Goal: Task Accomplishment & Management: Manage account settings

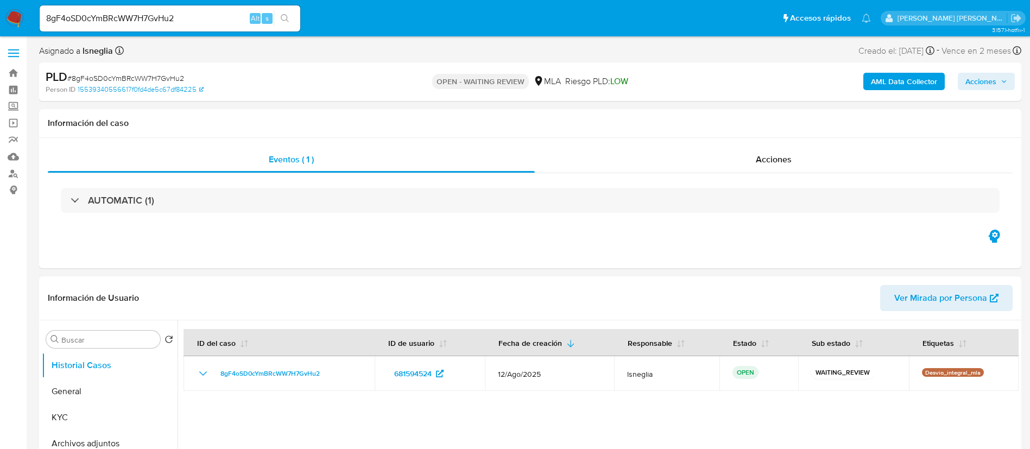
select select "10"
click at [15, 175] on link "Buscador de personas" at bounding box center [64, 173] width 129 height 17
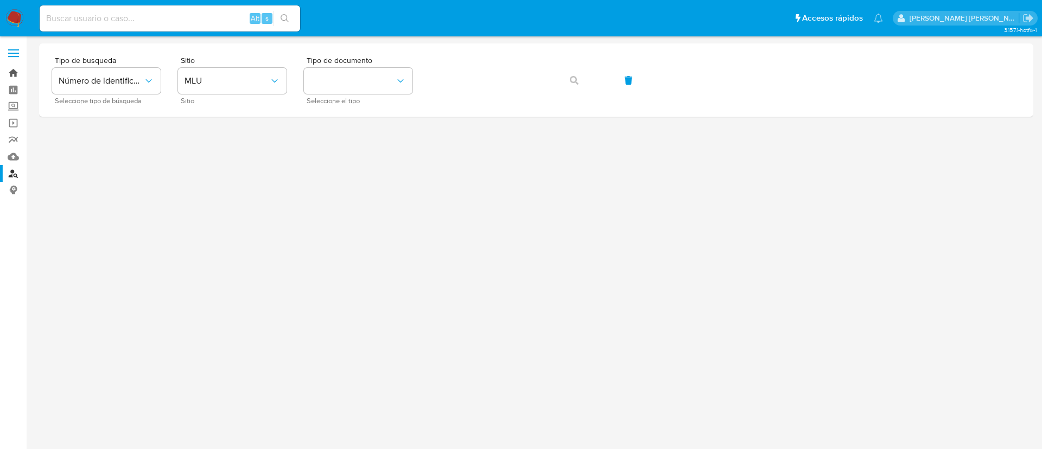
click at [11, 72] on link "Bandeja" at bounding box center [64, 73] width 129 height 17
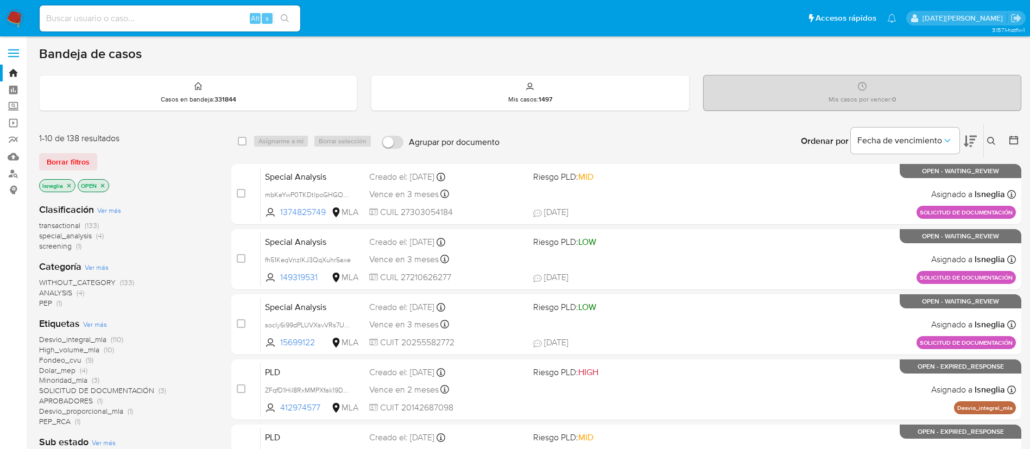
click at [70, 185] on icon "close-filter" at bounding box center [69, 185] width 7 height 7
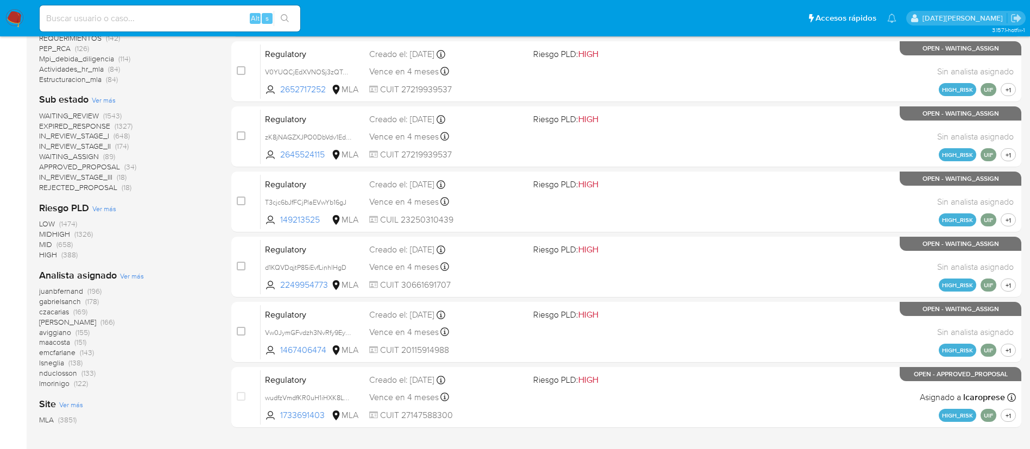
scroll to position [407, 0]
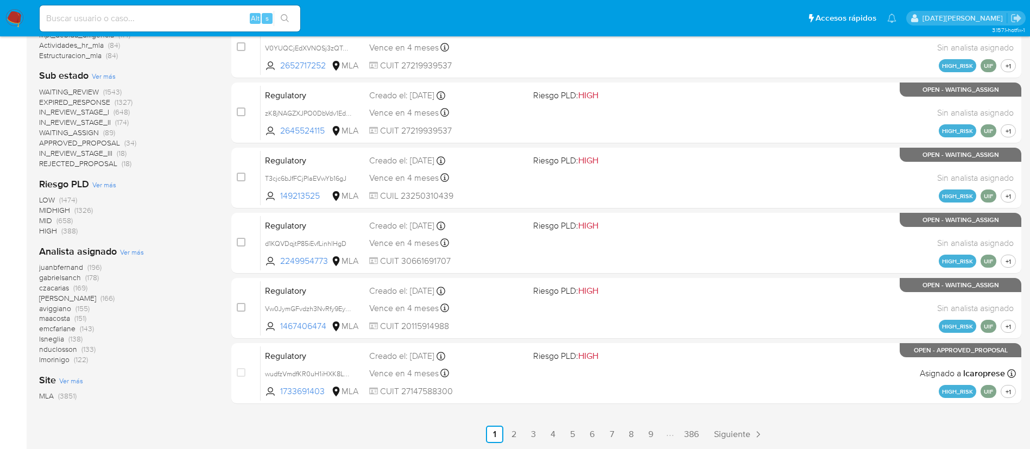
click at [167, 23] on input at bounding box center [170, 18] width 260 height 14
paste input "8gF4oSD0cYmBRcWW7H7GvHu2"
type input "8gF4oSD0cYmBRcWW7H7GvHu2"
click at [287, 16] on icon "search-icon" at bounding box center [285, 18] width 8 height 8
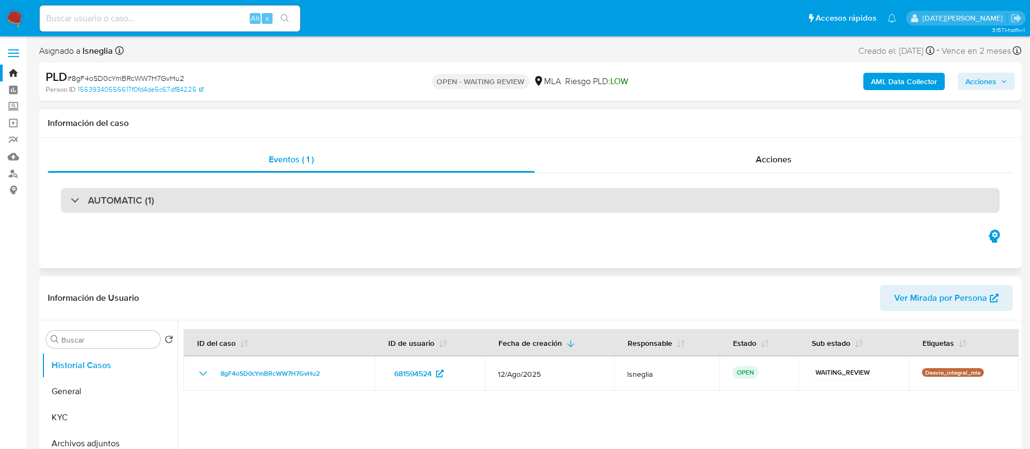
select select "10"
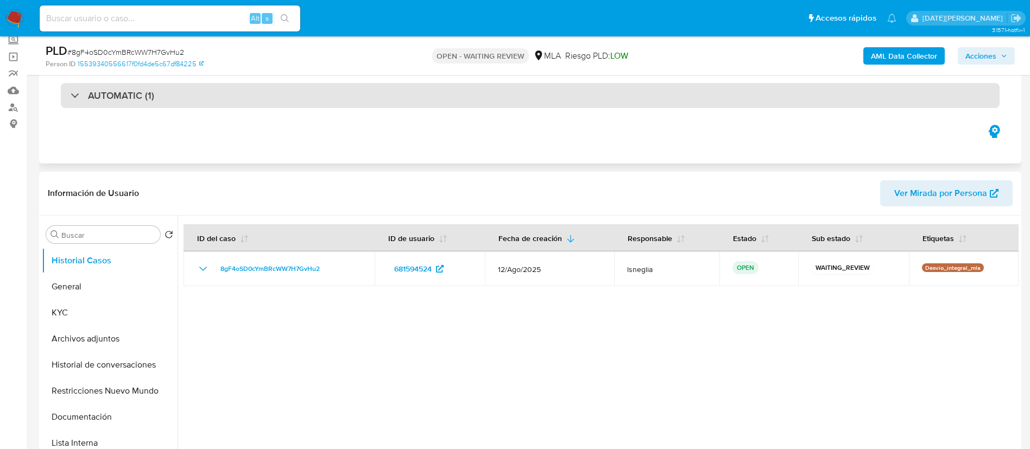
scroll to position [81, 0]
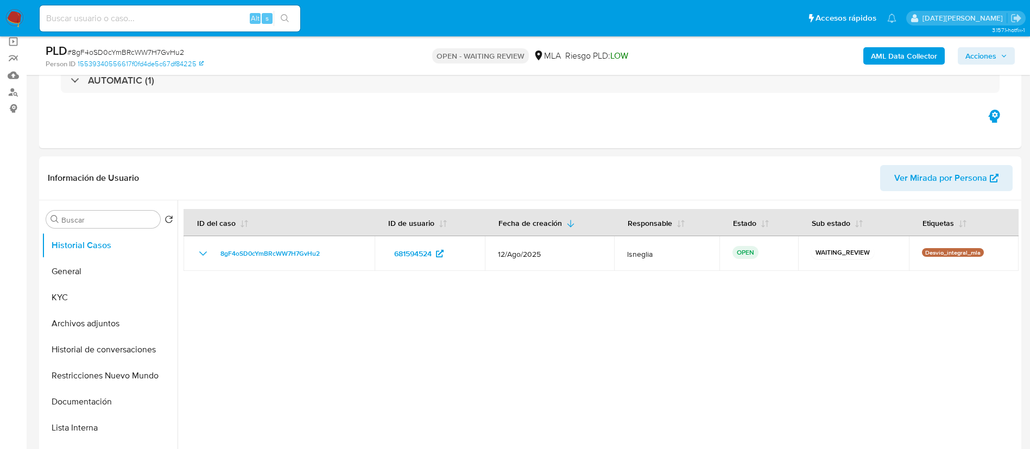
click at [141, 51] on span "# 8gF4oSD0cYmBRcWW7H7GvHu2" at bounding box center [125, 52] width 117 height 11
copy span "8gF4oSD0cYmBRcWW7H7GvHu2"
click at [9, 23] on img at bounding box center [14, 18] width 18 height 18
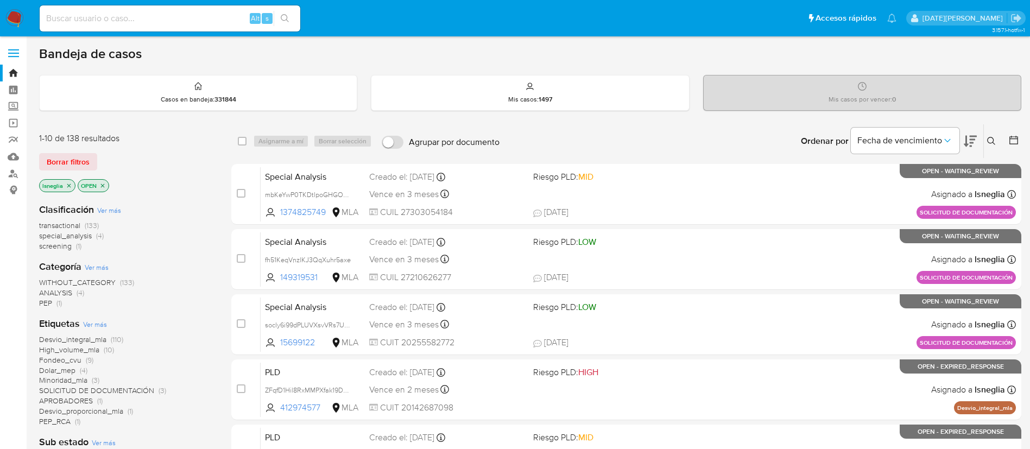
click at [994, 137] on icon at bounding box center [991, 141] width 9 height 9
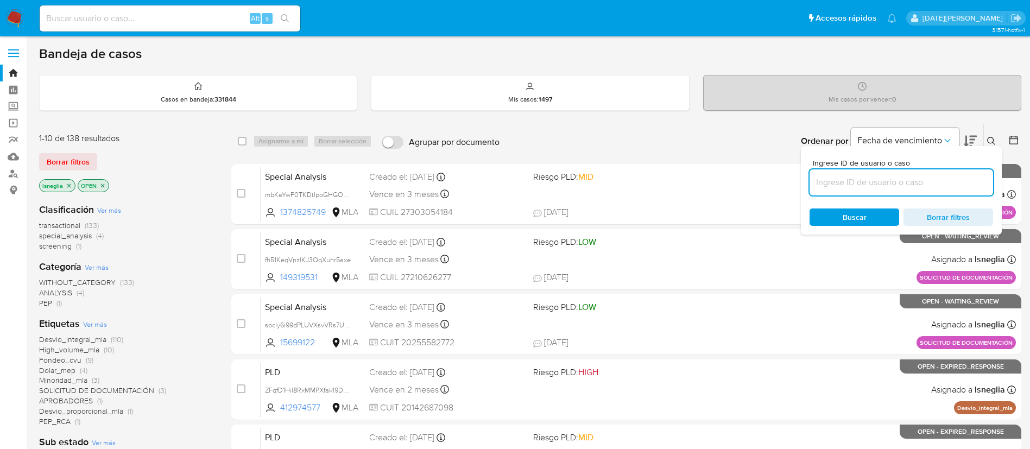
click at [863, 188] on input at bounding box center [900, 182] width 183 height 14
type input "8gF4oSD0cYmBRcWW7H7GvHu2"
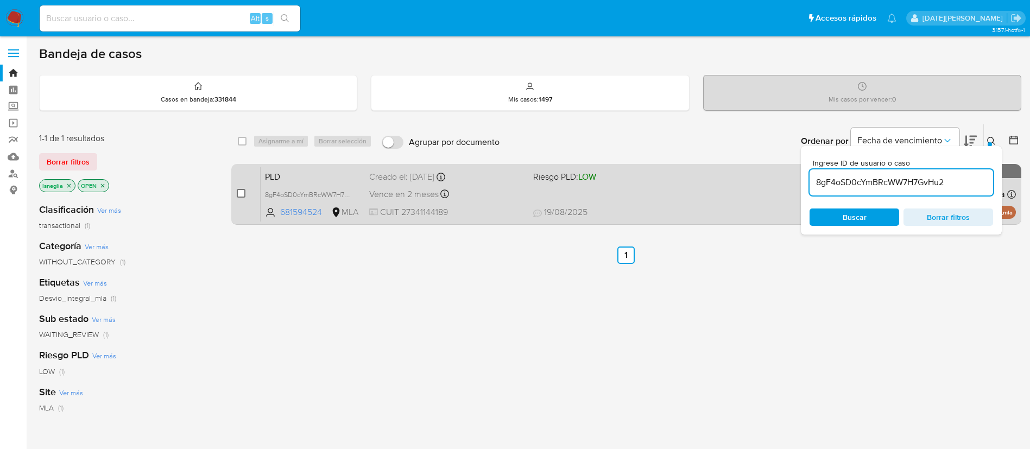
click at [238, 193] on input "checkbox" at bounding box center [241, 193] width 9 height 9
checkbox input "true"
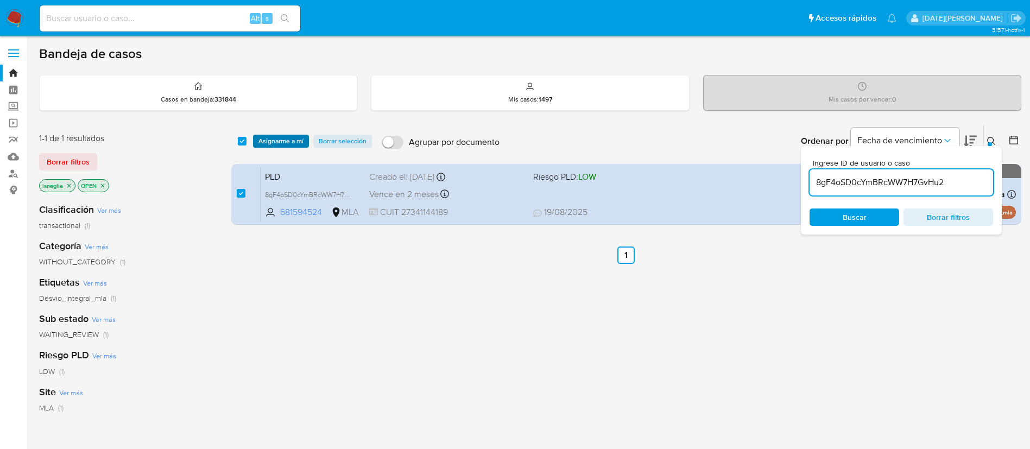
click at [282, 139] on span "Asignarme a mí" at bounding box center [280, 141] width 45 height 11
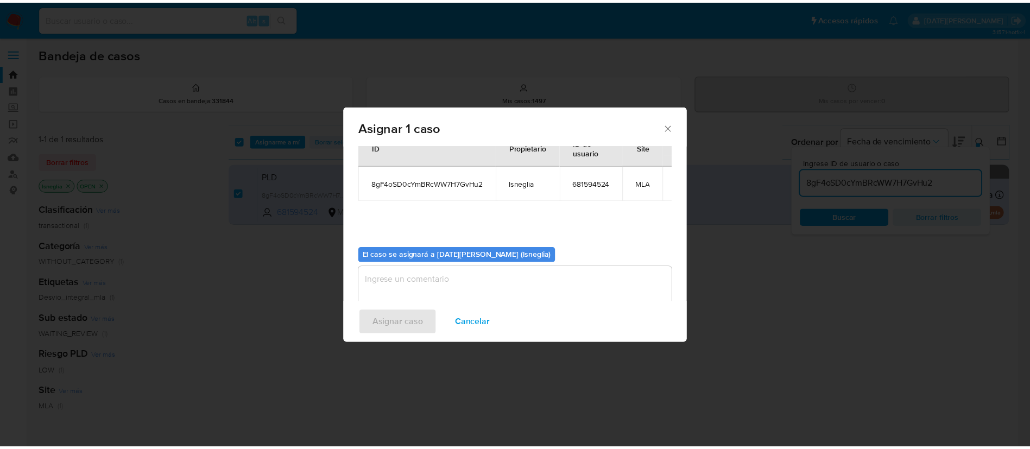
scroll to position [69, 0]
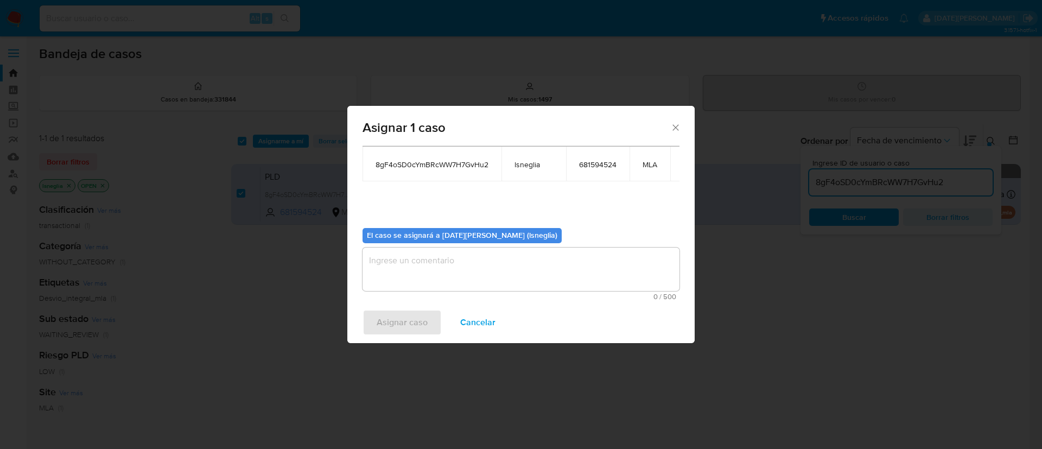
click at [507, 274] on textarea "assign-modal" at bounding box center [521, 268] width 317 height 43
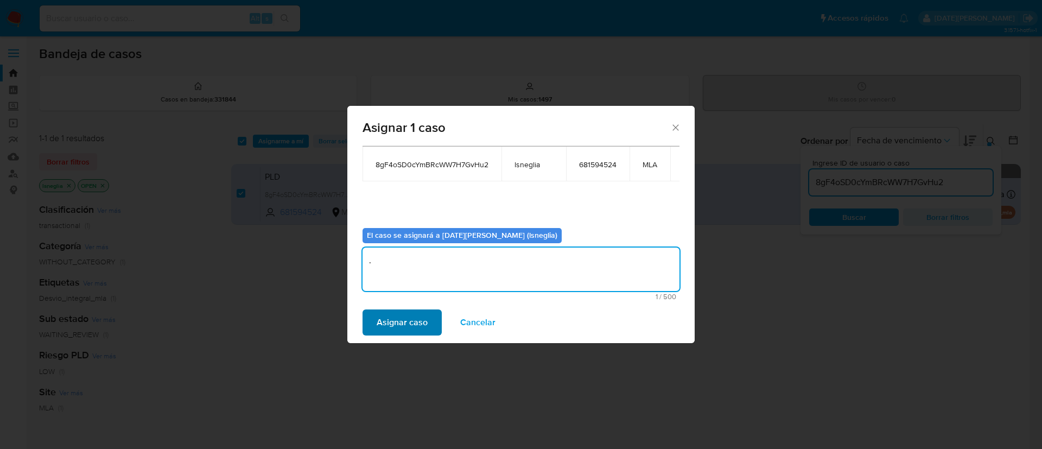
type textarea "."
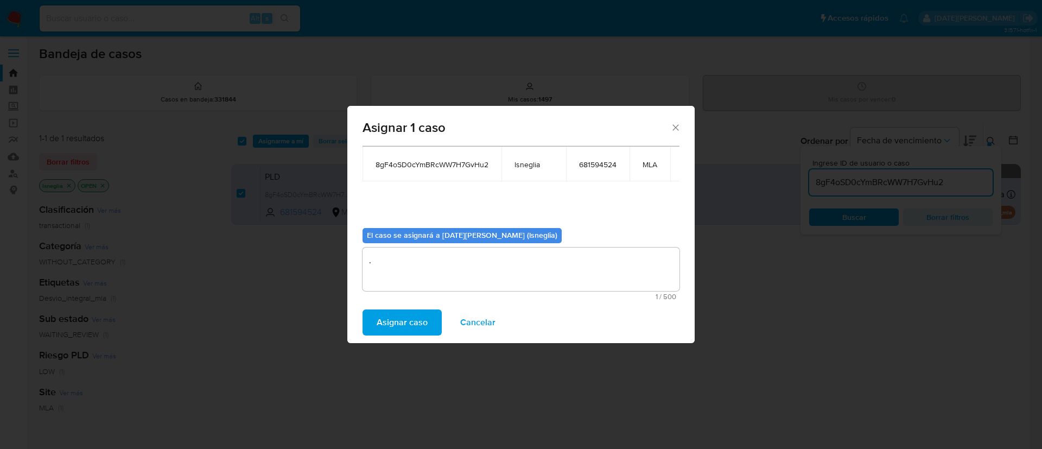
click at [401, 329] on span "Asignar caso" at bounding box center [402, 322] width 51 height 24
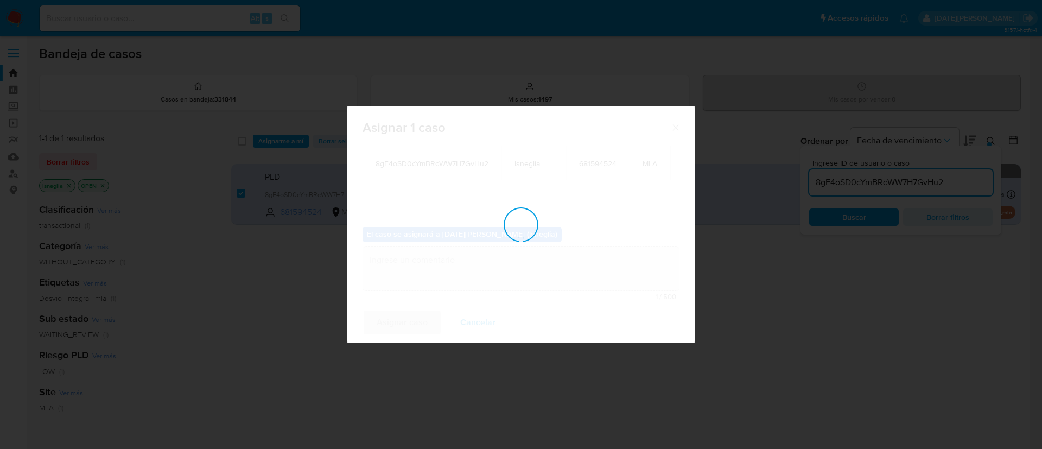
checkbox input "false"
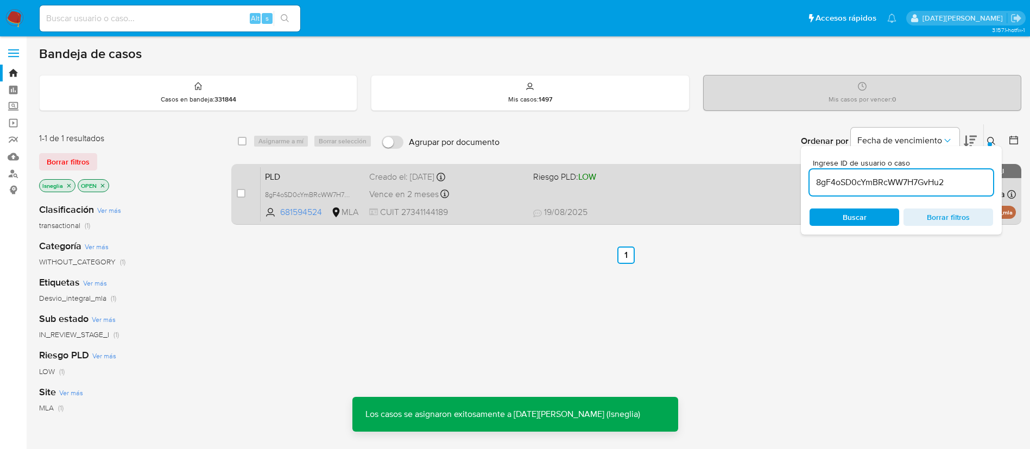
click at [307, 183] on div "PLD 8gF4oSD0cYmBRcWW7H7GvHu2 681594524 MLA Riesgo PLD: LOW Creado el: 12/08/202…" at bounding box center [637, 194] width 755 height 55
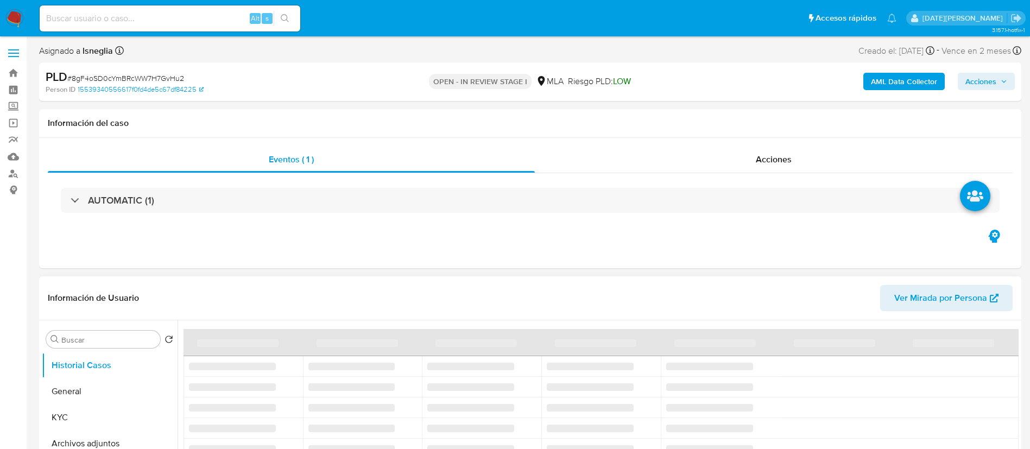
select select "10"
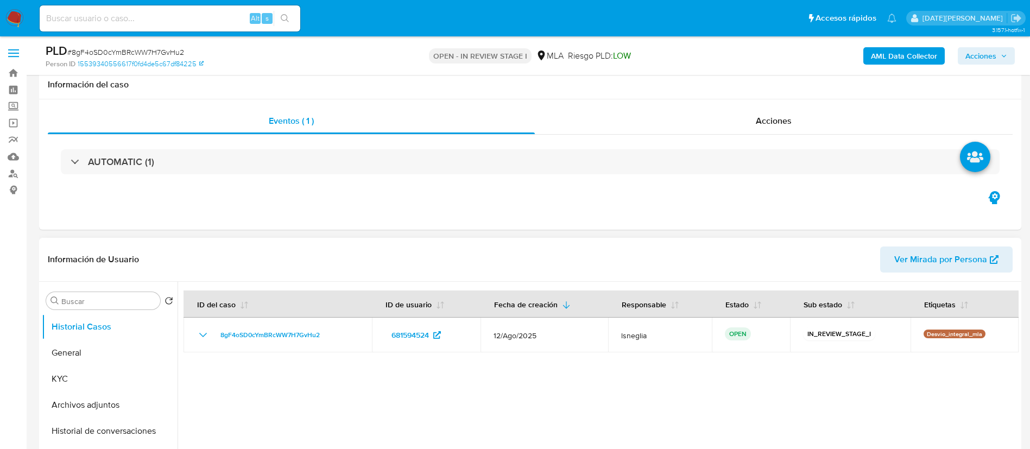
scroll to position [81, 0]
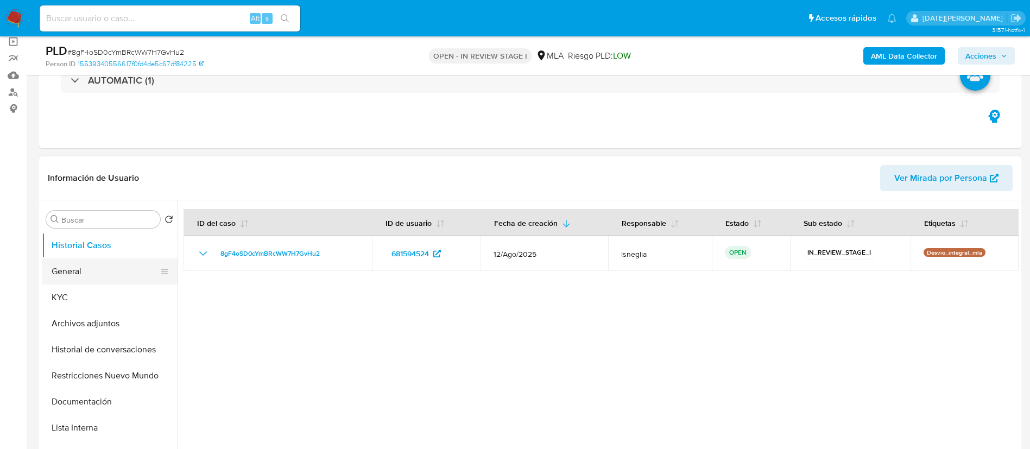
click at [71, 272] on button "General" at bounding box center [105, 271] width 127 height 26
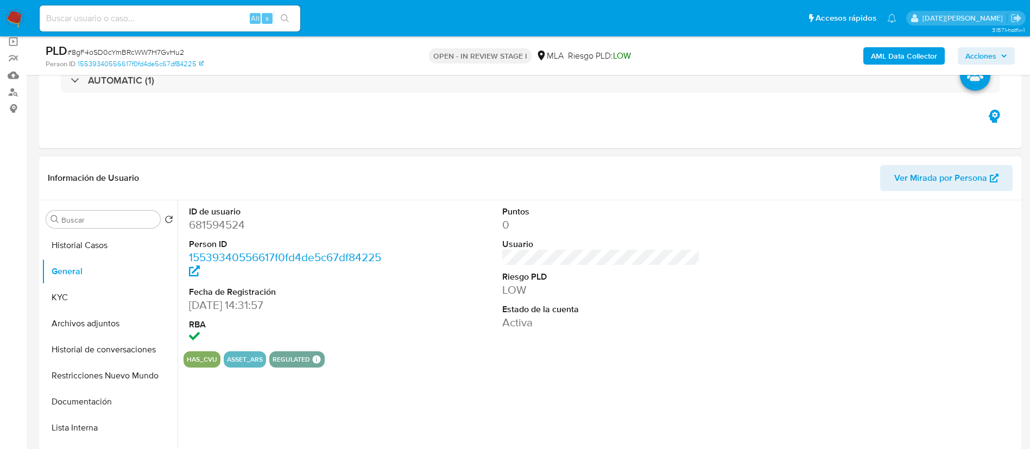
click at [218, 225] on dd "681594524" at bounding box center [288, 224] width 198 height 15
copy dd "681594524"
click at [108, 303] on button "KYC" at bounding box center [105, 297] width 127 height 26
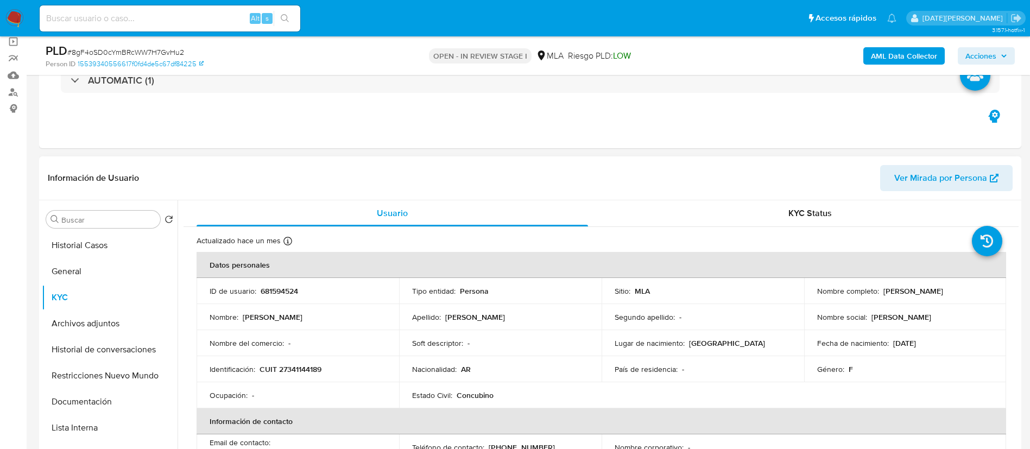
drag, startPoint x: 880, startPoint y: 292, endPoint x: 964, endPoint y: 291, distance: 84.7
click at [964, 291] on div "Nombre completo : Anabel Marcela Salvucci" at bounding box center [905, 291] width 176 height 10
copy p "[PERSON_NAME]"
drag, startPoint x: 259, startPoint y: 372, endPoint x: 331, endPoint y: 367, distance: 71.3
click at [331, 367] on div "Identificación : CUIT 27341144189" at bounding box center [297, 369] width 176 height 10
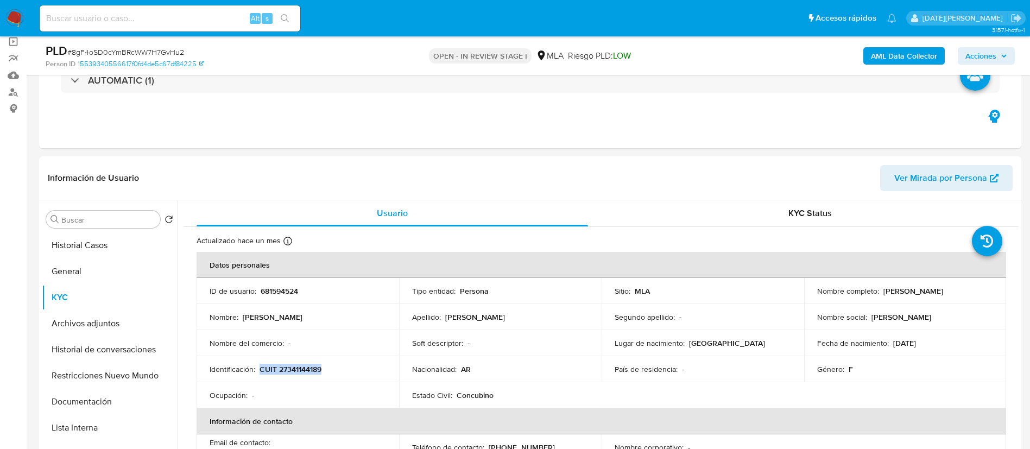
copy p "CUIT 27341144189"
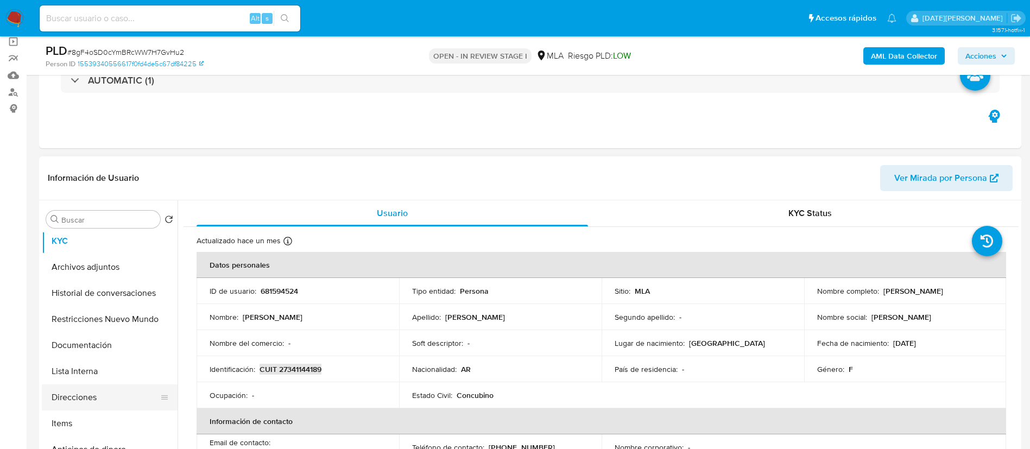
scroll to position [163, 0]
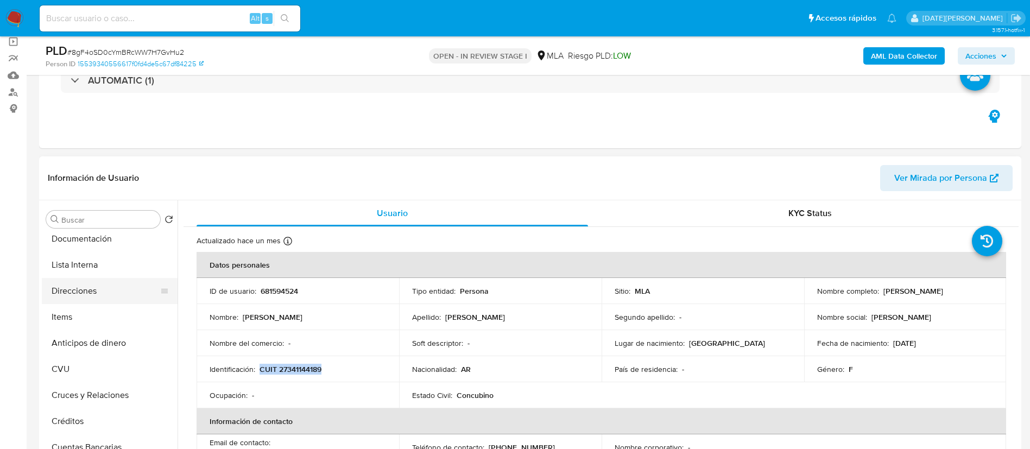
click at [90, 295] on button "Direcciones" at bounding box center [105, 291] width 127 height 26
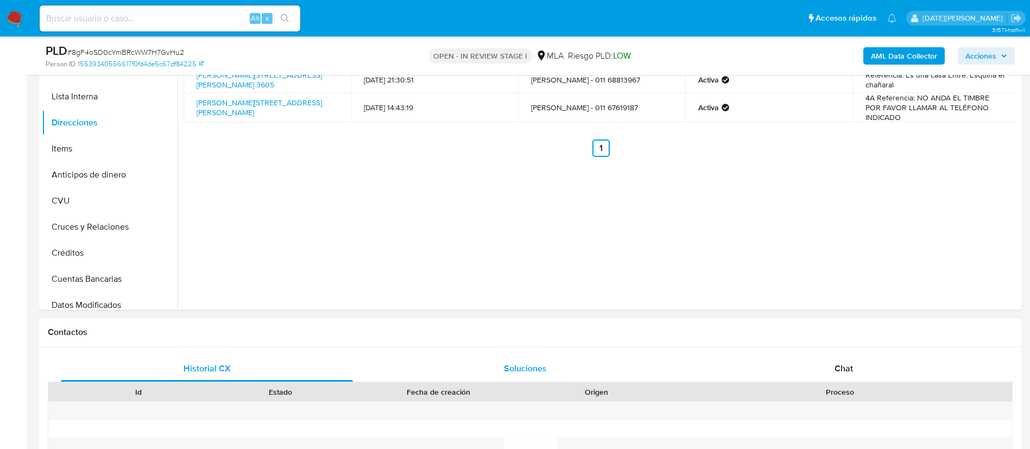
scroll to position [407, 0]
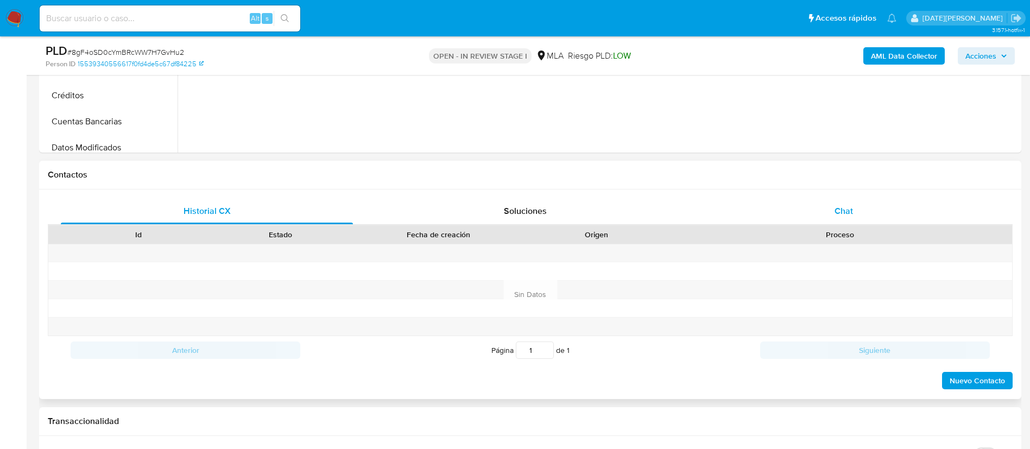
click at [833, 205] on div "Chat" at bounding box center [843, 211] width 292 height 26
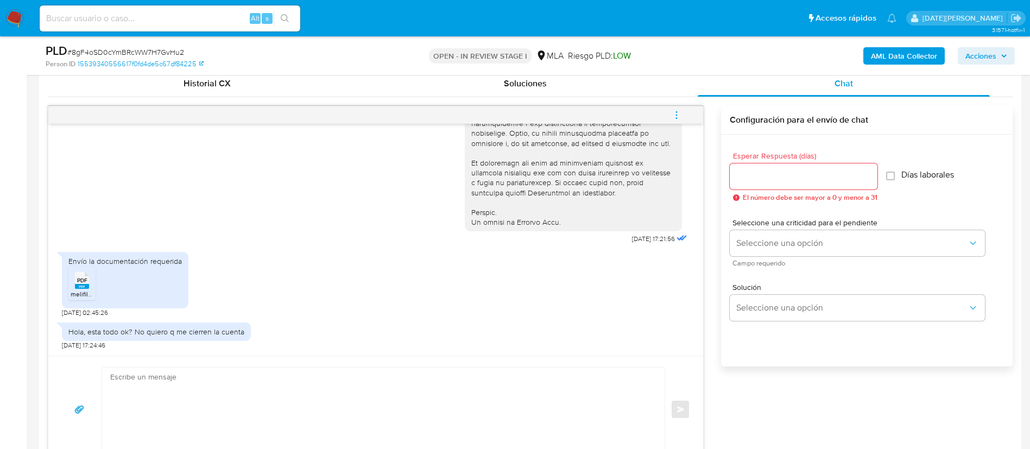
scroll to position [570, 0]
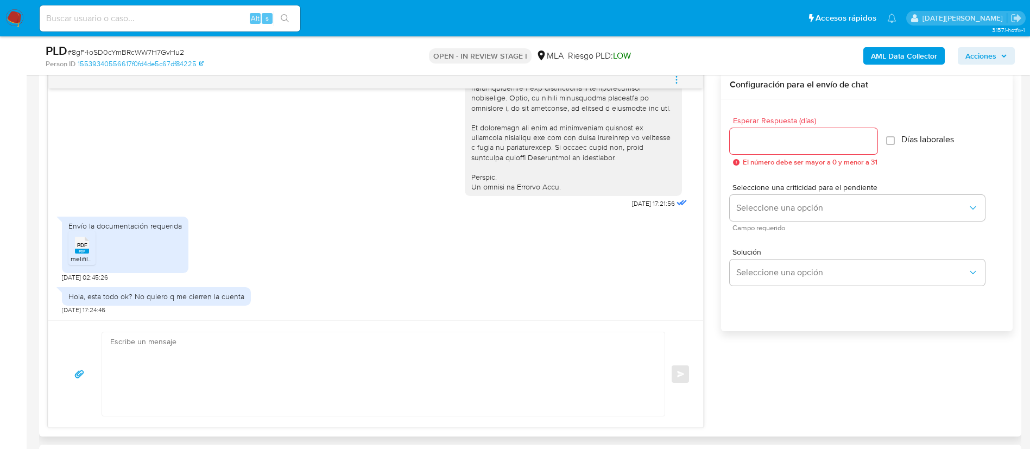
click at [83, 252] on rect at bounding box center [82, 251] width 14 height 5
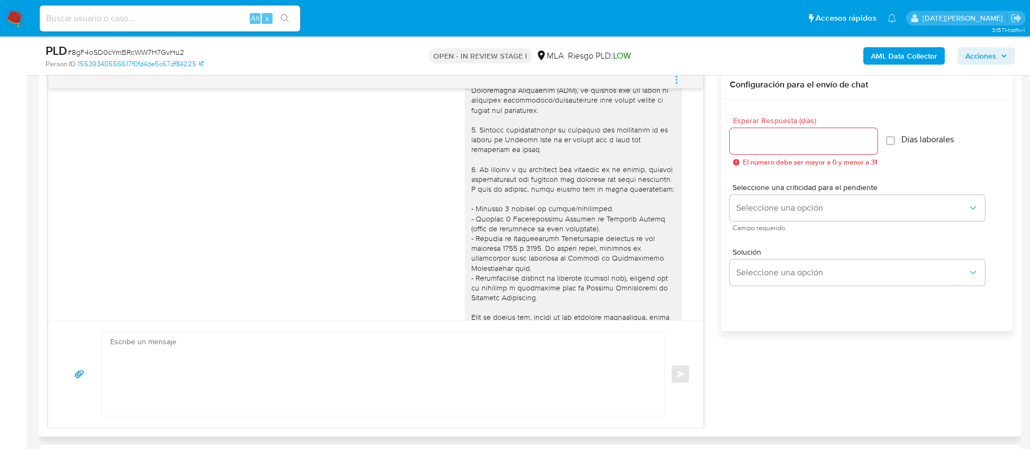
scroll to position [0, 0]
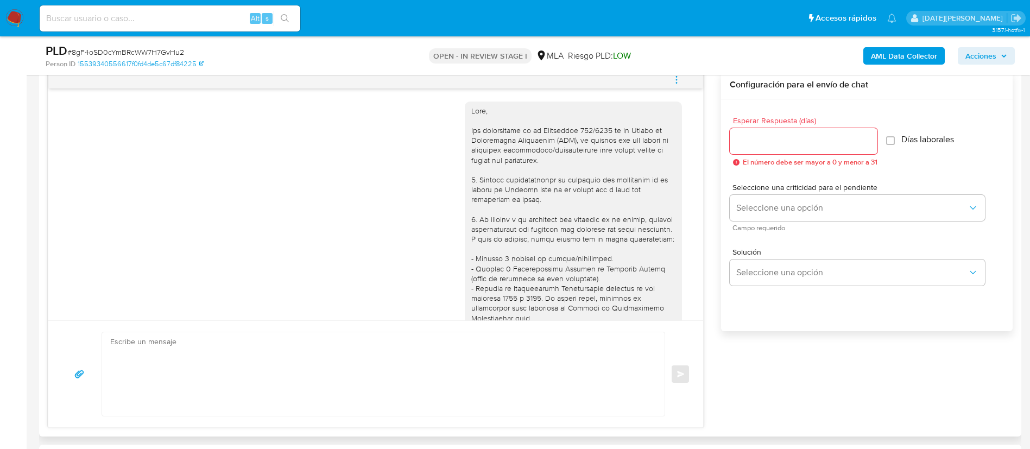
click at [390, 176] on div "18/08/2025 17:21:56" at bounding box center [375, 391] width 627 height 594
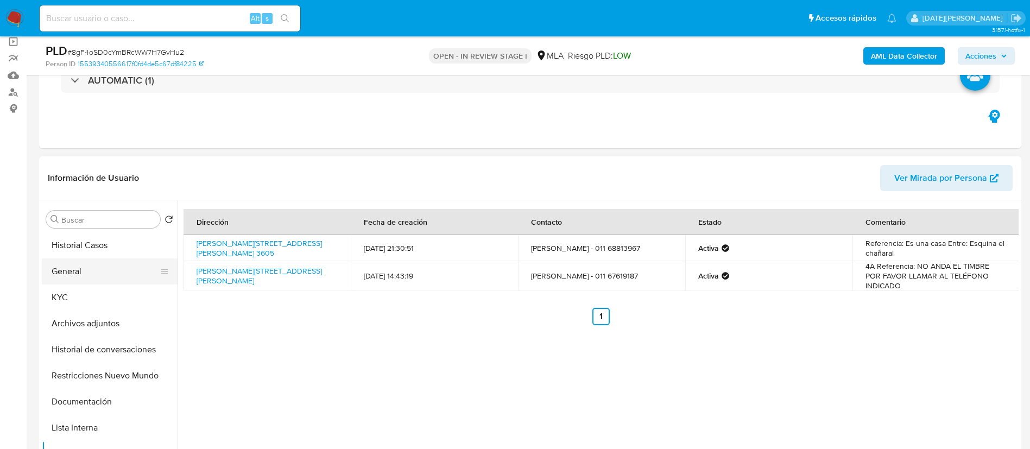
click at [97, 278] on button "General" at bounding box center [105, 271] width 127 height 26
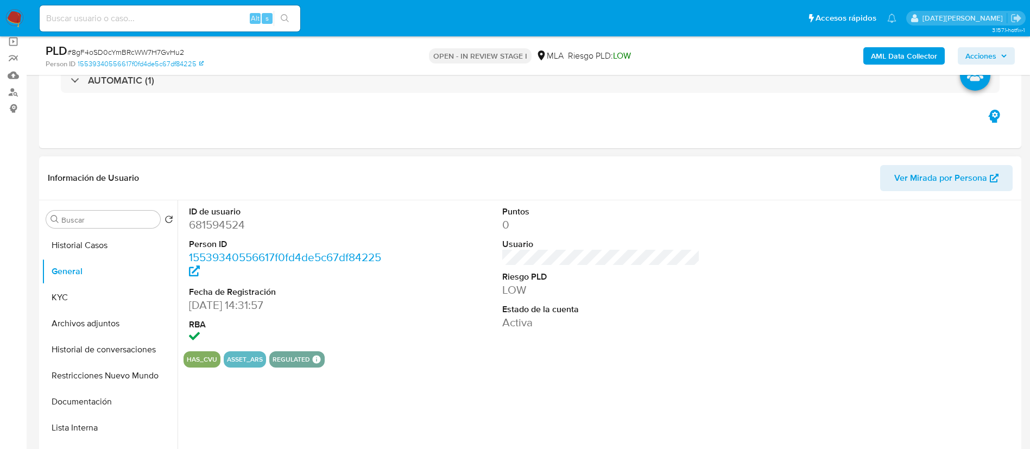
click at [229, 220] on dd "681594524" at bounding box center [288, 224] width 198 height 15
copy dd "681594524"
click at [65, 306] on button "KYC" at bounding box center [105, 297] width 127 height 26
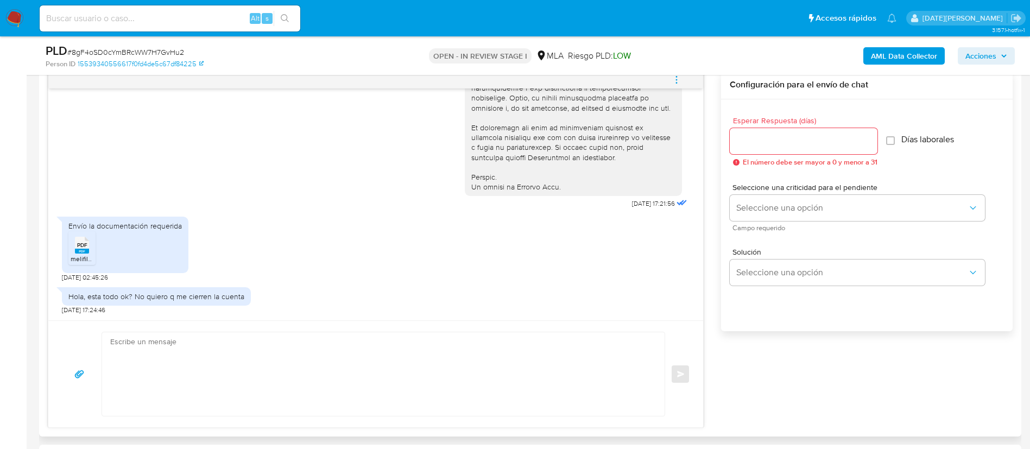
scroll to position [496, 0]
click at [296, 361] on textarea at bounding box center [380, 374] width 541 height 84
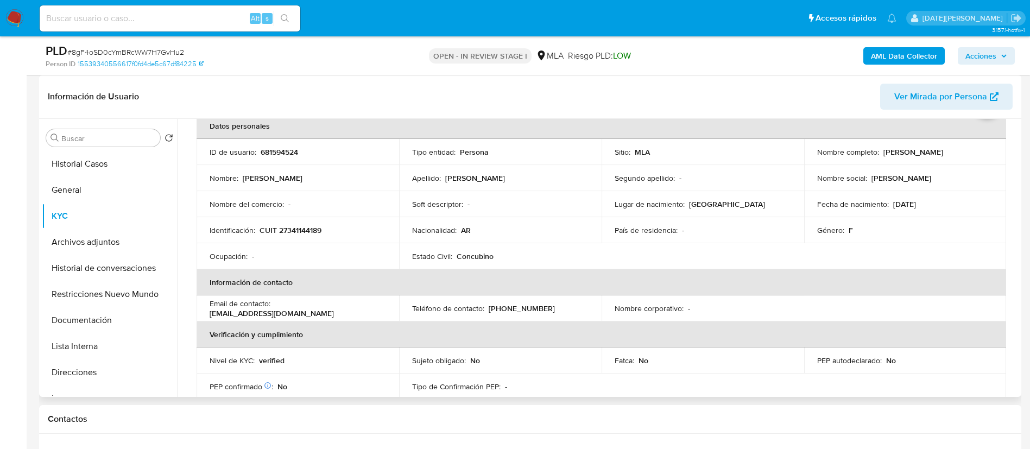
scroll to position [0, 0]
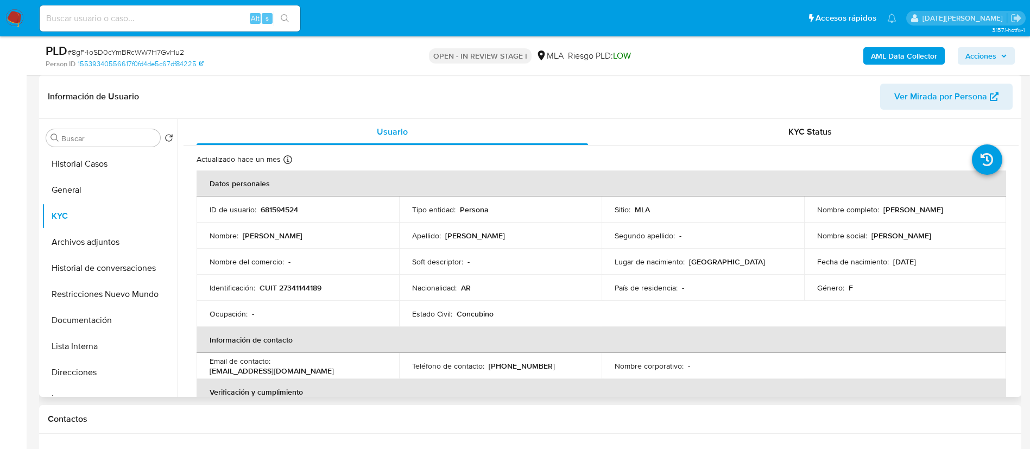
drag, startPoint x: 882, startPoint y: 208, endPoint x: 968, endPoint y: 212, distance: 85.9
click at [968, 212] on div "Nombre completo : Anabel Marcela Salvucci" at bounding box center [905, 210] width 176 height 10
drag, startPoint x: 921, startPoint y: 213, endPoint x: 914, endPoint y: 207, distance: 8.9
click at [920, 212] on p "Anabel Marcela Salvucci" at bounding box center [913, 210] width 60 height 10
click at [883, 209] on p "Anabel Marcela Salvucci" at bounding box center [913, 210] width 60 height 10
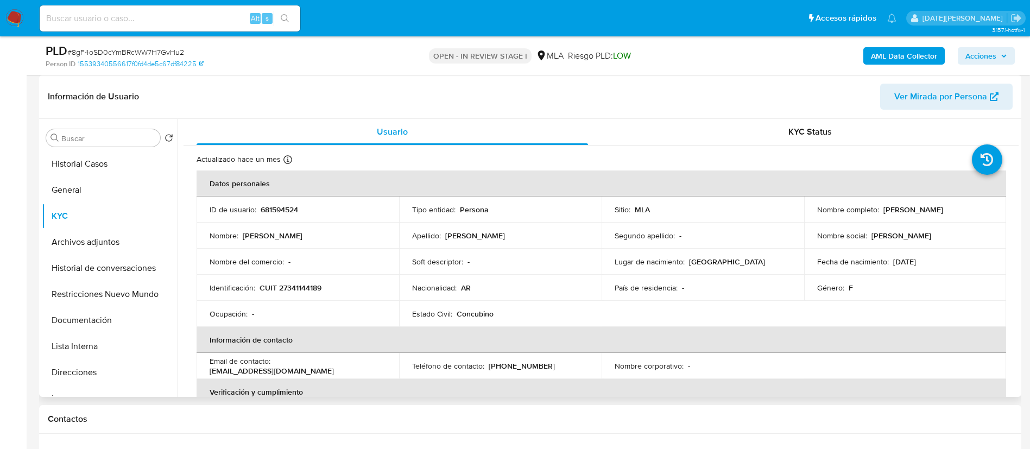
drag, startPoint x: 879, startPoint y: 209, endPoint x: 965, endPoint y: 212, distance: 86.9
click at [965, 212] on div "Nombre completo : Anabel Marcela Salvucci" at bounding box center [905, 210] width 176 height 10
copy p "Anabel Marcela Salvucci"
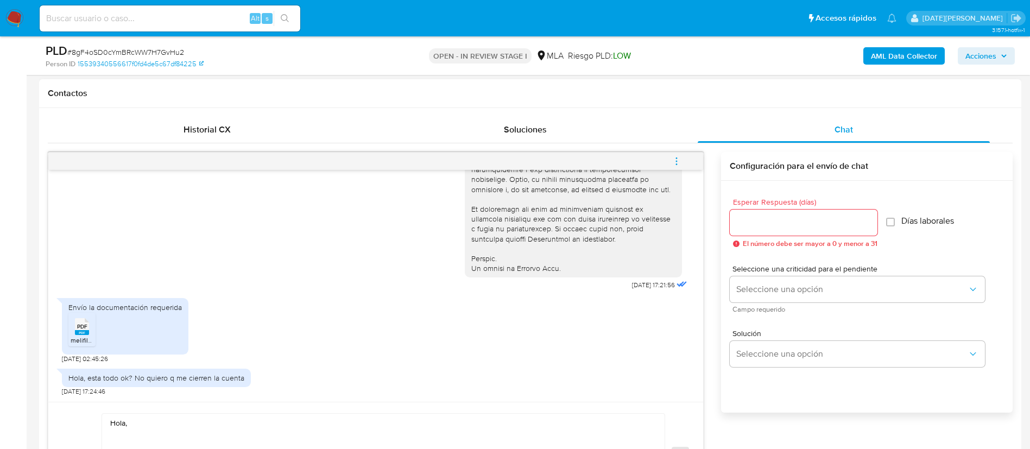
scroll to position [570, 0]
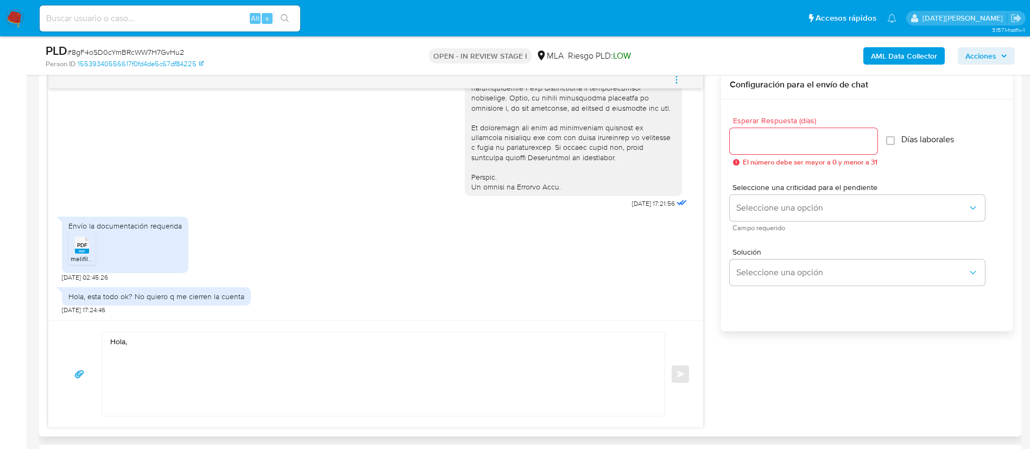
click at [281, 353] on textarea "Hola," at bounding box center [380, 374] width 541 height 84
paste textarea "Anabel Marcela Salvucci"
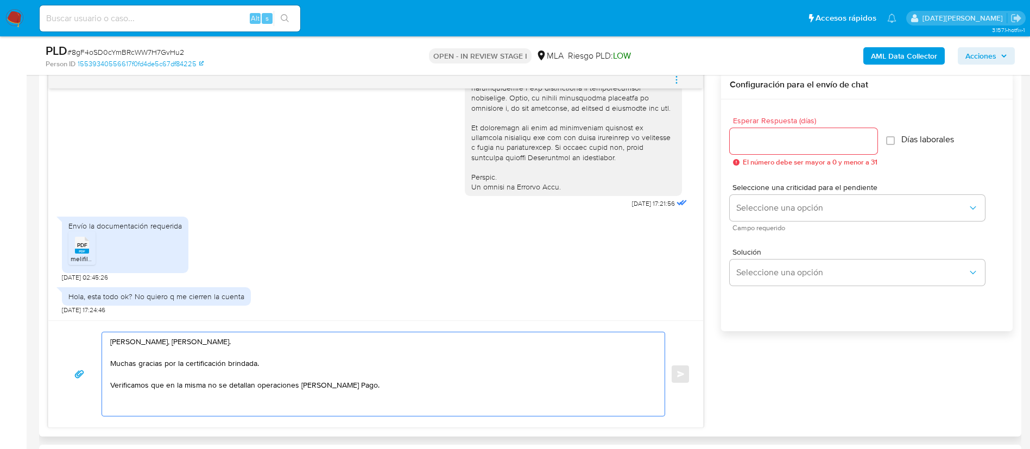
click at [400, 387] on textarea "Hola, Anabel Marcela Salvucci. Muchas gracias por la certificación brindada. Ve…" at bounding box center [380, 374] width 541 height 84
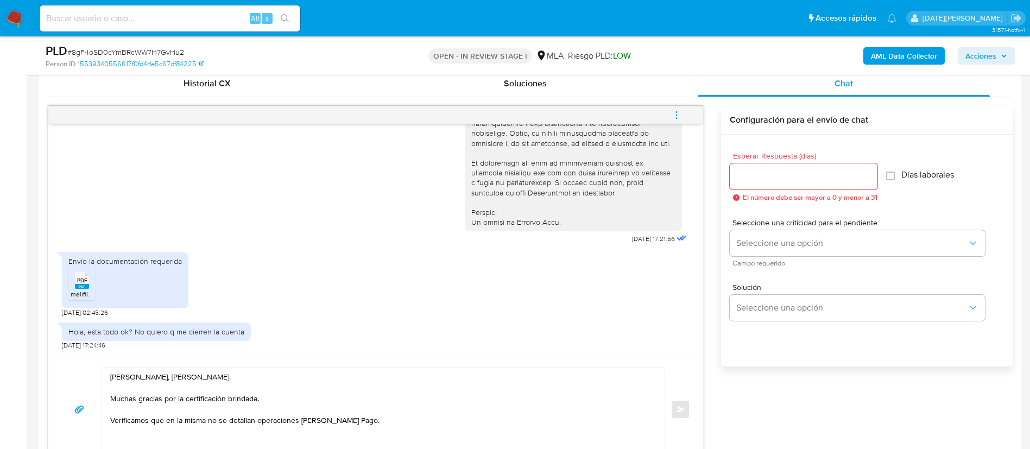
scroll to position [651, 0]
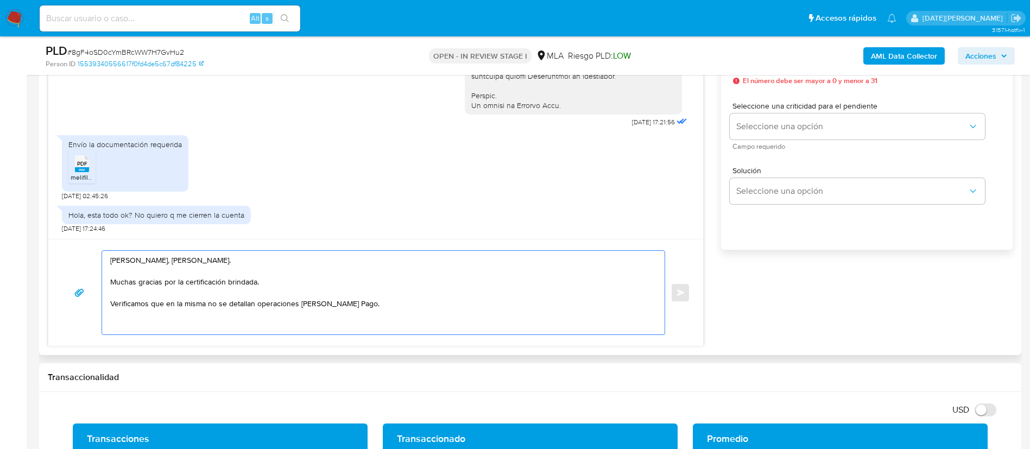
click at [428, 309] on textarea "Hola, Anabel Marcela Salvucci. Muchas gracias por la certificación brindada. Ve…" at bounding box center [380, 293] width 541 height 84
drag, startPoint x: 166, startPoint y: 302, endPoint x: 384, endPoint y: 305, distance: 218.2
click at [384, 305] on textarea "Hola, Anabel Marcela Salvucci. Muchas gracias por la certificación brindada. Ve…" at bounding box center [380, 293] width 541 height 84
click at [454, 298] on textarea "Hola, Anabel Marcela Salvucci. Muchas gracias por la certificación brindada. Ve…" at bounding box center [380, 293] width 541 height 84
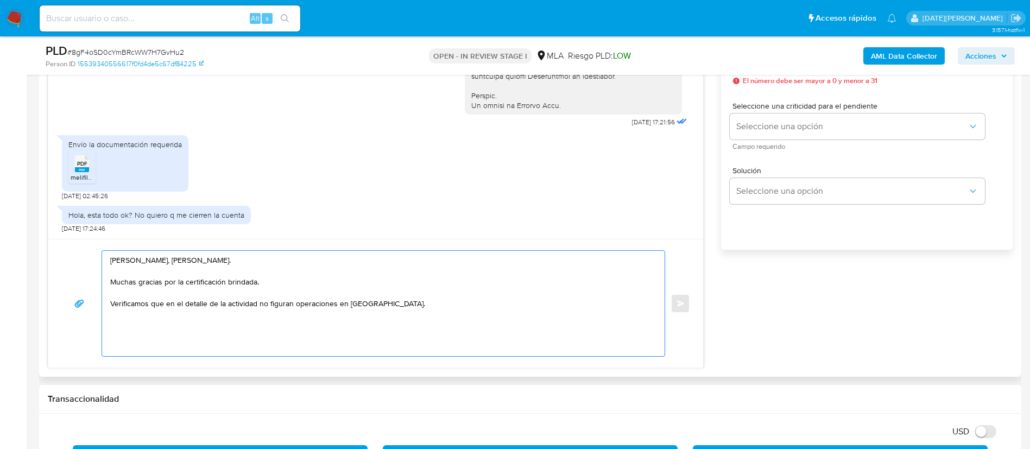
click at [131, 306] on textarea "Hola, Anabel Marcela Salvucci. Muchas gracias por la certificación brindada. Ve…" at bounding box center [380, 303] width 541 height 105
click at [340, 313] on textarea "Hola, Anabel Marcela Salvucci. Muchas gracias por la certificación brindada. Ve…" at bounding box center [380, 303] width 541 height 105
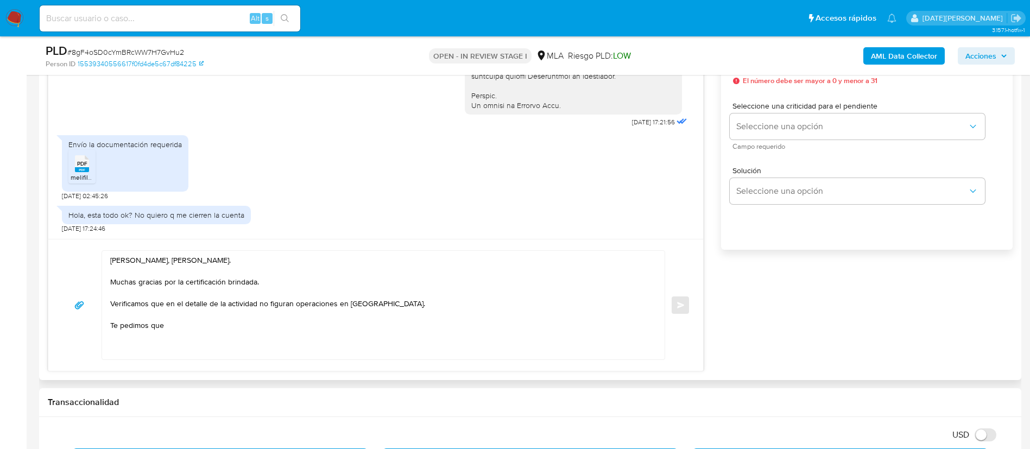
click at [148, 329] on textarea "Hola, Anabel Marcela Salvucci. Muchas gracias por la certificación brindada. Ve…" at bounding box center [380, 305] width 541 height 109
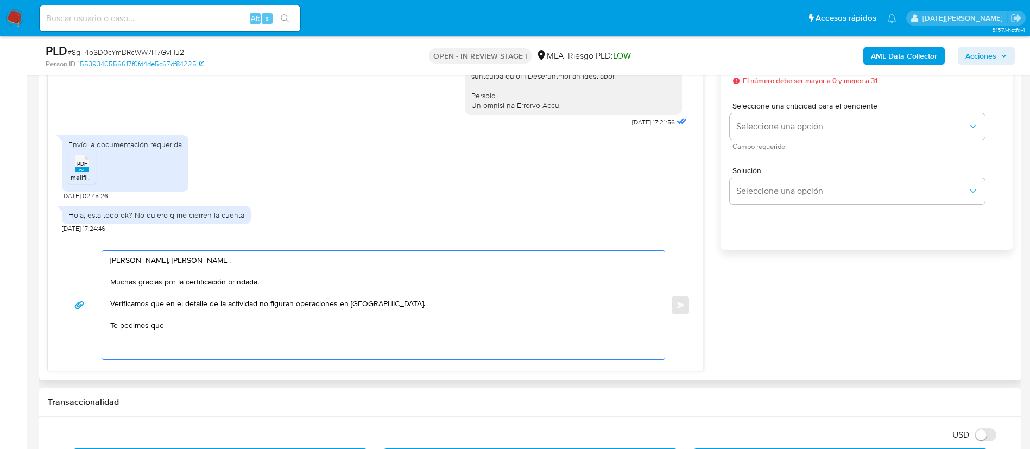
click at [148, 329] on textarea "Hola, Anabel Marcela Salvucci. Muchas gracias por la certificación brindada. Ve…" at bounding box center [380, 305] width 541 height 109
click at [149, 329] on textarea "Hola, Anabel Marcela Salvucci. Muchas gracias por la certificación brindada. Ve…" at bounding box center [380, 305] width 541 height 109
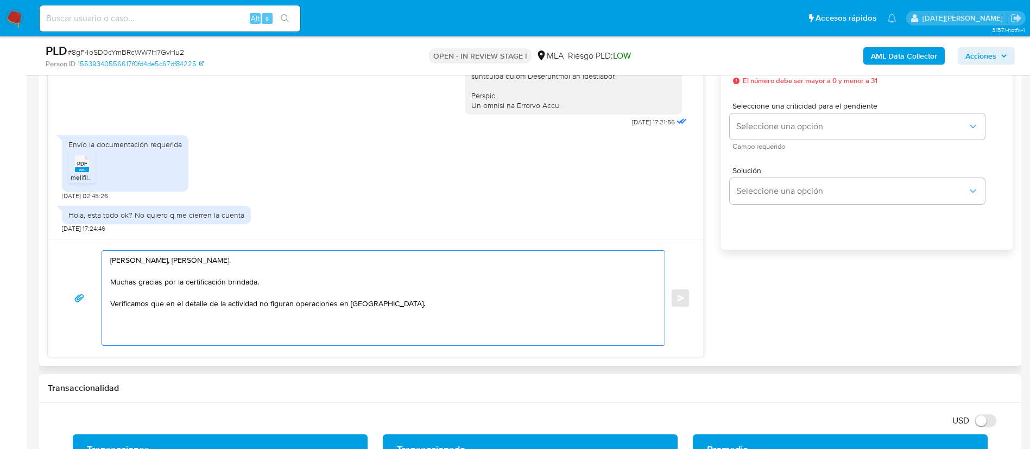
click at [183, 320] on textarea "Hola, Anabel Marcela Salvucci. Muchas gracias por la certificación brindada. Ve…" at bounding box center [380, 298] width 541 height 94
paste textarea "- Certificación contable de ingresos legalizada ante el Consejo Profesional de …"
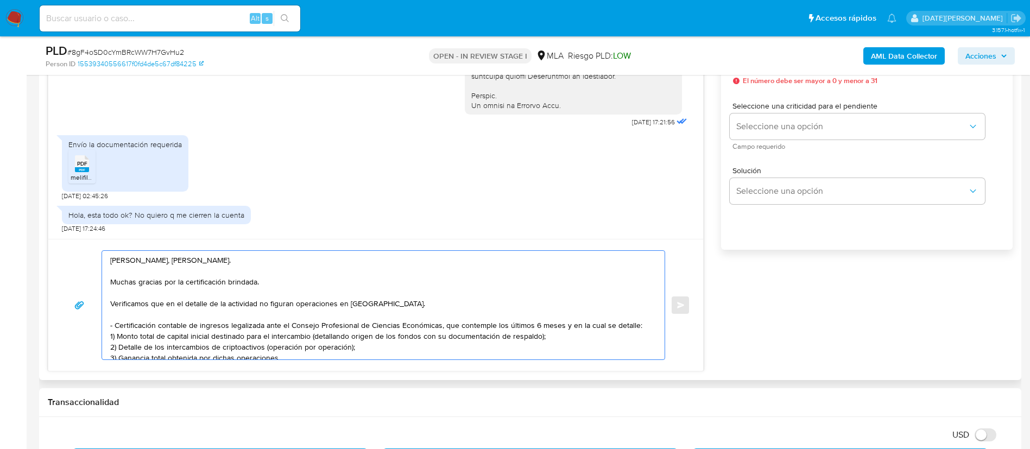
scroll to position [26, 0]
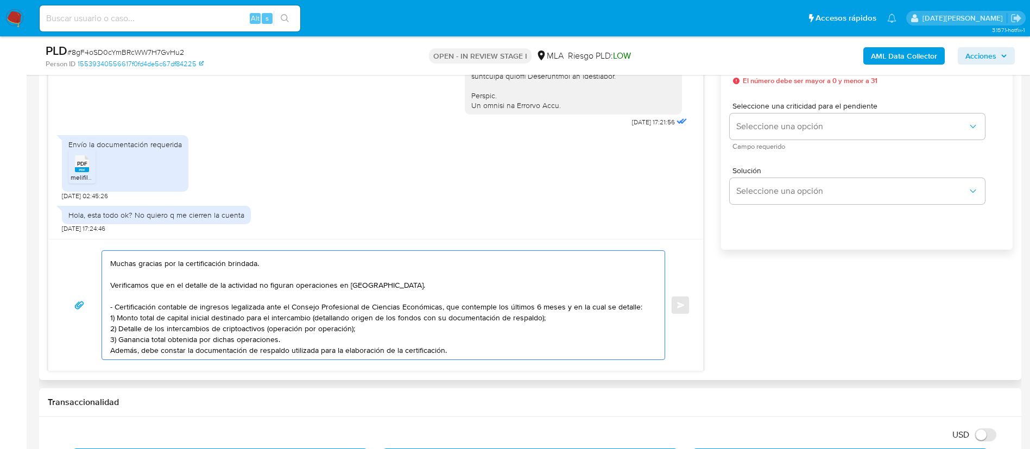
click at [113, 298] on textarea "Hola, Anabel Marcela Salvucci. Muchas gracias por la certificación brindada. Ve…" at bounding box center [380, 305] width 541 height 109
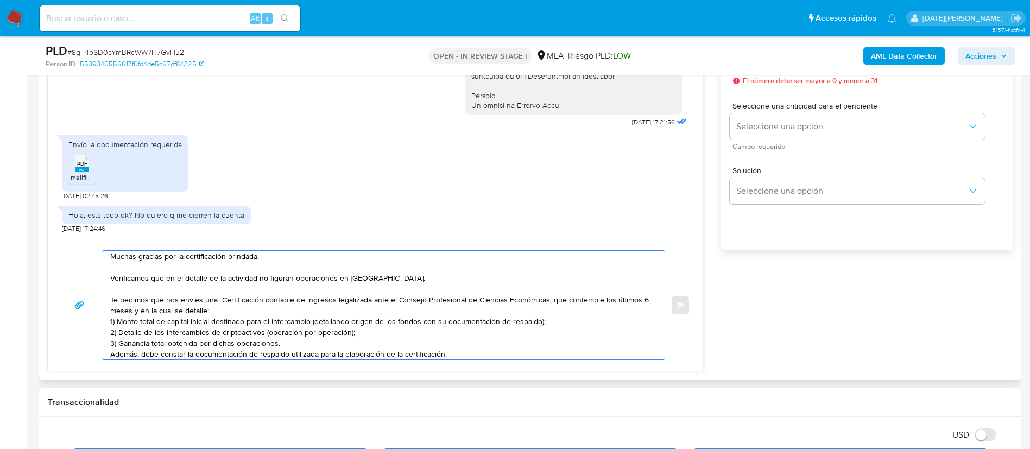
click at [223, 299] on textarea "Hola, Anabel Marcela Salvucci. Muchas gracias por la certificación brindada. Ve…" at bounding box center [380, 305] width 541 height 109
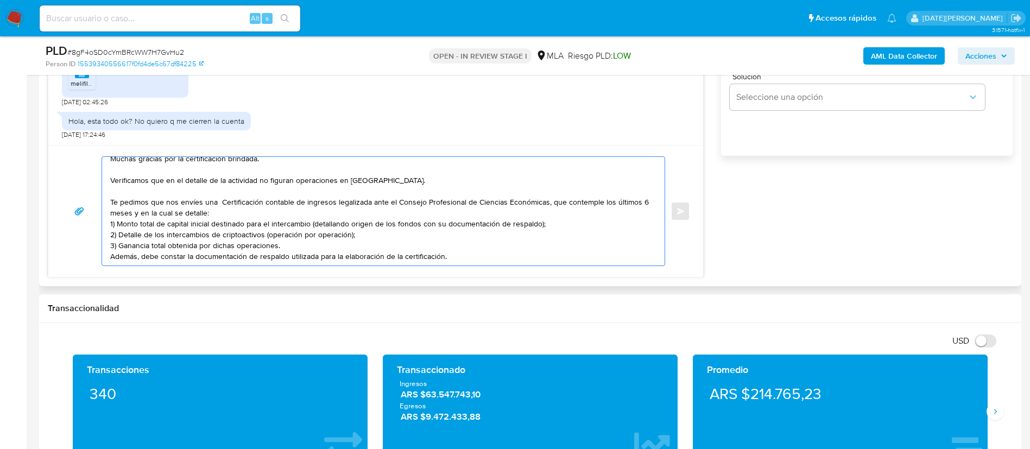
scroll to position [751, 0]
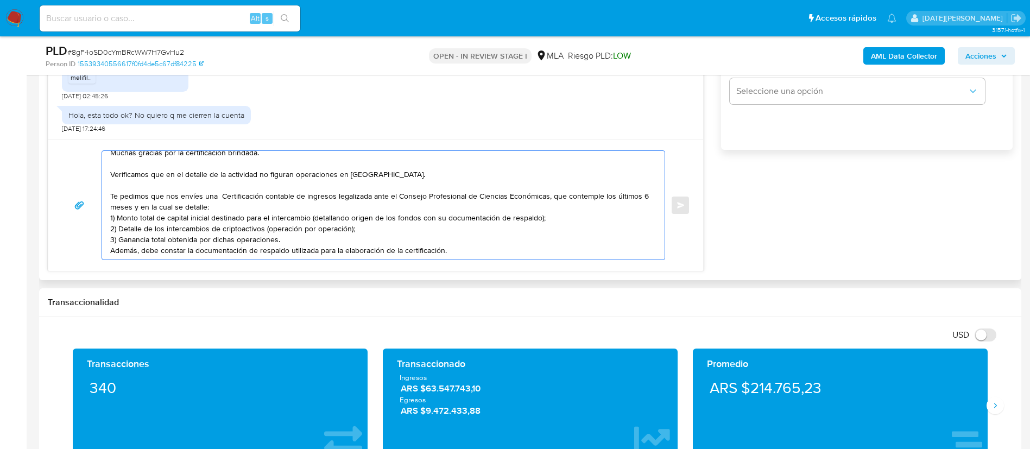
click at [229, 196] on textarea "Hola, Anabel Marcela Salvucci. Muchas gracias por la certificación brindada. Ve…" at bounding box center [380, 205] width 541 height 109
click at [222, 204] on textarea "Hola, Anabel Marcela Salvucci. Muchas gracias por la certificación brindada. Ve…" at bounding box center [380, 205] width 541 height 109
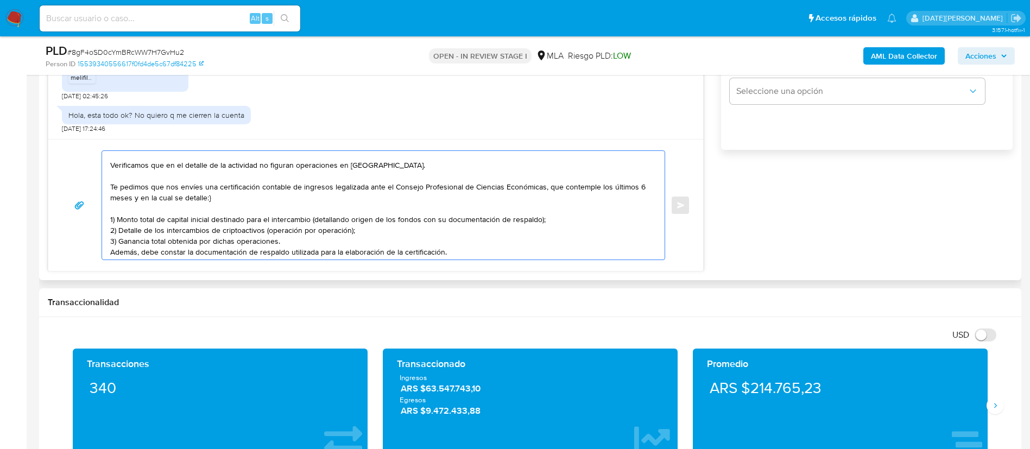
scroll to position [40, 0]
click at [355, 246] on textarea "Hola, Anabel Marcela Salvucci. Muchas gracias por la certificación brindada. Ve…" at bounding box center [380, 205] width 541 height 109
click at [350, 240] on textarea "Hola, Anabel Marcela Salvucci. Muchas gracias por la certificación brindada. Ve…" at bounding box center [380, 205] width 541 height 109
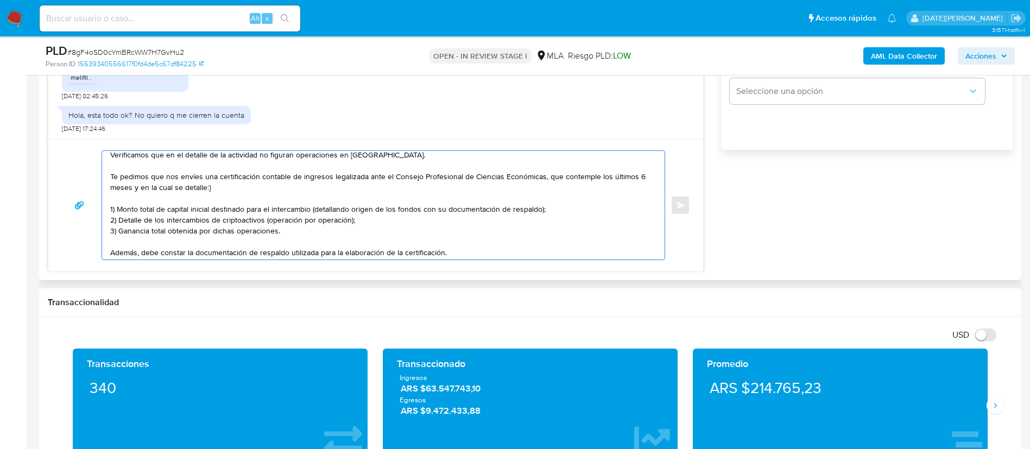
scroll to position [51, 0]
click at [480, 255] on textarea "Hola, Anabel Marcela Salvucci. Muchas gracias por la certificación brindada. Ve…" at bounding box center [380, 205] width 541 height 109
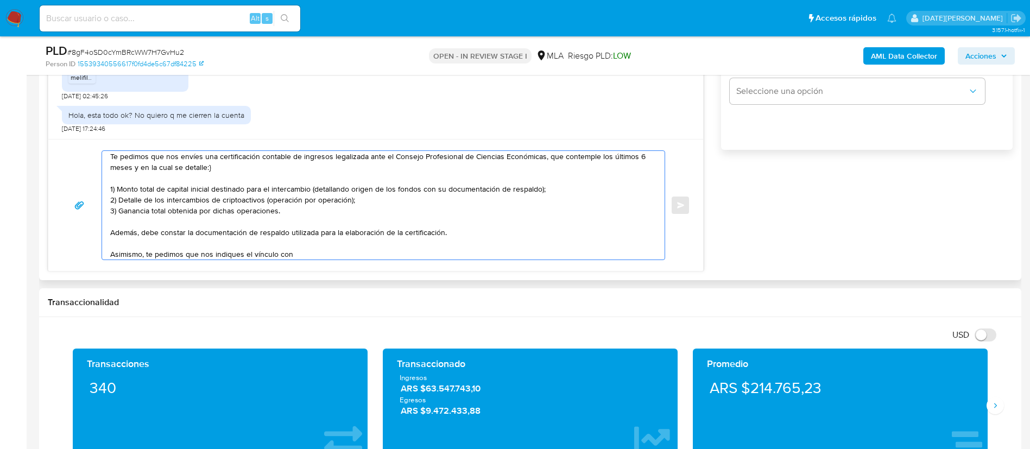
click at [312, 252] on textarea "Hola, Anabel Marcela Salvucci. Muchas gracias por la certificación brindada. Ve…" at bounding box center [380, 205] width 541 height 109
paste textarea "Rodrigo Zabala"
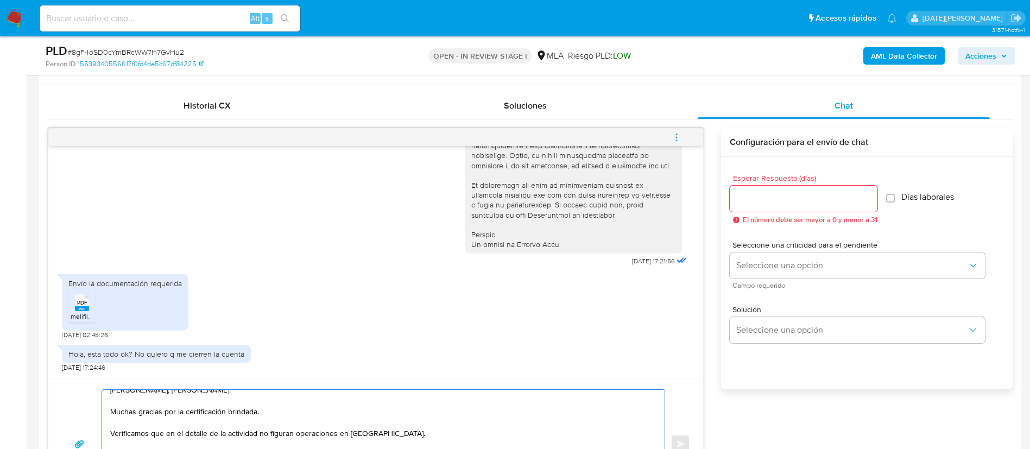
scroll to position [507, 0]
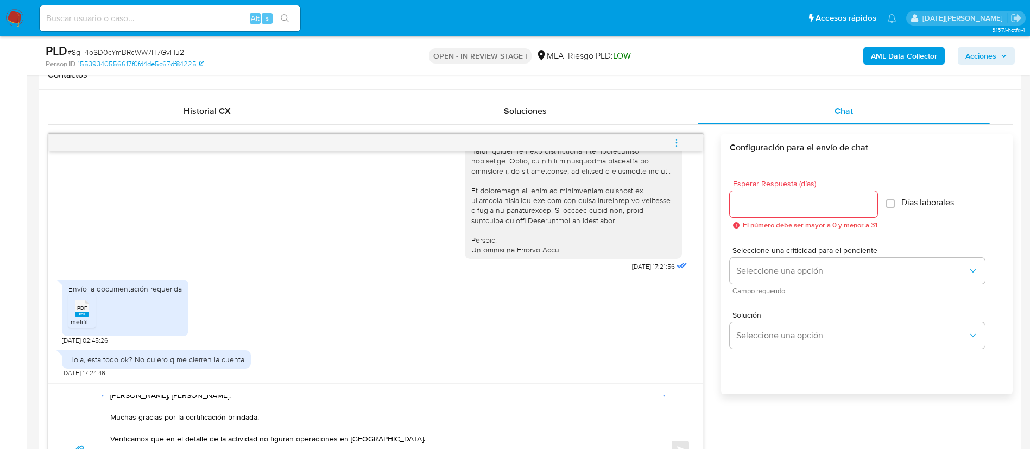
type textarea "Hola, Anabel Marcela Salvucci. Muchas gracias por la certificación brindada. Ve…"
click at [777, 208] on input "Esperar Respuesta (días)" at bounding box center [803, 204] width 148 height 14
type input "5"
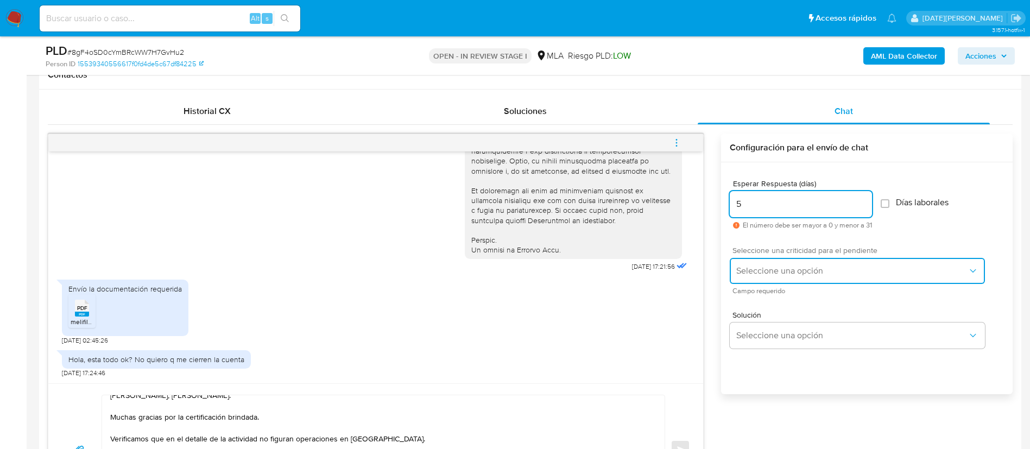
click at [827, 267] on span "Seleccione una opción" at bounding box center [851, 270] width 231 height 11
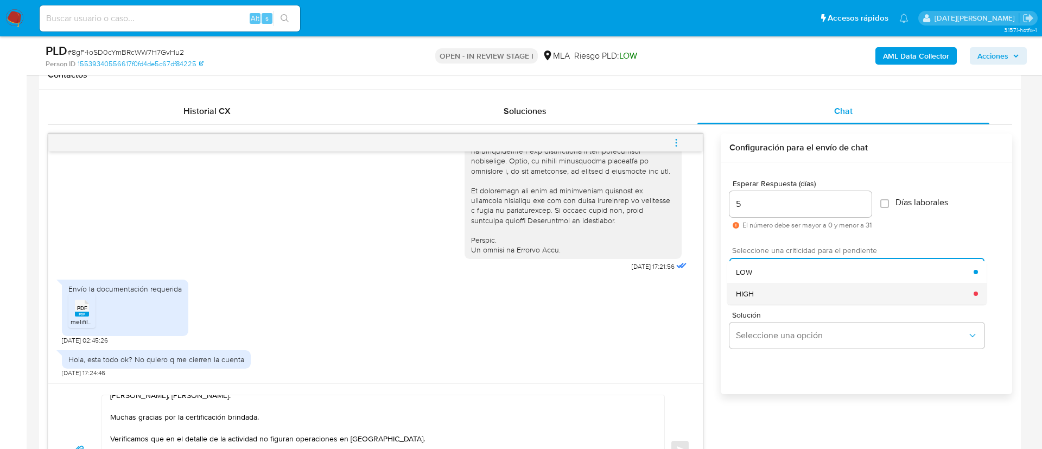
click at [768, 290] on div "HIGH" at bounding box center [855, 294] width 238 height 22
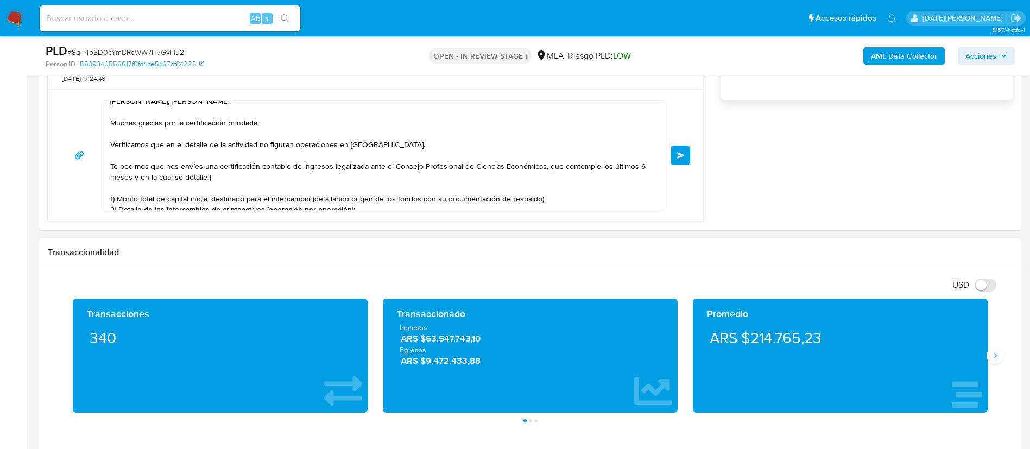
scroll to position [833, 0]
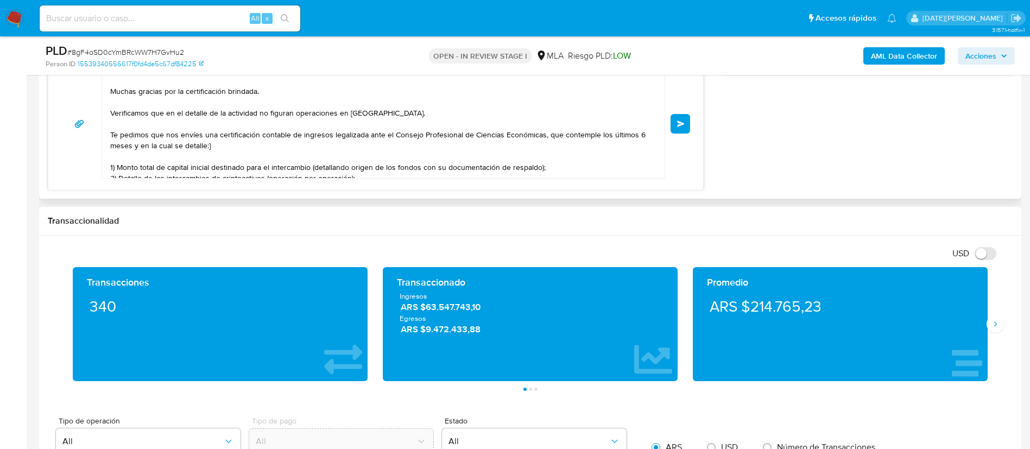
click at [577, 167] on textarea "Hola, Anabel Marcela Salvucci. Muchas gracias por la certificación brindada. Ve…" at bounding box center [380, 123] width 541 height 109
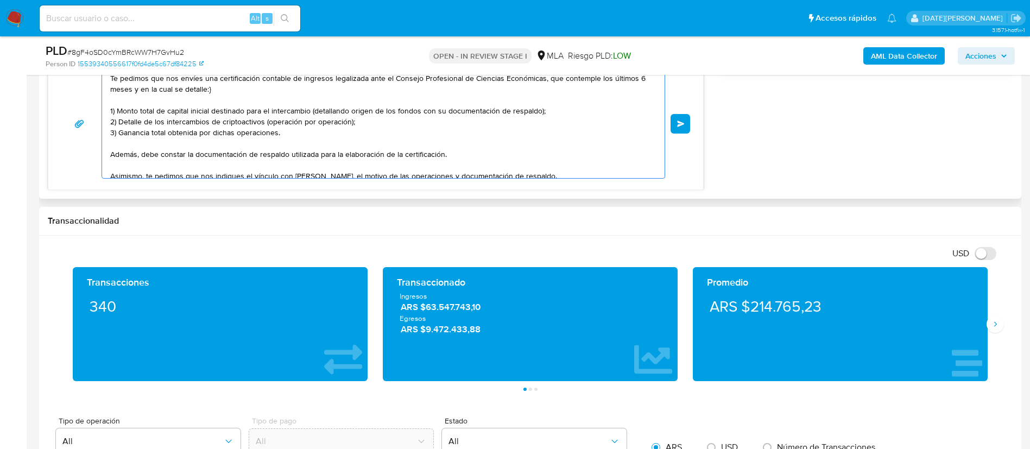
scroll to position [94, 0]
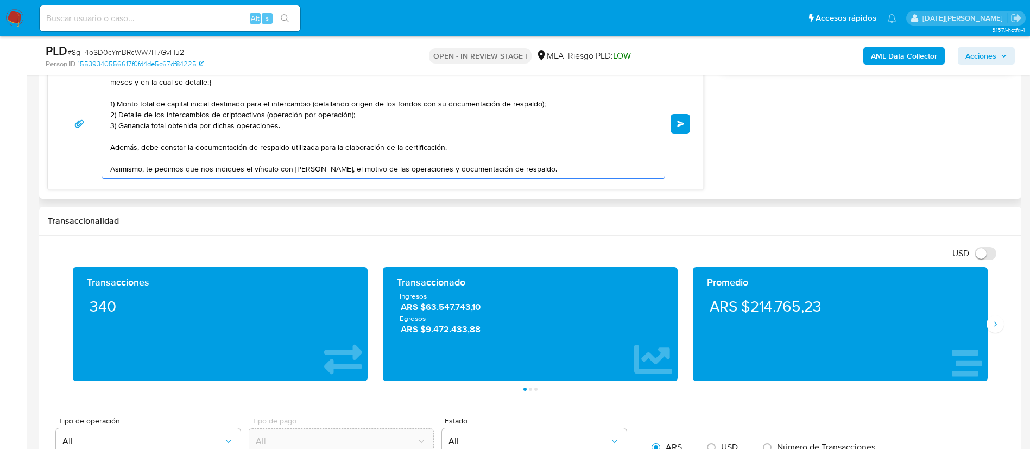
click at [571, 144] on textarea "Hola, Anabel Marcela Salvucci. Muchas gracias por la certificación brindada. Ve…" at bounding box center [380, 123] width 541 height 109
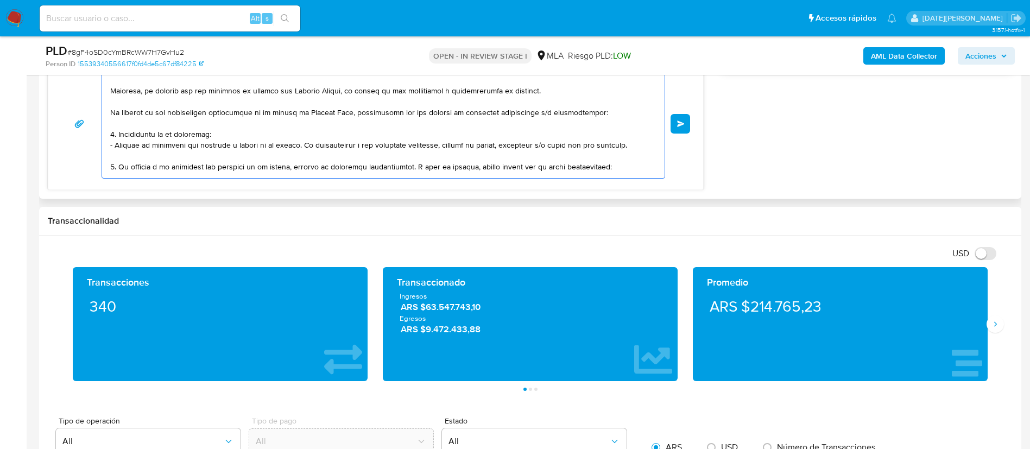
scroll to position [176, 0]
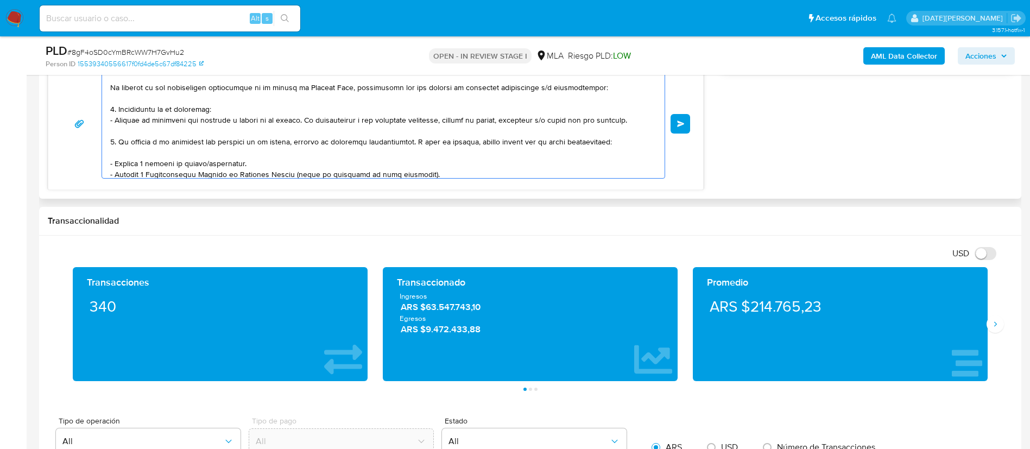
drag, startPoint x: 112, startPoint y: 87, endPoint x: 215, endPoint y: 115, distance: 106.1
click at [215, 115] on textarea at bounding box center [380, 123] width 541 height 109
click at [171, 113] on textarea at bounding box center [380, 123] width 541 height 109
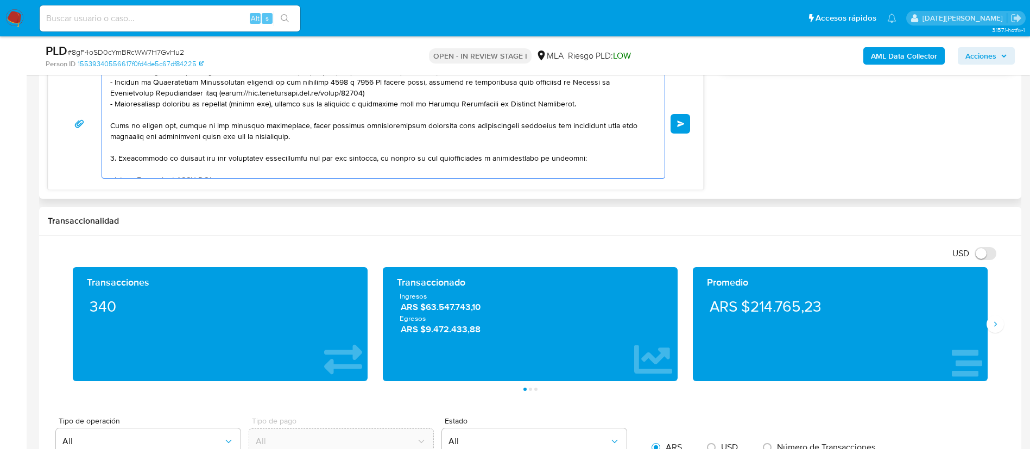
scroll to position [339, 0]
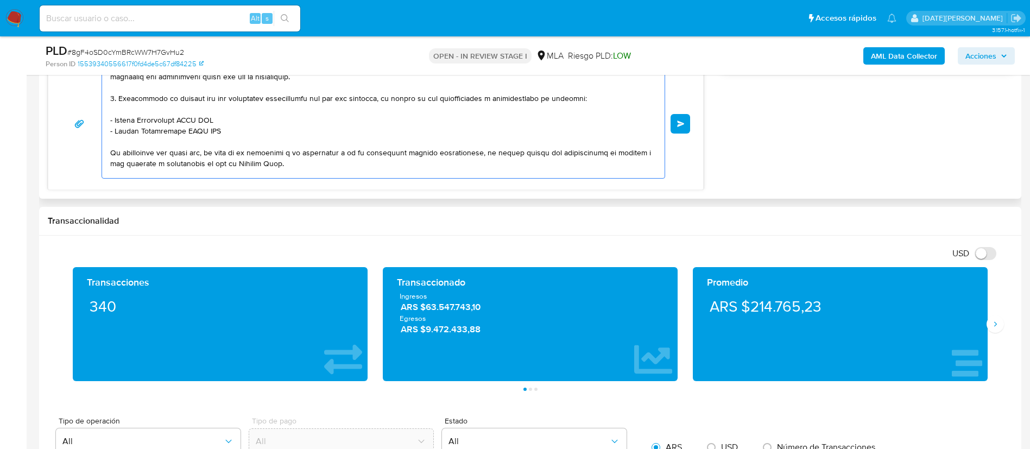
drag, startPoint x: 113, startPoint y: 87, endPoint x: 295, endPoint y: 130, distance: 186.9
click at [295, 130] on textarea at bounding box center [380, 123] width 541 height 109
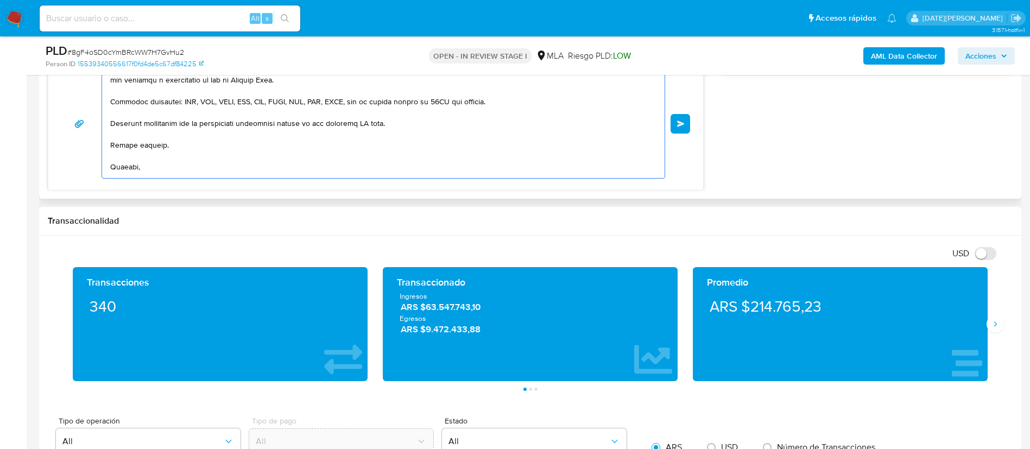
scroll to position [210, 0]
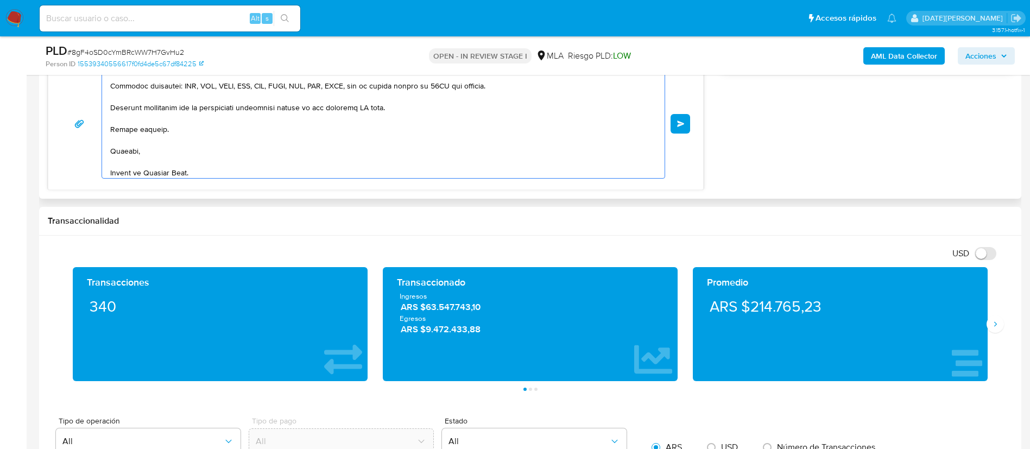
click at [368, 106] on textarea at bounding box center [380, 123] width 541 height 109
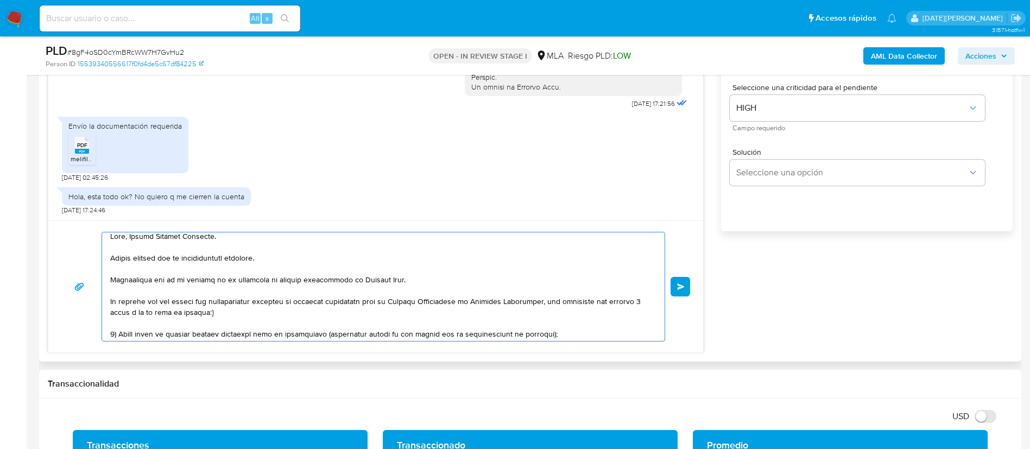
scroll to position [0, 0]
click at [351, 322] on textarea at bounding box center [380, 286] width 541 height 109
click at [346, 316] on textarea at bounding box center [380, 286] width 541 height 109
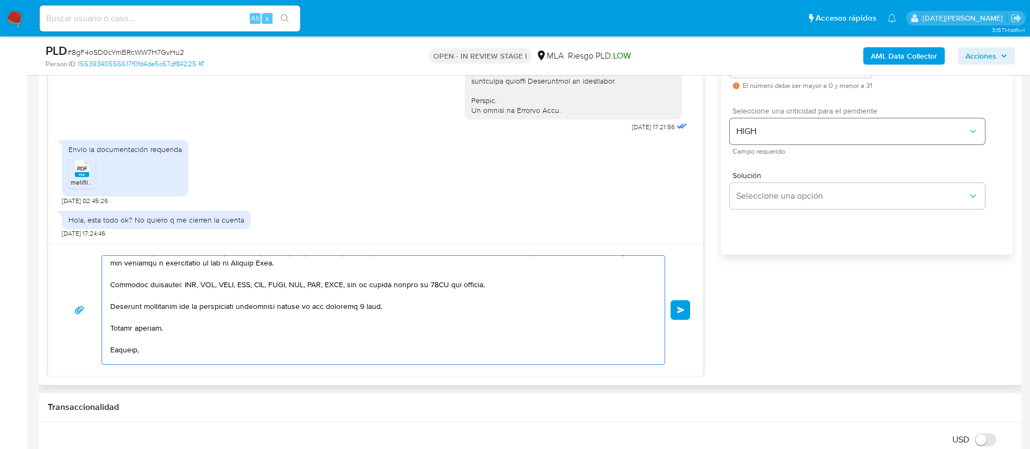
scroll to position [588, 0]
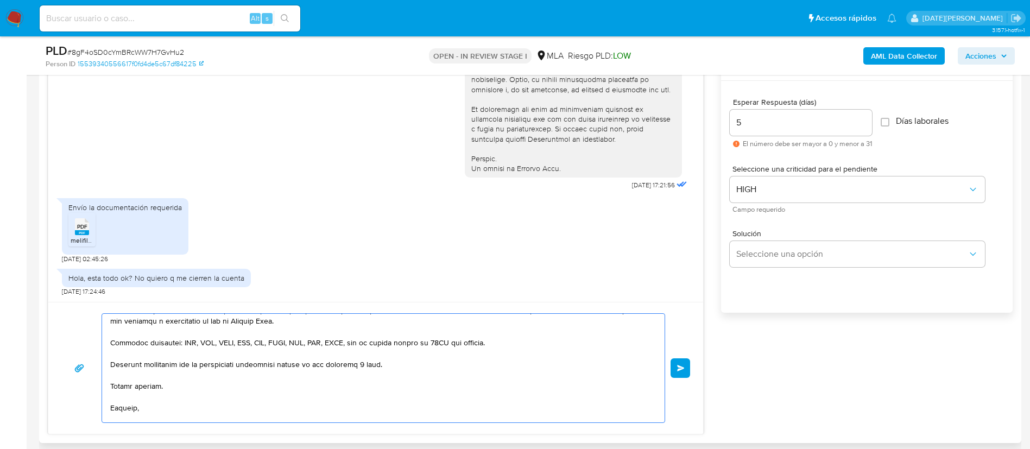
drag, startPoint x: 253, startPoint y: 366, endPoint x: 399, endPoint y: 363, distance: 145.5
click at [399, 363] on textarea at bounding box center [380, 368] width 541 height 109
type textarea "Hola, Anabel Marcela Salvucci. Muchas gracias por la certificación brindada. Ve…"
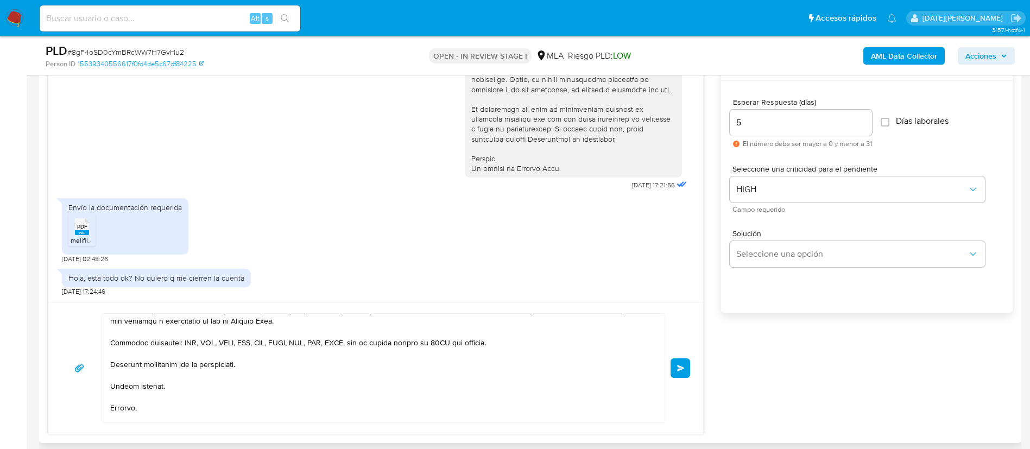
click at [678, 373] on button "Enviar" at bounding box center [680, 368] width 20 height 20
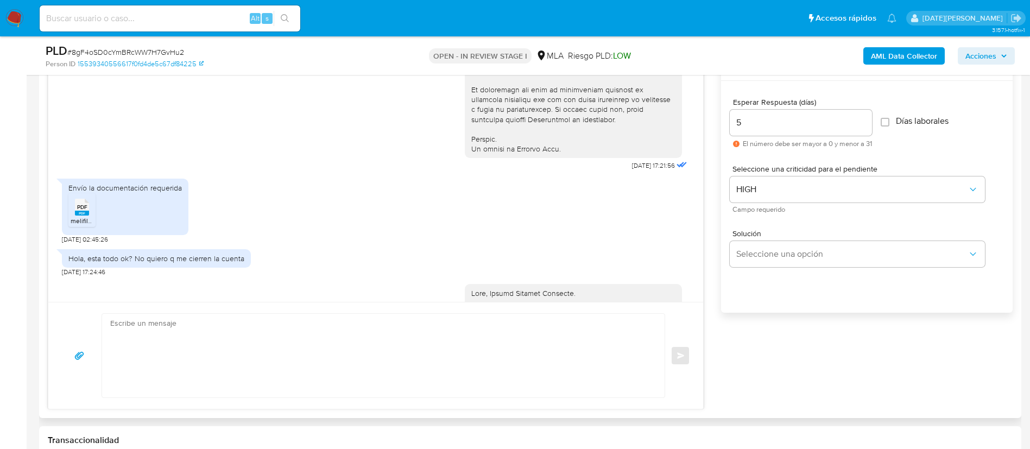
scroll to position [982, 0]
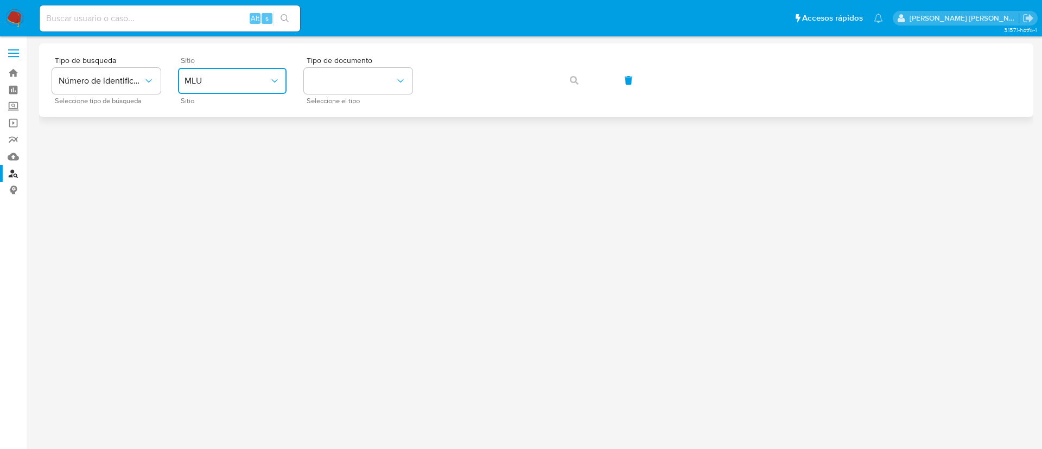
click at [255, 74] on button "MLU" at bounding box center [232, 81] width 109 height 26
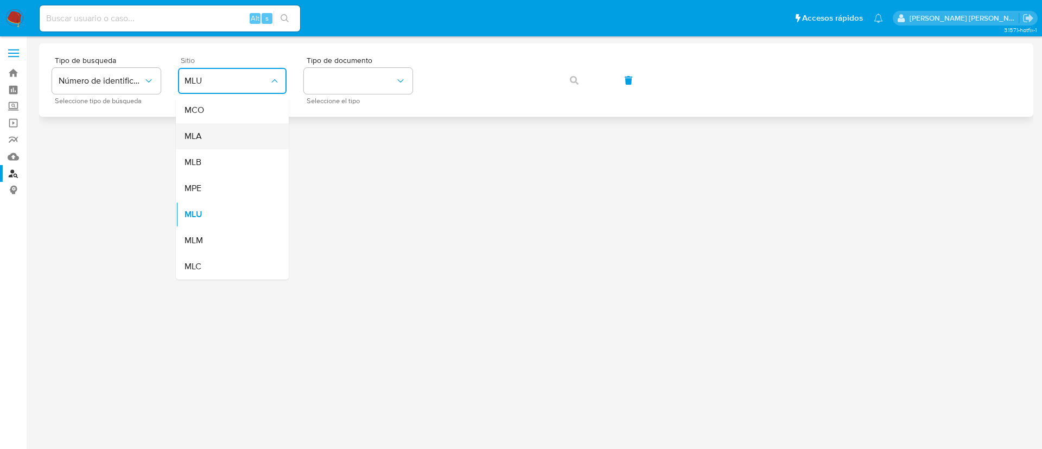
click at [232, 132] on div "MLA" at bounding box center [229, 136] width 89 height 26
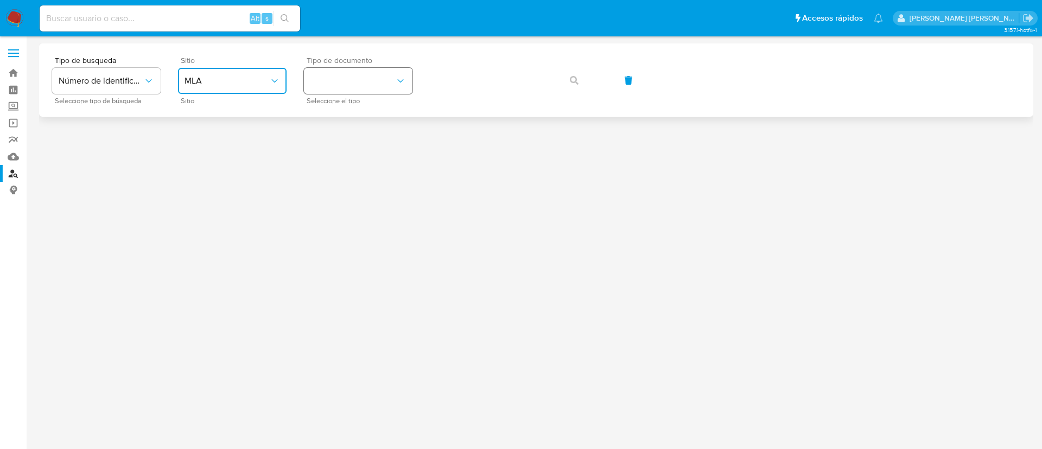
click at [375, 74] on button "identificationType" at bounding box center [358, 81] width 109 height 26
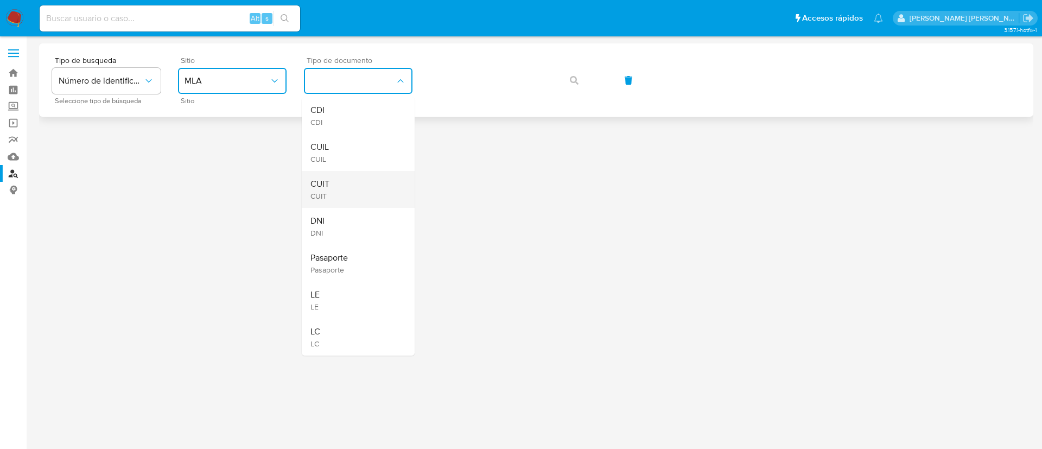
click at [359, 188] on div "CUIT CUIT" at bounding box center [354, 189] width 89 height 37
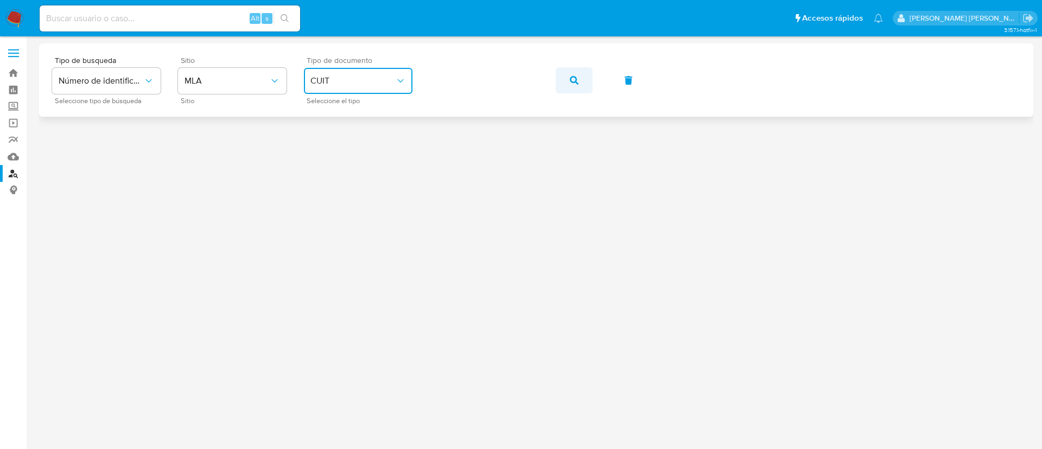
click at [561, 76] on button "button" at bounding box center [574, 80] width 37 height 26
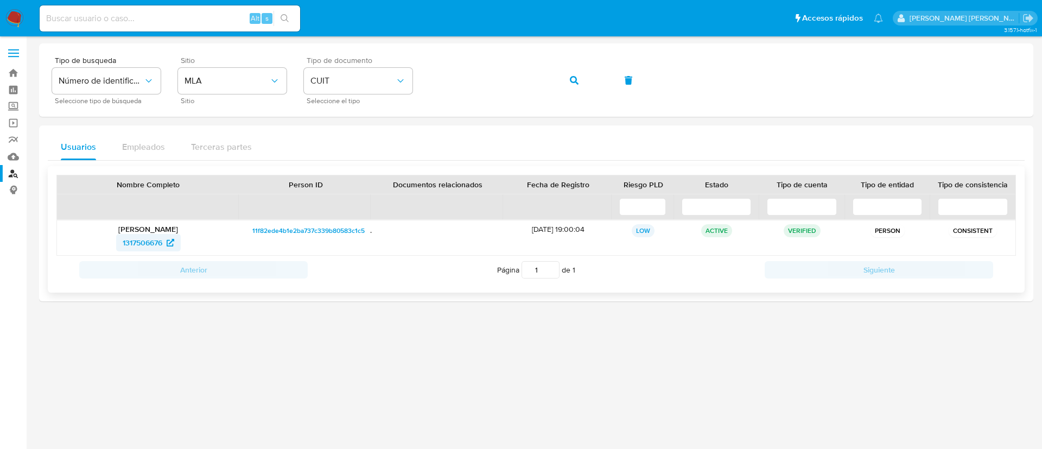
click at [139, 237] on span "1317506676" at bounding box center [143, 242] width 40 height 17
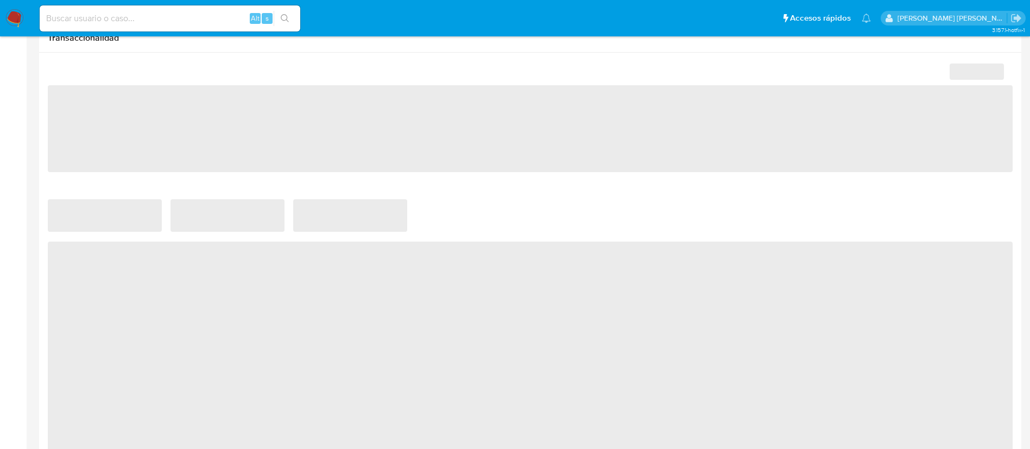
select select "10"
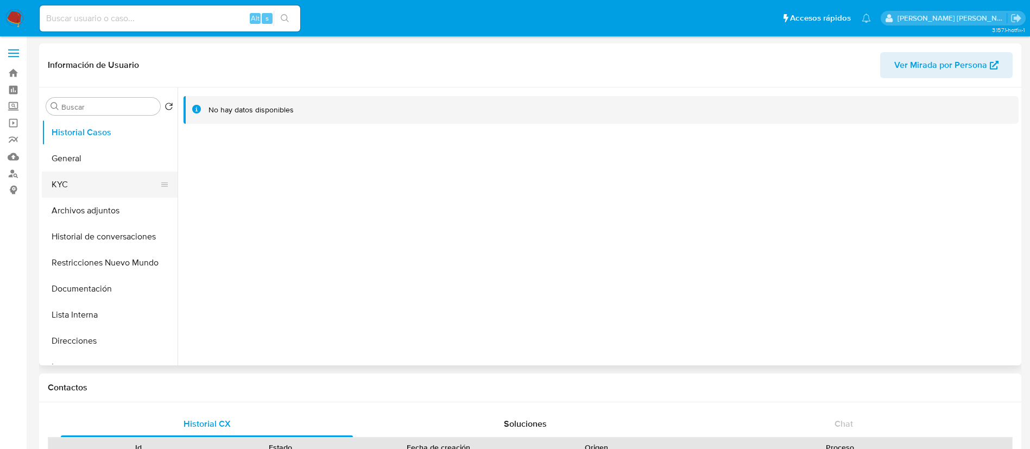
click at [97, 185] on button "KYC" at bounding box center [105, 184] width 127 height 26
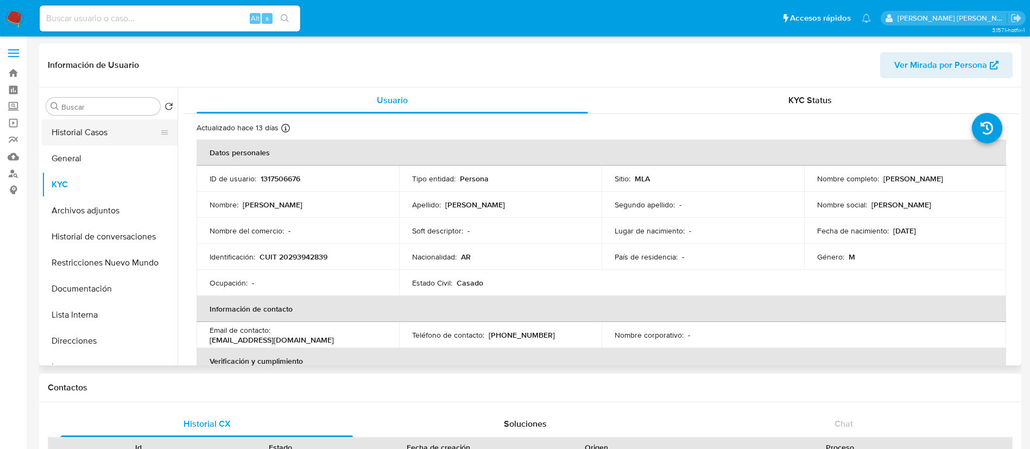
click at [109, 125] on button "Historial Casos" at bounding box center [105, 132] width 127 height 26
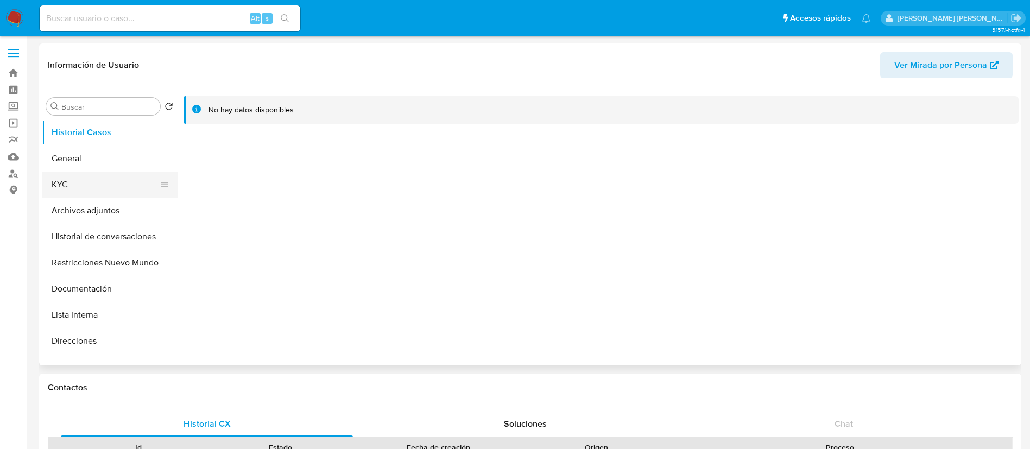
click at [90, 194] on button "KYC" at bounding box center [105, 184] width 127 height 26
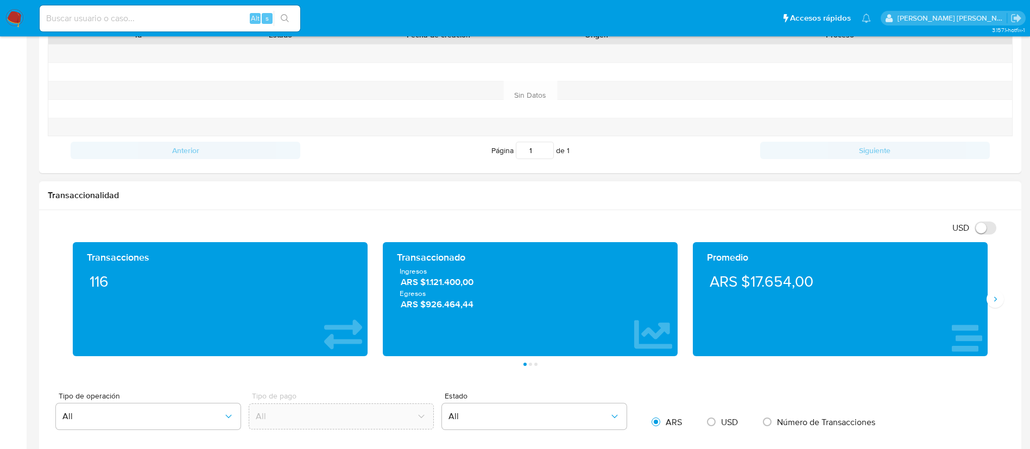
scroll to position [733, 0]
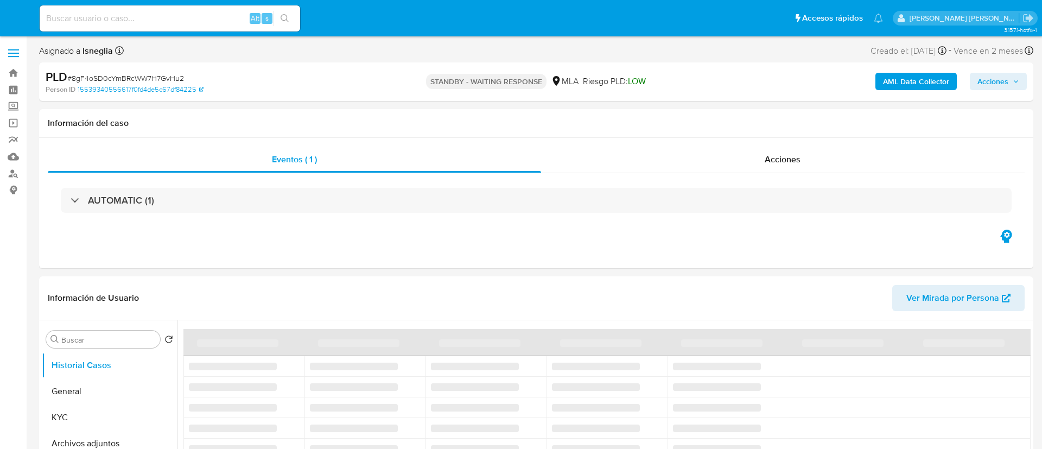
select select "10"
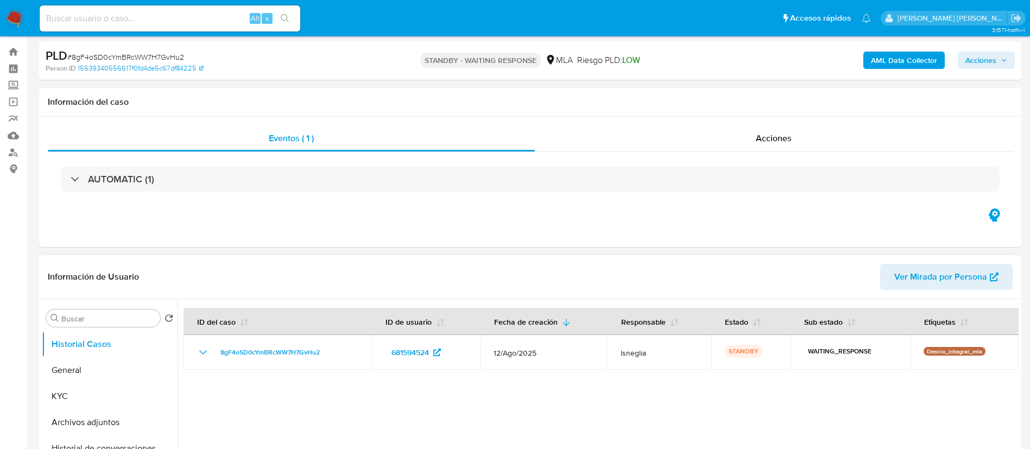
scroll to position [81, 0]
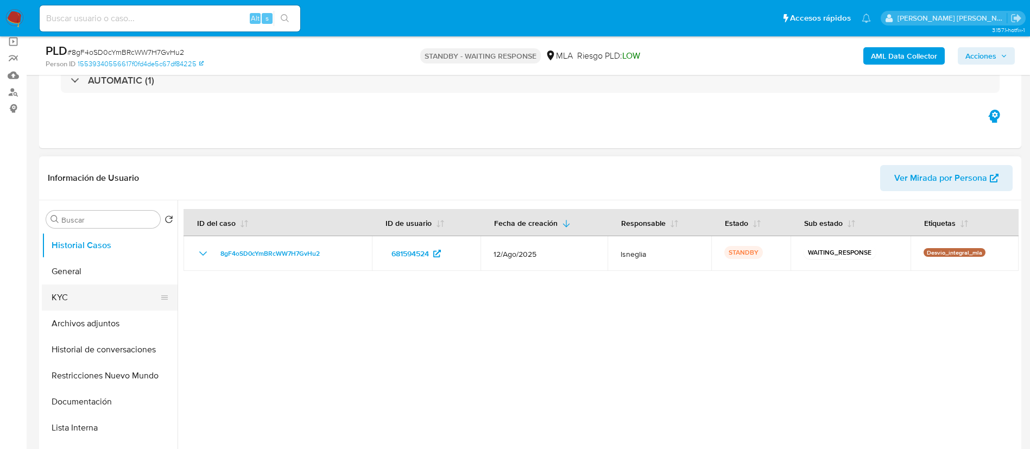
click at [79, 292] on button "KYC" at bounding box center [105, 297] width 127 height 26
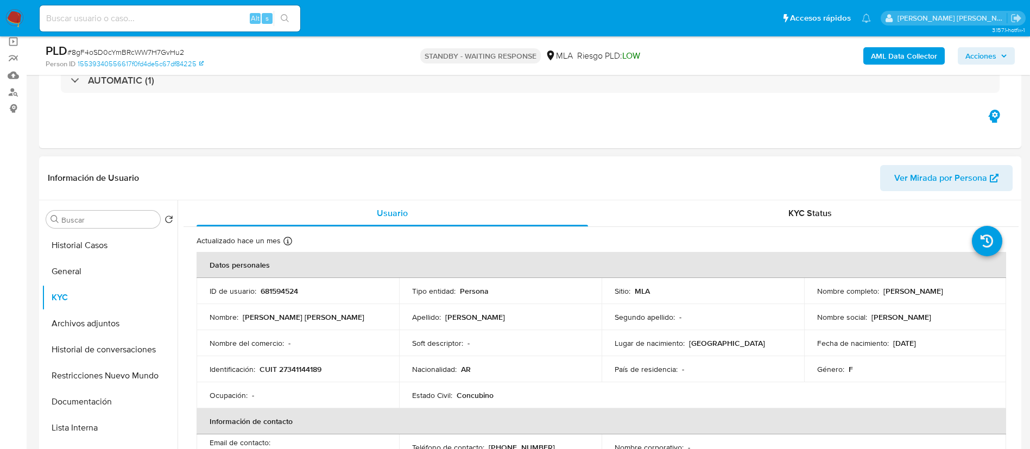
click at [310, 368] on p "CUIT 27341144189" at bounding box center [290, 369] width 62 height 10
copy p "27341144189"
click at [82, 273] on button "General" at bounding box center [105, 271] width 127 height 26
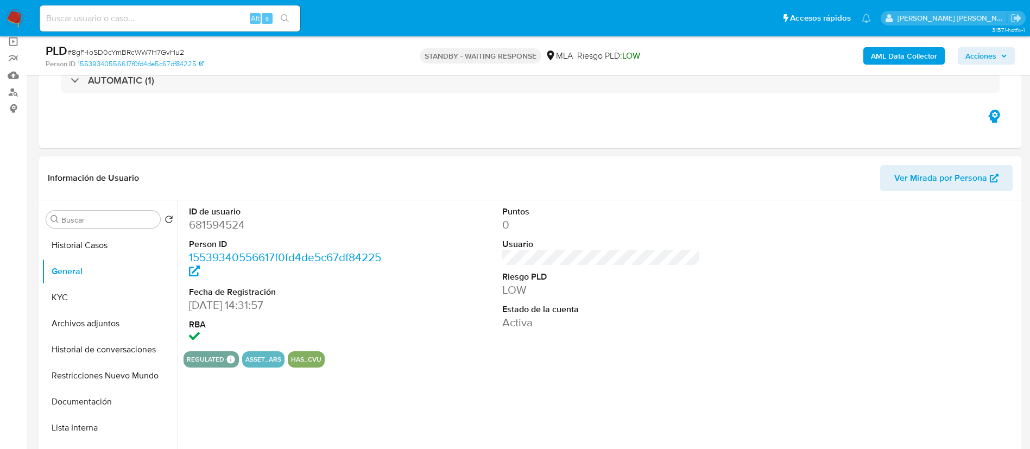
click at [232, 222] on dd "681594524" at bounding box center [288, 224] width 198 height 15
copy dd "681594524"
click at [124, 18] on input at bounding box center [170, 18] width 260 height 14
paste input "U3SgASbGF2p3aHMRVWjr72WH"
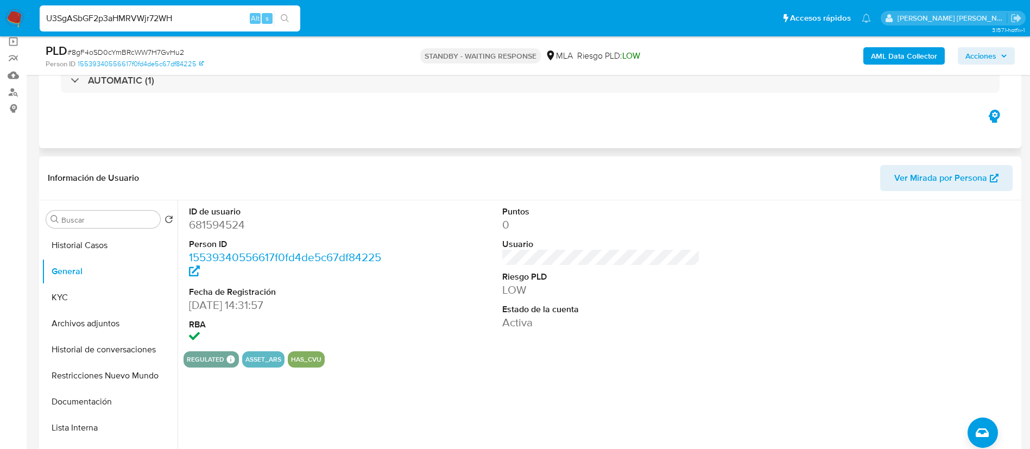
type input "U3SgASbGF2p3aHMRVWjr72WH"
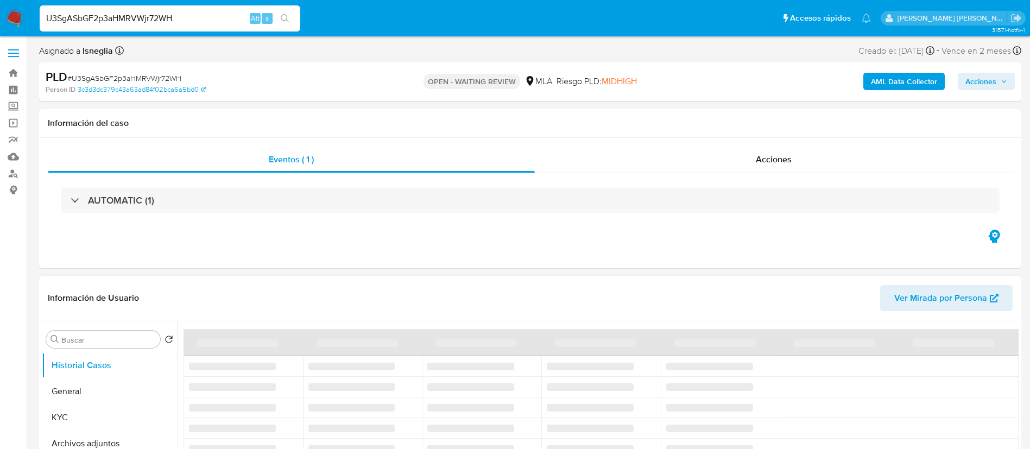
select select "10"
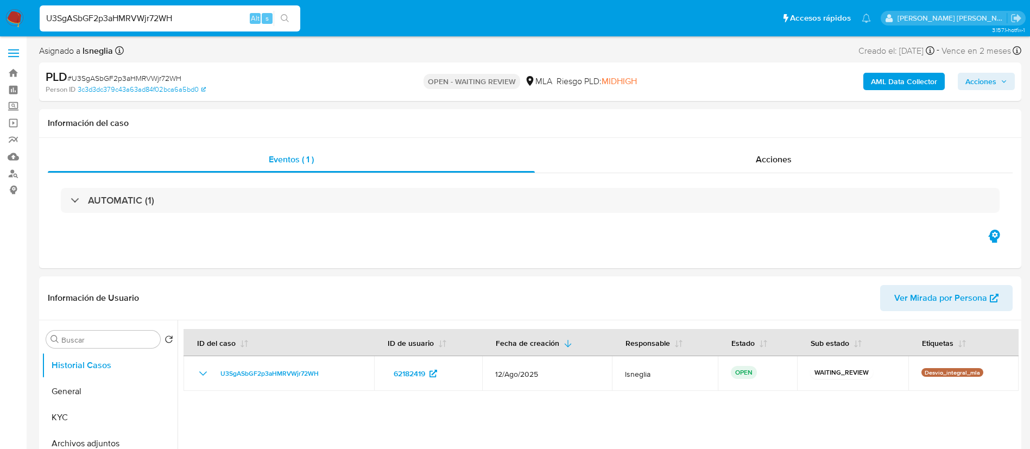
click at [157, 77] on span "# U3SgASbGF2p3aHMRVWjr72WH" at bounding box center [124, 78] width 114 height 11
copy span "U3SgASbGF2p3aHMRVWjr72WH"
click at [10, 19] on img at bounding box center [14, 18] width 18 height 18
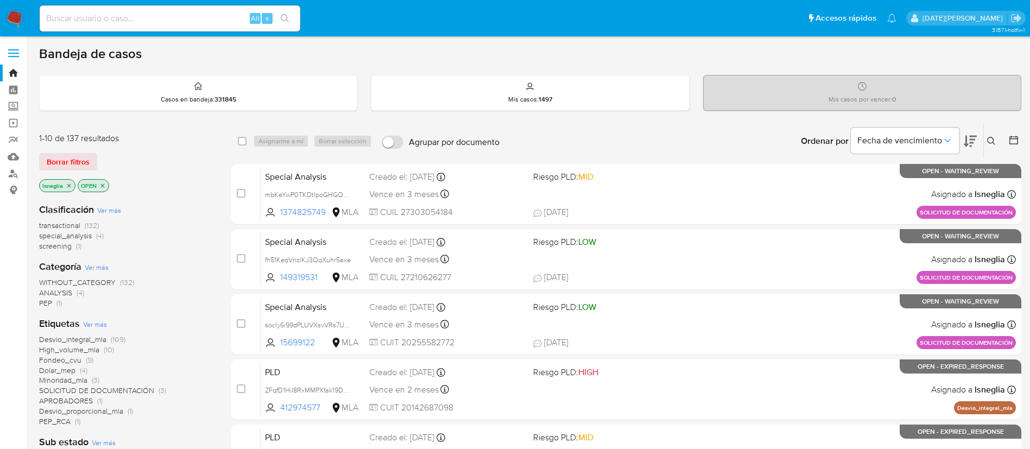
click at [992, 143] on icon at bounding box center [991, 141] width 8 height 8
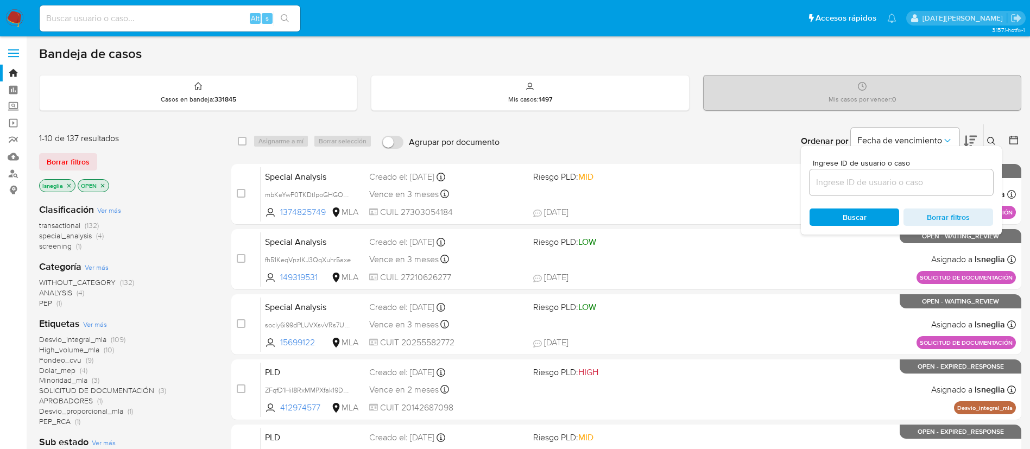
click at [895, 185] on input at bounding box center [900, 182] width 183 height 14
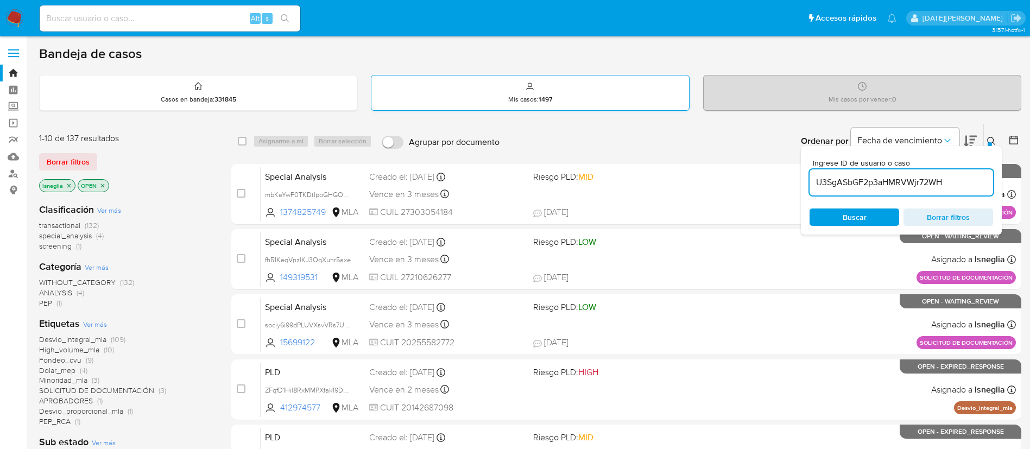
type input "U3SgASbGF2p3aHMRVWjr72WH"
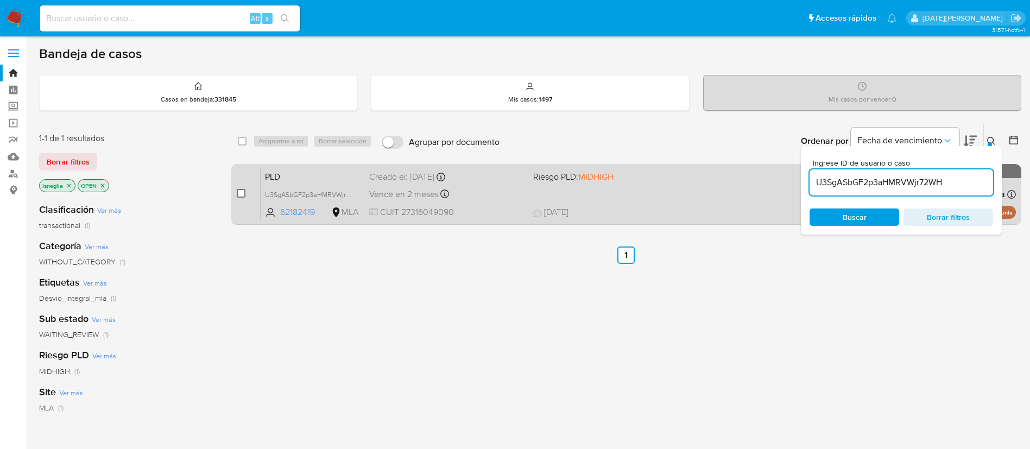
click at [243, 195] on input "checkbox" at bounding box center [241, 193] width 9 height 9
checkbox input "true"
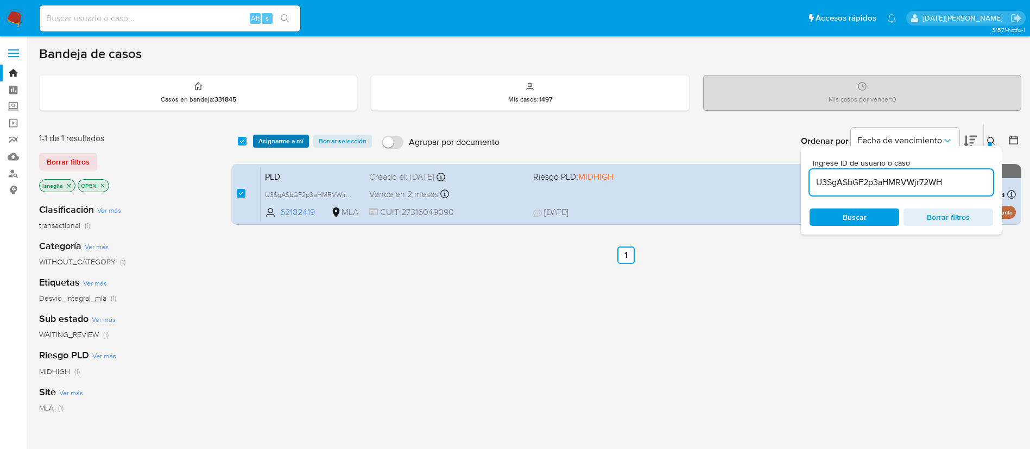
click at [286, 136] on span "Asignarme a mí" at bounding box center [280, 141] width 45 height 11
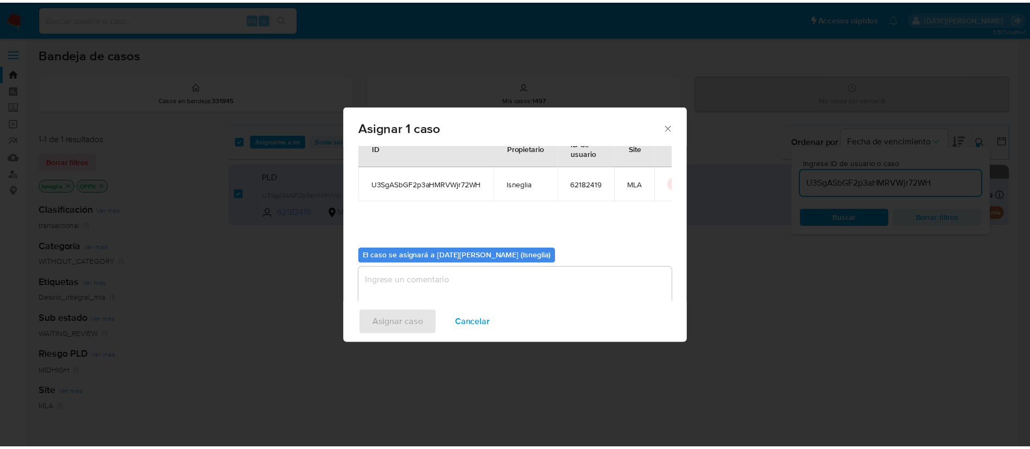
scroll to position [56, 0]
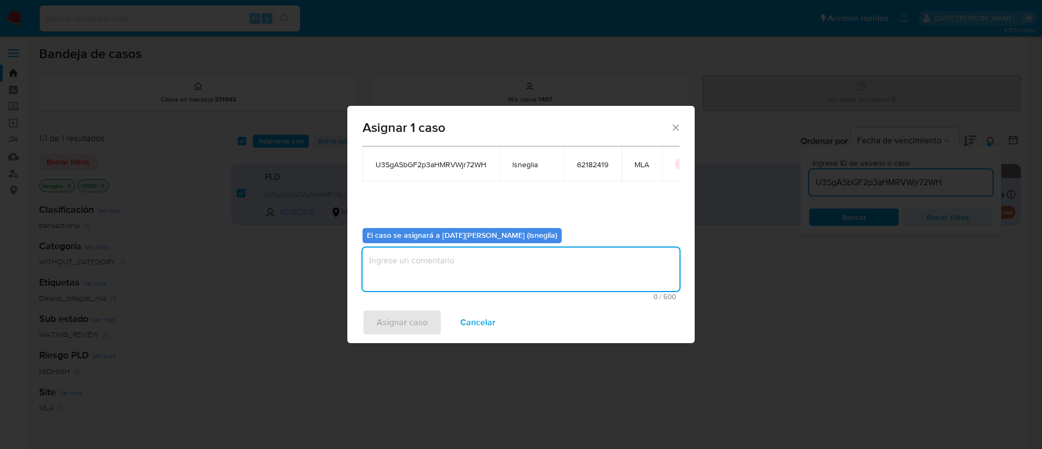
click at [498, 279] on textarea "assign-modal" at bounding box center [521, 268] width 317 height 43
type textarea "."
click at [429, 330] on button "Asignar caso" at bounding box center [402, 322] width 79 height 26
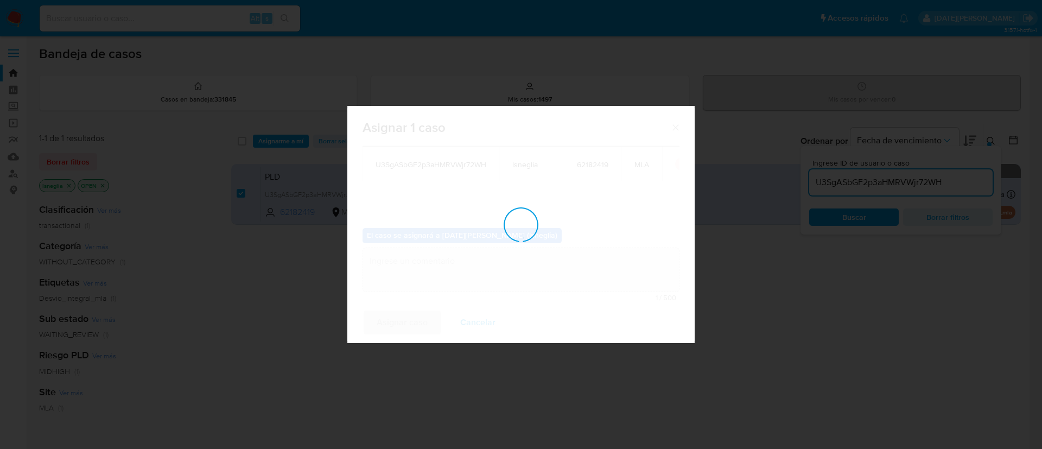
checkbox input "false"
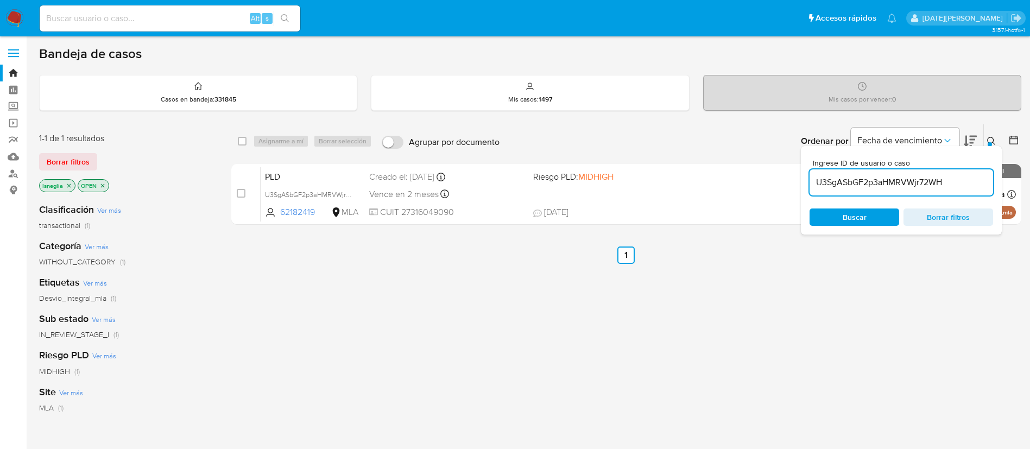
click at [995, 140] on button at bounding box center [992, 141] width 18 height 13
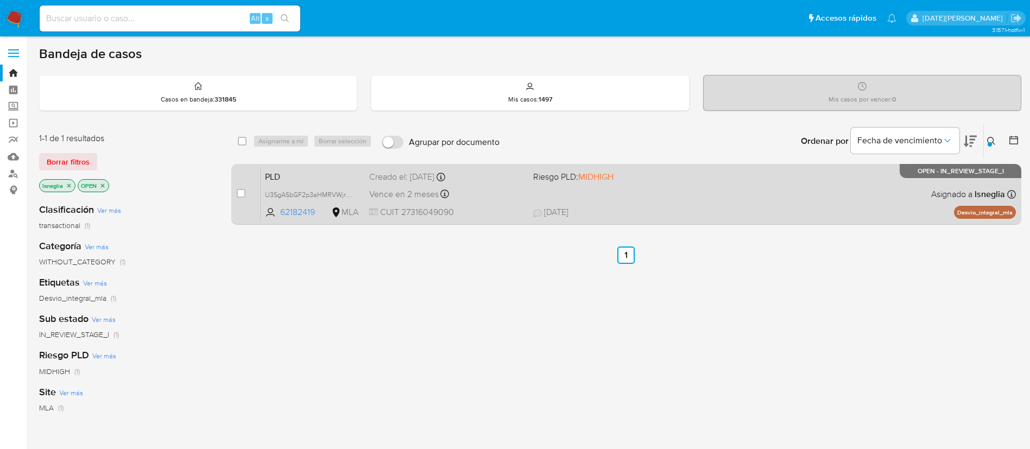
click at [285, 177] on span "PLD" at bounding box center [313, 176] width 96 height 14
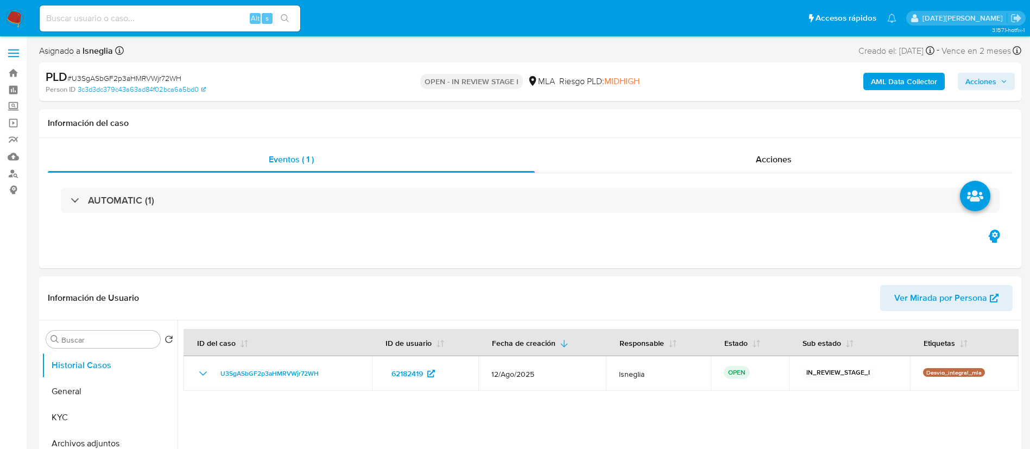
select select "10"
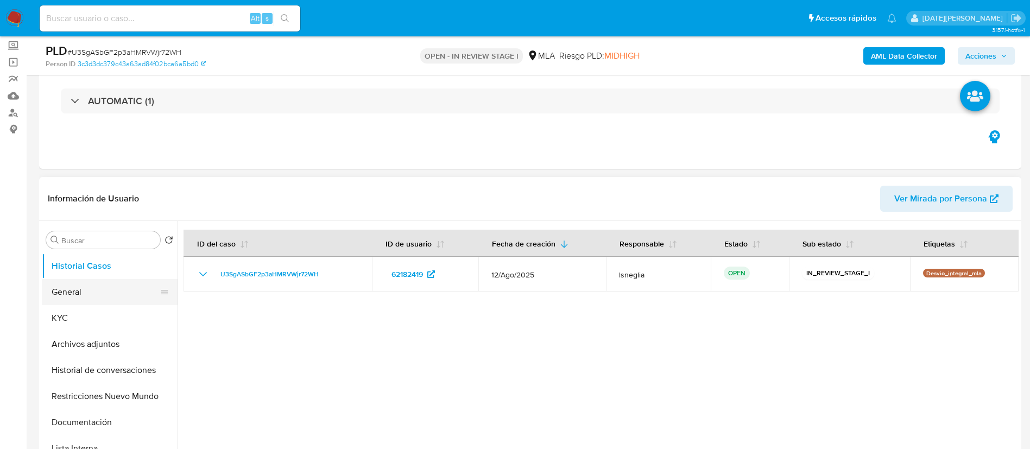
scroll to position [81, 0]
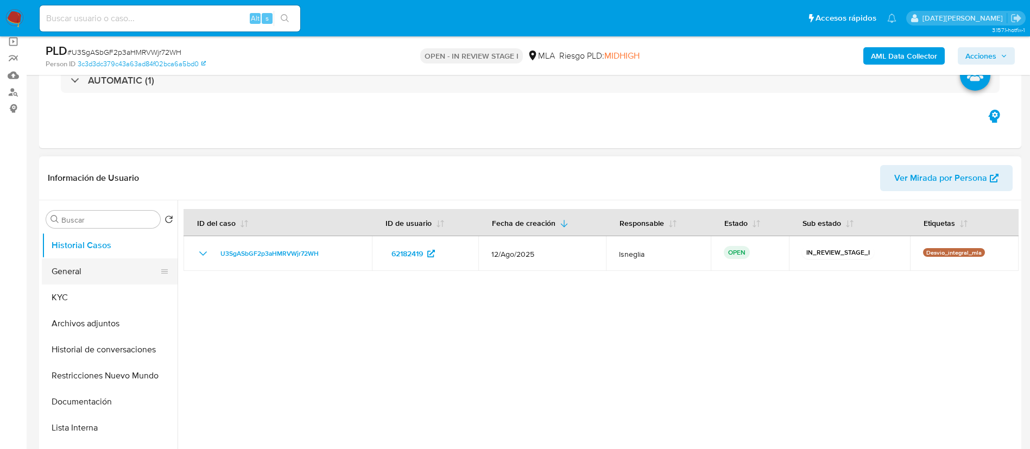
click at [106, 271] on button "General" at bounding box center [105, 271] width 127 height 26
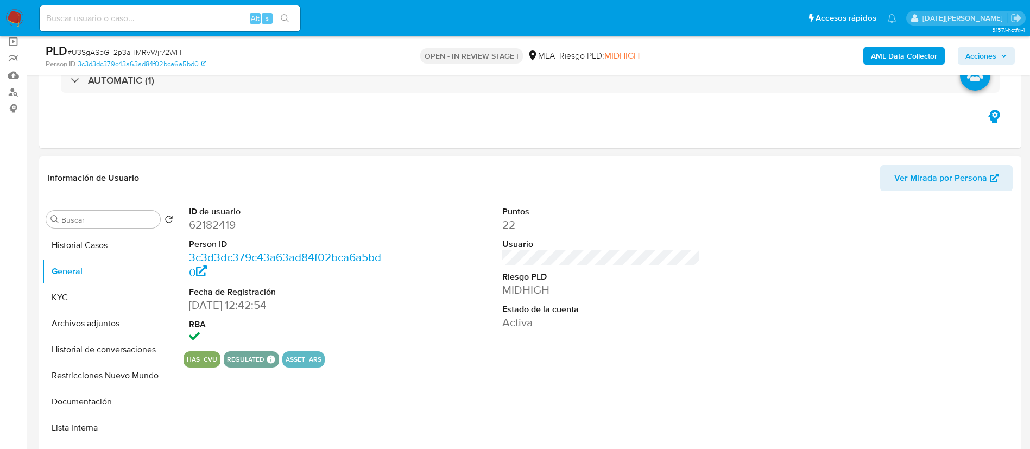
click at [226, 230] on dd "62182419" at bounding box center [288, 224] width 198 height 15
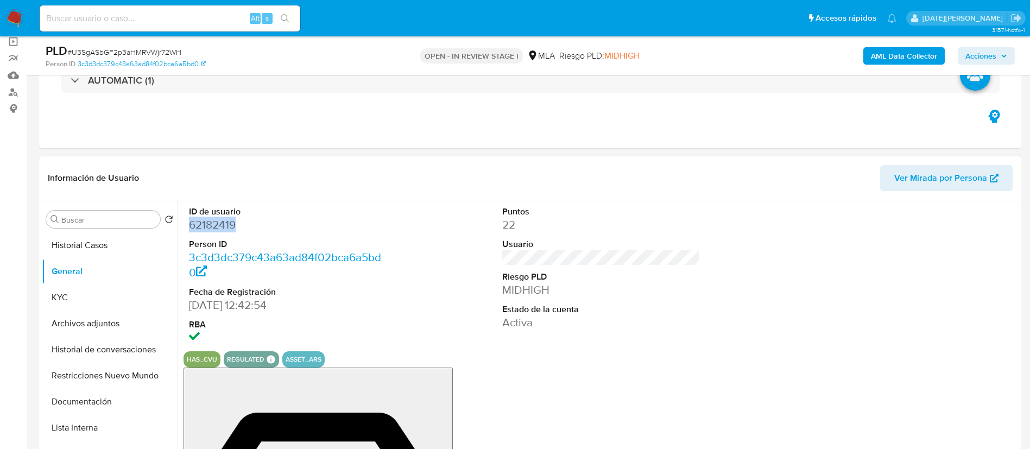
copy dd "62182419"
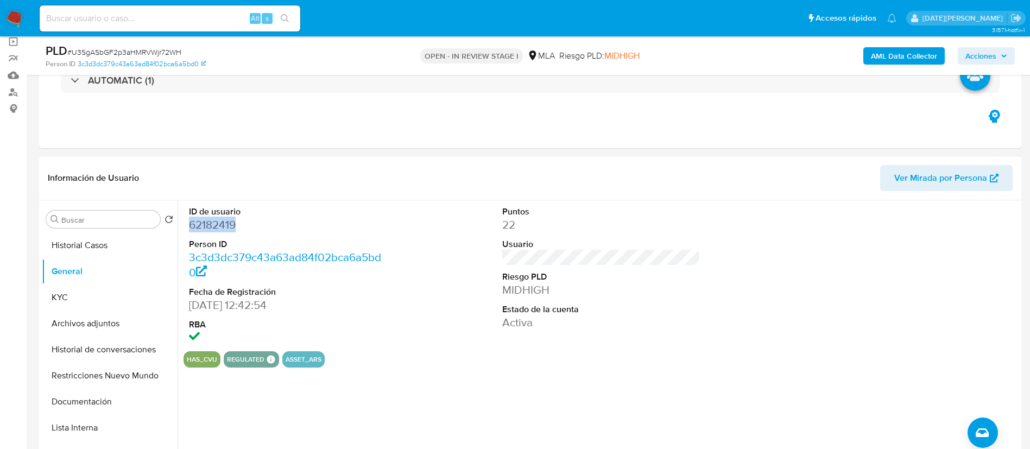
click at [212, 221] on dd "62182419" at bounding box center [288, 224] width 198 height 15
click at [117, 291] on button "KYC" at bounding box center [105, 297] width 127 height 26
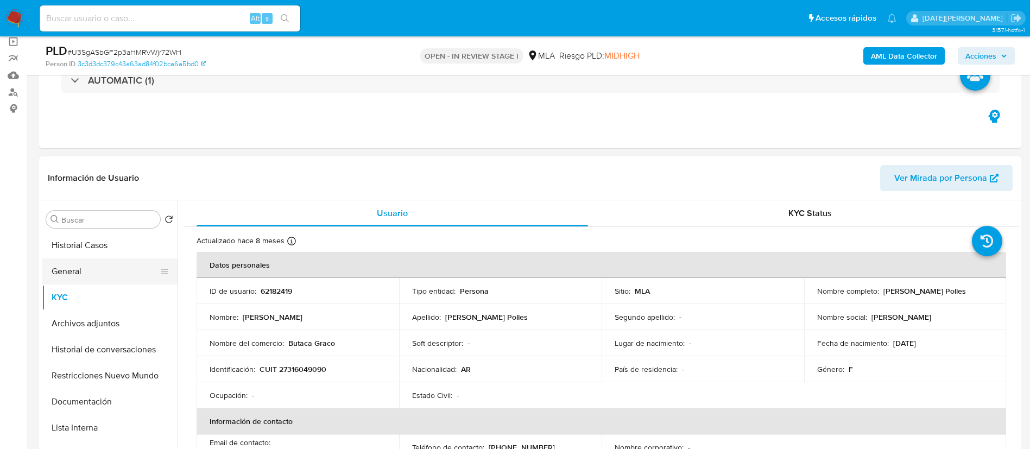
click at [92, 260] on button "General" at bounding box center [105, 271] width 127 height 26
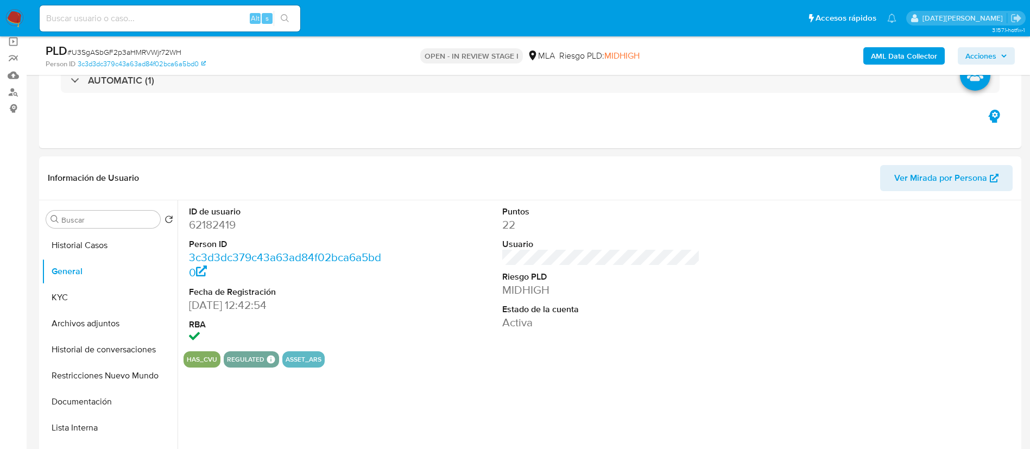
click at [221, 220] on dd "62182419" at bounding box center [288, 224] width 198 height 15
copy dd "62182419"
click at [77, 304] on button "KYC" at bounding box center [105, 297] width 127 height 26
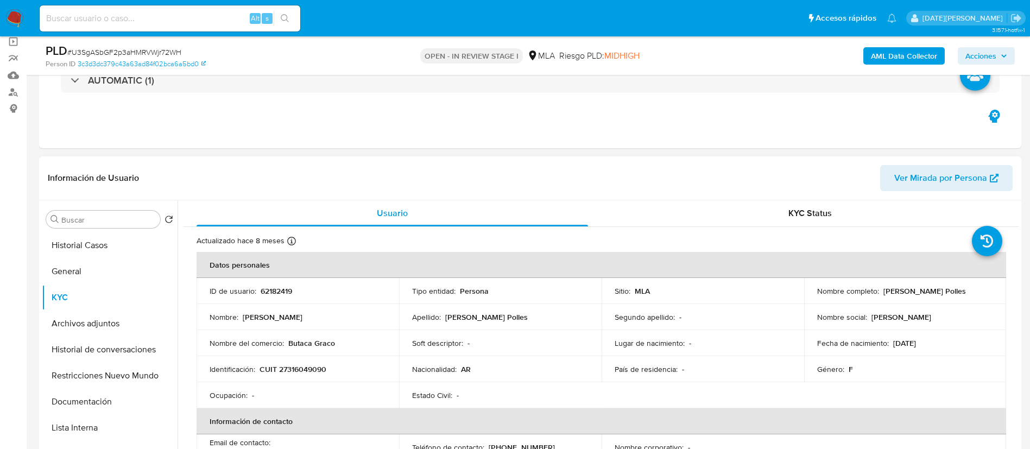
drag, startPoint x: 879, startPoint y: 289, endPoint x: 999, endPoint y: 293, distance: 119.5
click at [999, 293] on td "Nombre completo : Sabrina Eliana Moyano Polles" at bounding box center [905, 291] width 202 height 26
copy p "Sabrina Eliana Moyano Polles"
drag, startPoint x: 259, startPoint y: 365, endPoint x: 326, endPoint y: 367, distance: 66.8
click at [331, 365] on div "Identificación : CUIT 27316049090" at bounding box center [297, 369] width 176 height 10
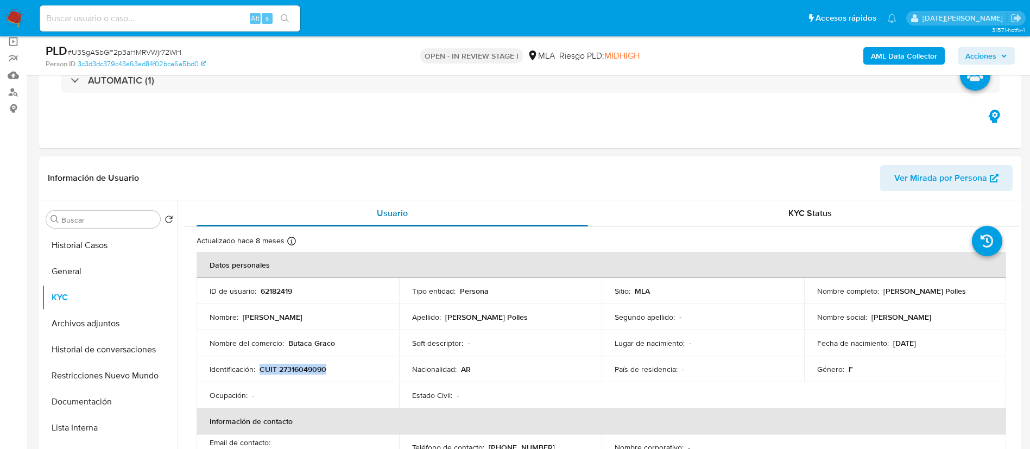
copy p "CUIT 27316049090"
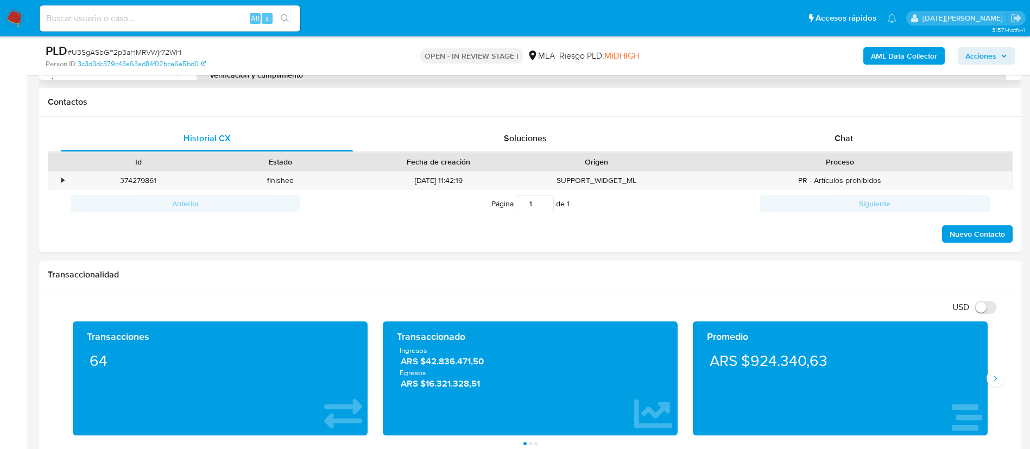
scroll to position [407, 0]
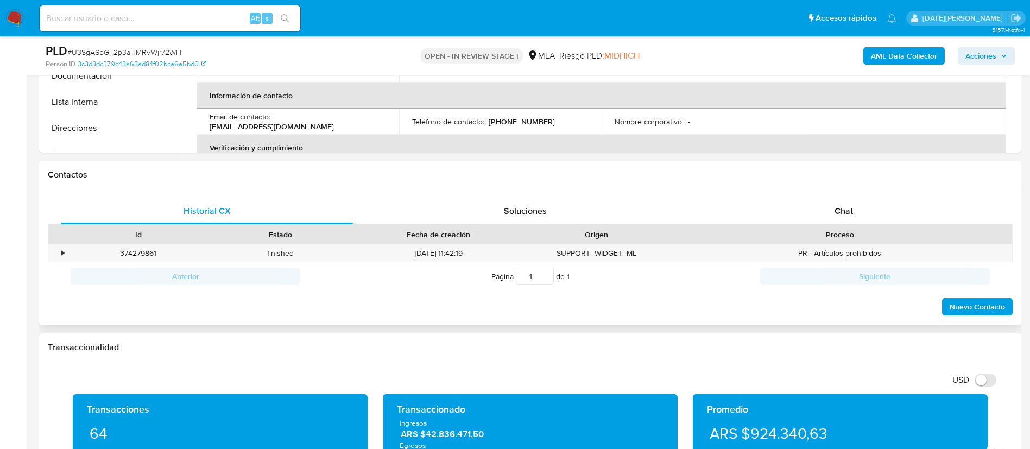
click at [816, 195] on div "Historial CX Soluciones Chat Id Estado Fecha de creación Origen Proceso • 37427…" at bounding box center [530, 257] width 982 height 136
click at [822, 205] on div "Chat" at bounding box center [843, 211] width 292 height 26
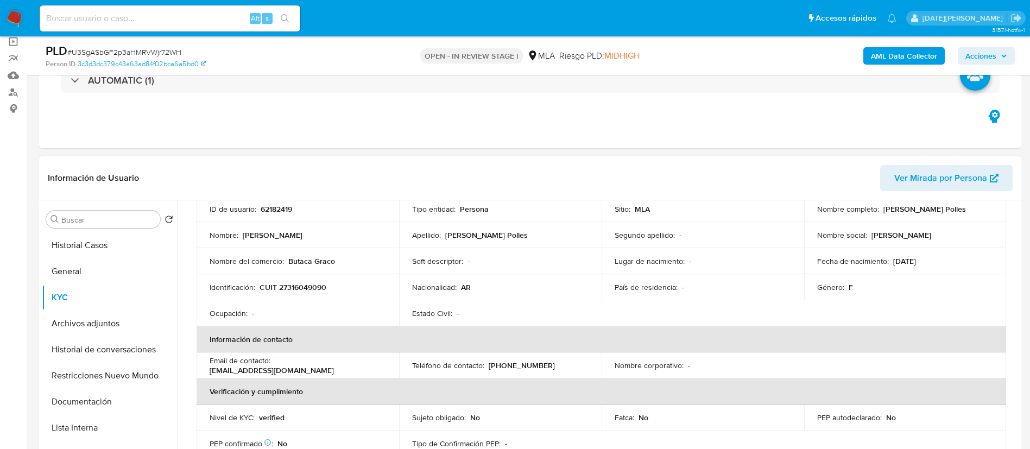
scroll to position [81, 0]
drag, startPoint x: 486, startPoint y: 368, endPoint x: 540, endPoint y: 365, distance: 53.8
click at [540, 365] on div "Teléfono de contacto : (11) 50234511" at bounding box center [500, 366] width 176 height 10
copy p "(11) 50234511"
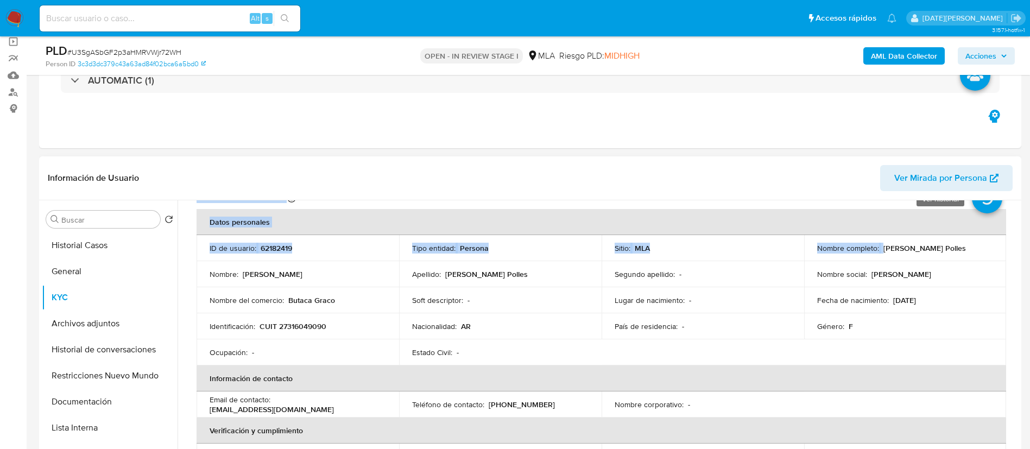
scroll to position [34, 0]
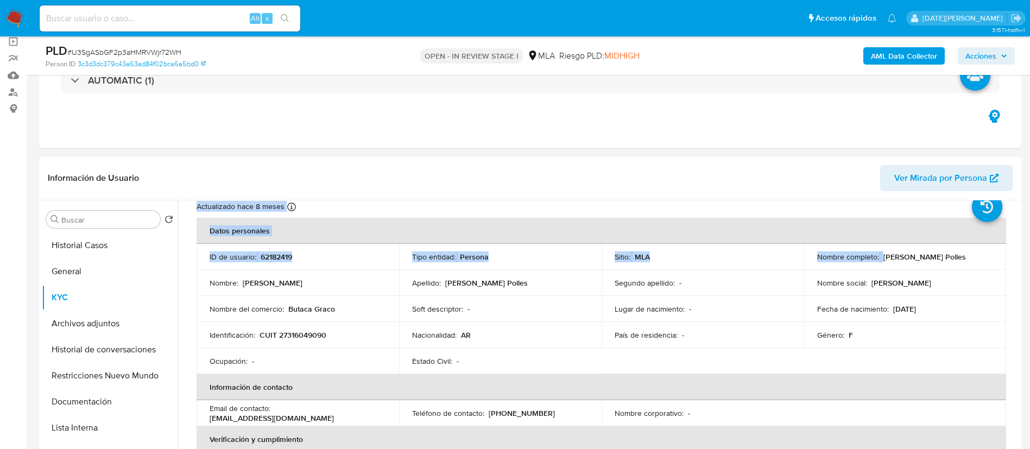
drag, startPoint x: 881, startPoint y: 209, endPoint x: 982, endPoint y: 262, distance: 114.6
click at [982, 262] on td "Nombre completo : Sabrina Eliana Moyano Polles" at bounding box center [905, 257] width 202 height 26
copy p "Sabrina Eliana Moyano Polles"
drag, startPoint x: 93, startPoint y: 399, endPoint x: 137, endPoint y: 372, distance: 51.9
click at [93, 400] on button "Documentación" at bounding box center [110, 402] width 136 height 26
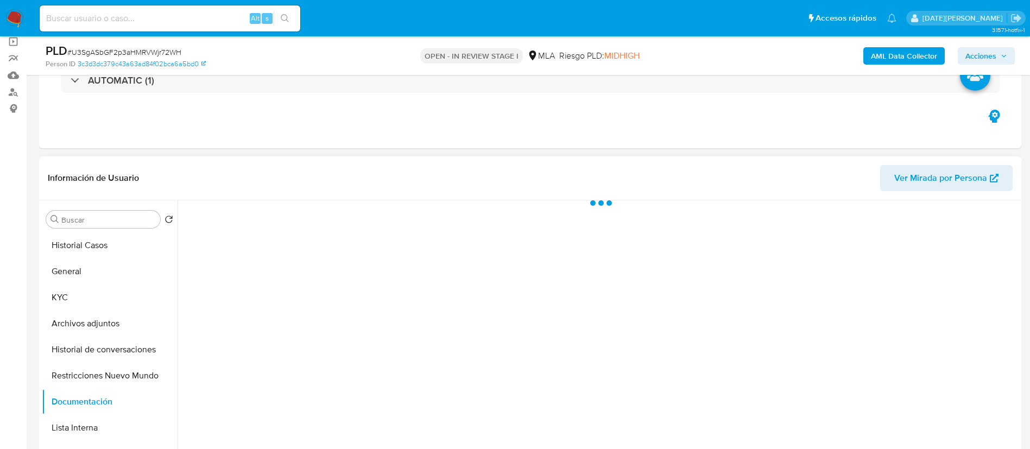
scroll to position [0, 0]
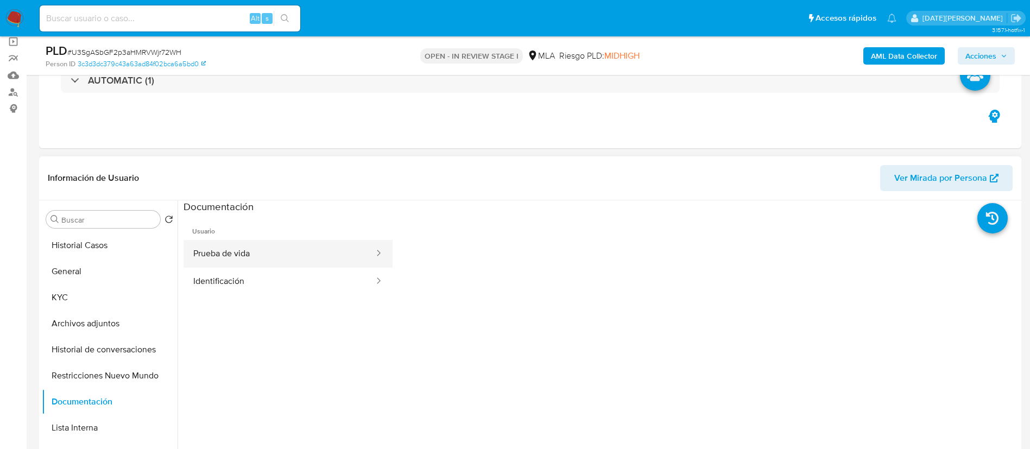
click at [295, 259] on button "Prueba de vida" at bounding box center [279, 254] width 192 height 28
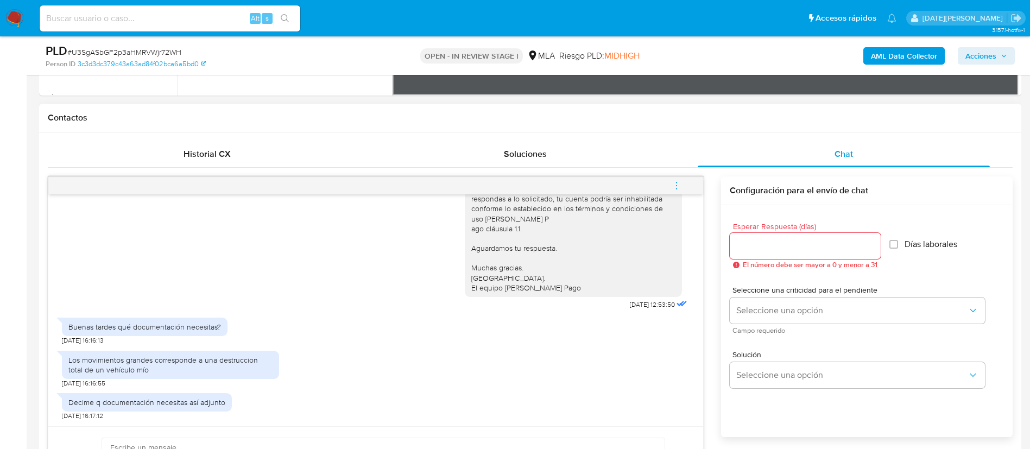
scroll to position [488, 0]
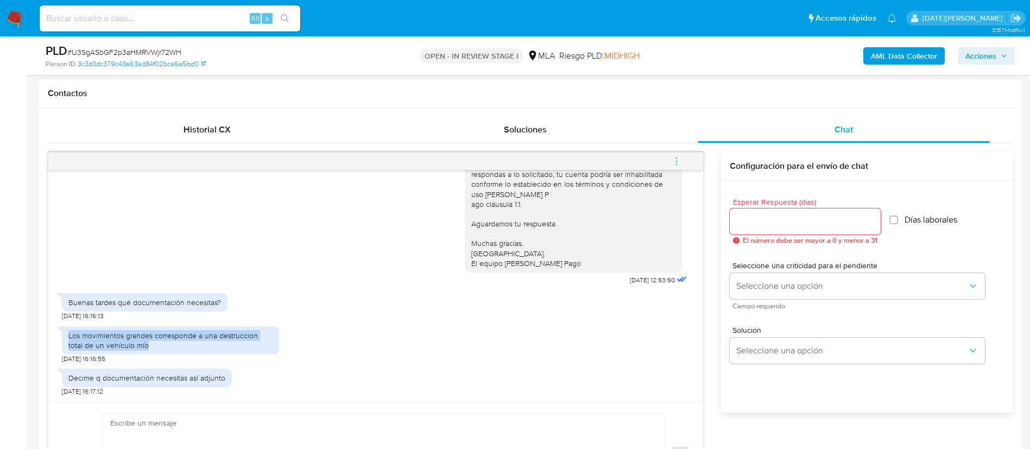
drag, startPoint x: 71, startPoint y: 335, endPoint x: 182, endPoint y: 355, distance: 113.1
click at [182, 355] on div "Los movimientos grandes corresponde a una destruccion total de un vehículo mío …" at bounding box center [170, 342] width 217 height 43
copy div "Los movimientos grandes corresponde a una destruccion total de un vehículo mío"
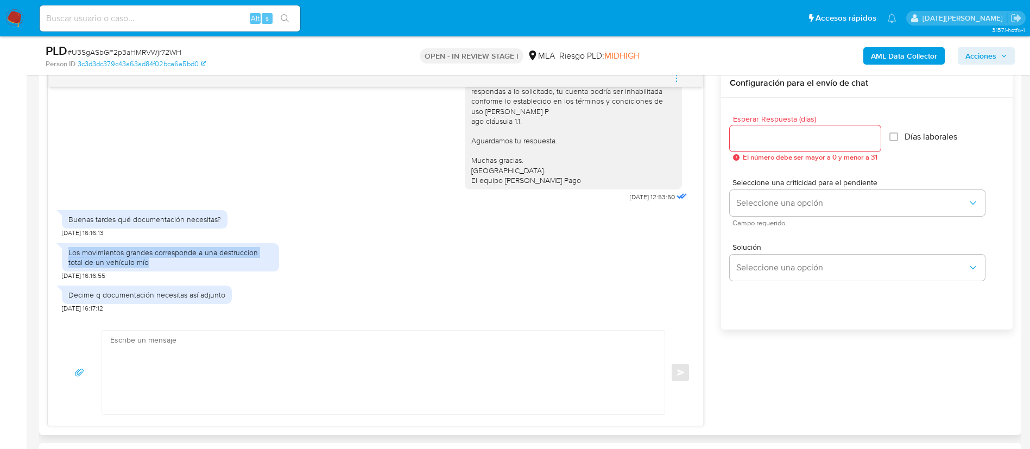
scroll to position [651, 0]
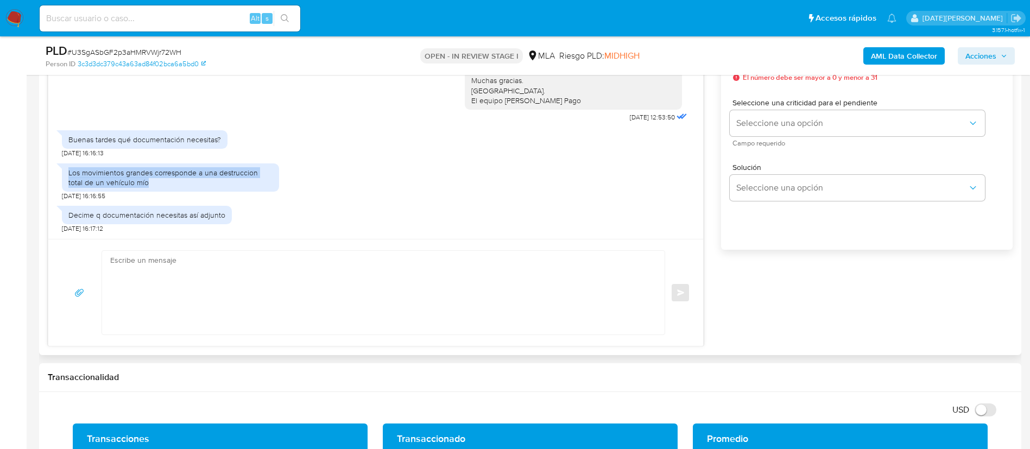
click at [370, 313] on textarea at bounding box center [380, 293] width 541 height 84
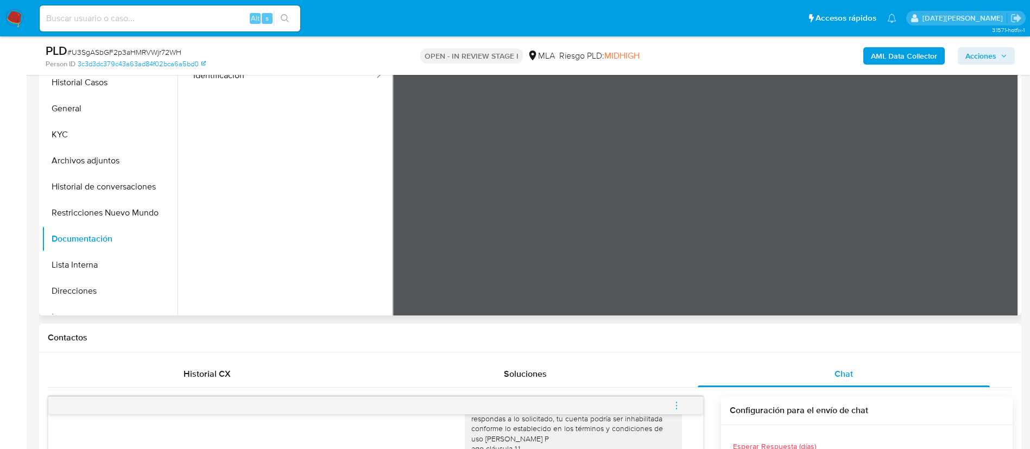
scroll to position [0, 0]
click at [81, 131] on button "KYC" at bounding box center [105, 135] width 127 height 26
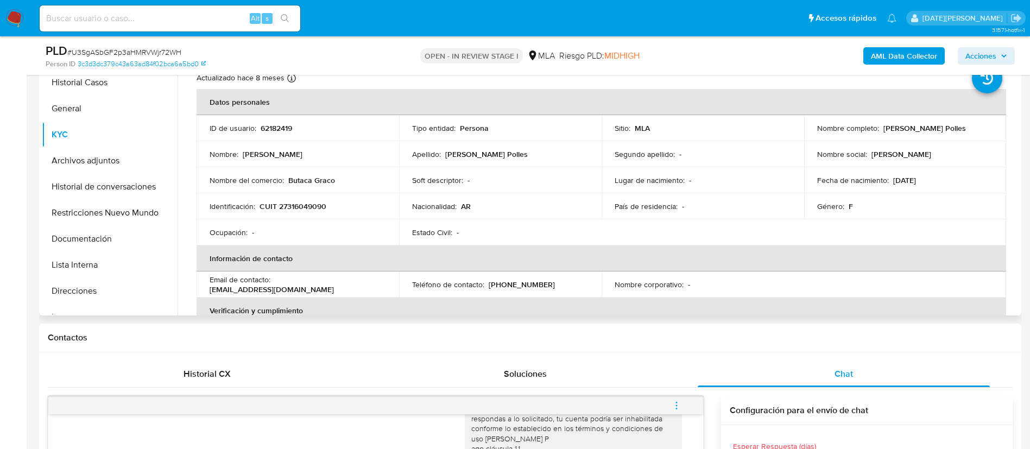
drag, startPoint x: 880, startPoint y: 127, endPoint x: 982, endPoint y: 129, distance: 102.6
click at [982, 129] on div "Nombre completo : Sabrina Eliana Moyano Polles" at bounding box center [905, 128] width 176 height 10
copy p "Sabrina Eliana Moyano Polles"
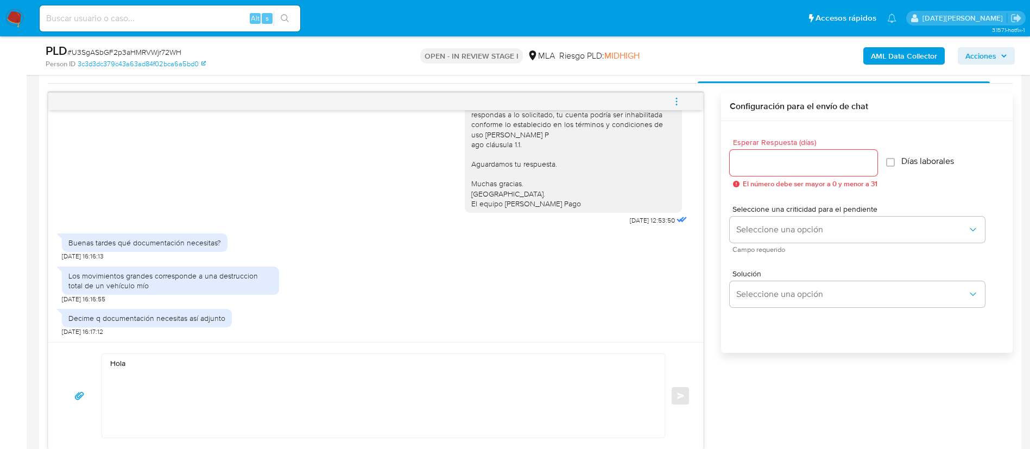
scroll to position [570, 0]
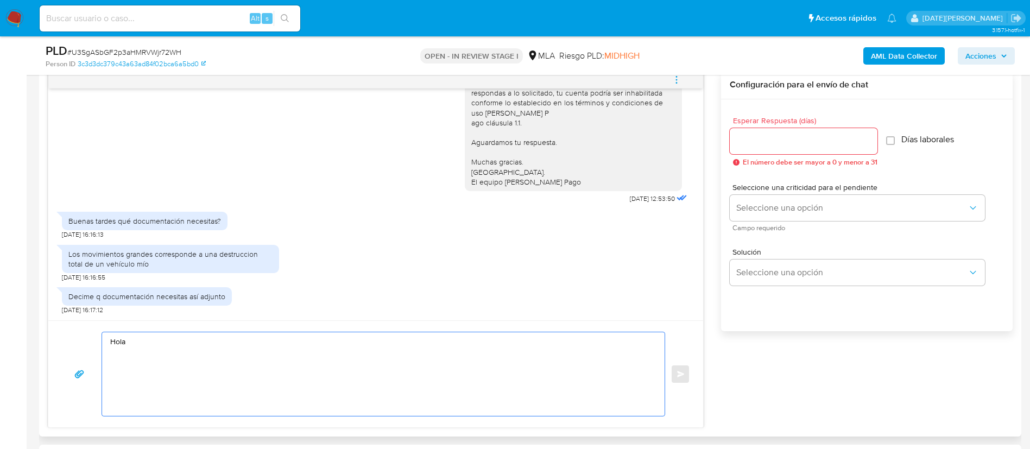
click at [195, 335] on textarea "Hola" at bounding box center [380, 374] width 541 height 84
paste textarea "Sabrina Eliana Moyano Polles"
click at [364, 346] on textarea "Hola , Sabrina Eliana Moyano Polles." at bounding box center [380, 374] width 541 height 84
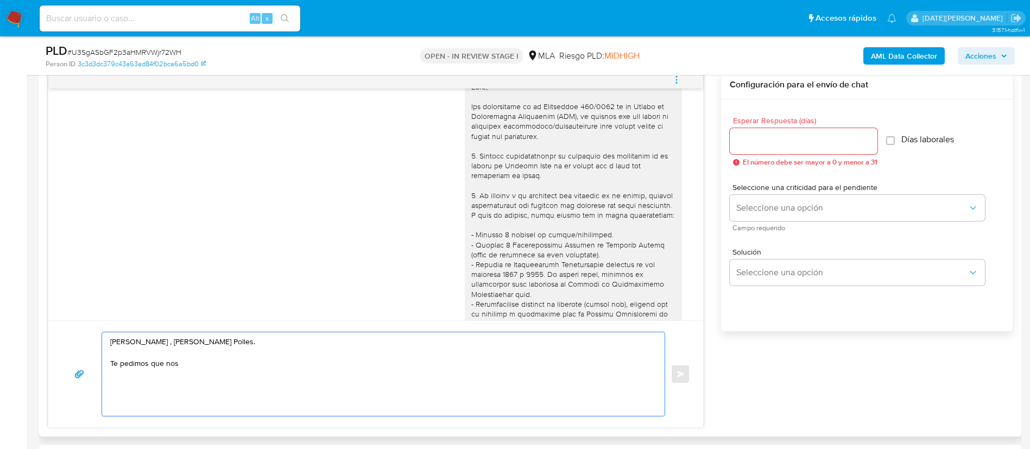
scroll to position [0, 0]
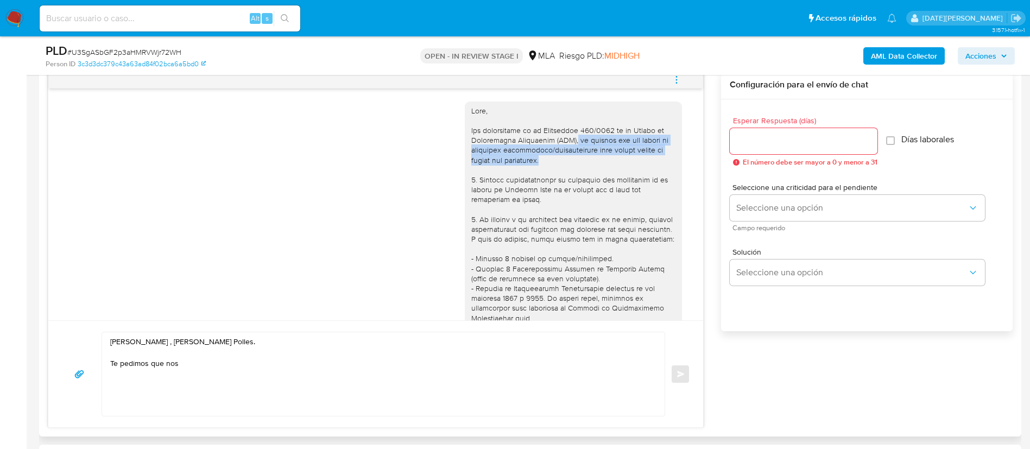
drag, startPoint x: 552, startPoint y: 140, endPoint x: 566, endPoint y: 160, distance: 24.2
click at [566, 160] on div at bounding box center [573, 387] width 204 height 563
copy div "te pedimos que nos envíes la siguiente información/documentación para seguir us…"
click at [144, 365] on textarea "Hola , Sabrina Eliana Moyano Polles. Te pedimos que nos" at bounding box center [380, 374] width 541 height 84
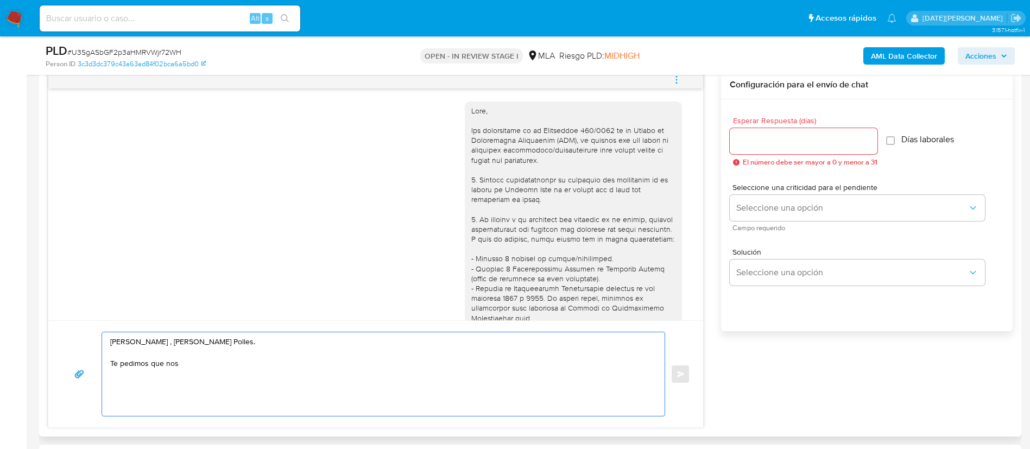
click at [181, 371] on textarea "Hola , Sabrina Eliana Moyano Polles. Te pedimos que nos" at bounding box center [380, 374] width 541 height 84
drag, startPoint x: 185, startPoint y: 365, endPoint x: 107, endPoint y: 364, distance: 77.1
click at [106, 366] on div "Hola , Sabrina Eliana Moyano Polles. Te pedimos que nos" at bounding box center [380, 374] width 557 height 84
paste textarea "te pedimos que nos envíes la siguiente información/documentación para seguir us…"
drag, startPoint x: 116, startPoint y: 366, endPoint x: 139, endPoint y: 344, distance: 32.2
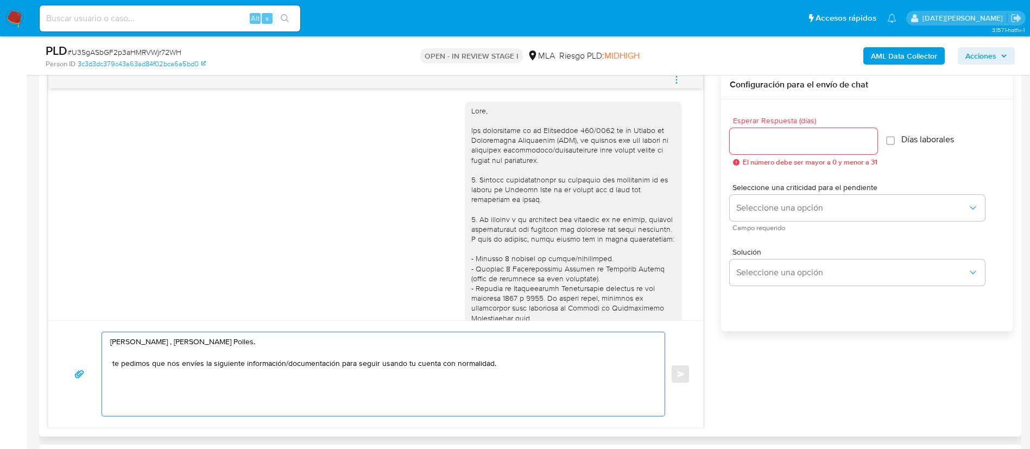
click at [116, 366] on textarea "Hola , Sabrina Eliana Moyano Polles. te pedimos que nos envíes la siguiente inf…" at bounding box center [380, 374] width 541 height 84
click at [249, 344] on textarea "Hola , Sabrina Eliana Moyano Polles. Te pedimos que nos envíes la siguiente inf…" at bounding box center [380, 374] width 541 height 84
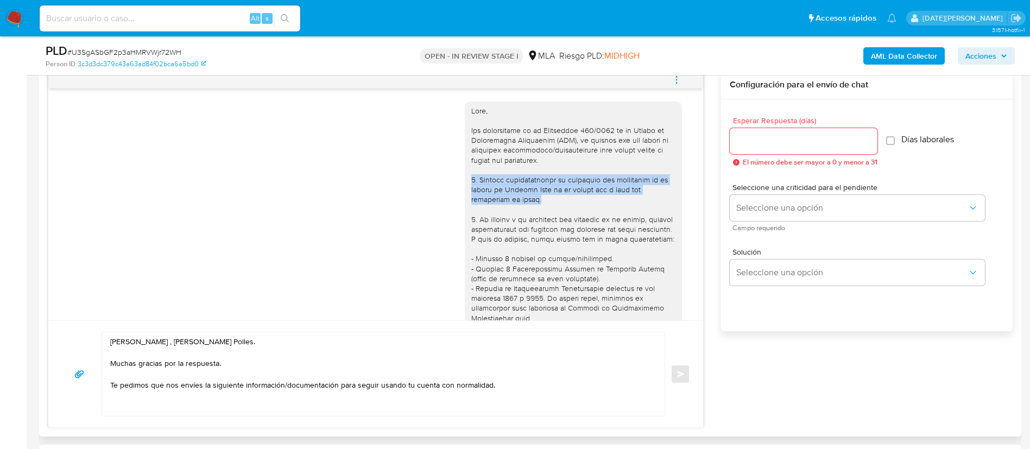
drag, startPoint x: 458, startPoint y: 178, endPoint x: 523, endPoint y: 195, distance: 66.9
click at [523, 195] on div at bounding box center [573, 386] width 217 height 571
copy div "1. Informa detalladamente la actividad que realizaste en tu cuenta de Mercado P…"
drag, startPoint x: 508, startPoint y: 386, endPoint x: 516, endPoint y: 383, distance: 9.0
click at [509, 387] on textarea "Hola , Sabrina Eliana Moyano Polles. Muchas gracias por la respuesta. Te pedimo…" at bounding box center [380, 374] width 541 height 84
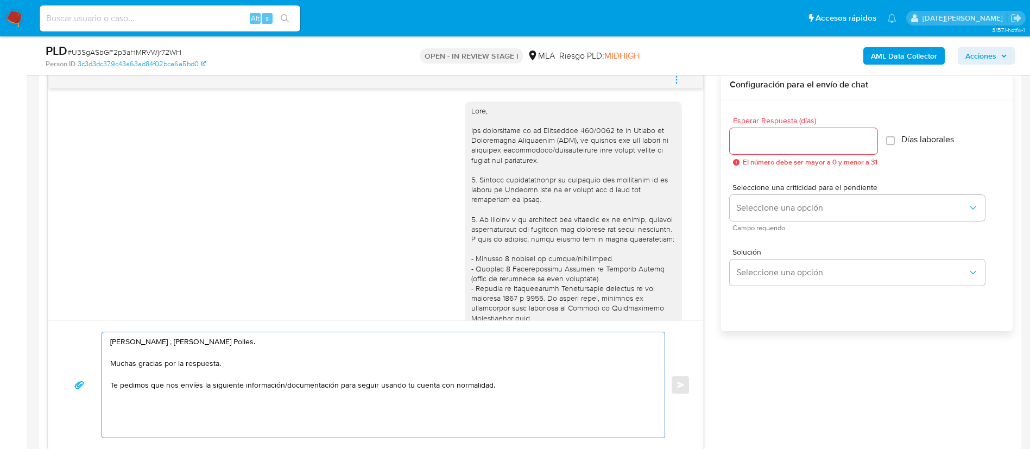
paste textarea "1. Informa detalladamente la actividad que realizaste en tu cuenta de Mercado P…"
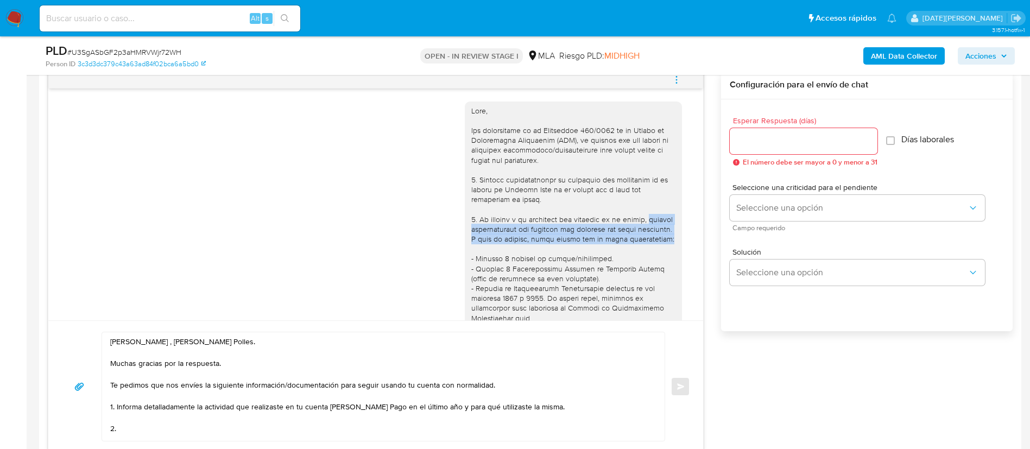
drag, startPoint x: 459, startPoint y: 228, endPoint x: 509, endPoint y: 245, distance: 52.7
click at [509, 245] on div at bounding box center [573, 387] width 204 height 563
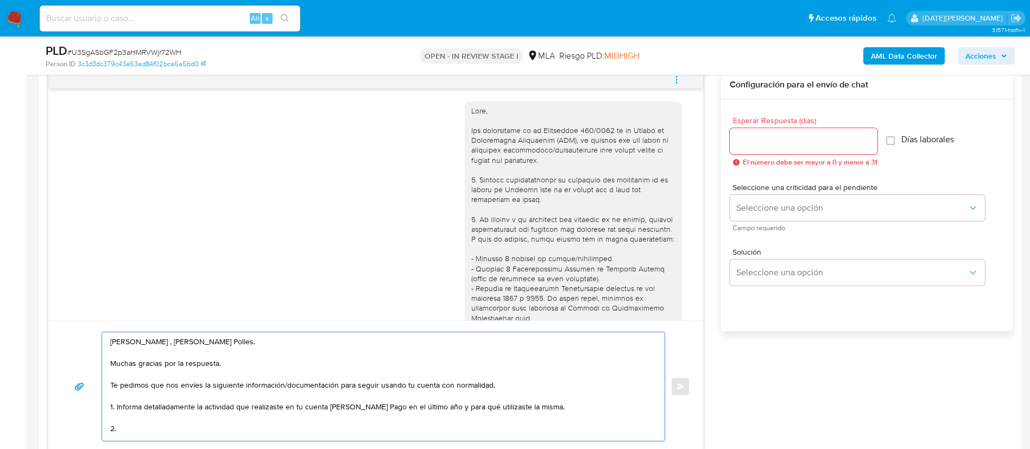
click at [152, 427] on textarea "Hola , Sabrina Eliana Moyano Polles. Muchas gracias por la respuesta. Te pedimo…" at bounding box center [380, 386] width 541 height 109
paste textarea "adjunta documentación que respalde los ingresos por dicha actividad. A modo de …"
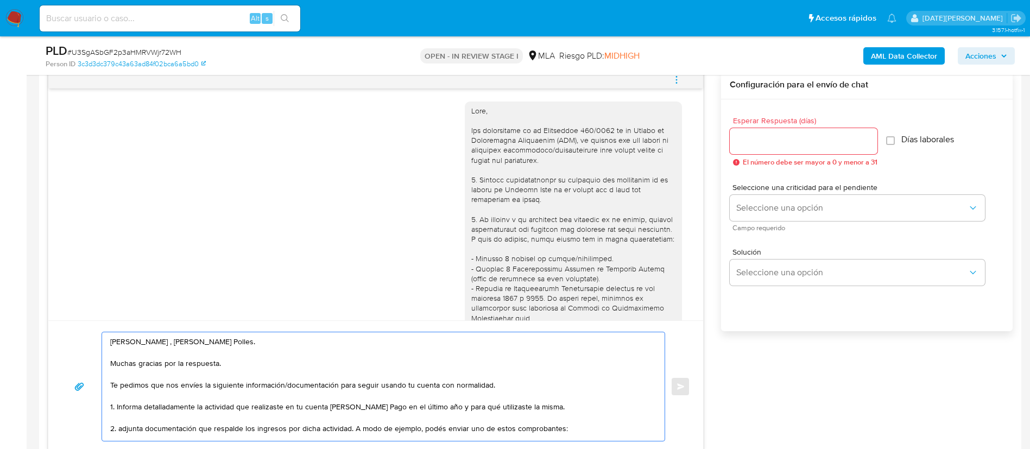
click at [122, 427] on textarea "Hola , Sabrina Eliana Moyano Polles. Muchas gracias por la respuesta. Te pedimo…" at bounding box center [380, 386] width 541 height 109
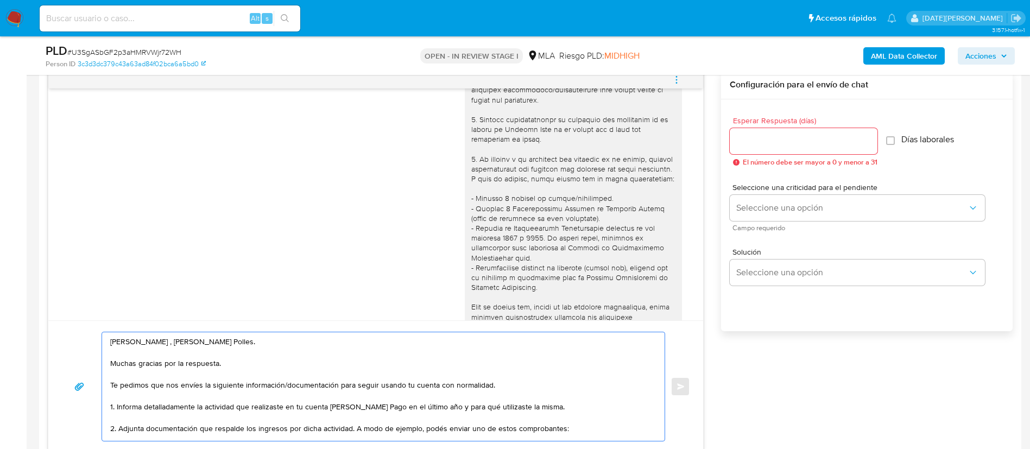
scroll to position [81, 0]
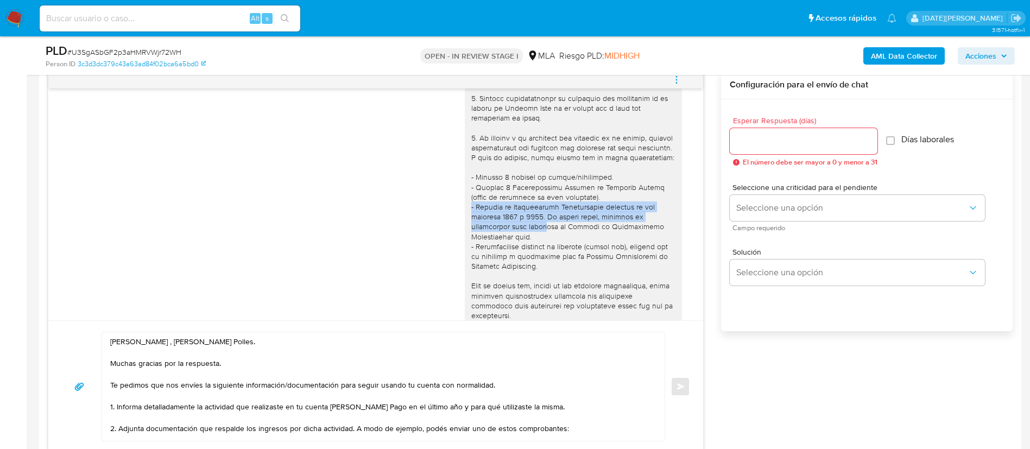
drag, startPoint x: 460, startPoint y: 218, endPoint x: 498, endPoint y: 240, distance: 44.2
click at [498, 240] on div at bounding box center [573, 305] width 204 height 563
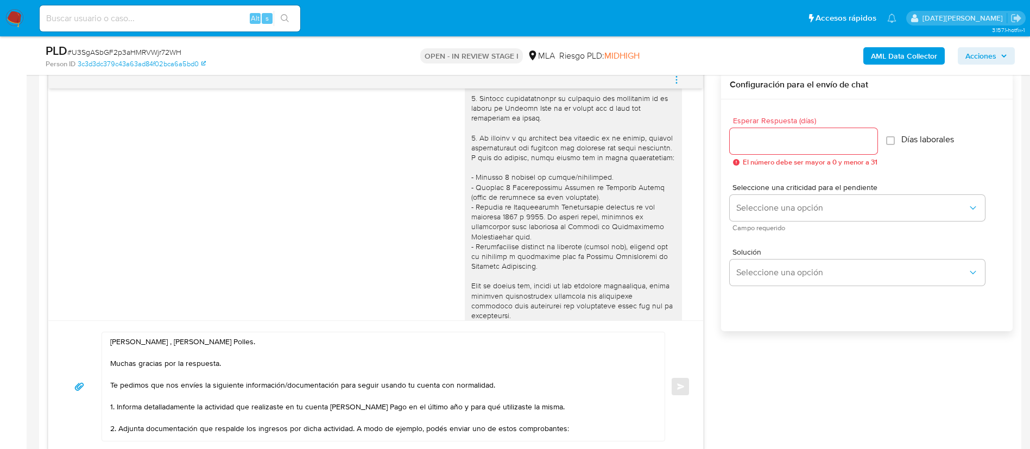
click at [491, 244] on div at bounding box center [573, 305] width 204 height 563
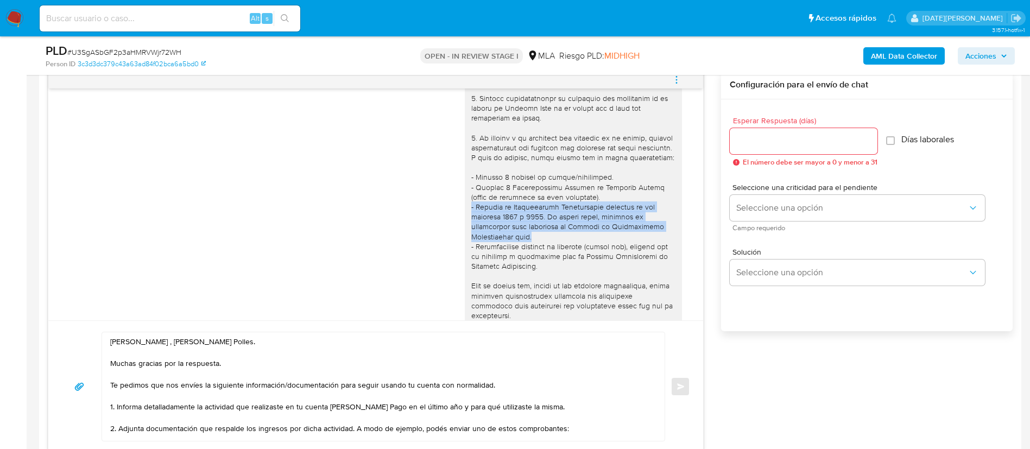
drag, startPoint x: 460, startPoint y: 217, endPoint x: 480, endPoint y: 245, distance: 34.6
click at [480, 245] on div at bounding box center [573, 305] width 204 height 563
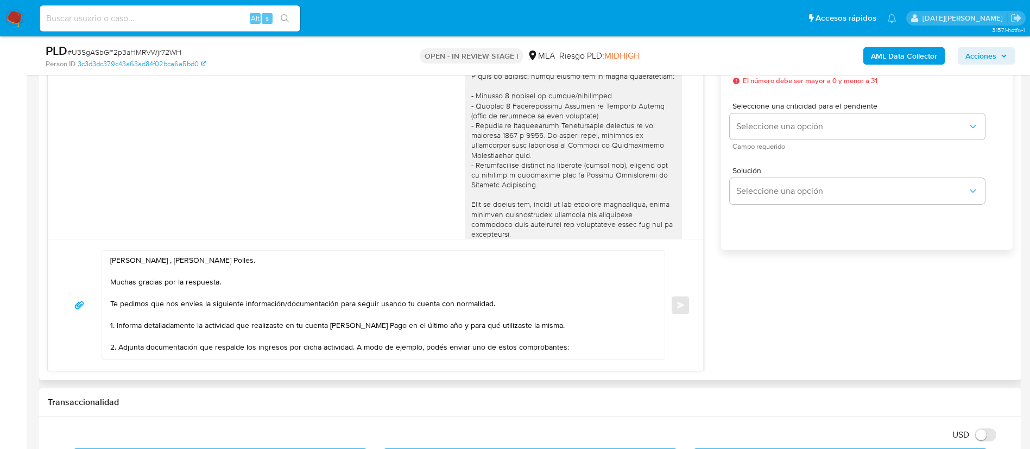
click at [566, 344] on textarea "Hola , Sabrina Eliana Moyano Polles. Muchas gracias por la respuesta. Te pedimo…" at bounding box center [380, 305] width 541 height 109
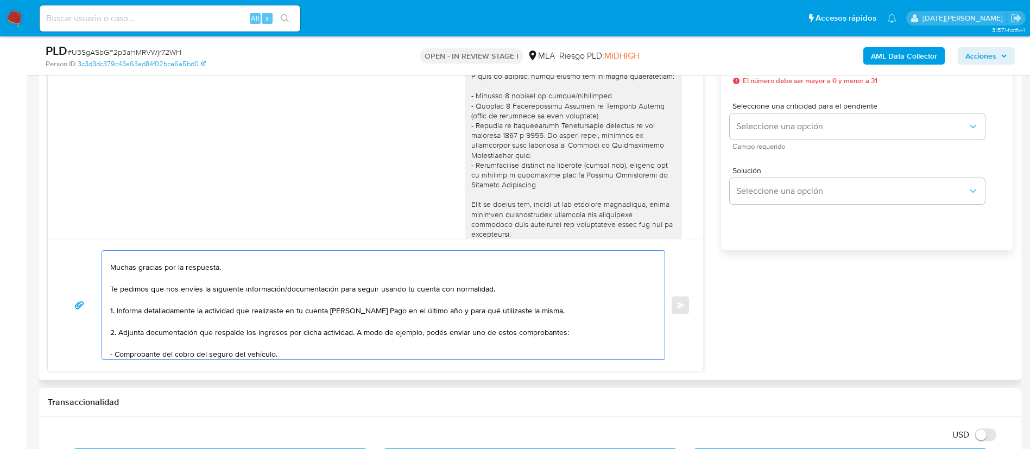
scroll to position [26, 0]
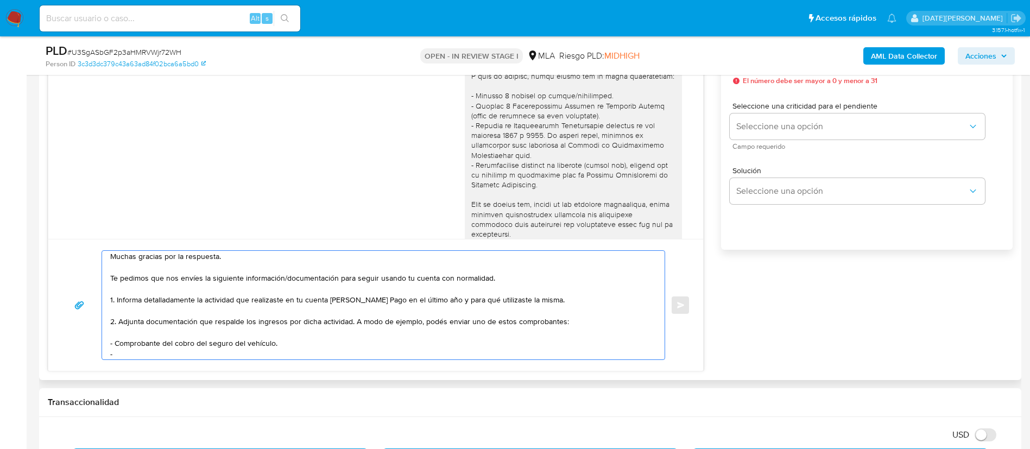
paste textarea "- Resumen de Comprobantes Electrónicos emitidos de los períodos 2024 y 2025. Si…"
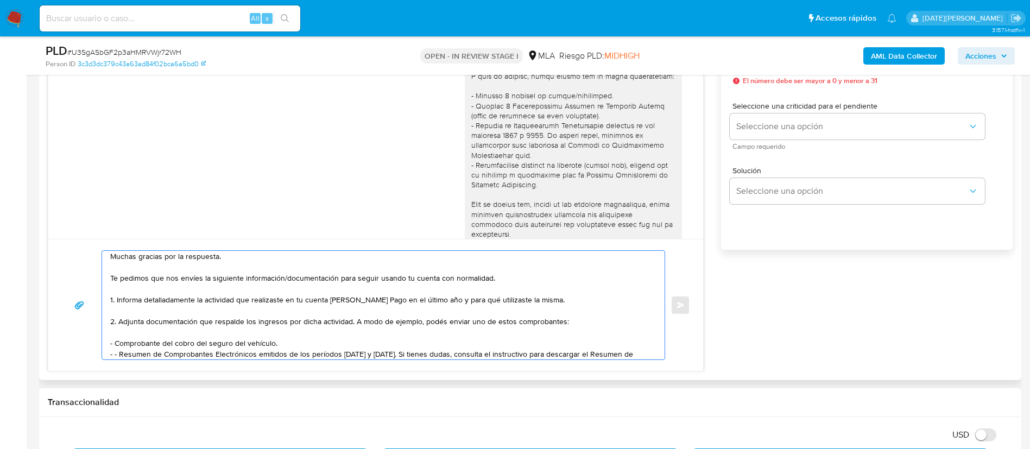
scroll to position [36, 0]
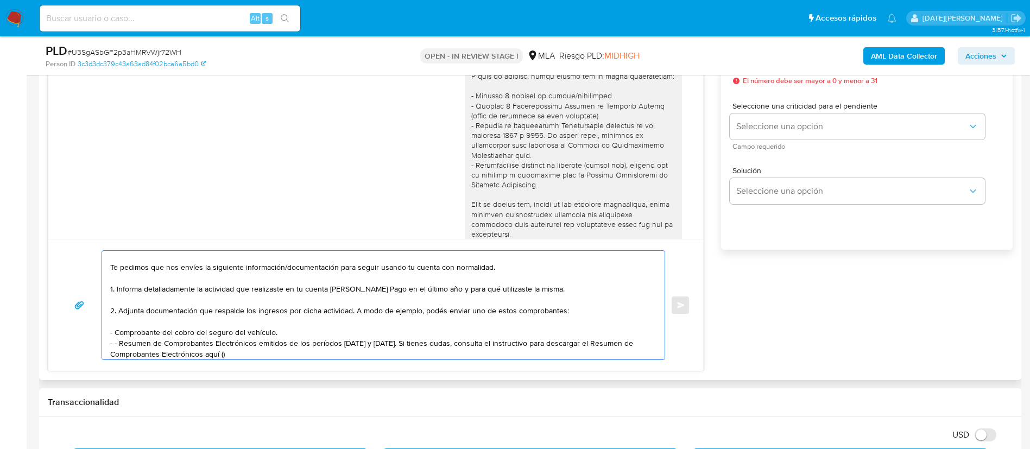
paste textarea "https://www.mercadopago.com.ar/ayuda/30181"
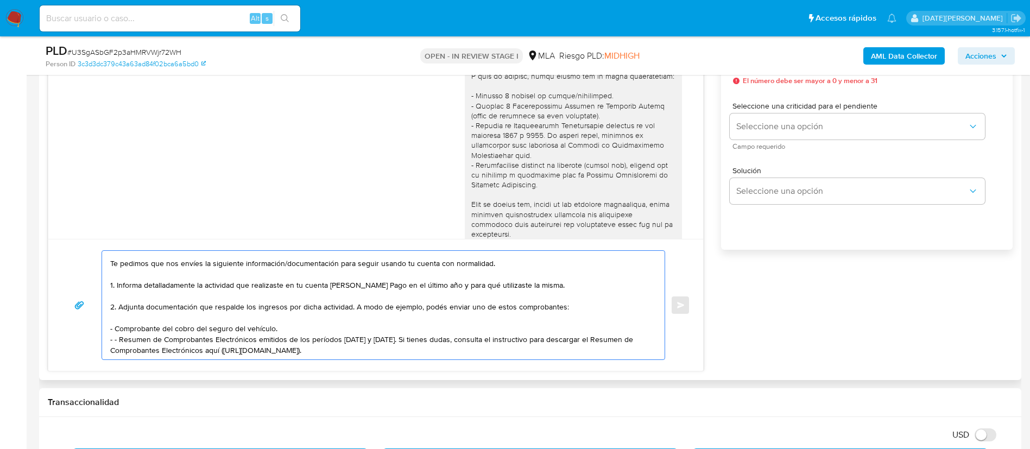
scroll to position [61, 0]
click at [123, 316] on textarea "Hola , Sabrina Eliana Moyano Polles. Muchas gracias por la respuesta. Te pedimo…" at bounding box center [380, 305] width 541 height 109
click at [120, 317] on textarea "Hola , Sabrina Eliana Moyano Polles. Muchas gracias por la respuesta. Te pedimo…" at bounding box center [380, 305] width 541 height 109
click at [352, 315] on textarea "Hola , Sabrina Eliana Moyano Polles. Muchas gracias por la respuesta. Te pedimo…" at bounding box center [380, 305] width 541 height 109
click at [427, 328] on textarea "Hola , Sabrina Eliana Moyano Polles. Muchas gracias por la respuesta. Te pedimo…" at bounding box center [380, 305] width 541 height 109
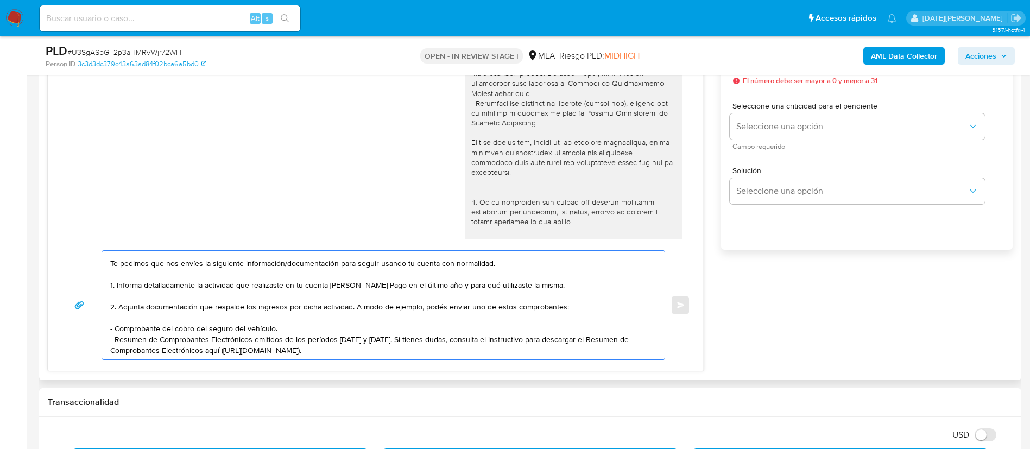
scroll to position [163, 0]
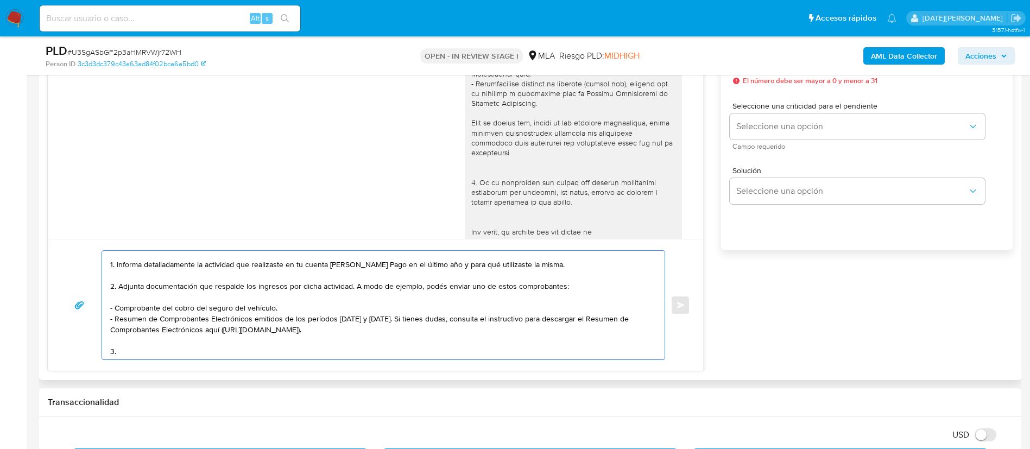
paste textarea "Proporciona el vínculo con las siguientes contrapartes con las que operaste, el…"
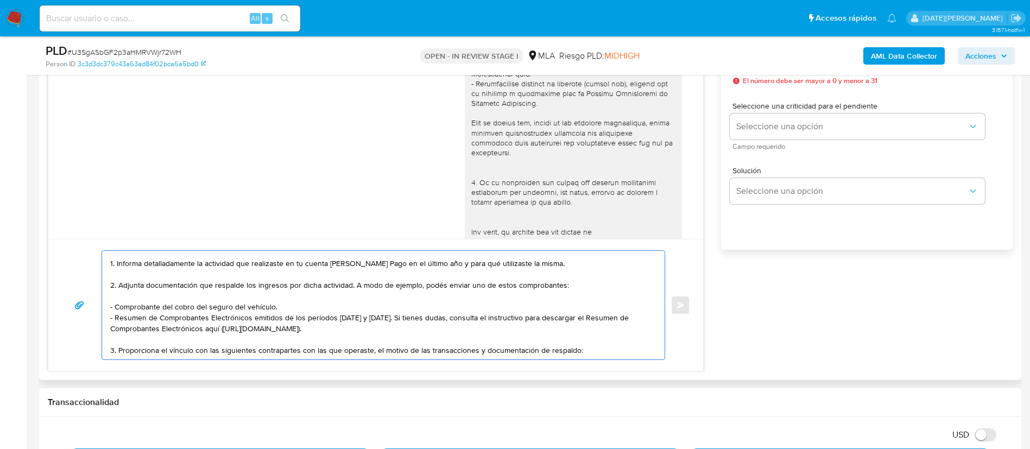
scroll to position [80, 0]
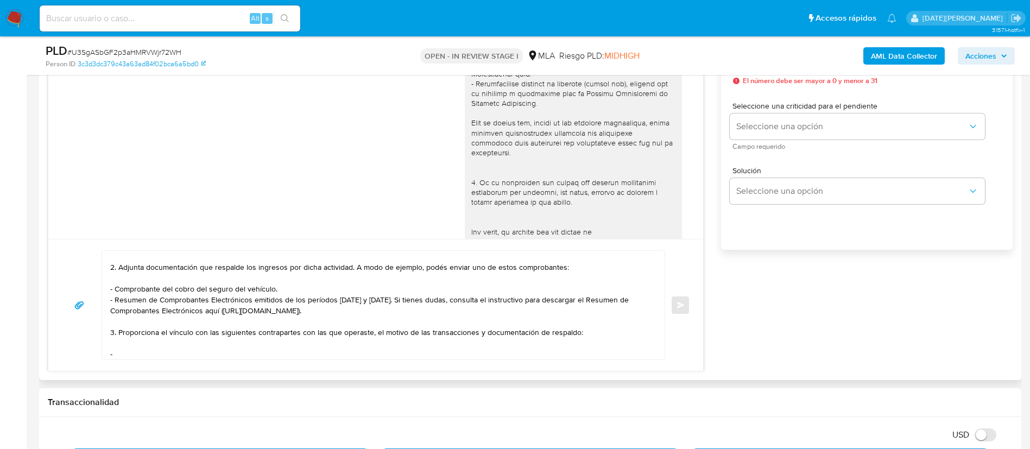
click at [157, 360] on div "Hola , Sabrina Eliana Moyano Polles. Muchas gracias por la respuesta. Te pedimo…" at bounding box center [375, 305] width 655 height 132
click at [160, 351] on textarea "Hola , Sabrina Eliana Moyano Polles. Muchas gracias por la respuesta. Te pedimo…" at bounding box center [380, 305] width 541 height 109
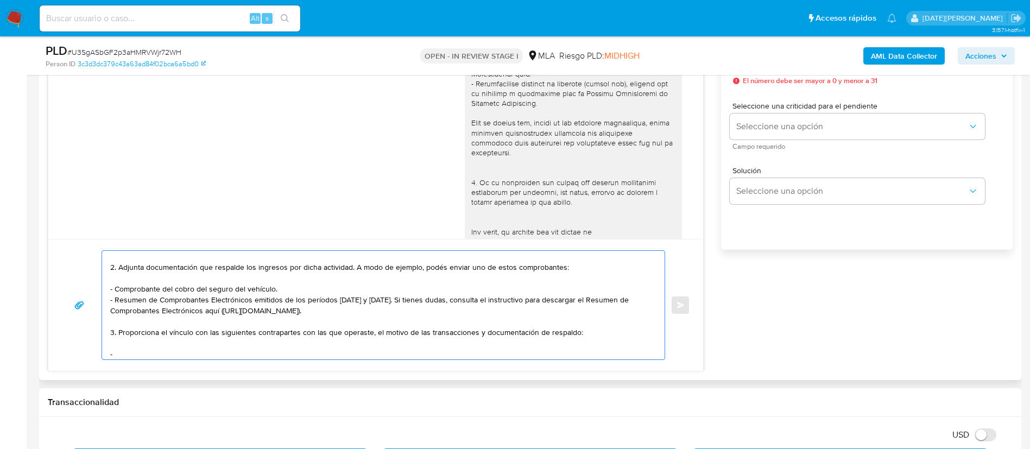
paste textarea "FERNANDEZ JIMENA SOL"
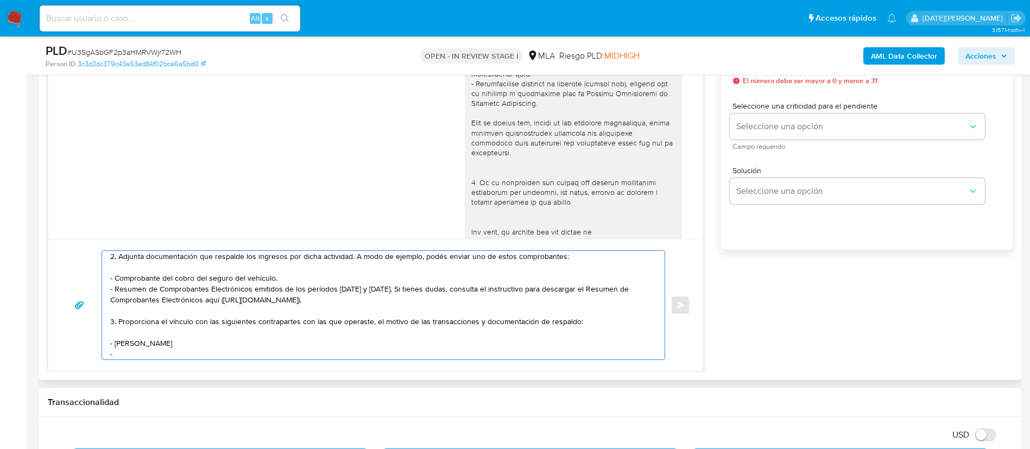
click at [204, 356] on textarea "Hola , Sabrina Eliana Moyano Polles. Muchas gracias por la respuesta. Te pedimo…" at bounding box center [380, 305] width 541 height 109
paste textarea "EMP BELGRANO FUNERAL HOME SRL"
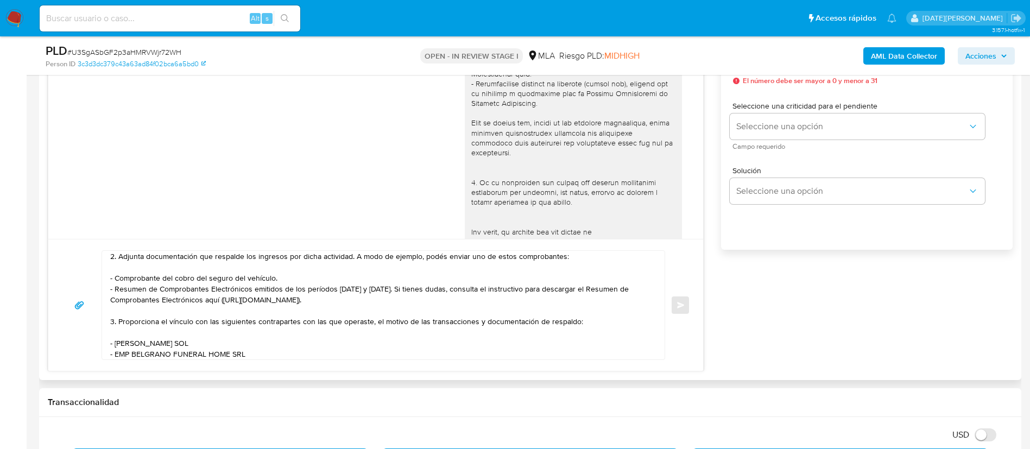
click at [308, 350] on textarea "Hola , Sabrina Eliana Moyano Polles. Muchas gracias por la respuesta. Te pedimo…" at bounding box center [380, 305] width 541 height 109
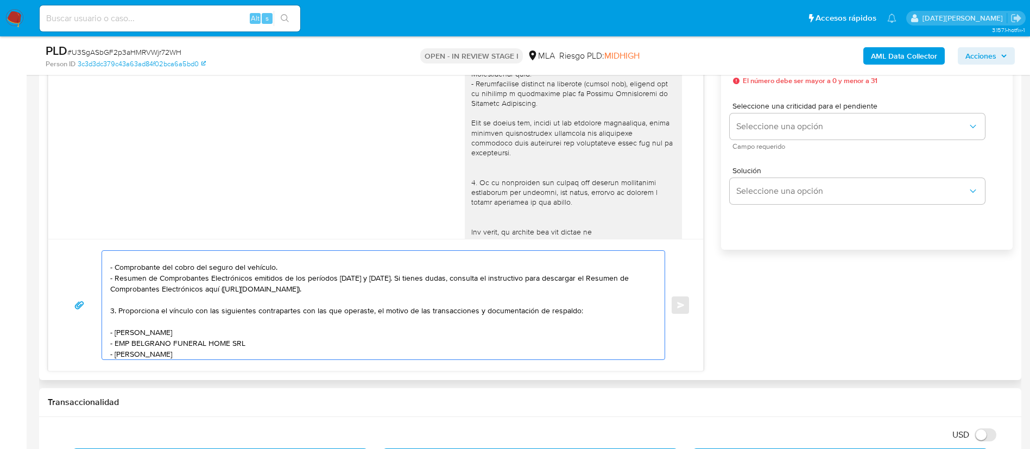
scroll to position [112, 0]
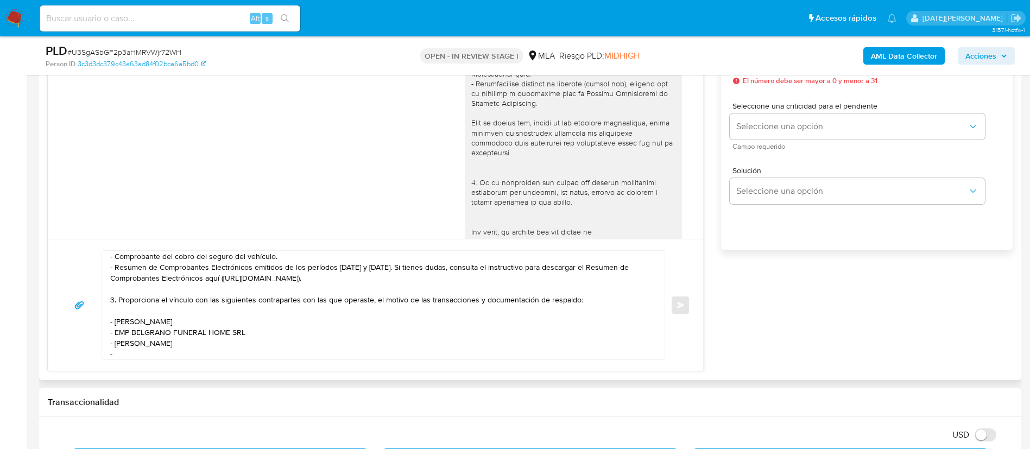
drag, startPoint x: 219, startPoint y: 360, endPoint x: 217, endPoint y: 354, distance: 6.2
click at [219, 360] on div "Hola , Sabrina Eliana Moyano Polles. Muchas gracias por la respuesta. Te pedimo…" at bounding box center [375, 305] width 655 height 132
click at [217, 353] on textarea "Hola , Sabrina Eliana Moyano Polles. Muchas gracias por la respuesta. Te pedimo…" at bounding box center [380, 305] width 541 height 109
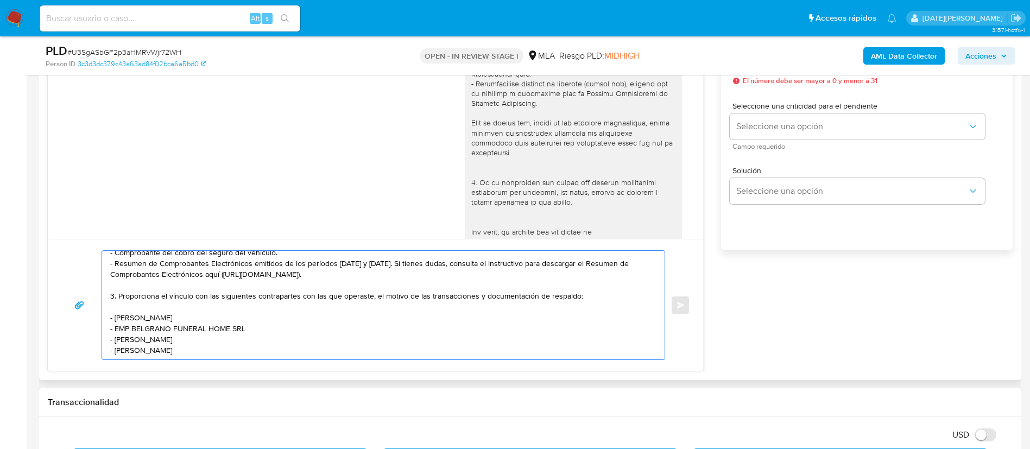
scroll to position [138, 0]
paste textarea "Es importante que sepas que, en caso de no responder a lo solicitado o si lo pr…"
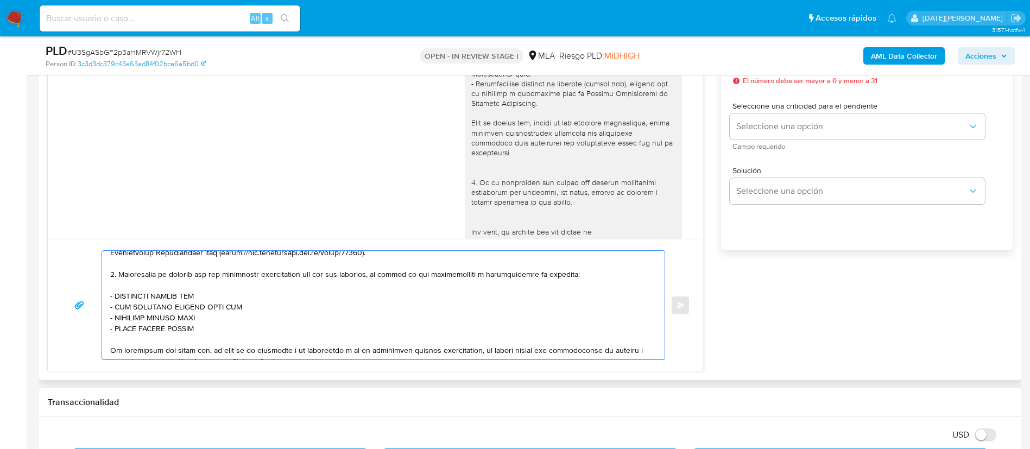
scroll to position [319, 0]
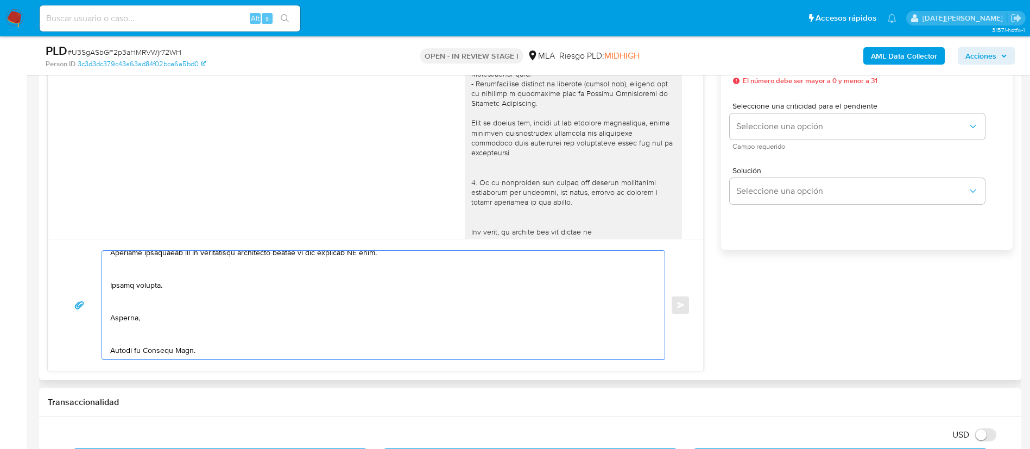
click at [134, 334] on textarea at bounding box center [380, 305] width 541 height 109
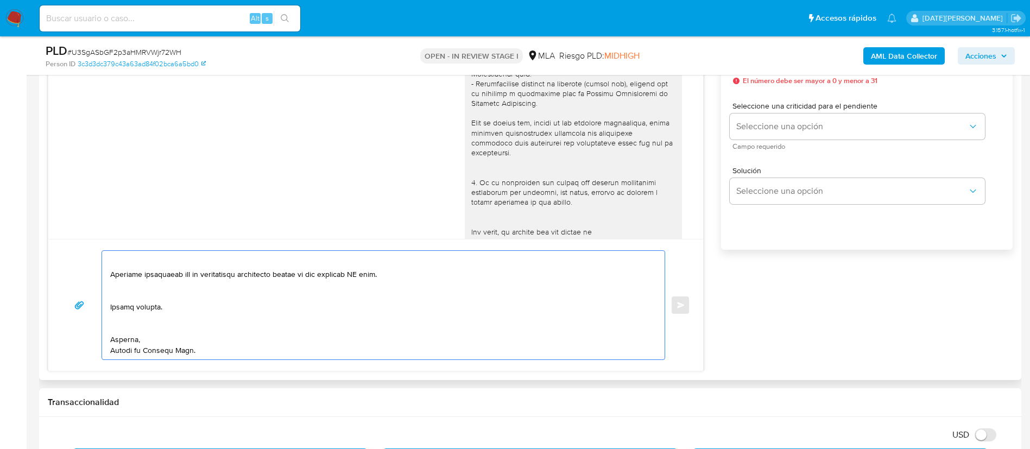
click at [134, 302] on textarea at bounding box center [380, 305] width 541 height 109
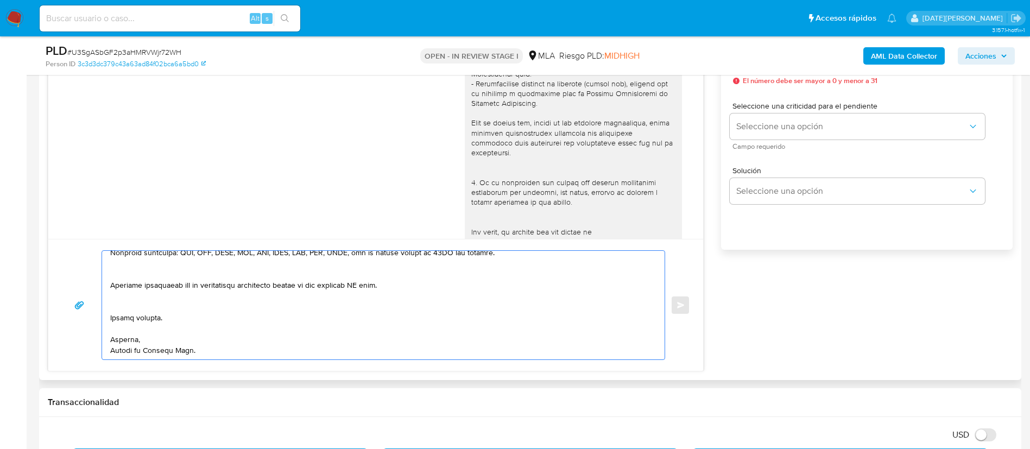
scroll to position [312, 0]
click at [138, 279] on textarea at bounding box center [380, 305] width 541 height 109
click at [147, 271] on textarea at bounding box center [380, 305] width 541 height 109
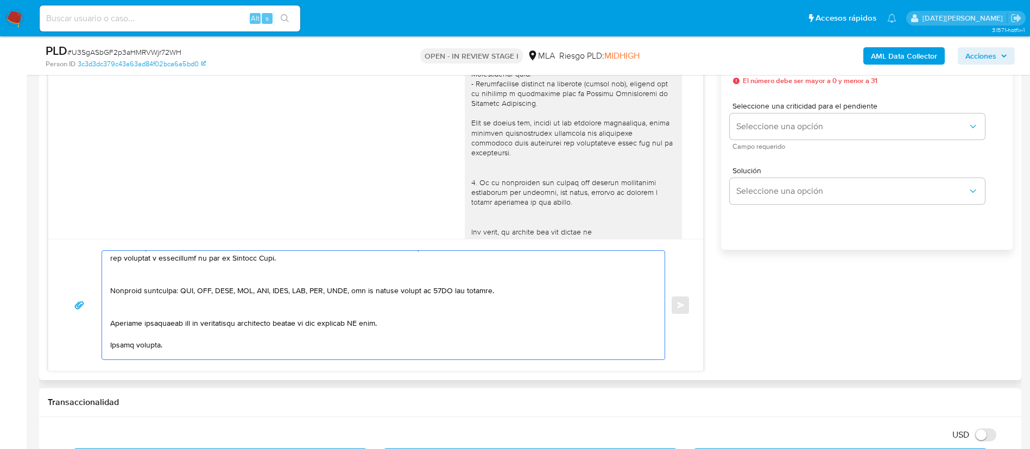
scroll to position [219, 0]
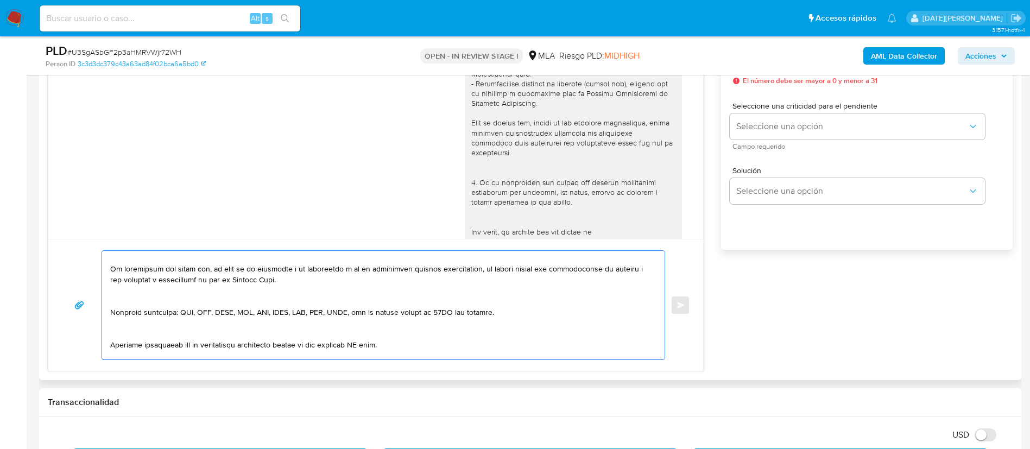
click at [147, 333] on textarea at bounding box center [380, 305] width 541 height 109
click at [151, 290] on textarea at bounding box center [380, 305] width 541 height 109
click at [148, 298] on textarea at bounding box center [380, 305] width 541 height 109
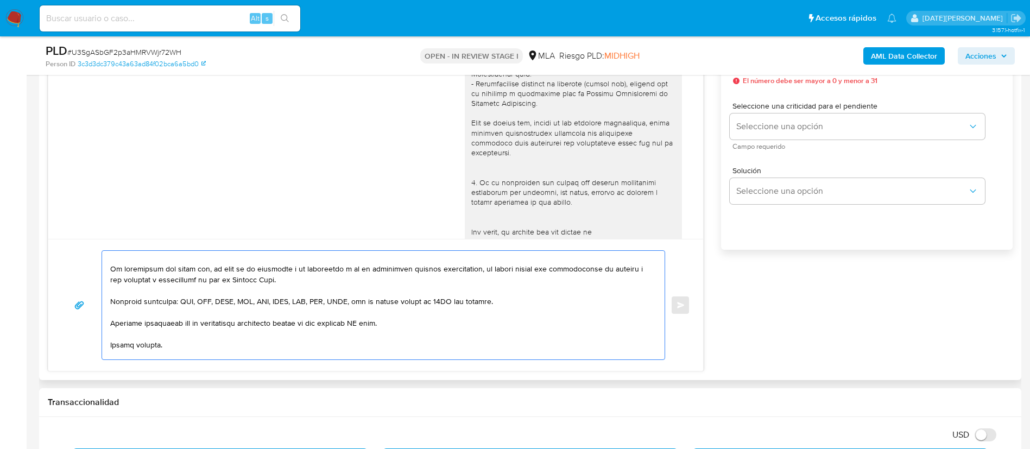
click at [366, 319] on textarea at bounding box center [380, 305] width 541 height 109
click at [366, 320] on textarea at bounding box center [380, 305] width 541 height 109
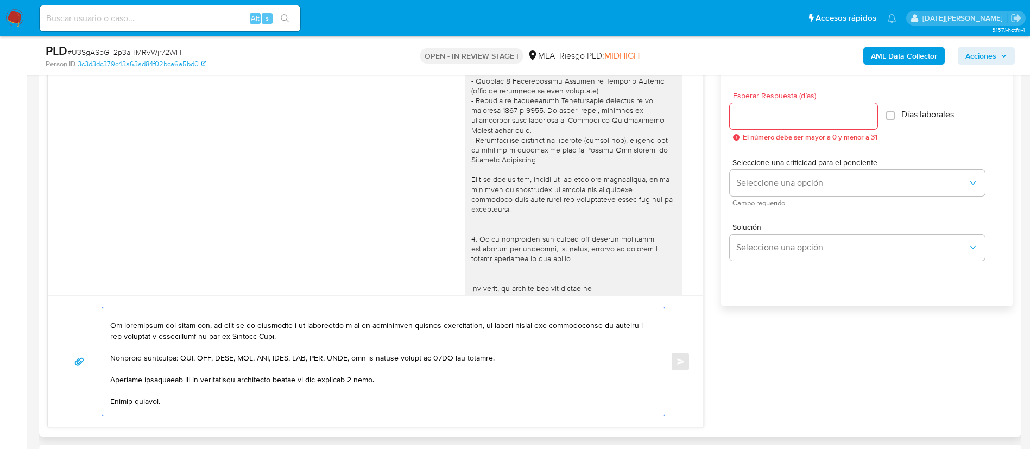
scroll to position [570, 0]
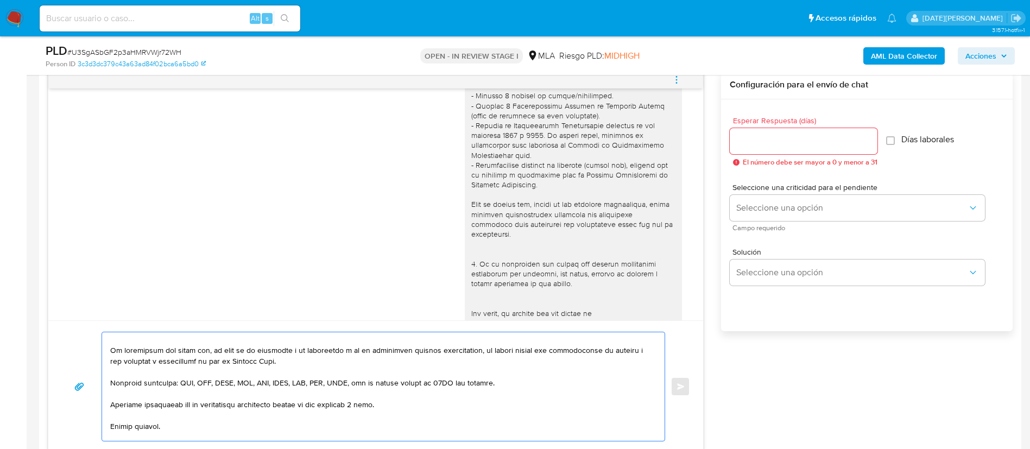
type textarea "Hola , Sabrina Eliana Moyano Polles. Muchas gracias por la respuesta. Te pedimo…"
click at [781, 148] on div at bounding box center [803, 141] width 148 height 26
click at [781, 149] on div at bounding box center [803, 141] width 148 height 26
click at [792, 142] on input "Esperar Respuesta (días)" at bounding box center [803, 141] width 148 height 14
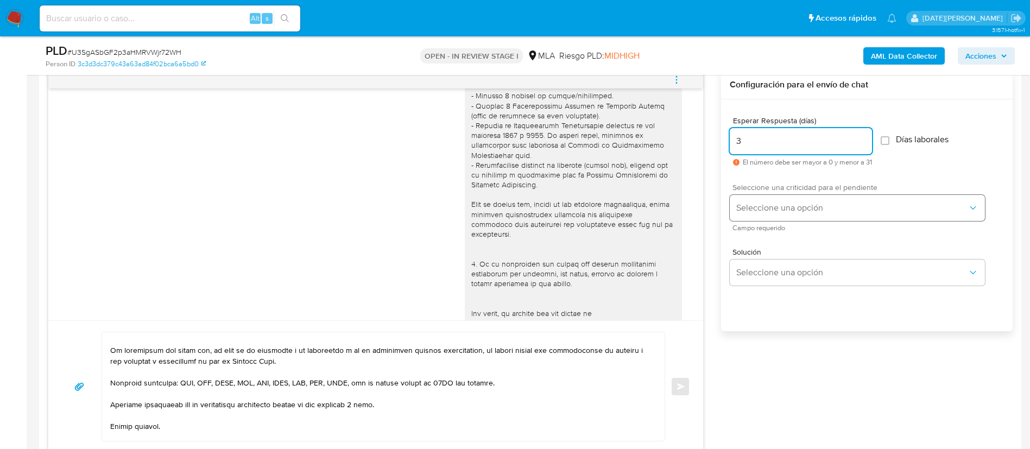
type input "3"
click at [809, 208] on span "Seleccione una opción" at bounding box center [851, 207] width 231 height 11
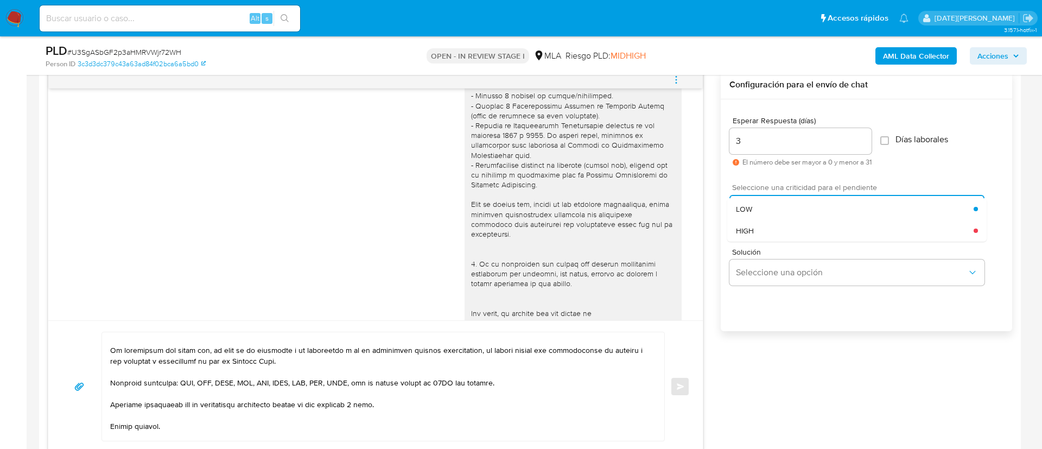
click at [782, 226] on div "HIGH" at bounding box center [855, 231] width 238 height 22
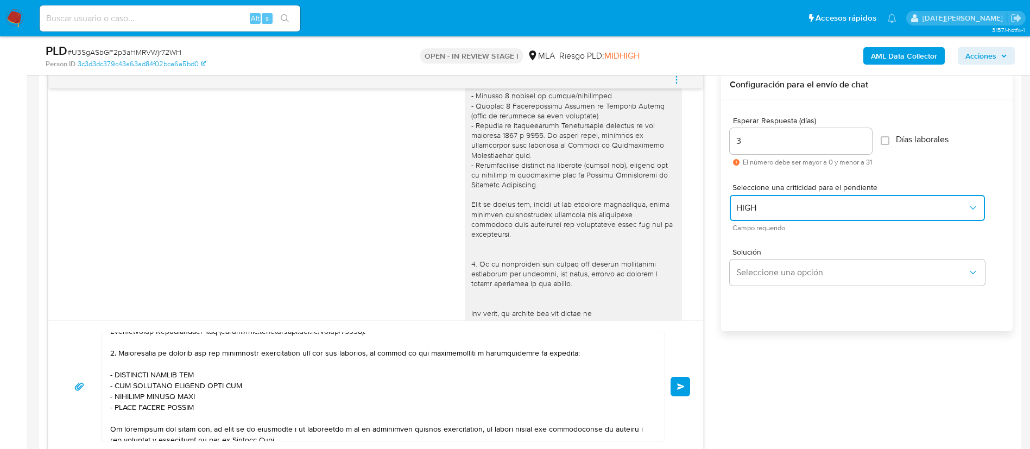
scroll to position [0, 0]
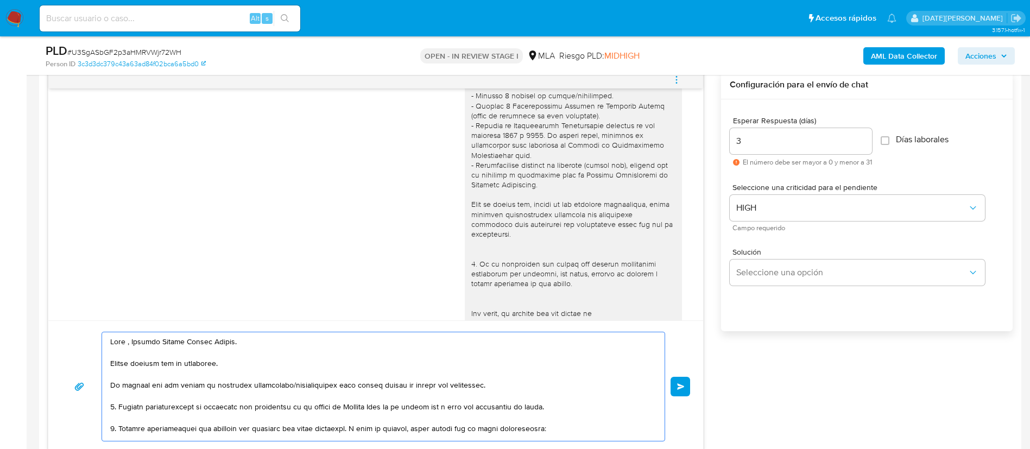
click at [128, 344] on textarea at bounding box center [380, 386] width 541 height 109
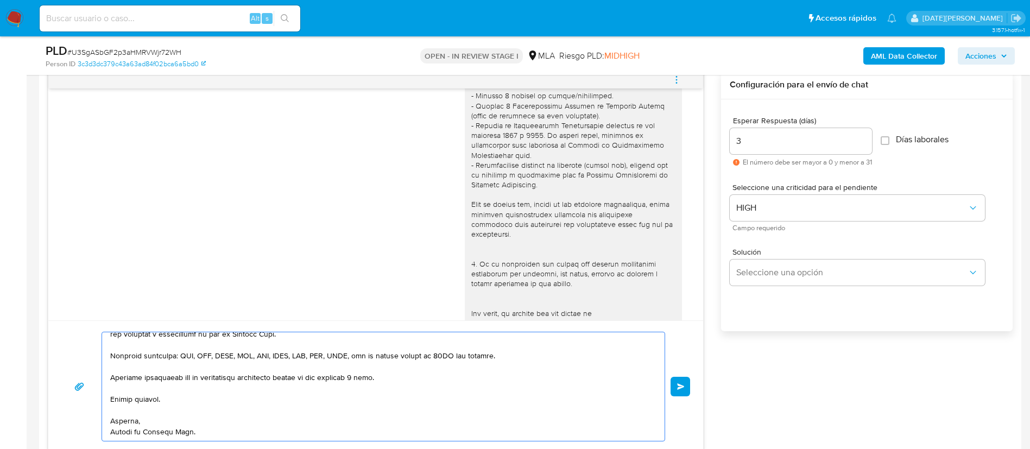
scroll to position [279, 0]
type textarea "Hola, Sabrina Eliana Moyano Polles. Muchas gracias por la respuesta. Te pedimos…"
click at [690, 384] on button "Enviar" at bounding box center [680, 387] width 20 height 20
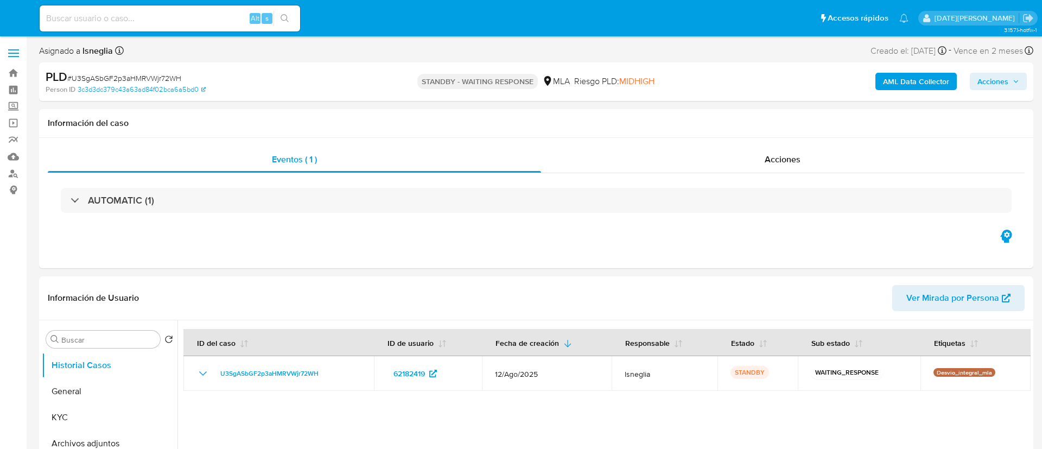
select select "10"
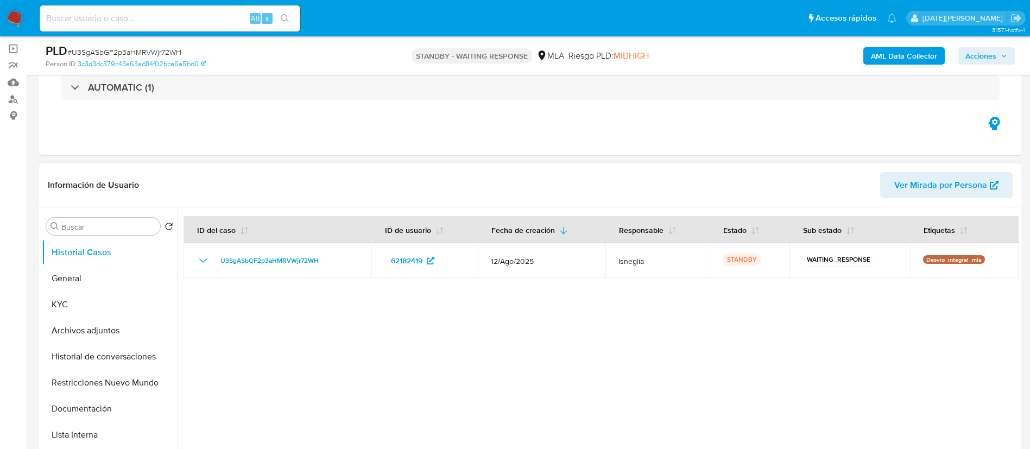
scroll to position [81, 0]
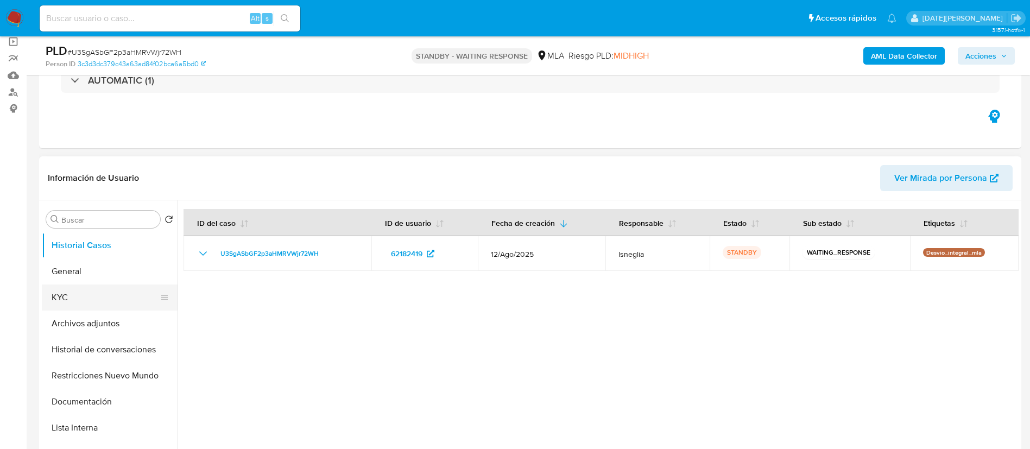
click at [83, 296] on button "KYC" at bounding box center [105, 297] width 127 height 26
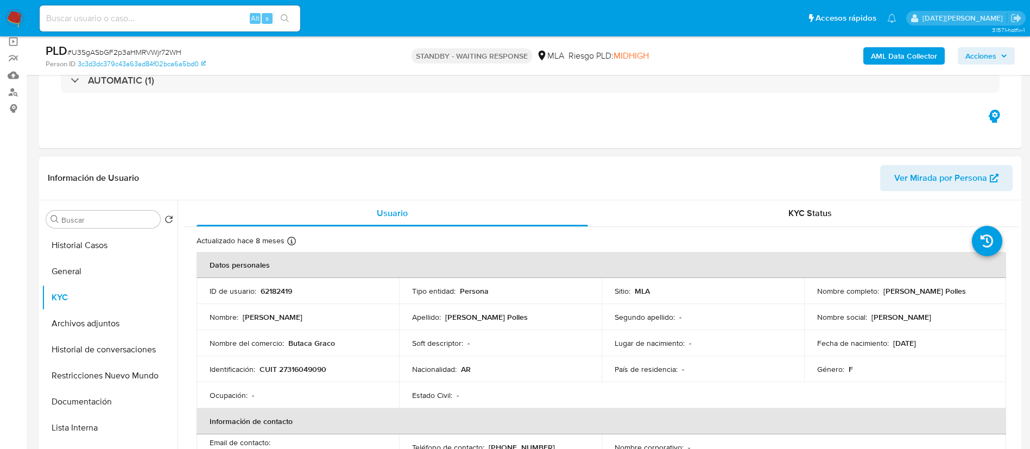
click at [320, 373] on p "CUIT 27316049090" at bounding box center [292, 369] width 67 height 10
copy p "27316049090"
drag, startPoint x: 95, startPoint y: 255, endPoint x: 82, endPoint y: 270, distance: 20.4
click at [94, 253] on button "Historial Casos" at bounding box center [110, 245] width 136 height 26
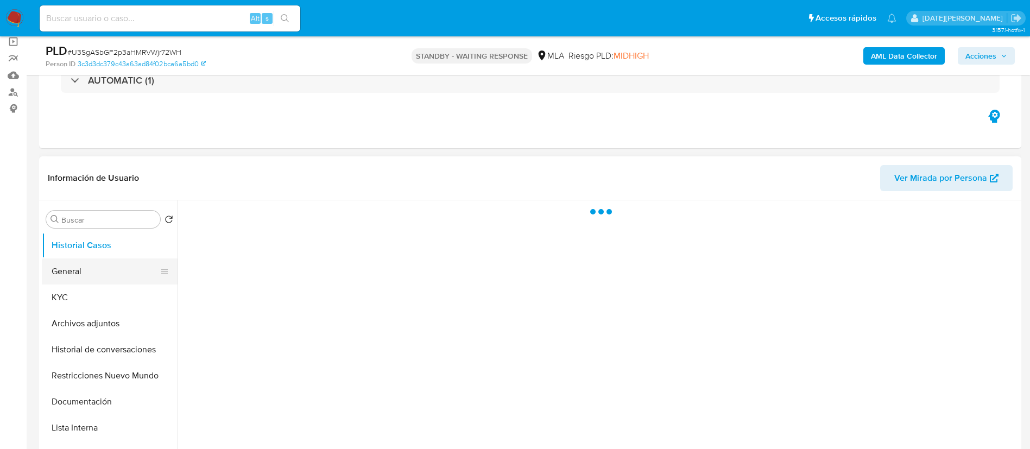
click at [82, 270] on button "General" at bounding box center [105, 271] width 127 height 26
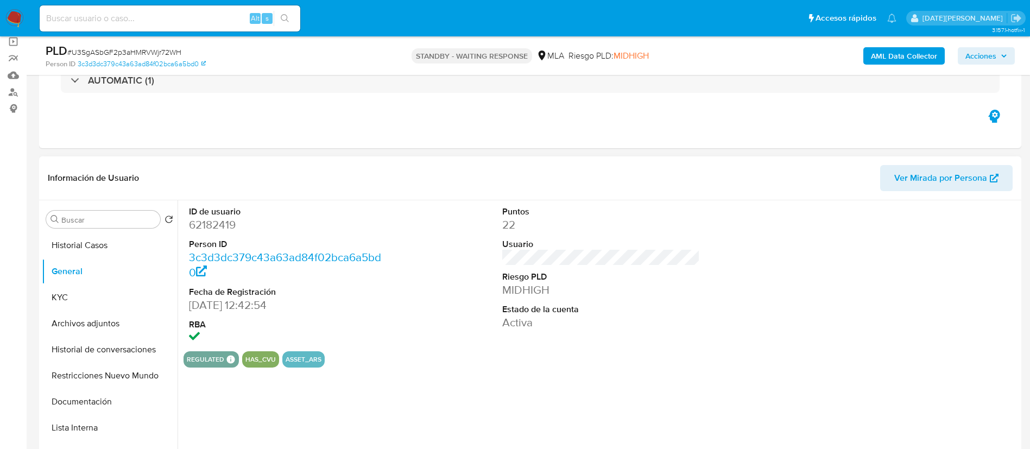
click at [222, 220] on dd "62182419" at bounding box center [288, 224] width 198 height 15
copy dd "62182419"
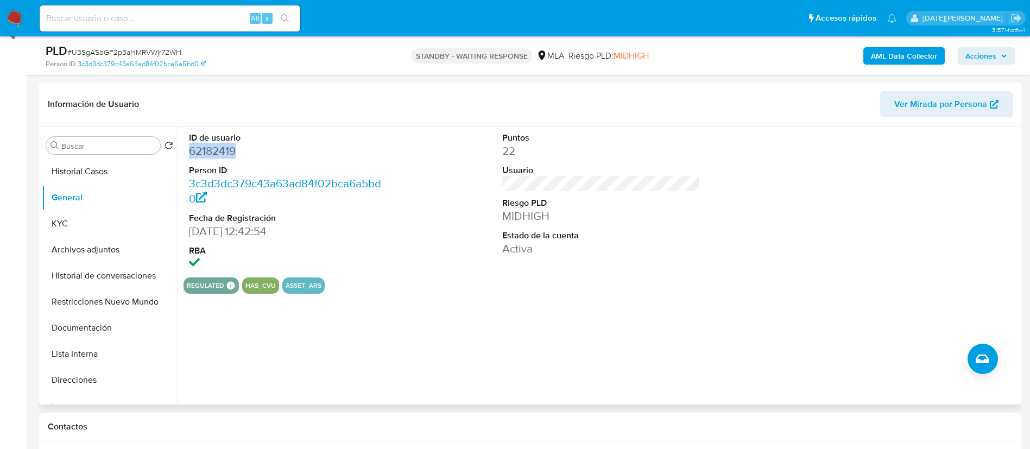
scroll to position [244, 0]
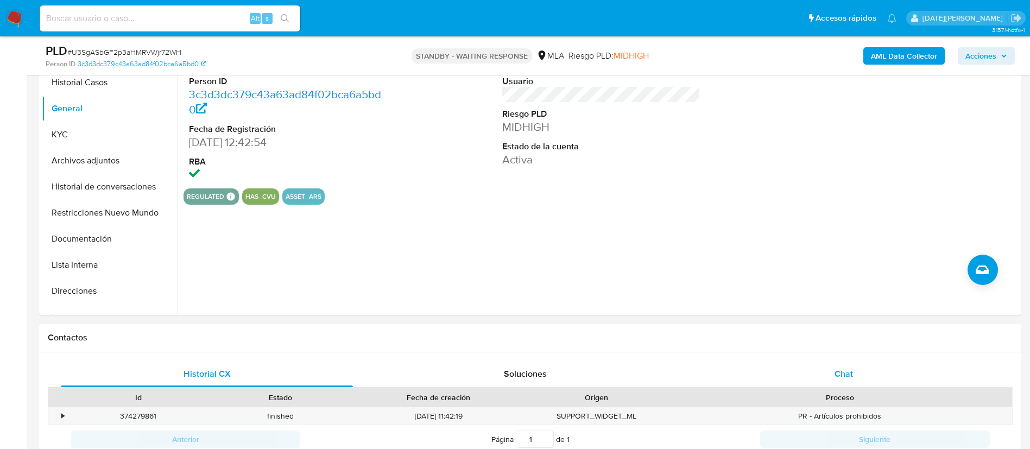
click at [842, 362] on div "Chat" at bounding box center [843, 374] width 292 height 26
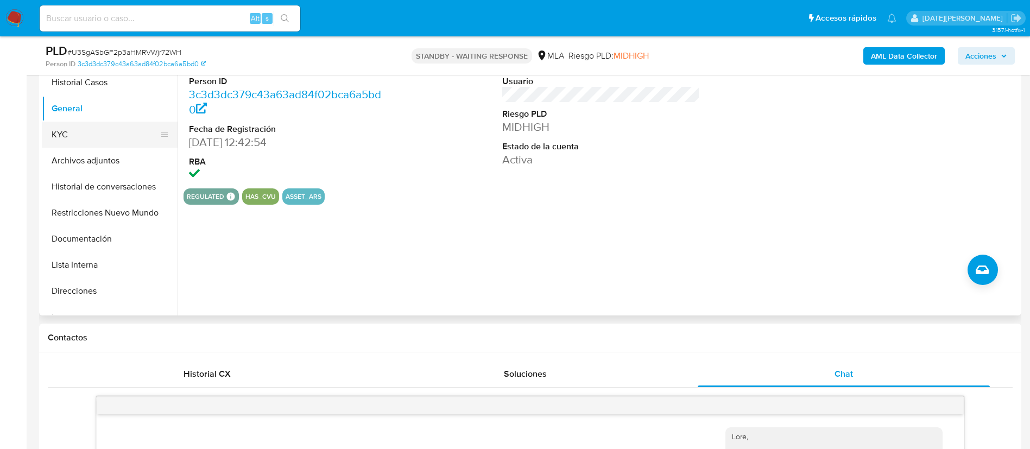
click at [77, 122] on button "KYC" at bounding box center [105, 135] width 127 height 26
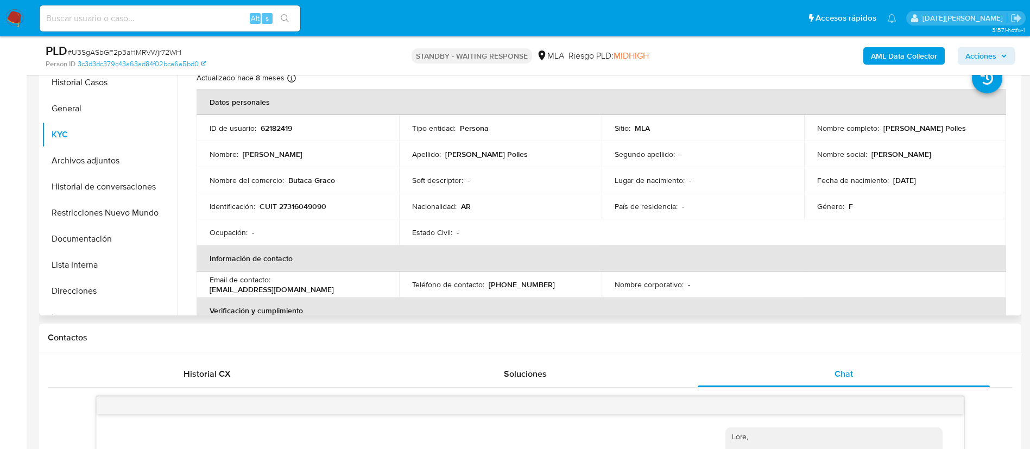
drag, startPoint x: 880, startPoint y: 130, endPoint x: 978, endPoint y: 124, distance: 98.4
click at [965, 124] on p "Sabrina Eliana Moyano Polles" at bounding box center [924, 128] width 82 height 10
copy p "Sabrina Eliana Moyano Polles"
click at [88, 285] on button "Direcciones" at bounding box center [105, 291] width 127 height 26
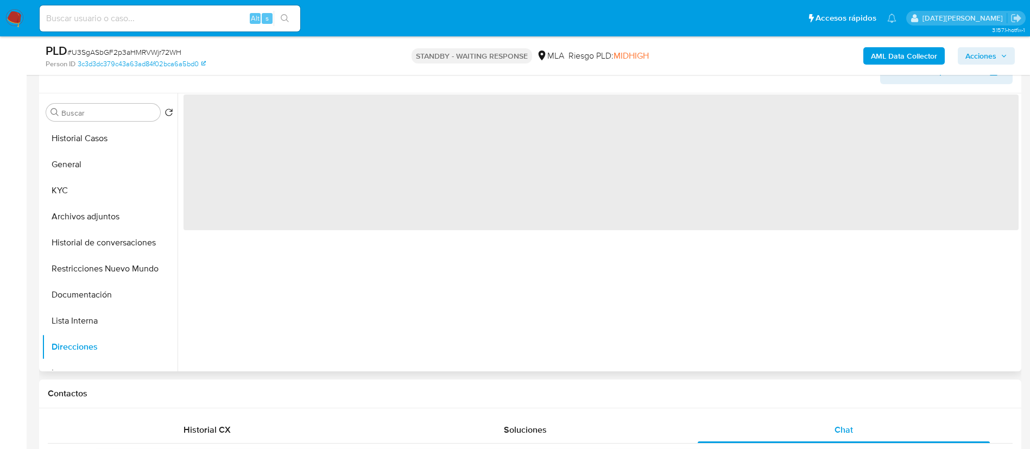
scroll to position [163, 0]
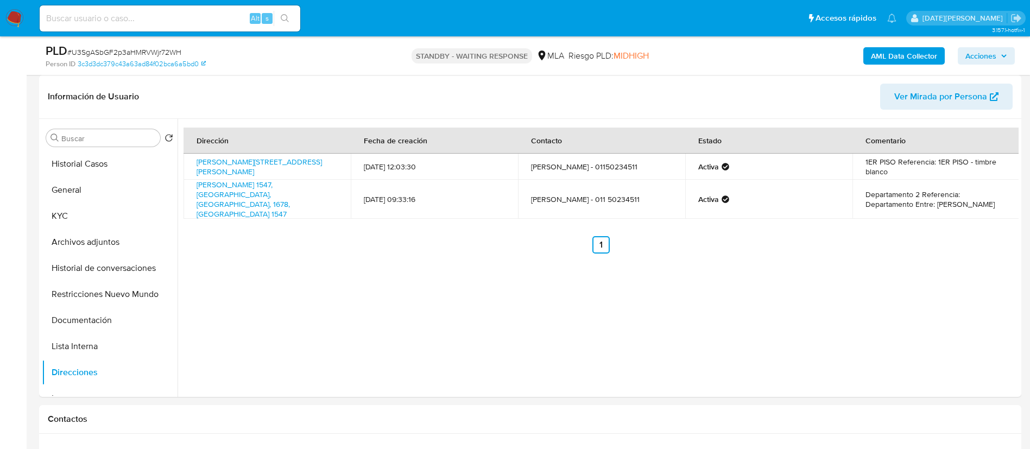
click at [94, 20] on input at bounding box center [170, 18] width 260 height 14
paste input "WazUJ4Bf8KKNKKtiyXnxVZam"
type input "WazUJ4Bf8KKNKKtiyXnxVZam"
click at [288, 16] on icon "search-icon" at bounding box center [285, 18] width 9 height 9
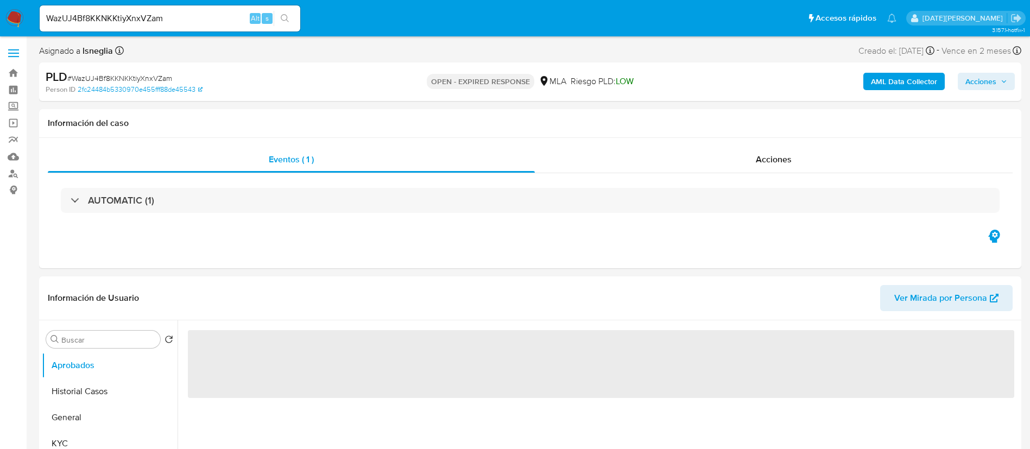
select select "10"
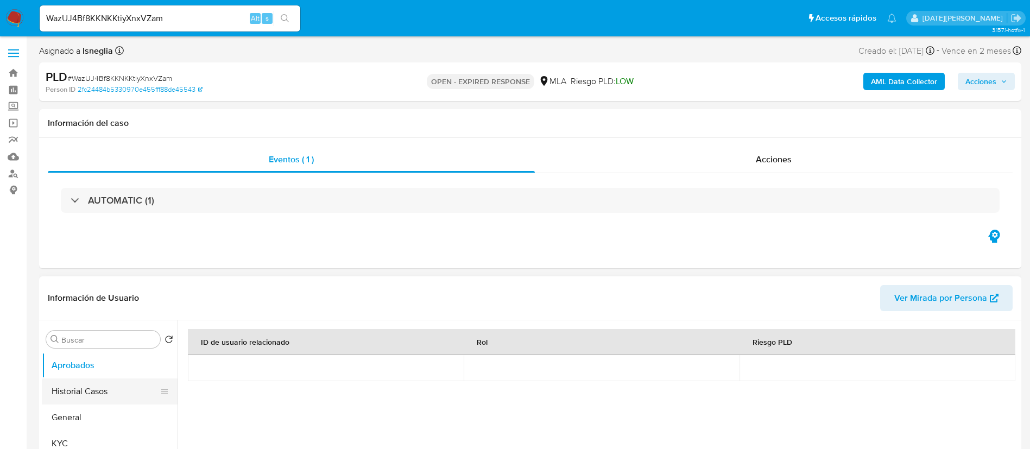
click at [85, 386] on button "Historial Casos" at bounding box center [105, 391] width 127 height 26
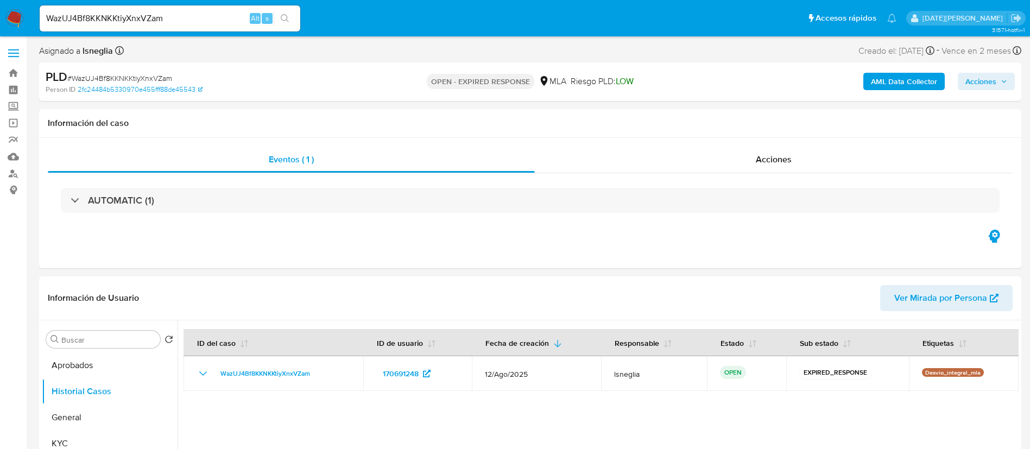
click at [113, 80] on span "# WazUJ4Bf8KKNKKtiyXnxVZam" at bounding box center [119, 78] width 105 height 11
copy span "WazUJ4Bf8KKNKKtiyXnxVZam"
click at [15, 15] on img at bounding box center [14, 18] width 18 height 18
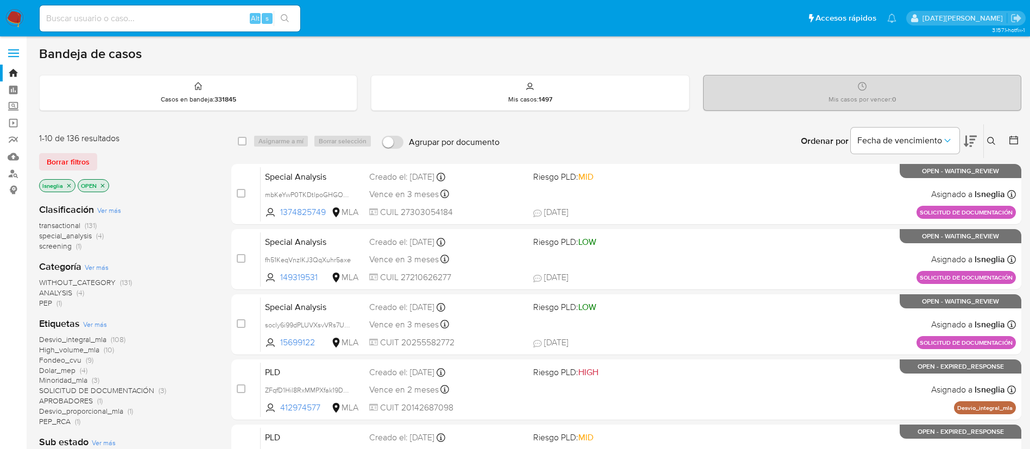
click at [992, 143] on icon at bounding box center [991, 141] width 9 height 9
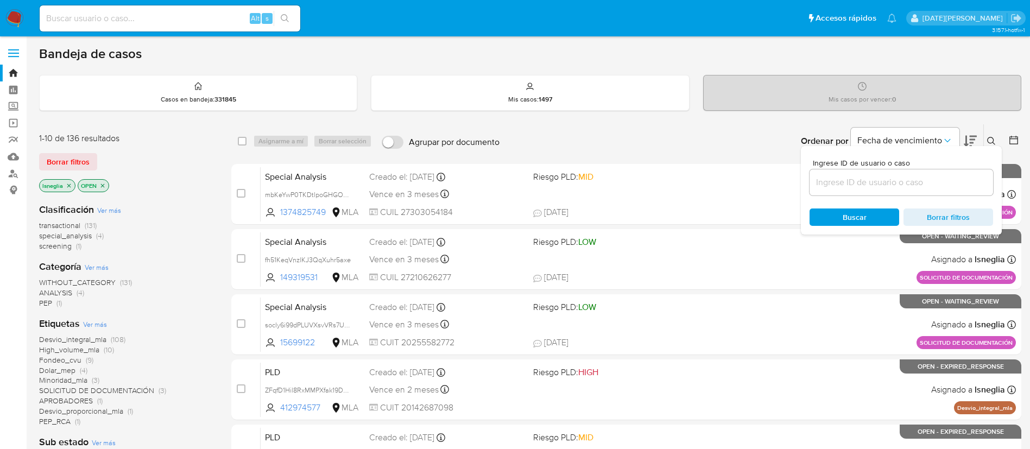
click at [883, 182] on input at bounding box center [900, 182] width 183 height 14
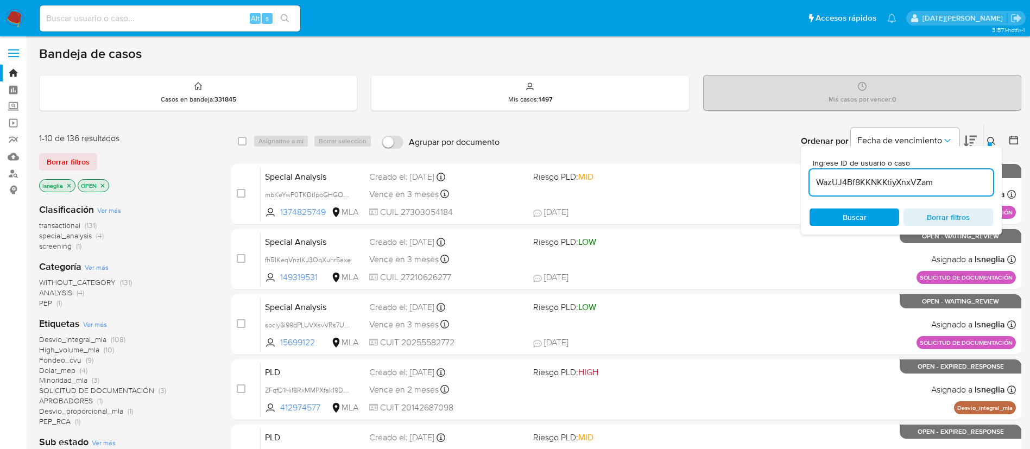
type input "WazUJ4Bf8KKNKKtiyXnxVZam"
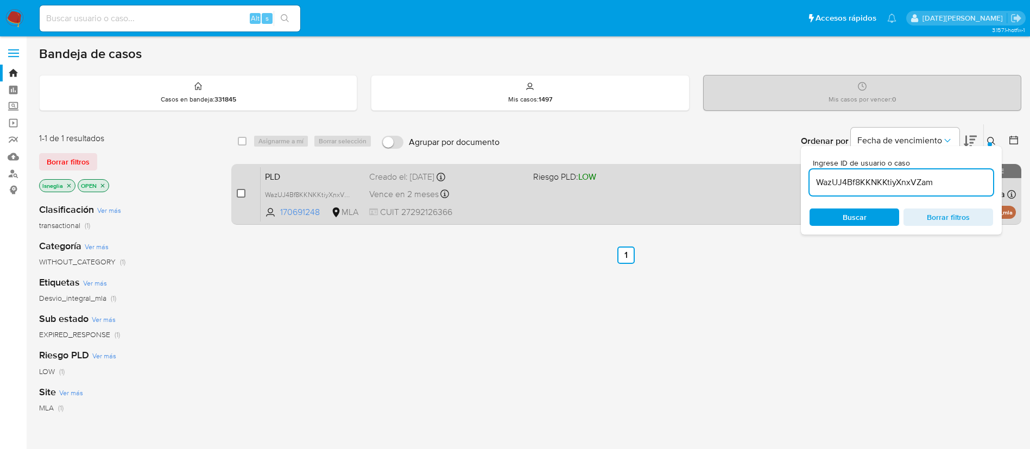
click at [241, 195] on input "checkbox" at bounding box center [241, 193] width 9 height 9
checkbox input "true"
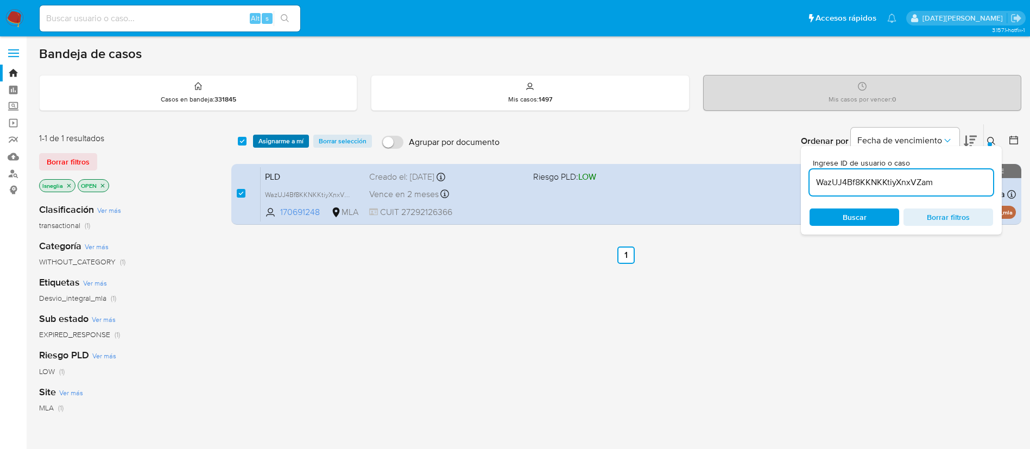
click at [285, 142] on span "Asignarme a mí" at bounding box center [280, 141] width 45 height 11
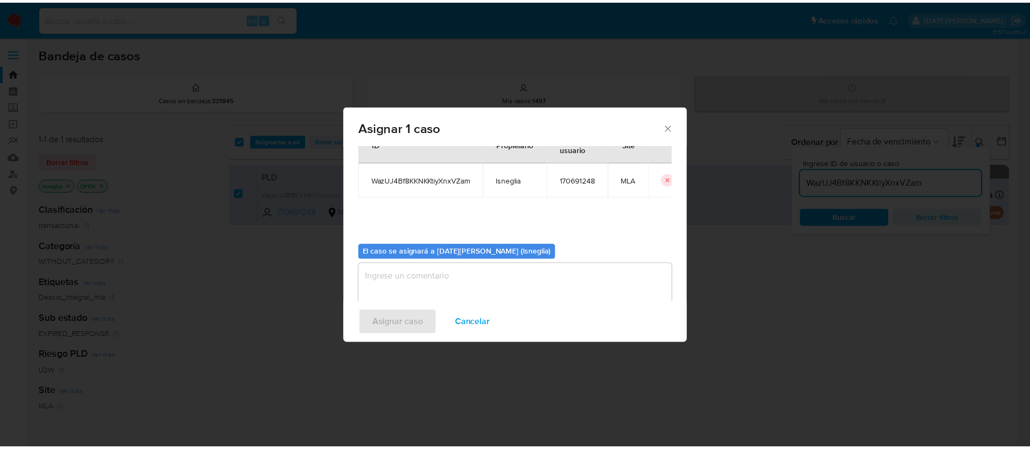
scroll to position [56, 0]
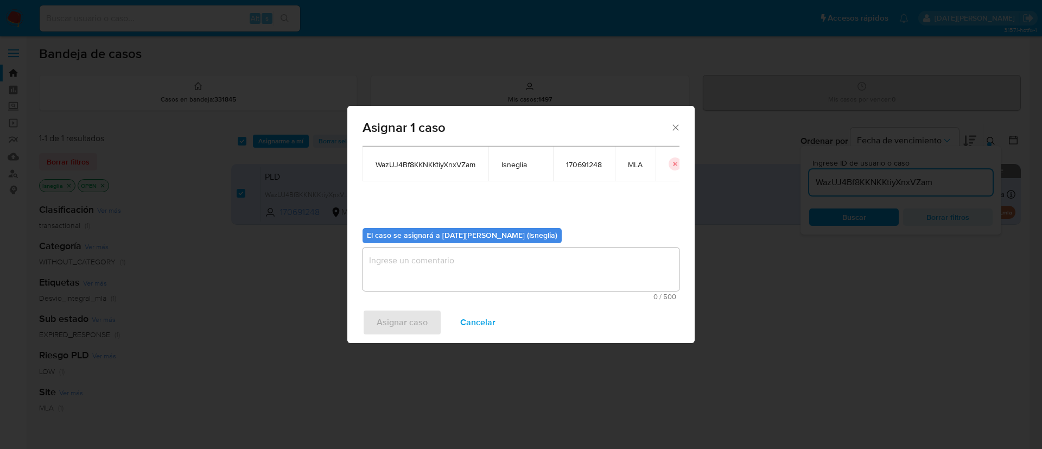
click at [447, 275] on textarea "assign-modal" at bounding box center [521, 268] width 317 height 43
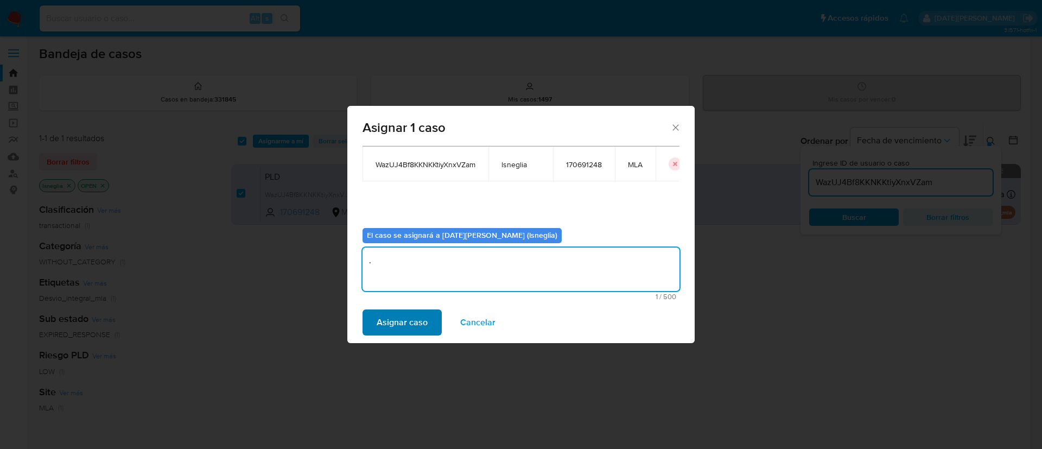
type textarea "."
click at [407, 320] on span "Asignar caso" at bounding box center [402, 322] width 51 height 24
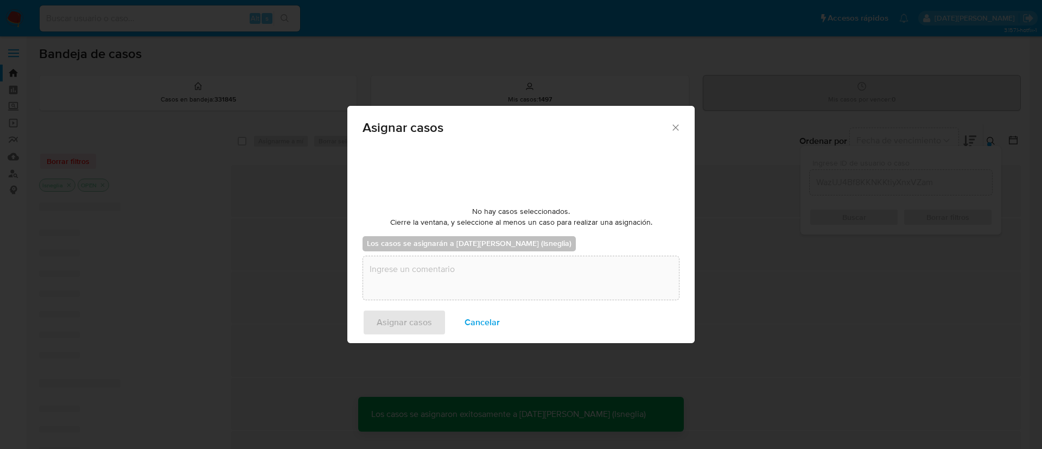
checkbox input "false"
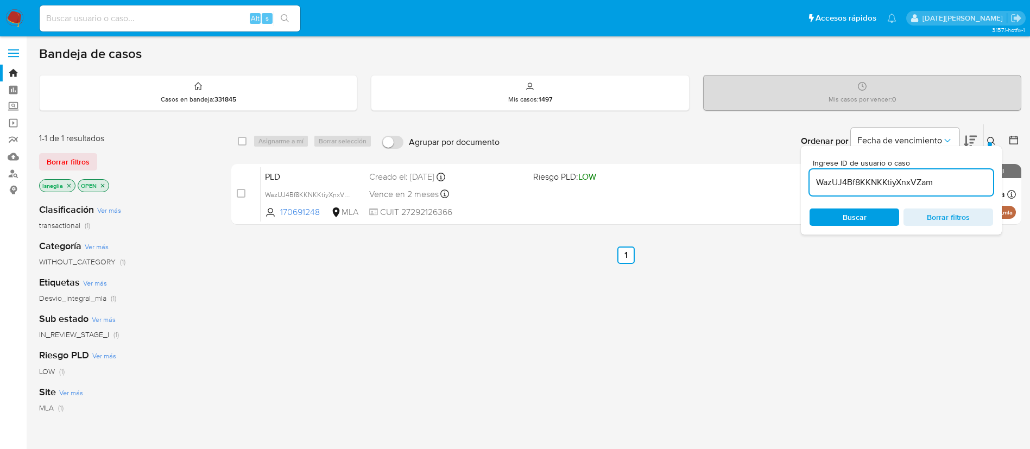
click at [989, 138] on icon at bounding box center [991, 141] width 9 height 9
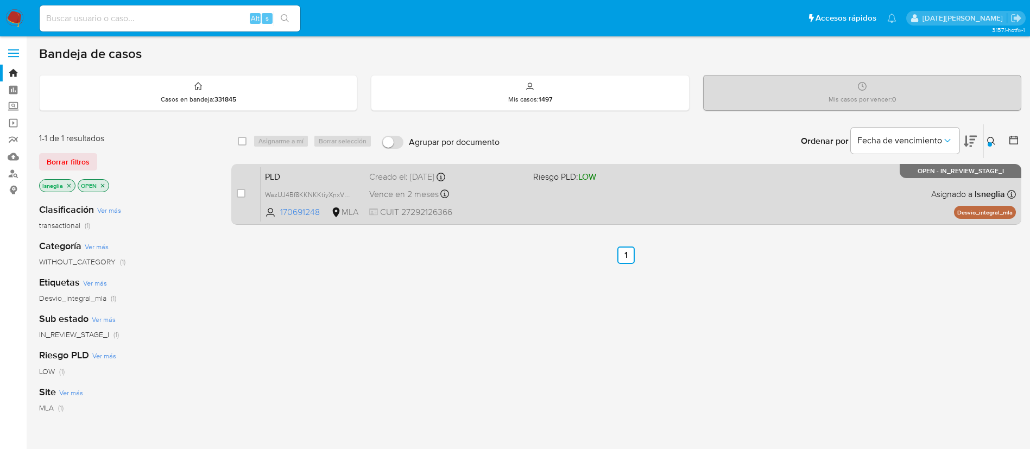
click at [332, 171] on span "PLD" at bounding box center [313, 176] width 96 height 14
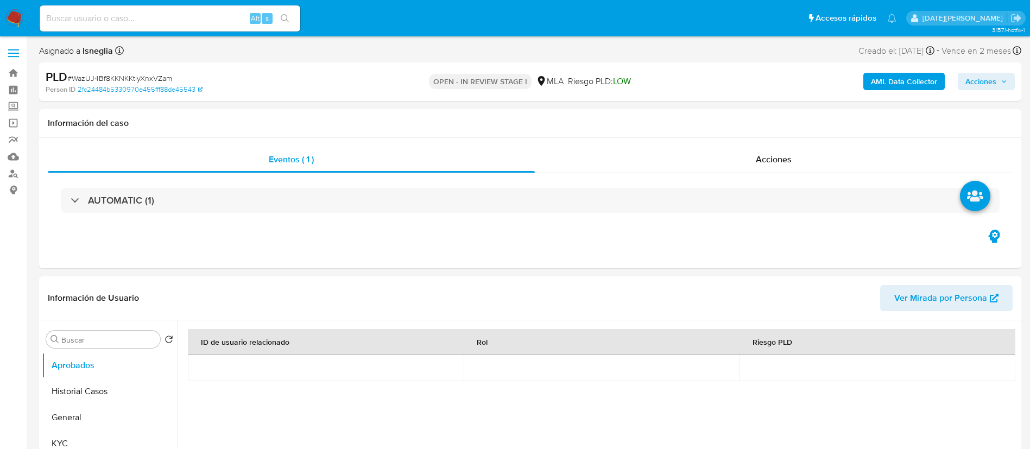
select select "10"
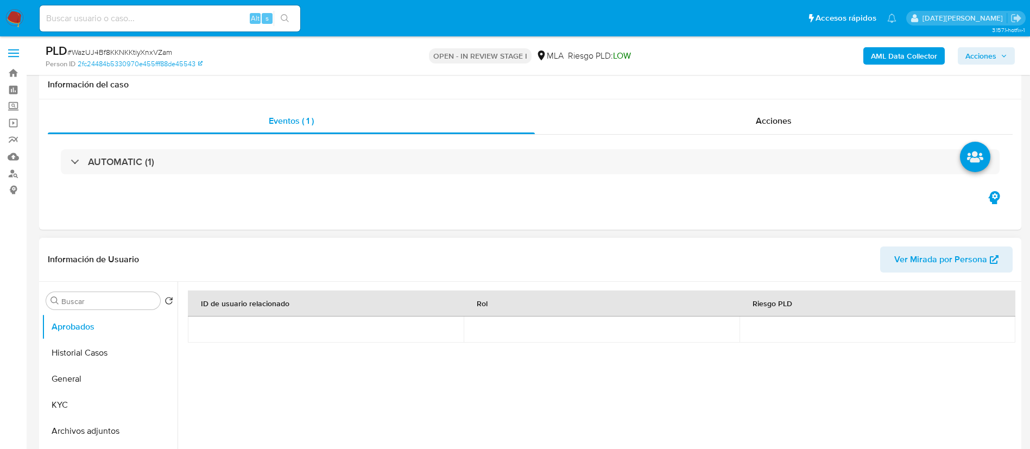
scroll to position [244, 0]
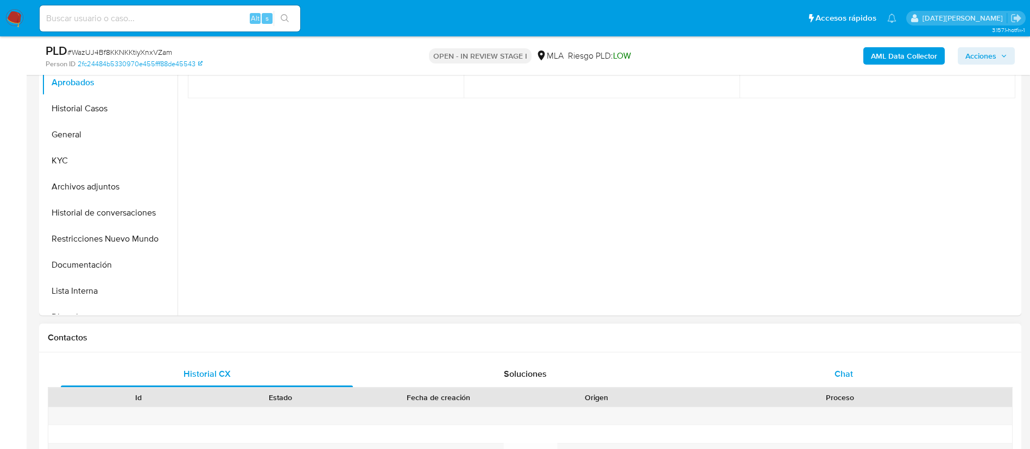
click at [841, 373] on span "Chat" at bounding box center [843, 373] width 18 height 12
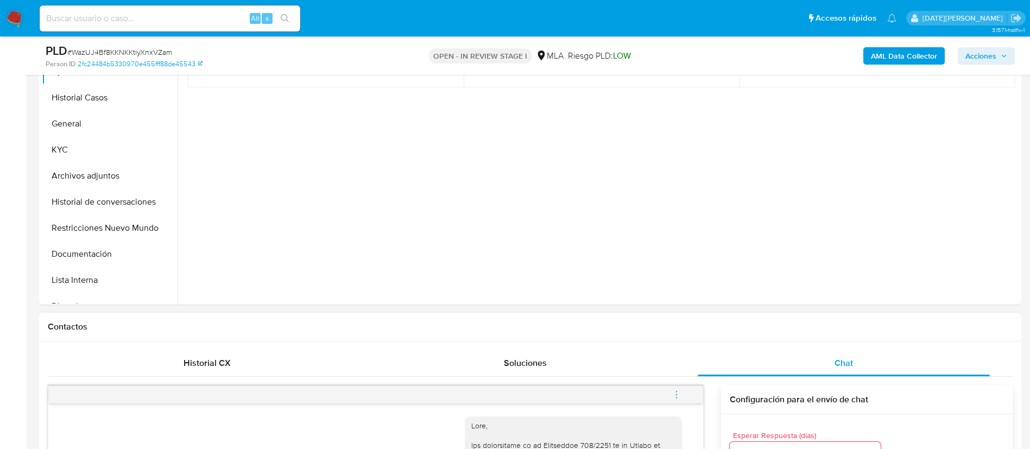
scroll to position [81, 0]
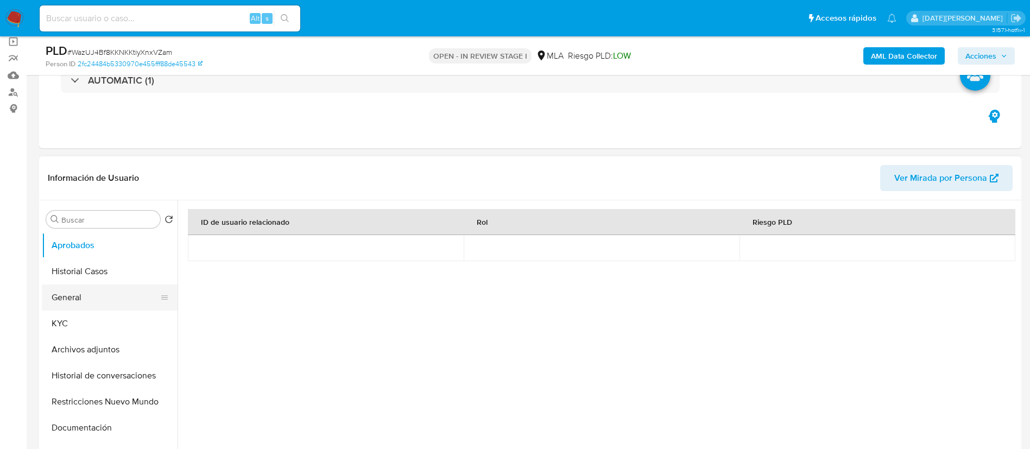
click at [73, 302] on button "General" at bounding box center [105, 297] width 127 height 26
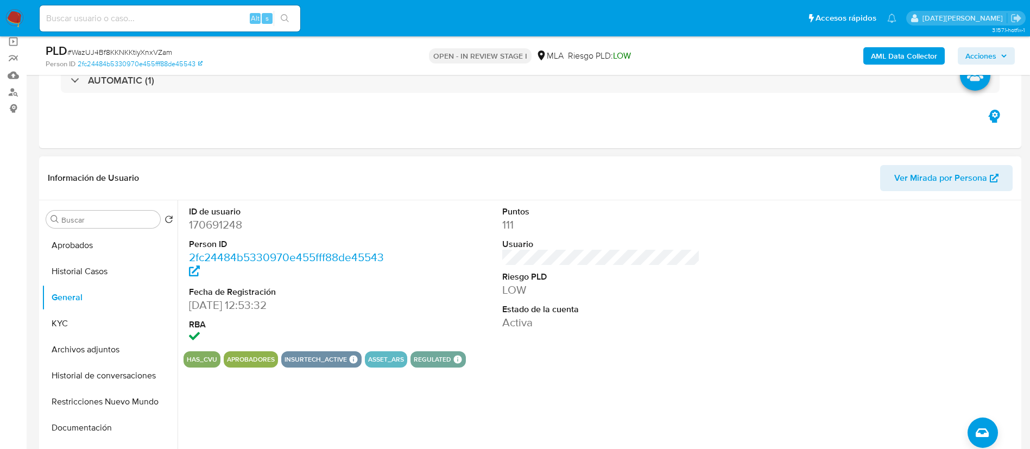
click at [224, 223] on dd "170691248" at bounding box center [288, 224] width 198 height 15
copy dd "170691248"
click at [221, 227] on dd "170691248" at bounding box center [288, 224] width 198 height 15
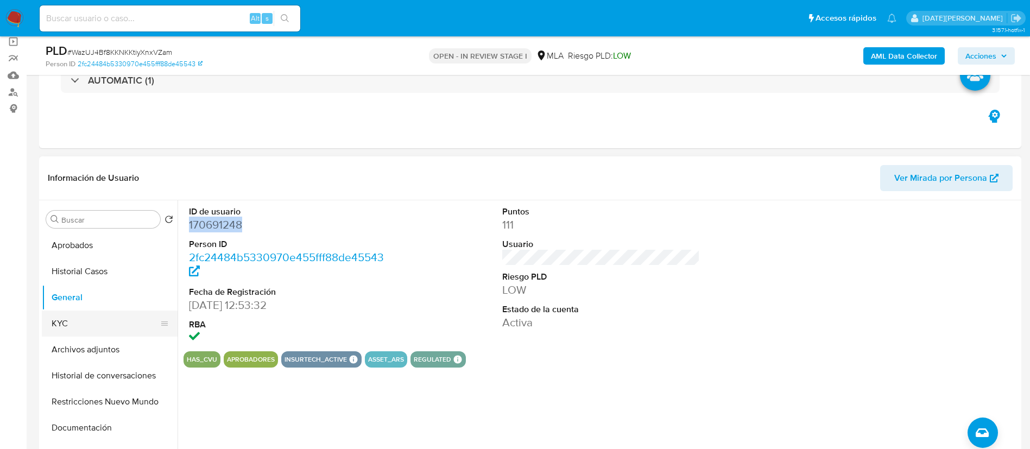
click at [66, 325] on button "KYC" at bounding box center [105, 323] width 127 height 26
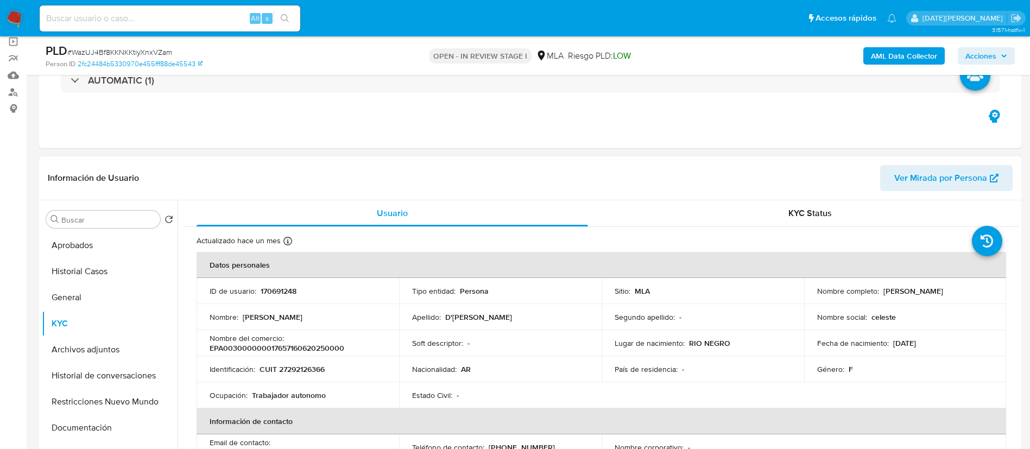
drag, startPoint x: 882, startPoint y: 290, endPoint x: 967, endPoint y: 293, distance: 85.2
click at [967, 293] on div "Nombre completo : [PERSON_NAME]" at bounding box center [905, 291] width 176 height 10
drag, startPoint x: 263, startPoint y: 368, endPoint x: 323, endPoint y: 367, distance: 60.8
click at [323, 367] on p "CUIT 27292126366" at bounding box center [291, 369] width 65 height 10
click at [297, 368] on p "CUIT 27292126366" at bounding box center [291, 369] width 65 height 10
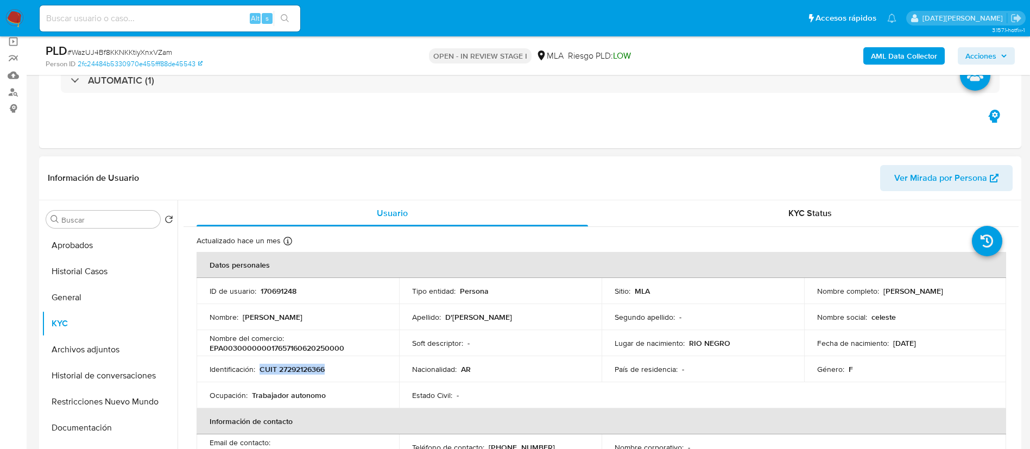
drag, startPoint x: 260, startPoint y: 370, endPoint x: 327, endPoint y: 365, distance: 67.0
click at [327, 365] on div "Identificación : CUIT 27292126366" at bounding box center [297, 369] width 176 height 10
copy p "CUIT 27292126366"
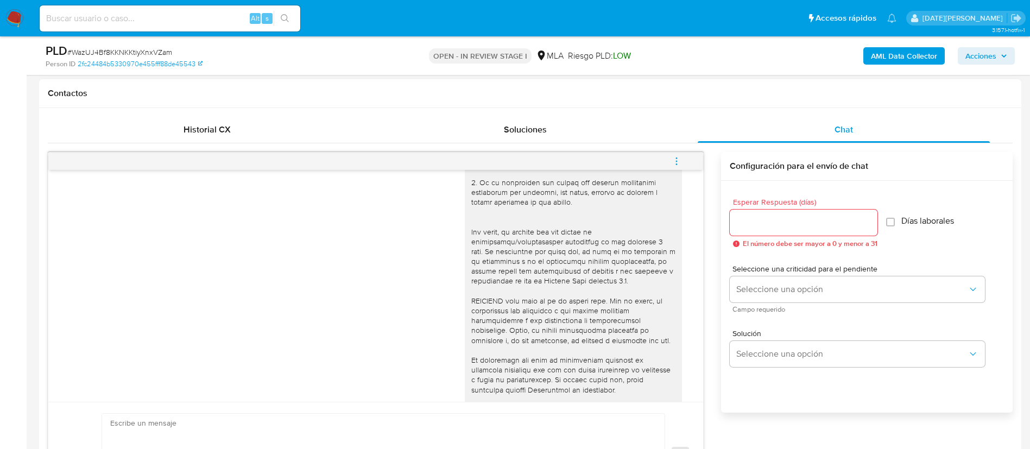
scroll to position [622, 0]
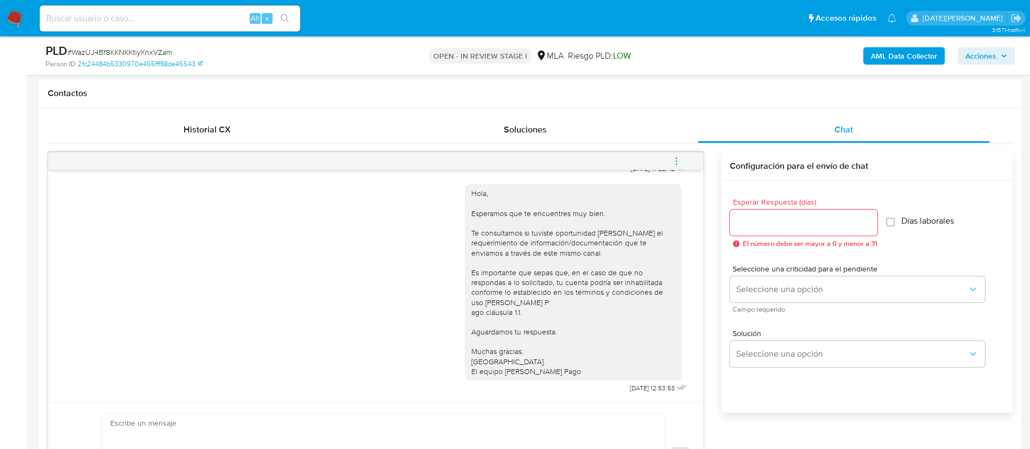
click at [817, 221] on input "Esperar Respuesta (días)" at bounding box center [803, 222] width 148 height 14
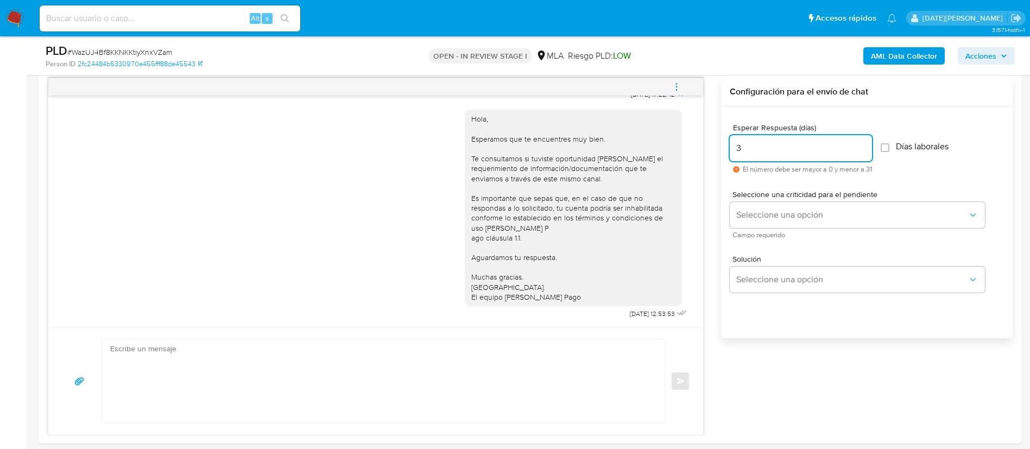
scroll to position [651, 0]
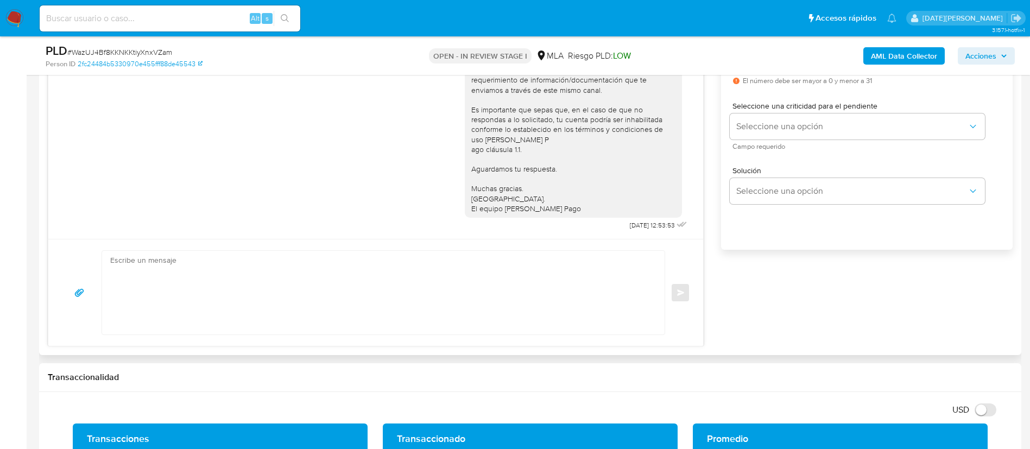
type input "3"
click at [406, 317] on textarea at bounding box center [380, 293] width 541 height 84
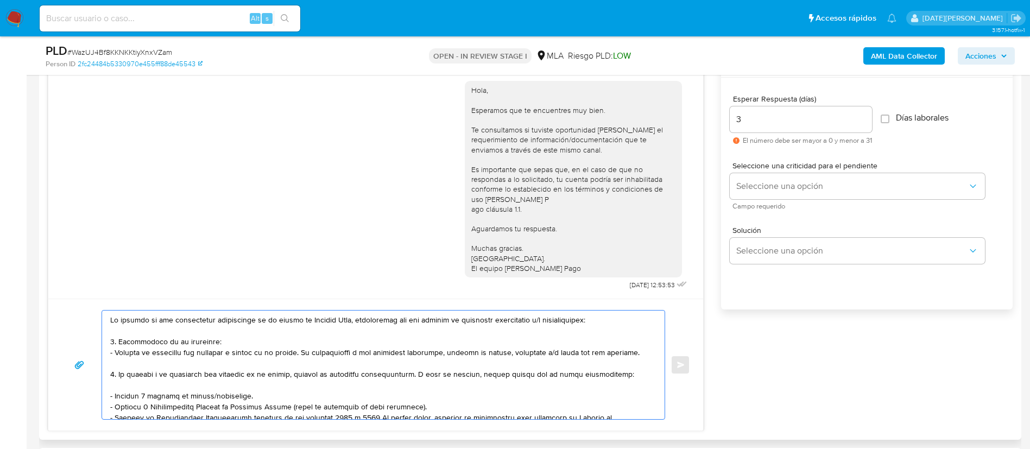
scroll to position [570, 0]
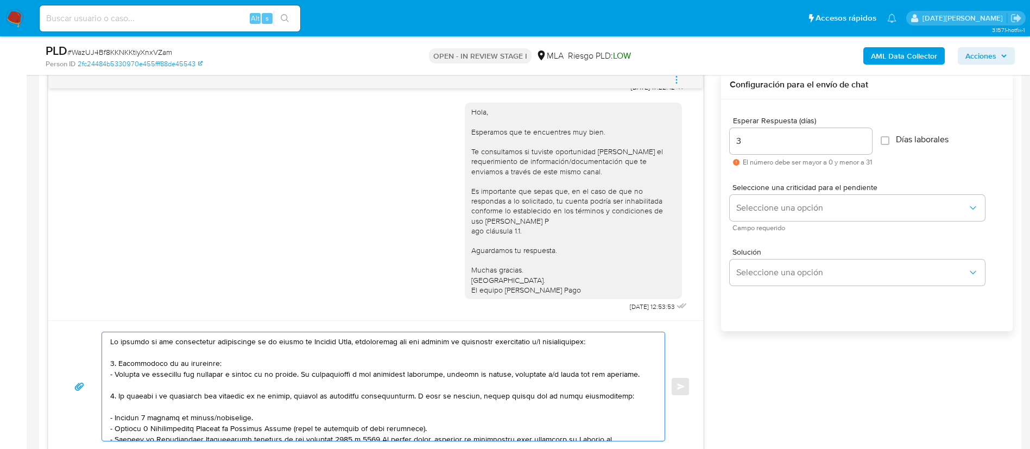
click at [115, 340] on textarea at bounding box center [380, 386] width 541 height 109
click at [205, 355] on textarea at bounding box center [380, 386] width 541 height 109
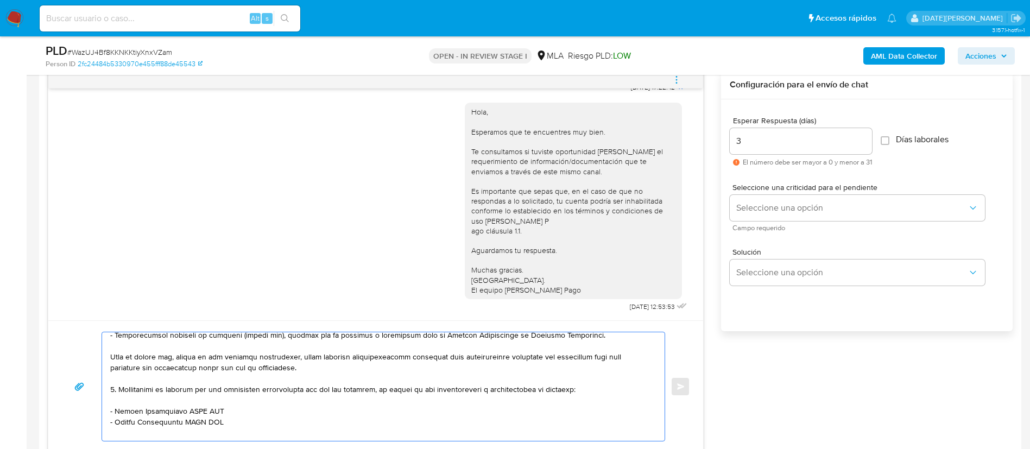
scroll to position [163, 0]
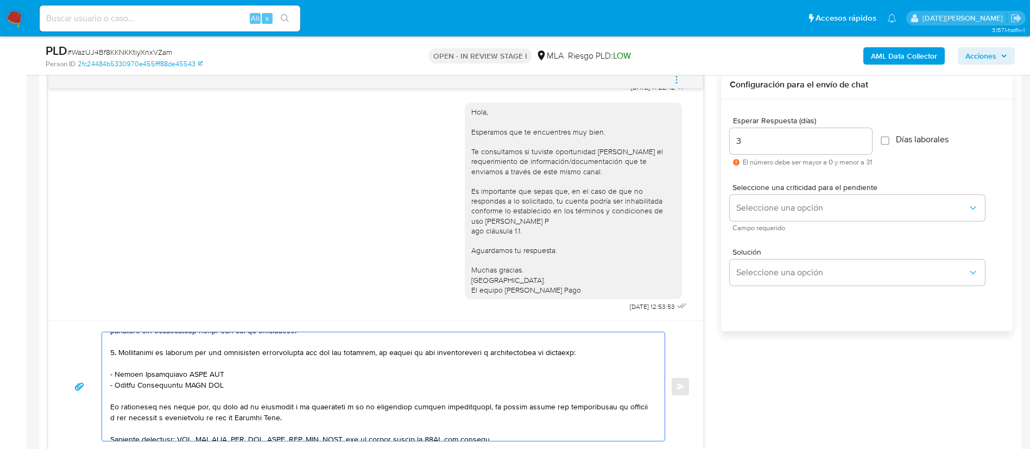
drag, startPoint x: 111, startPoint y: 341, endPoint x: 125, endPoint y: 351, distance: 16.9
click at [118, 355] on textarea at bounding box center [380, 386] width 541 height 109
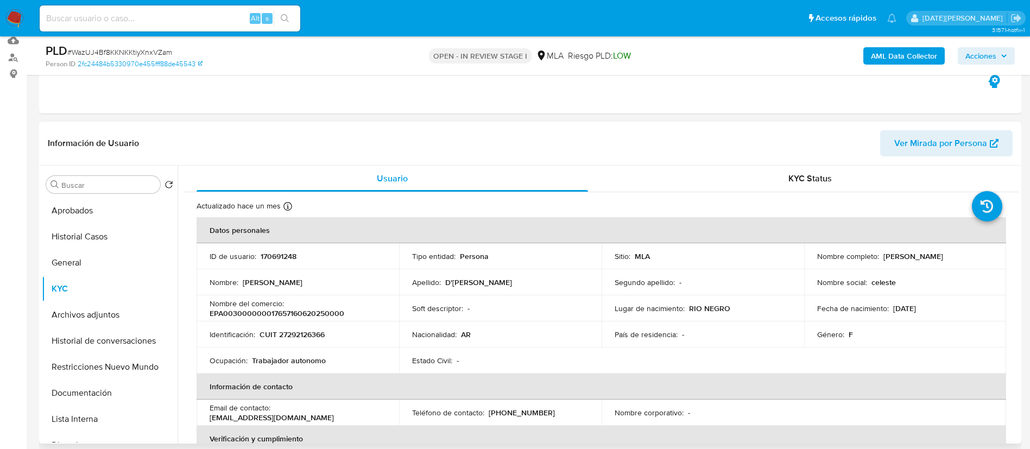
scroll to position [81, 0]
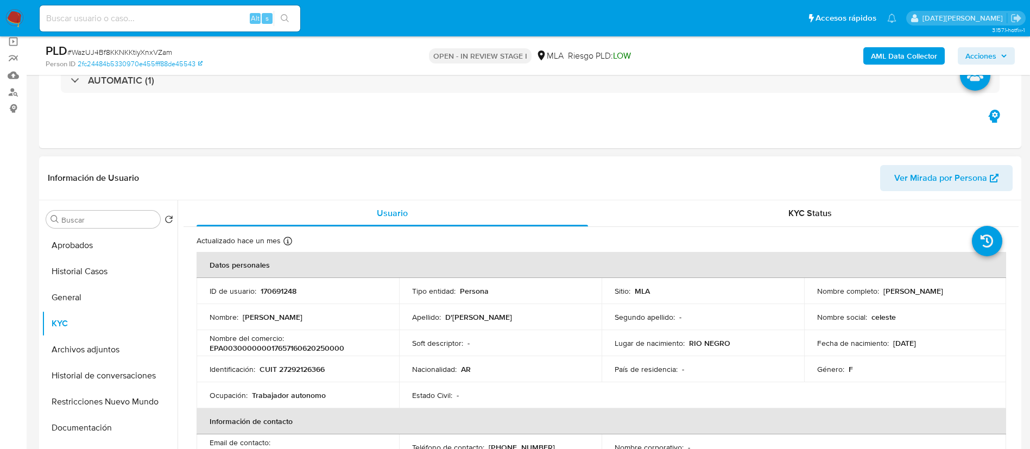
drag, startPoint x: 880, startPoint y: 290, endPoint x: 961, endPoint y: 294, distance: 81.5
click at [976, 296] on td "Nombre completo : [PERSON_NAME]" at bounding box center [905, 291] width 202 height 26
copy p "[PERSON_NAME]"
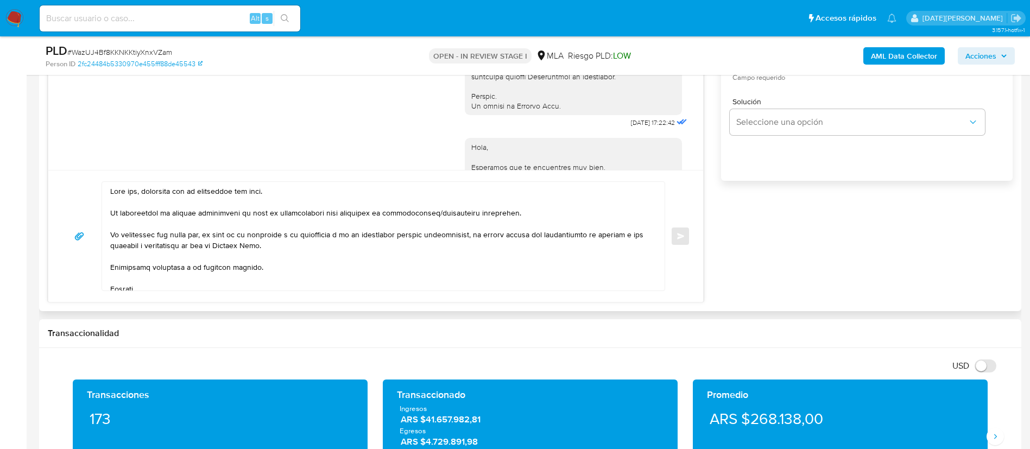
scroll to position [733, 0]
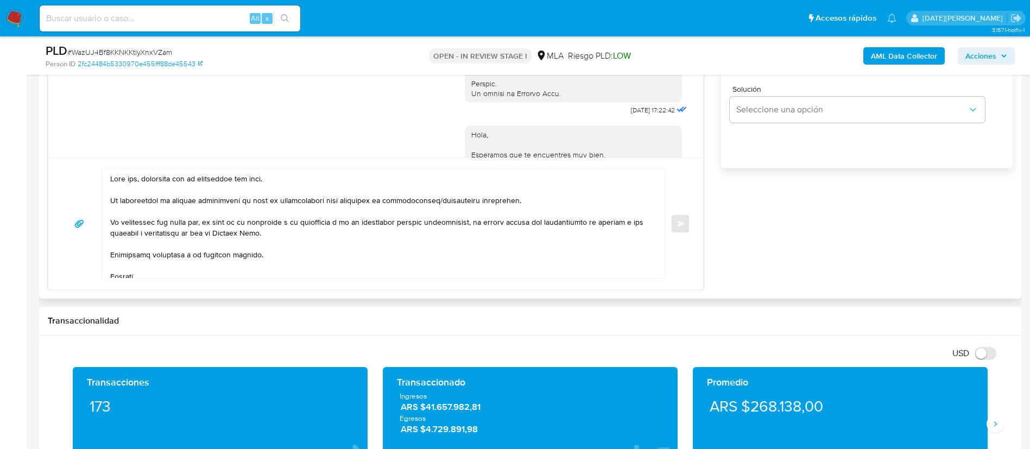
click at [134, 177] on textarea at bounding box center [380, 223] width 541 height 109
drag, startPoint x: 134, startPoint y: 177, endPoint x: 158, endPoint y: 160, distance: 29.7
click at [135, 177] on textarea at bounding box center [380, 223] width 541 height 109
paste textarea "[PERSON_NAME]"
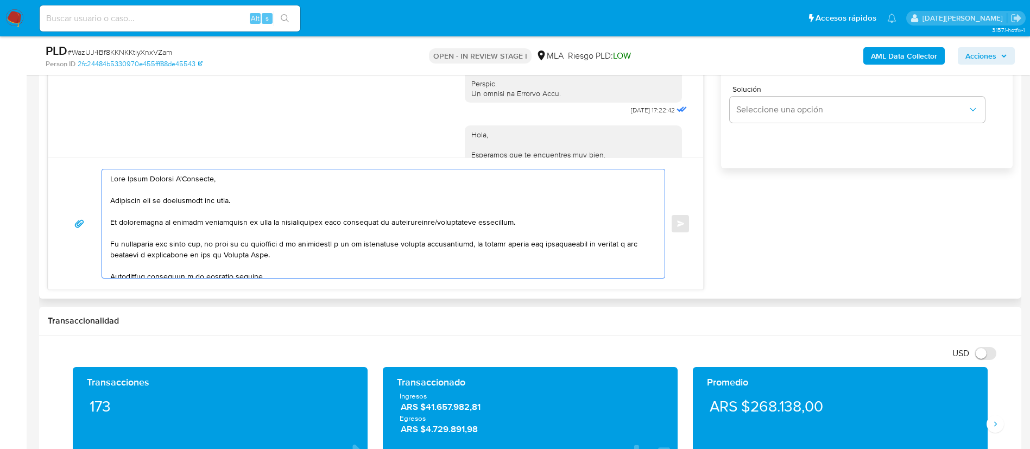
click at [329, 231] on textarea at bounding box center [380, 223] width 541 height 109
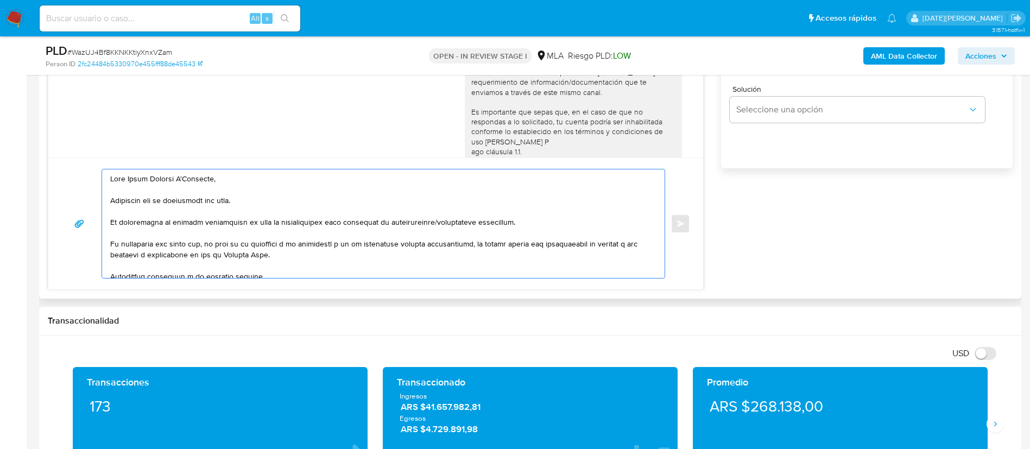
scroll to position [622, 0]
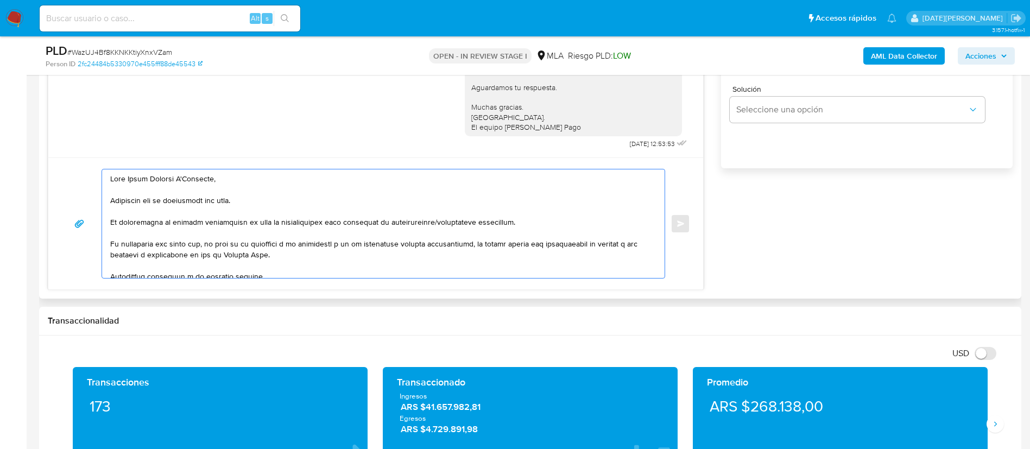
click at [548, 221] on textarea at bounding box center [380, 223] width 541 height 109
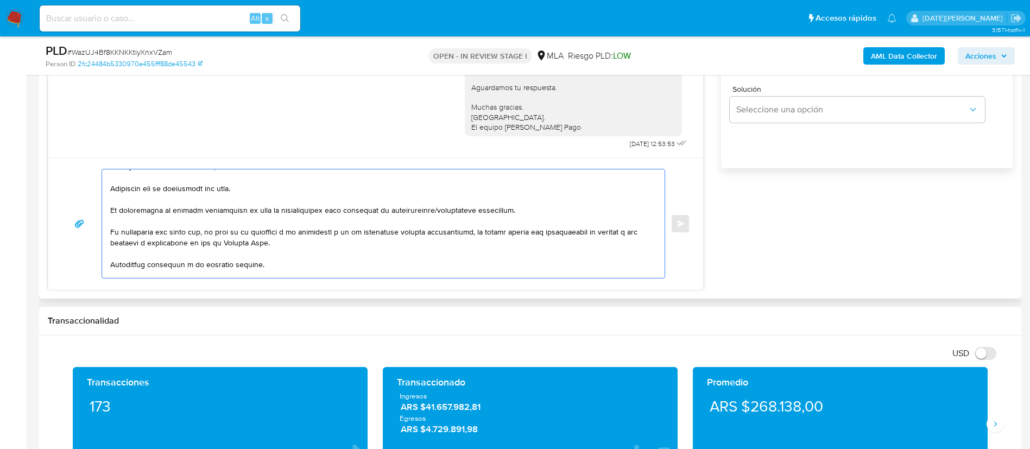
scroll to position [0, 0]
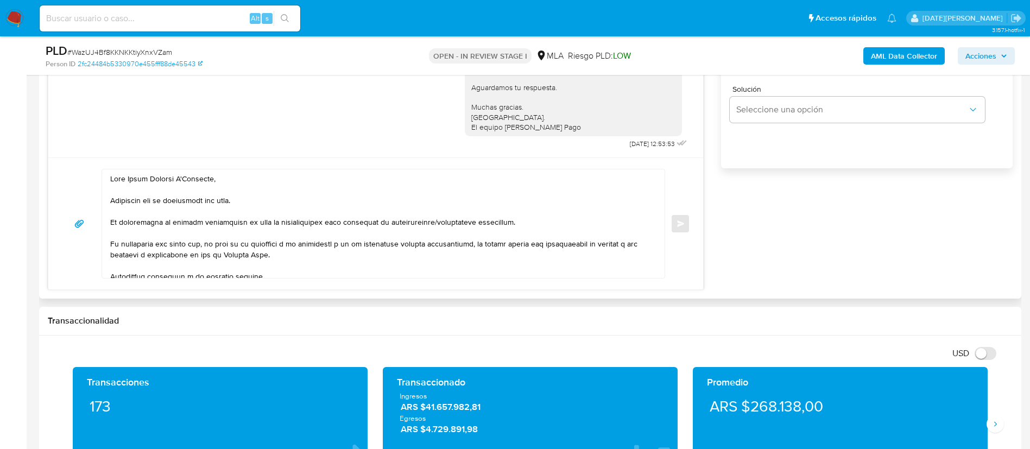
click at [109, 246] on div at bounding box center [380, 223] width 557 height 109
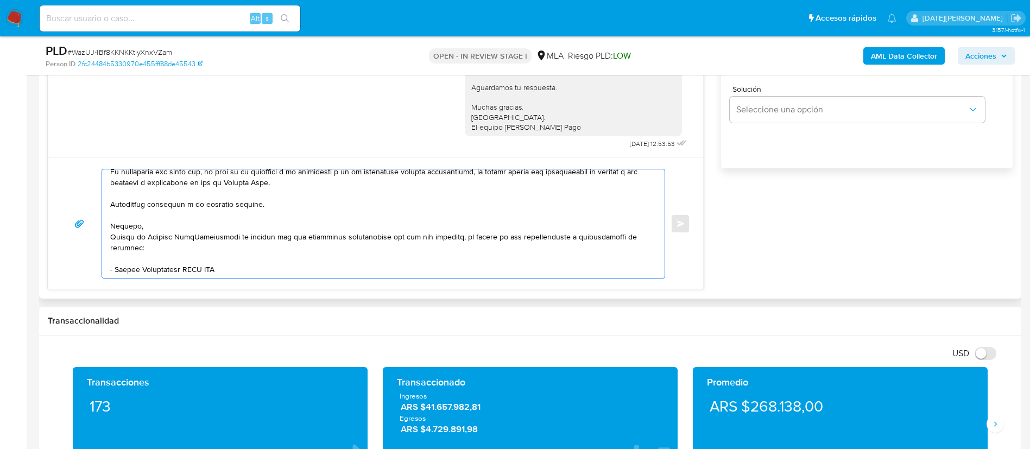
scroll to position [84, 0]
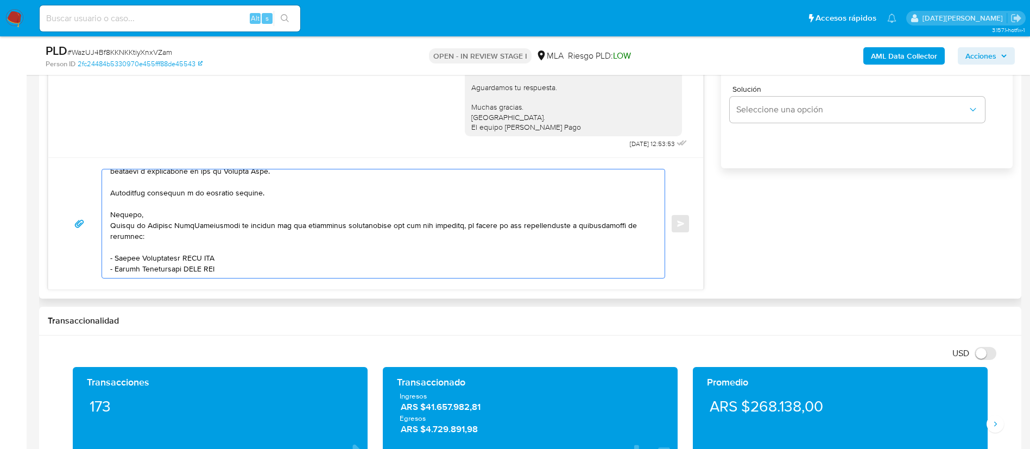
drag, startPoint x: 112, startPoint y: 243, endPoint x: 260, endPoint y: 214, distance: 150.4
click at [260, 214] on textarea at bounding box center [380, 223] width 541 height 109
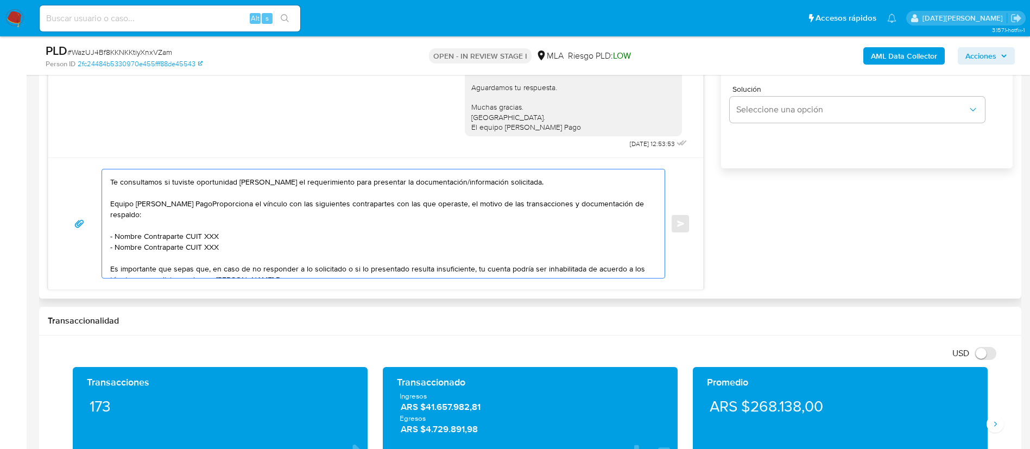
scroll to position [29, 0]
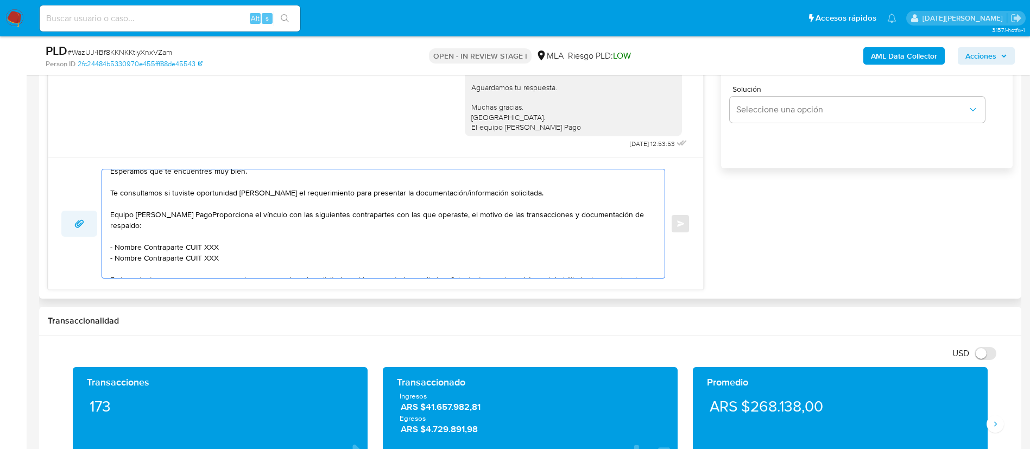
drag, startPoint x: 193, startPoint y: 215, endPoint x: 96, endPoint y: 213, distance: 97.2
click at [96, 215] on div "Hola Maria Celeste D'Annunzio, Esperamos que te encuentres muy bien. Te consult…" at bounding box center [375, 224] width 628 height 110
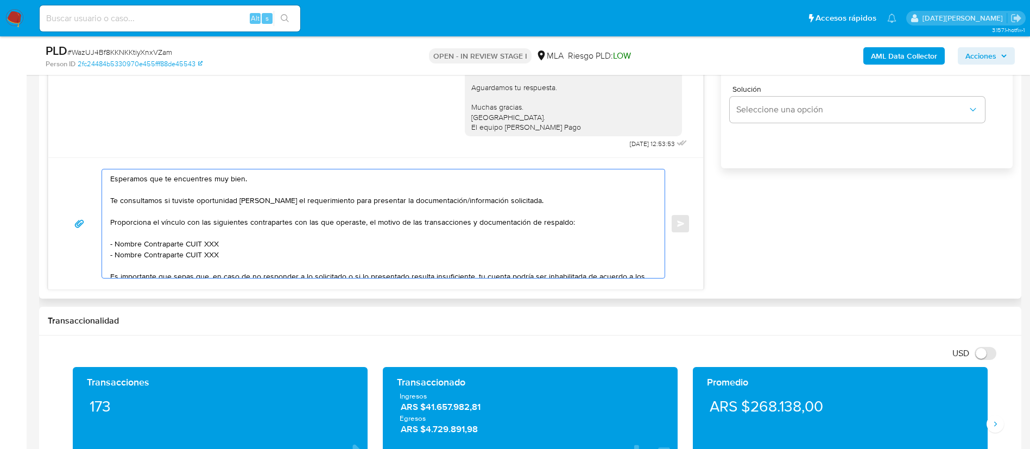
scroll to position [0, 0]
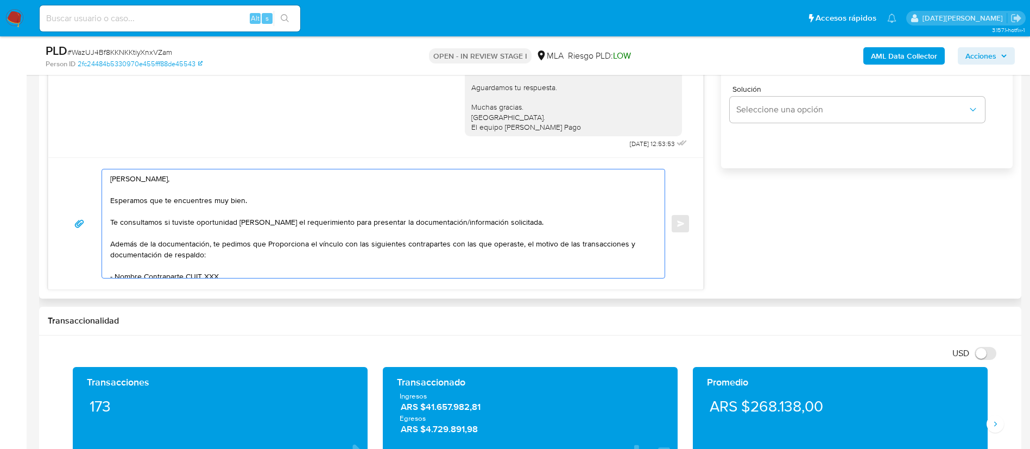
click at [275, 243] on textarea "Hola Maria Celeste D'Annunzio, Esperamos que te encuentres muy bien. Te consult…" at bounding box center [380, 223] width 541 height 109
drag, startPoint x: 276, startPoint y: 243, endPoint x: 285, endPoint y: 237, distance: 11.7
click at [275, 244] on textarea "Hola Maria Celeste D'Annunzio, Esperamos que te encuentres muy bien. Te consult…" at bounding box center [380, 223] width 541 height 109
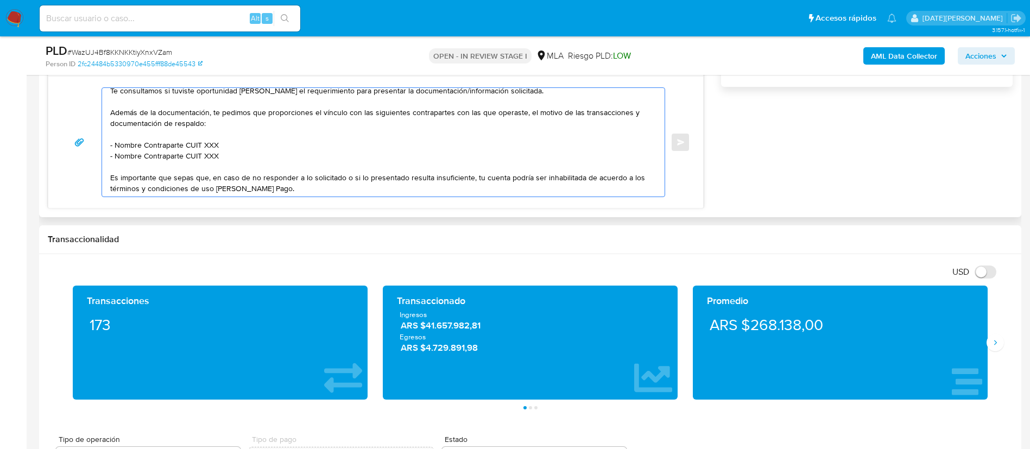
scroll to position [81, 0]
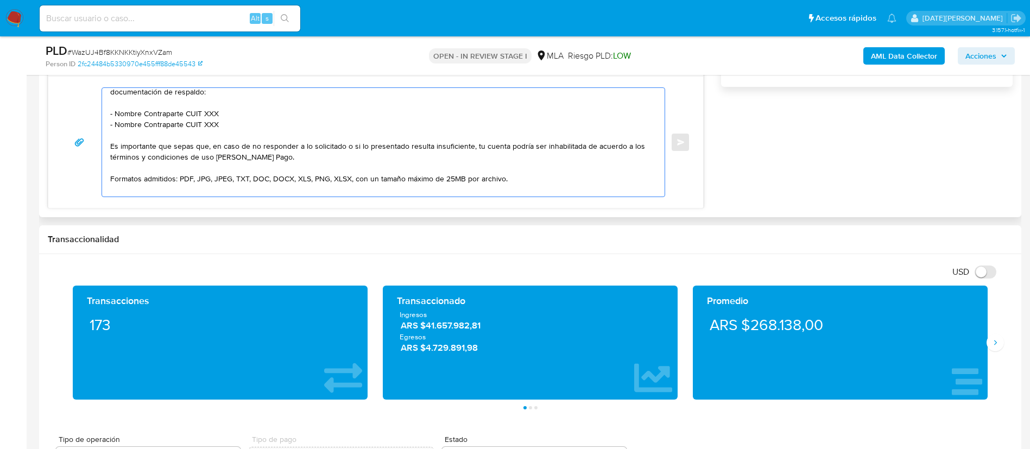
drag, startPoint x: 116, startPoint y: 113, endPoint x: 217, endPoint y: 113, distance: 100.4
click at [217, 113] on textarea "Hola Maria Celeste D'Annunzio, Esperamos que te encuentres muy bien. Te consult…" at bounding box center [380, 142] width 541 height 109
paste textarea "Lucas Ezequiel Quiroga"
drag, startPoint x: 116, startPoint y: 126, endPoint x: 243, endPoint y: 126, distance: 127.0
click at [243, 126] on textarea "Hola Maria Celeste D'Annunzio, Esperamos que te encuentres muy bien. Te consult…" at bounding box center [380, 142] width 541 height 109
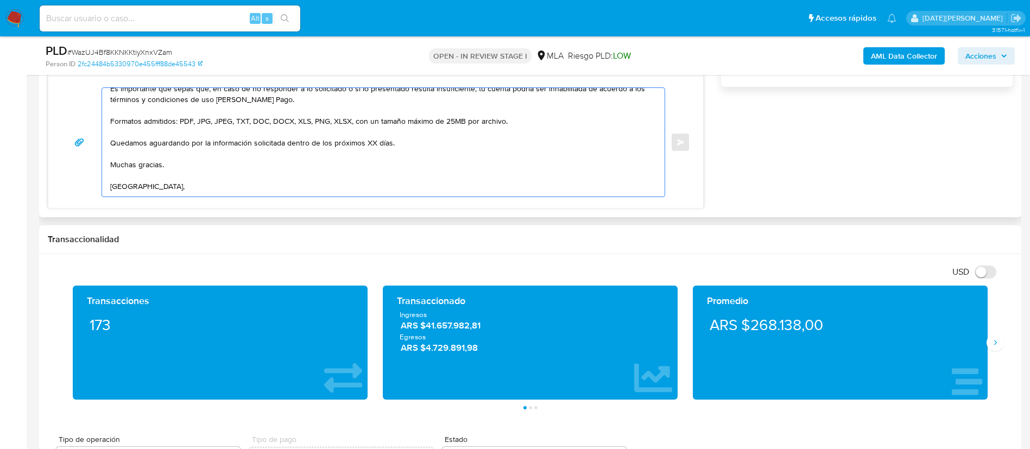
scroll to position [152, 0]
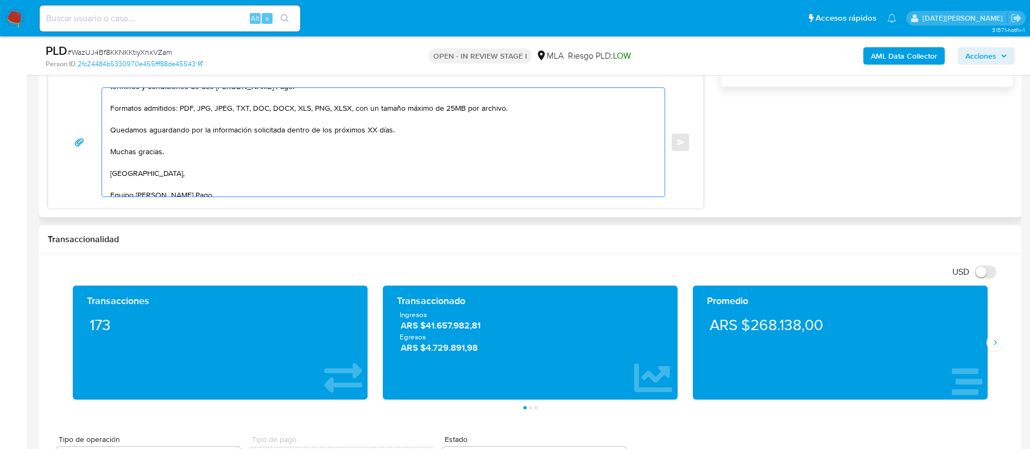
click at [372, 130] on textarea "Hola Maria Celeste D'Annunzio, Esperamos que te encuentres muy bien. Te consult…" at bounding box center [380, 142] width 541 height 109
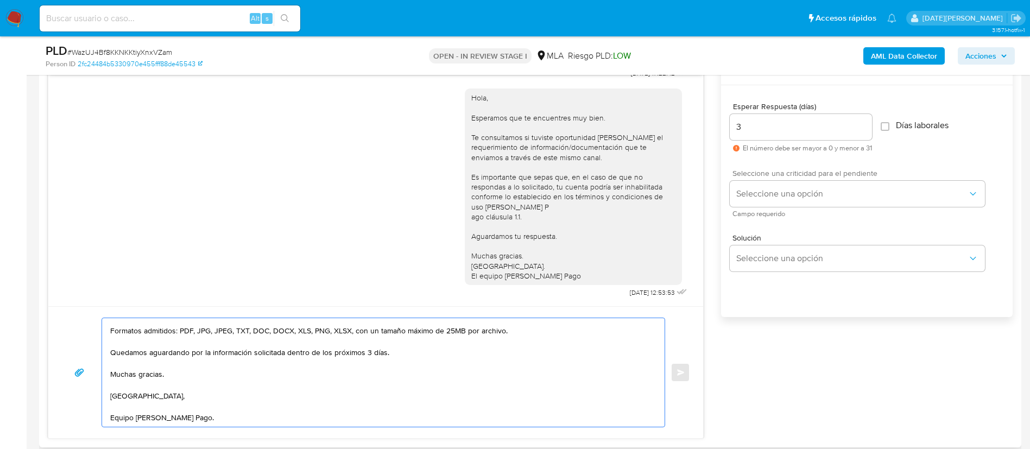
scroll to position [570, 0]
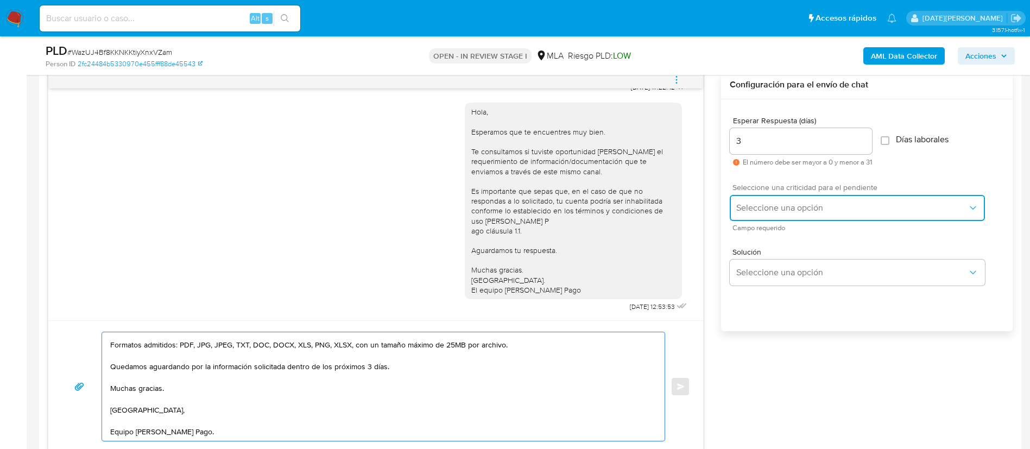
click at [754, 209] on span "Seleccione una opción" at bounding box center [851, 207] width 231 height 11
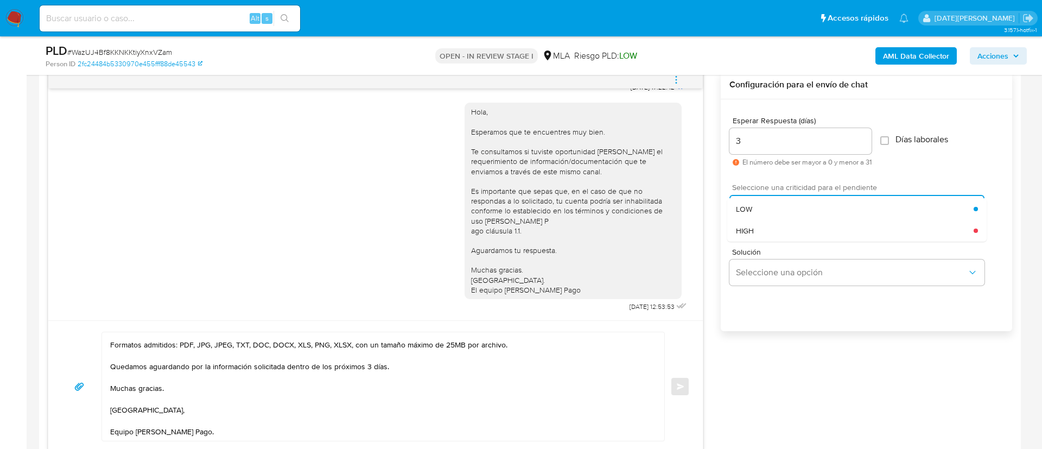
click at [776, 224] on div "HIGH" at bounding box center [855, 231] width 238 height 22
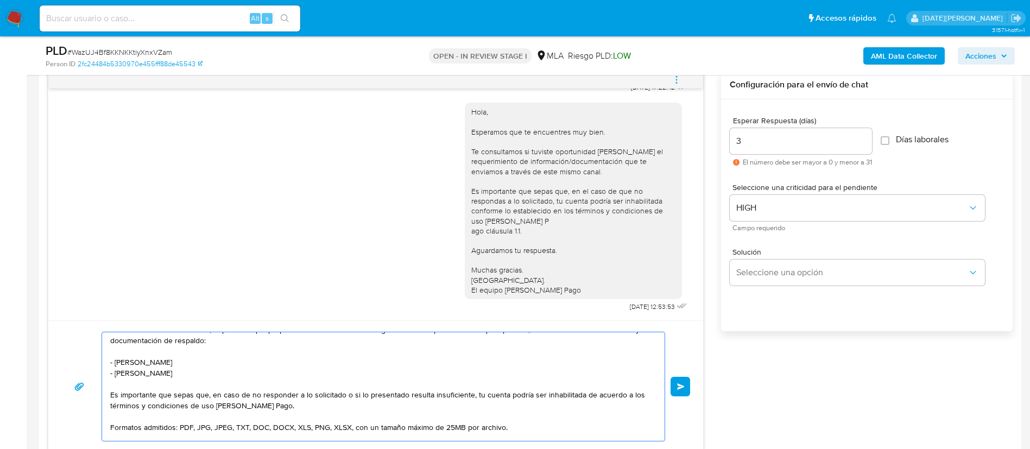
scroll to position [0, 0]
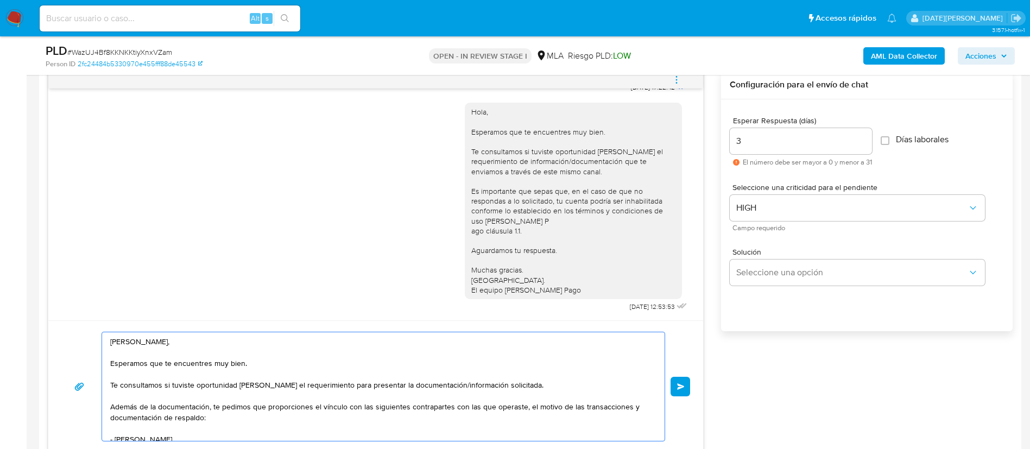
click at [126, 342] on textarea "Hola Maria Celeste D'Annunzio, Esperamos que te encuentres muy bien. Te consult…" at bounding box center [380, 386] width 541 height 109
click at [216, 342] on textarea "Hola, Maria Celeste D'Annunzio, Esperamos que te encuentres muy bien. Te consul…" at bounding box center [380, 386] width 541 height 109
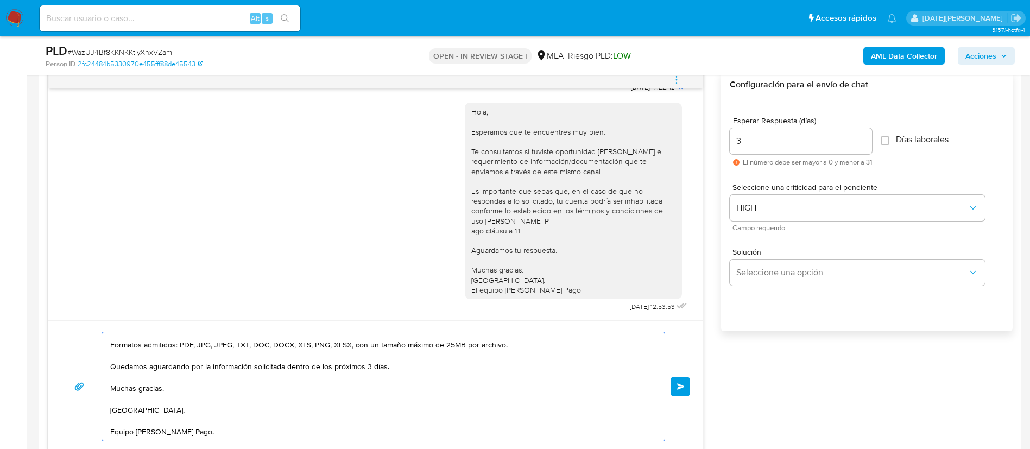
scroll to position [203, 0]
type textarea "Hola, Maria Celeste D'Annunzio. Esperamos que te encuentres muy bien. Te consul…"
click at [683, 389] on button "Enviar" at bounding box center [680, 387] width 20 height 20
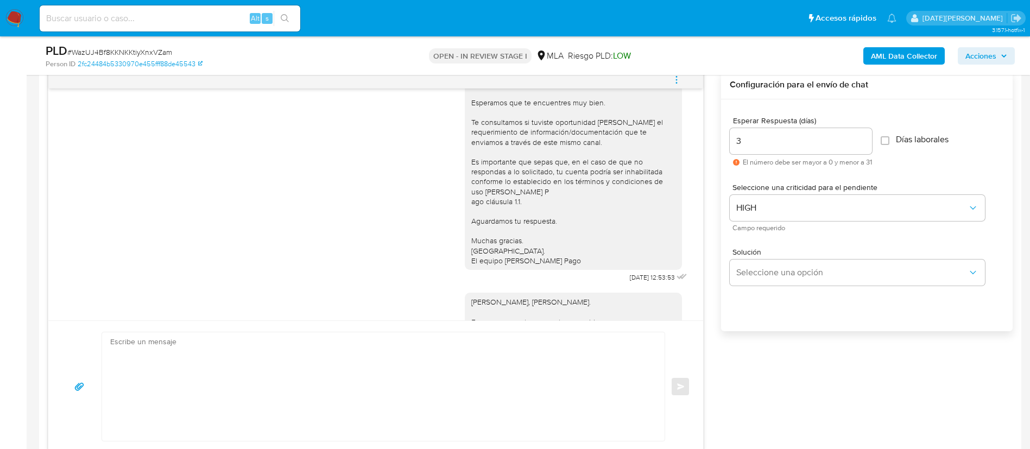
scroll to position [999, 0]
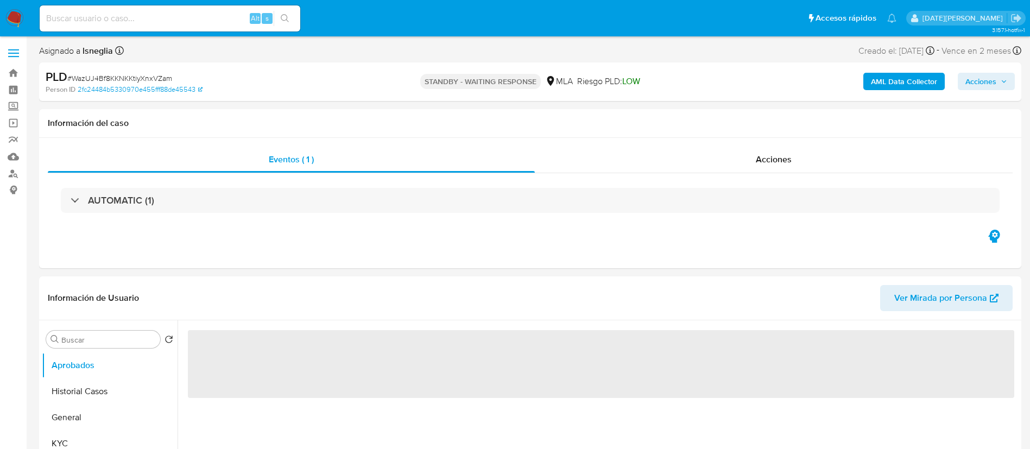
select select "10"
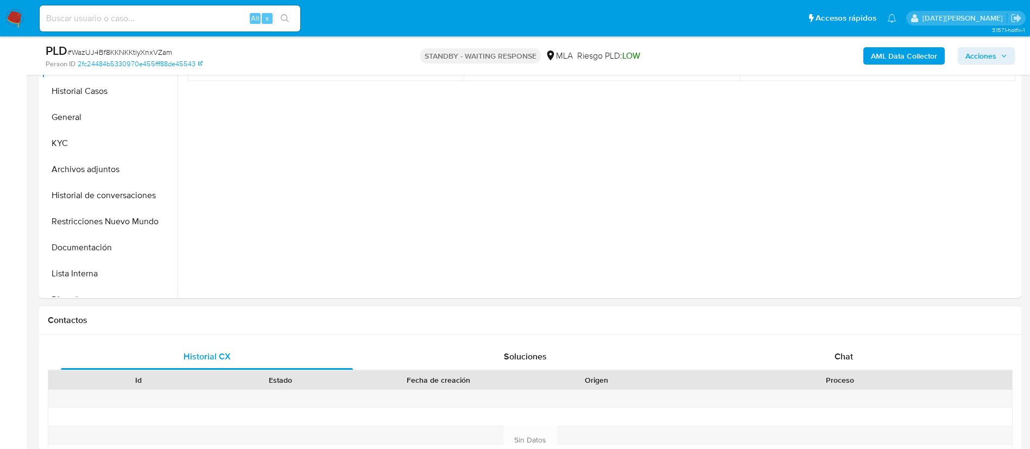
scroll to position [326, 0]
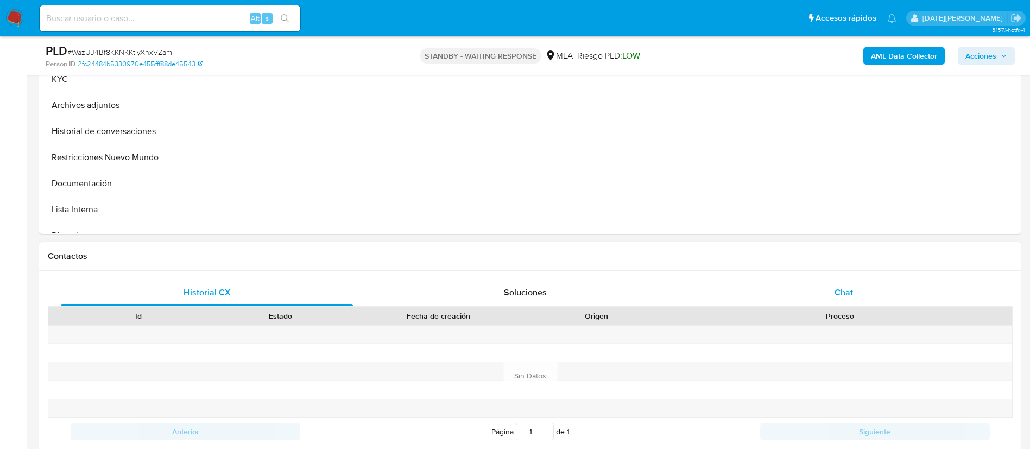
click at [853, 286] on div "Chat" at bounding box center [843, 292] width 292 height 26
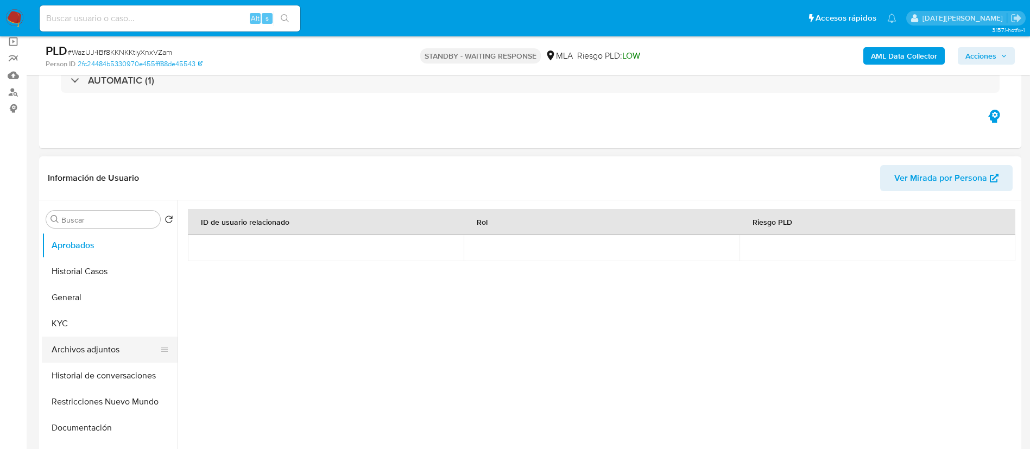
scroll to position [81, 0]
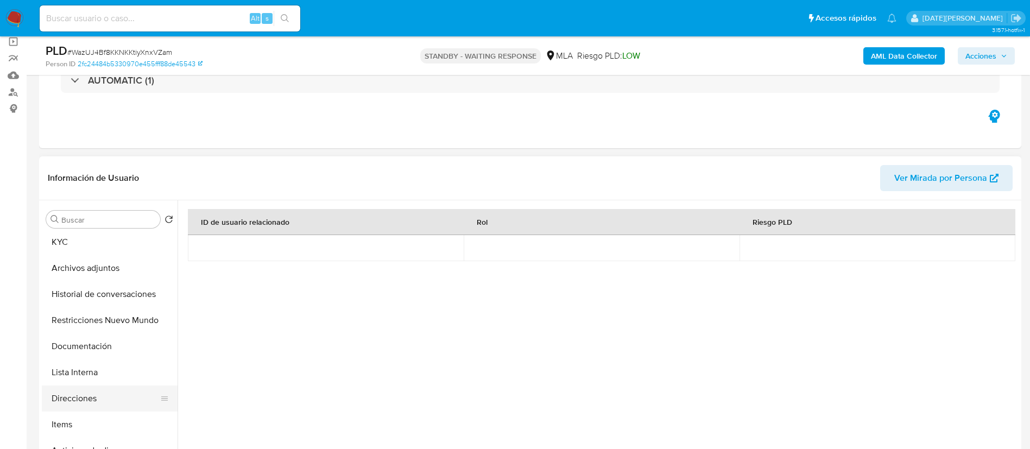
click at [90, 394] on button "Direcciones" at bounding box center [105, 398] width 127 height 26
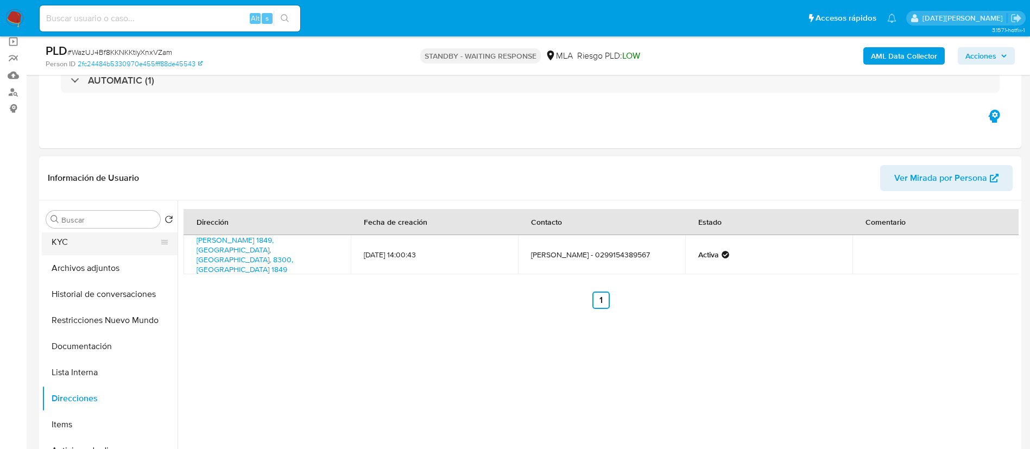
click at [91, 238] on button "KYC" at bounding box center [105, 242] width 127 height 26
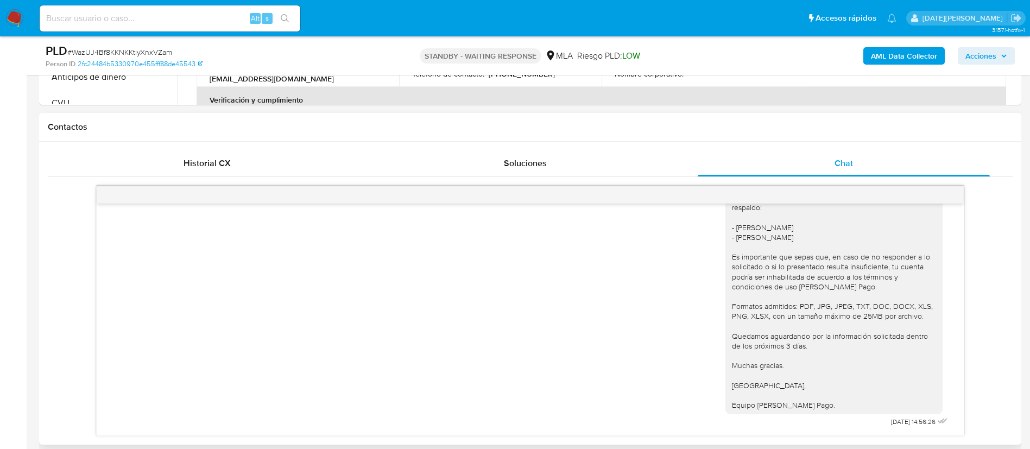
scroll to position [488, 0]
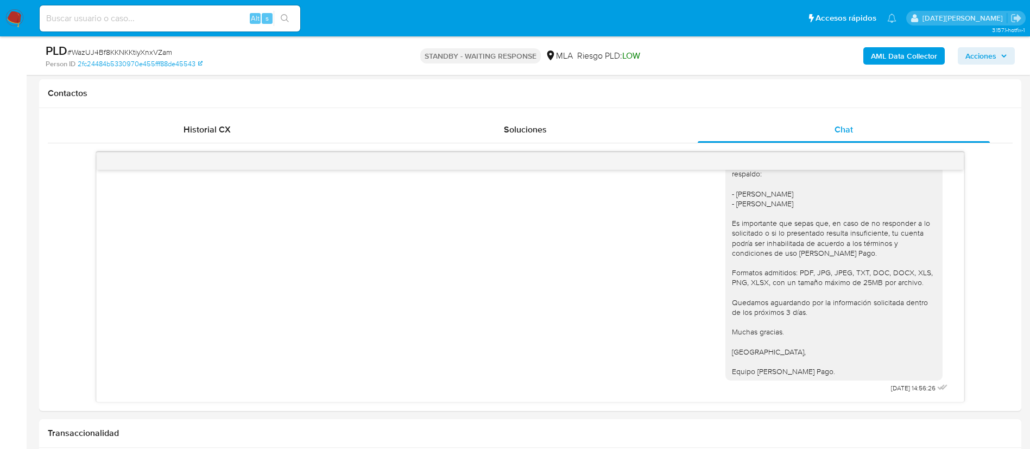
click at [145, 51] on span "# WazUJ4Bf8KKNKKtiyXnxVZam" at bounding box center [119, 52] width 105 height 11
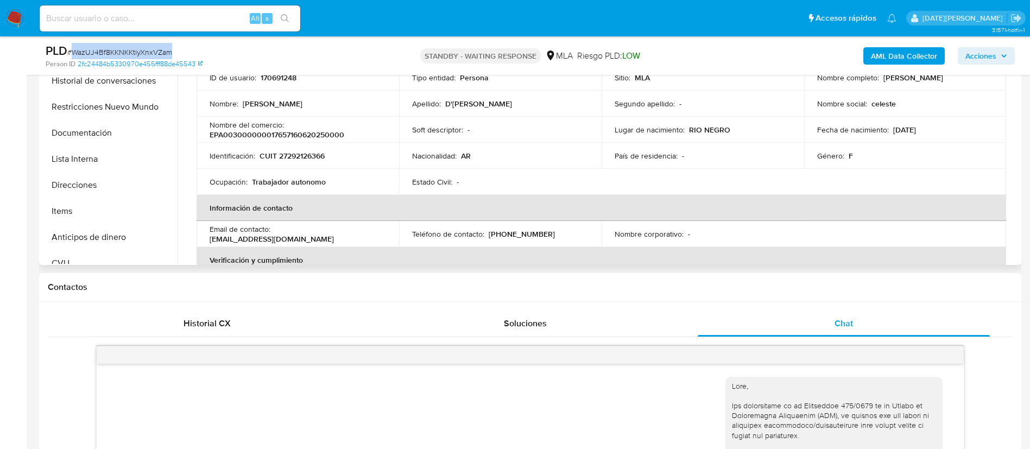
scroll to position [244, 0]
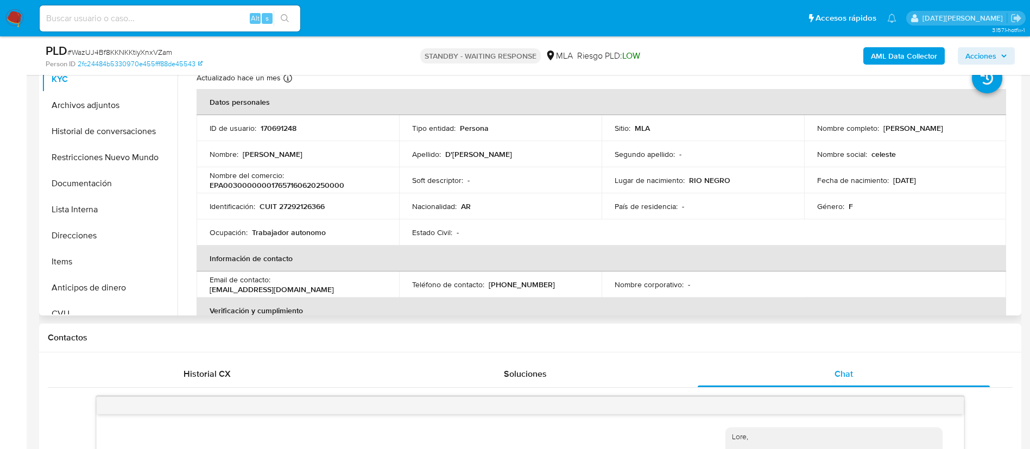
click at [296, 205] on p "CUIT 27292126366" at bounding box center [291, 206] width 65 height 10
copy p "27292126366"
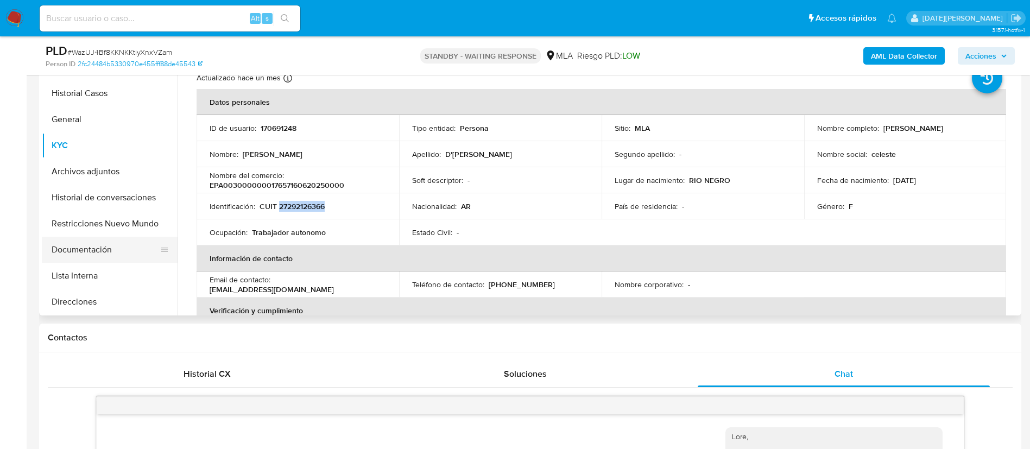
scroll to position [0, 0]
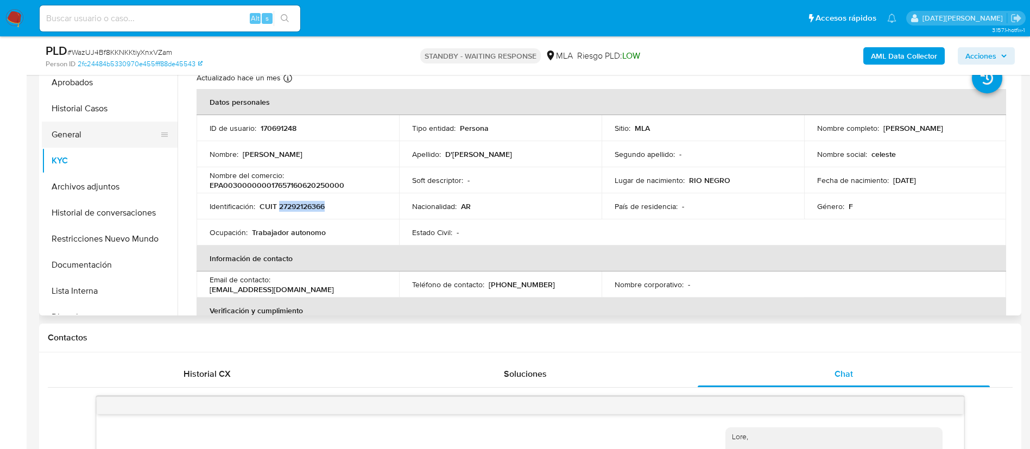
click at [71, 138] on button "General" at bounding box center [105, 135] width 127 height 26
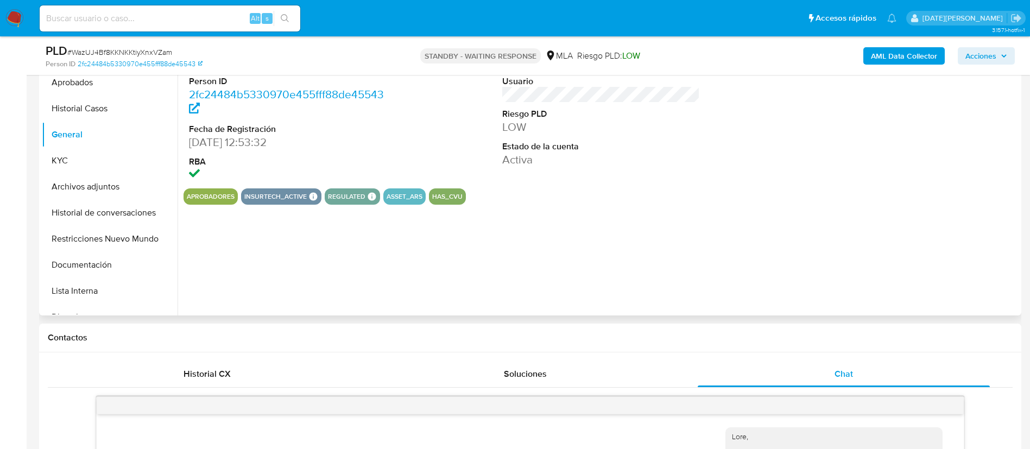
scroll to position [163, 0]
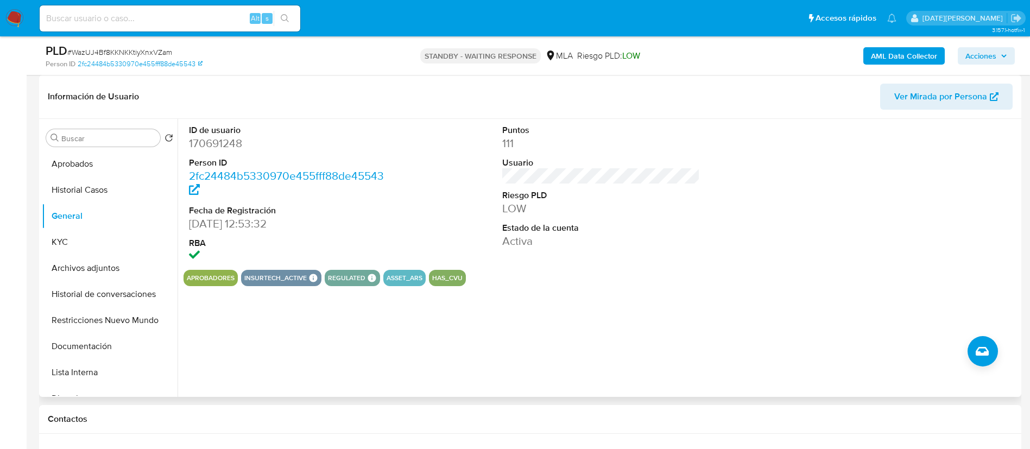
click at [218, 142] on dd "170691248" at bounding box center [288, 143] width 198 height 15
drag, startPoint x: 218, startPoint y: 142, endPoint x: 240, endPoint y: 134, distance: 23.7
click at [219, 142] on dd "170691248" at bounding box center [288, 143] width 198 height 15
copy dd "170691248"
click at [92, 235] on button "KYC" at bounding box center [105, 242] width 127 height 26
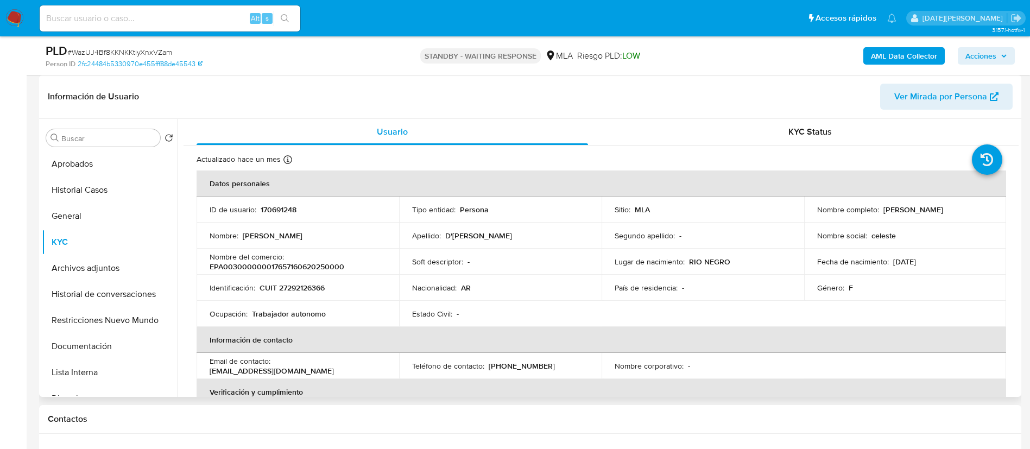
drag, startPoint x: 879, startPoint y: 207, endPoint x: 971, endPoint y: 210, distance: 92.3
click at [971, 210] on div "Nombre completo : [PERSON_NAME]" at bounding box center [905, 210] width 176 height 10
copy p "[PERSON_NAME]"
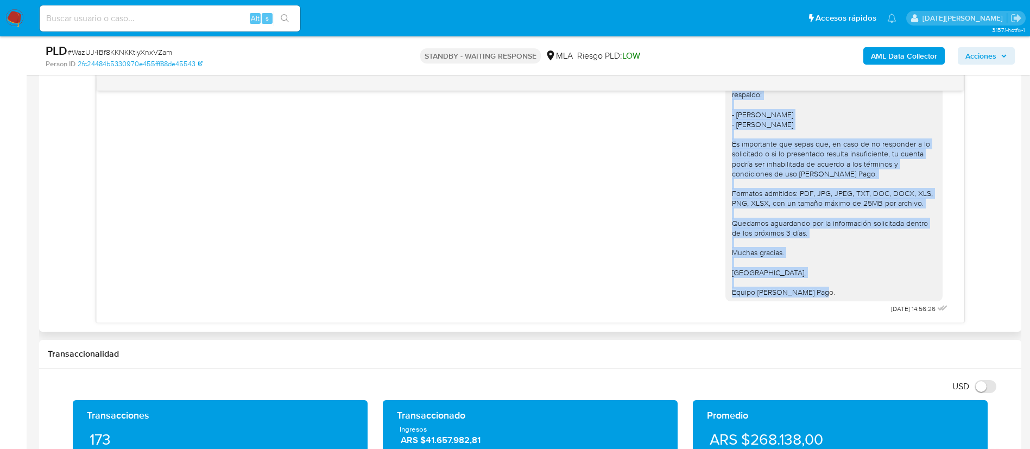
scroll to position [570, 0]
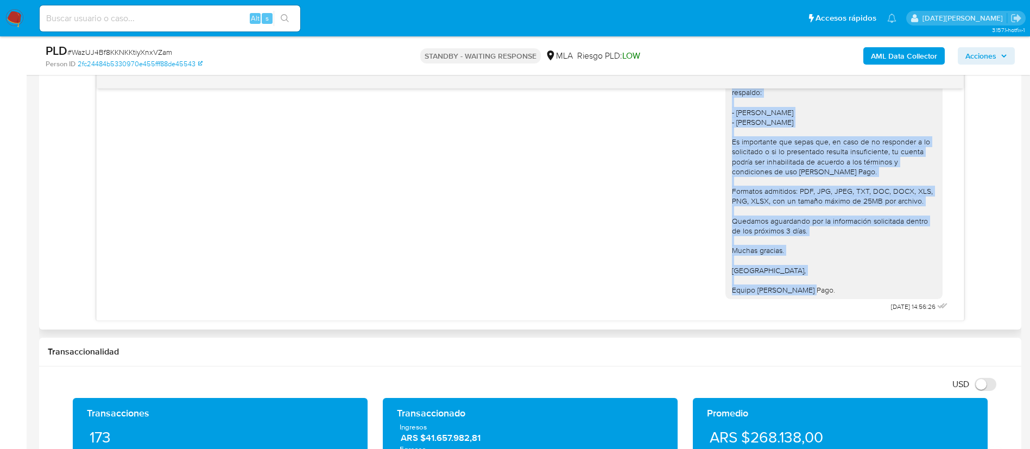
drag, startPoint x: 717, startPoint y: 280, endPoint x: 806, endPoint y: 262, distance: 90.4
click at [806, 262] on div "[PERSON_NAME], [PERSON_NAME]. Esperamos que te encuentres muy bien. Te consulta…" at bounding box center [833, 136] width 217 height 325
copy div "[PERSON_NAME], [PERSON_NAME]. Esperamos que te encuentres muy bien. Te consulta…"
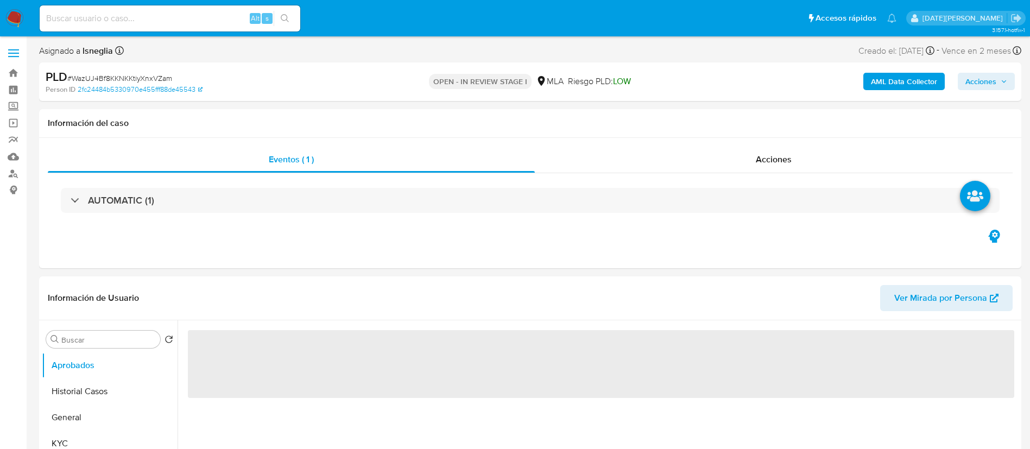
select select "10"
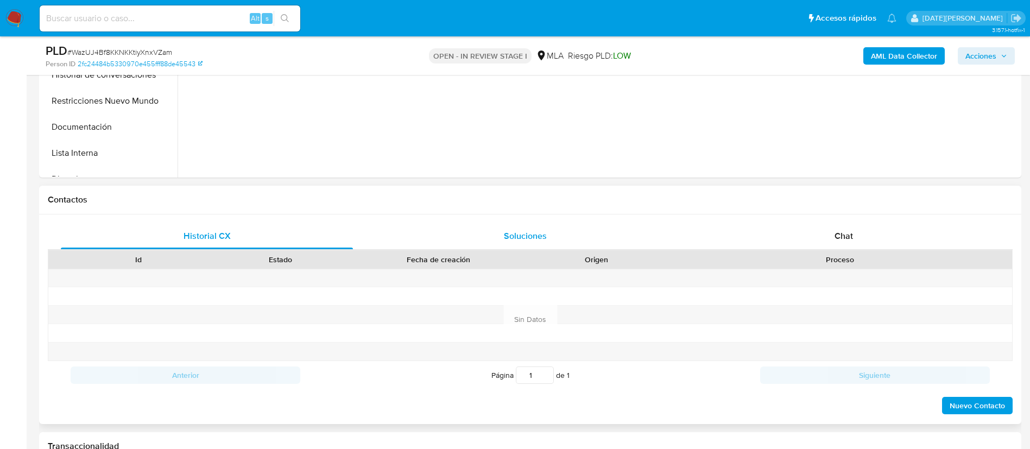
scroll to position [407, 0]
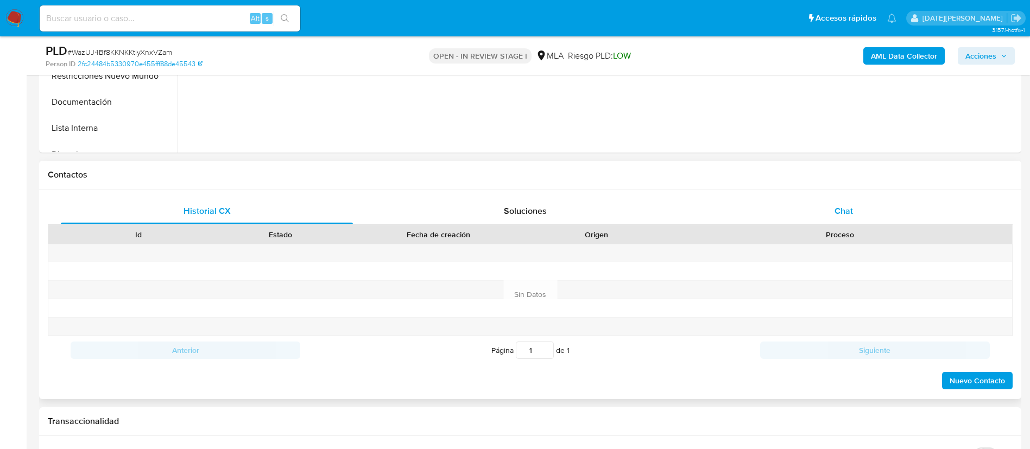
click at [821, 195] on div "Historial CX Soluciones Chat Id Estado Fecha de creación Origen Proceso Anterio…" at bounding box center [530, 293] width 982 height 209
click at [824, 211] on div "Chat" at bounding box center [843, 211] width 292 height 26
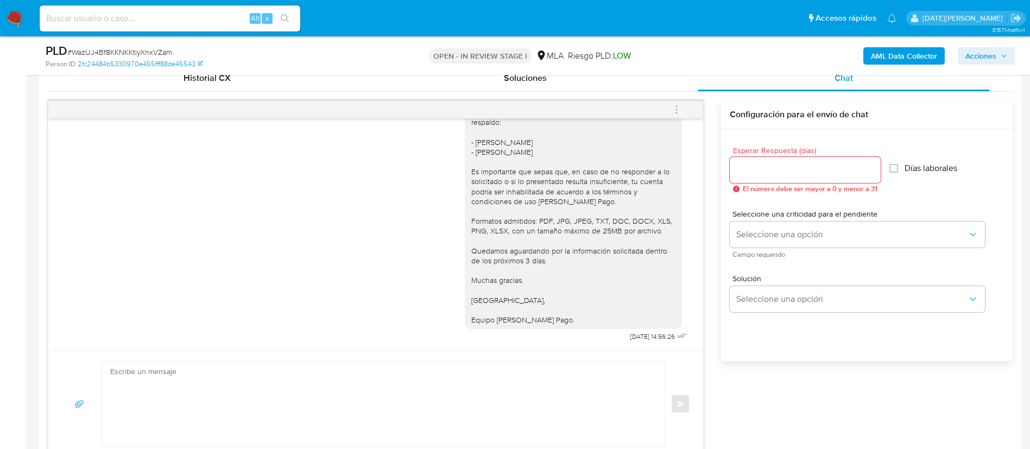
scroll to position [570, 0]
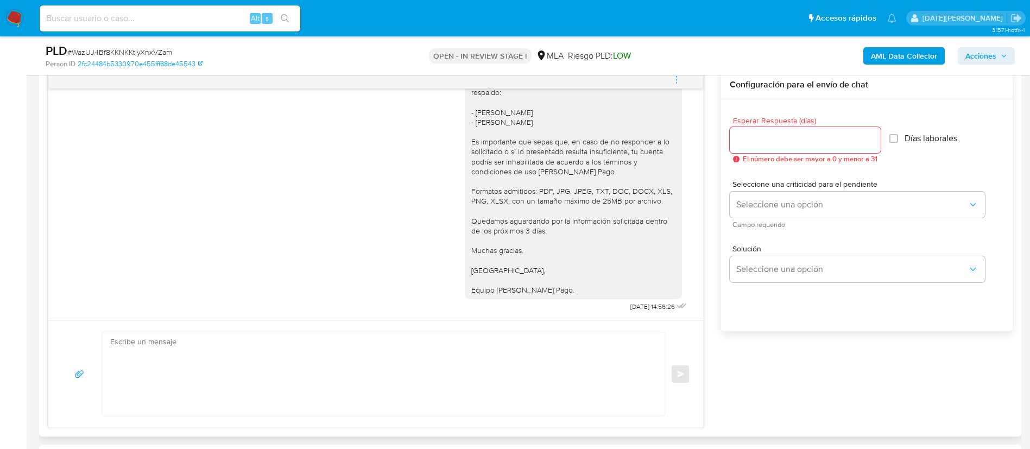
click at [773, 137] on input "Esperar Respuesta (días)" at bounding box center [804, 140] width 151 height 14
type input "3"
click at [242, 360] on textarea at bounding box center [380, 374] width 541 height 84
paste textarea "[PERSON_NAME], [PERSON_NAME]. Esperamos que te encuentres muy bien. Te consulta…"
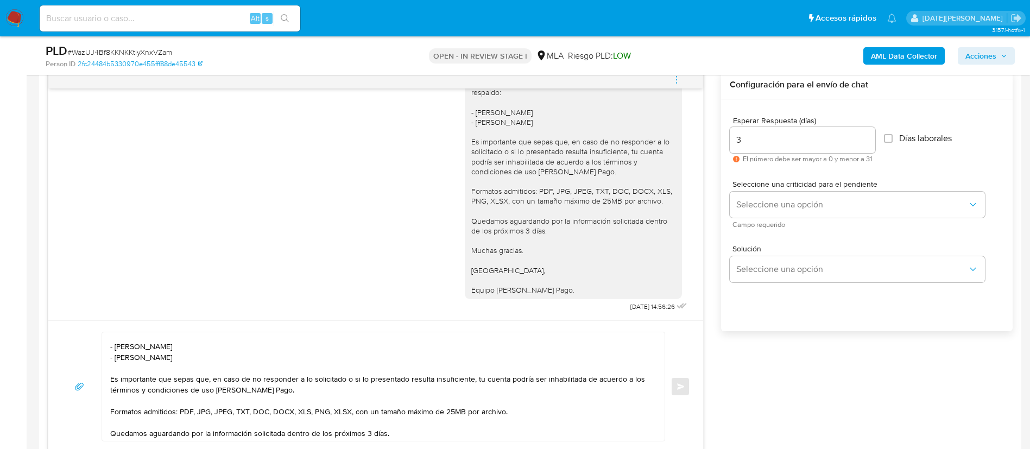
scroll to position [74, 0]
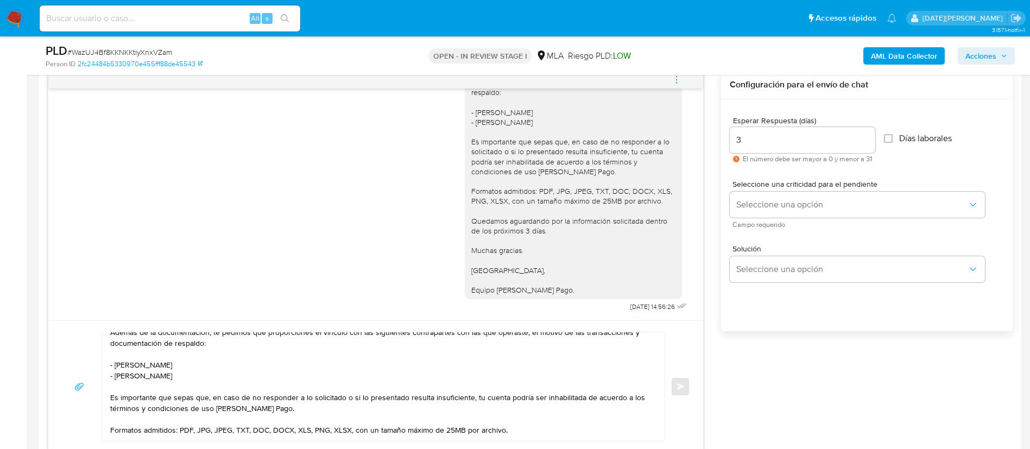
click at [141, 354] on textarea "[PERSON_NAME], [PERSON_NAME]. Esperamos que te encuentres muy bien. Te consulta…" at bounding box center [380, 386] width 541 height 109
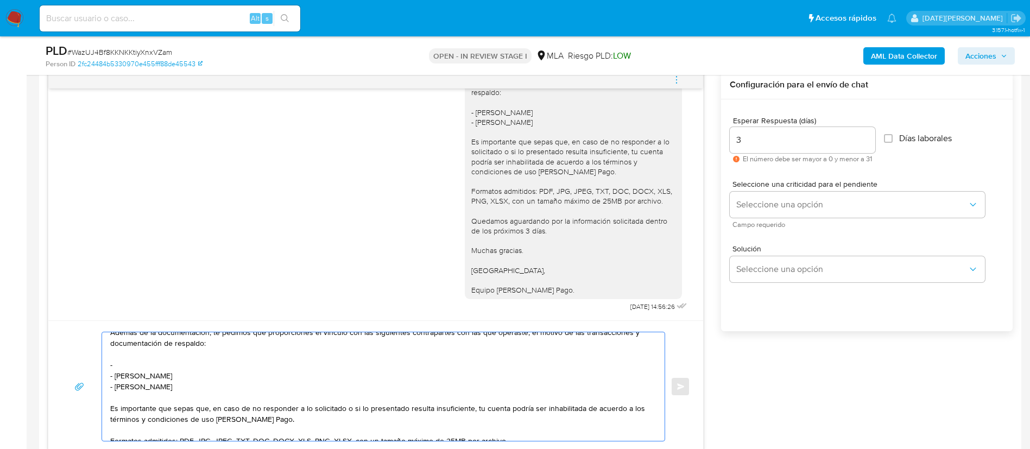
paste textarea "Sahiora Sa"
type textarea "Hola, Maria Celeste D'Annunzio. Esperamos que te encuentres muy bien. Te consul…"
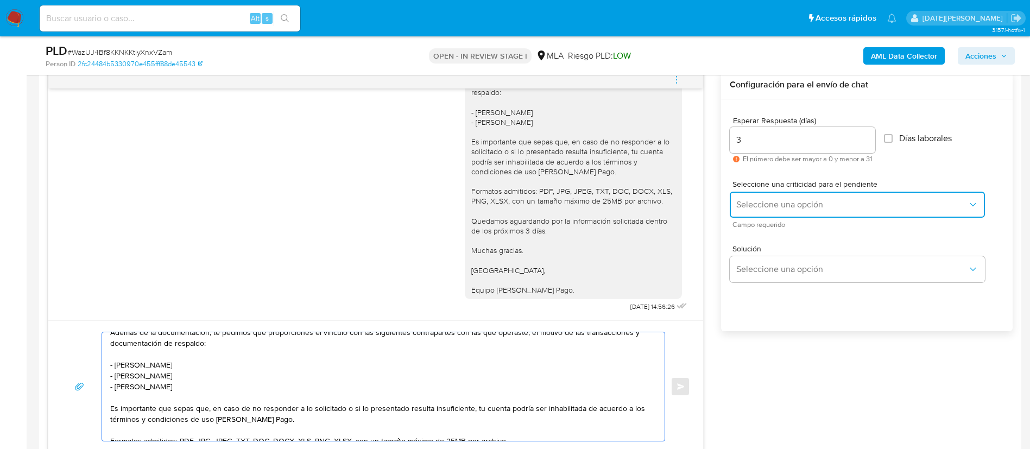
click at [793, 208] on span "Seleccione una opción" at bounding box center [851, 204] width 231 height 11
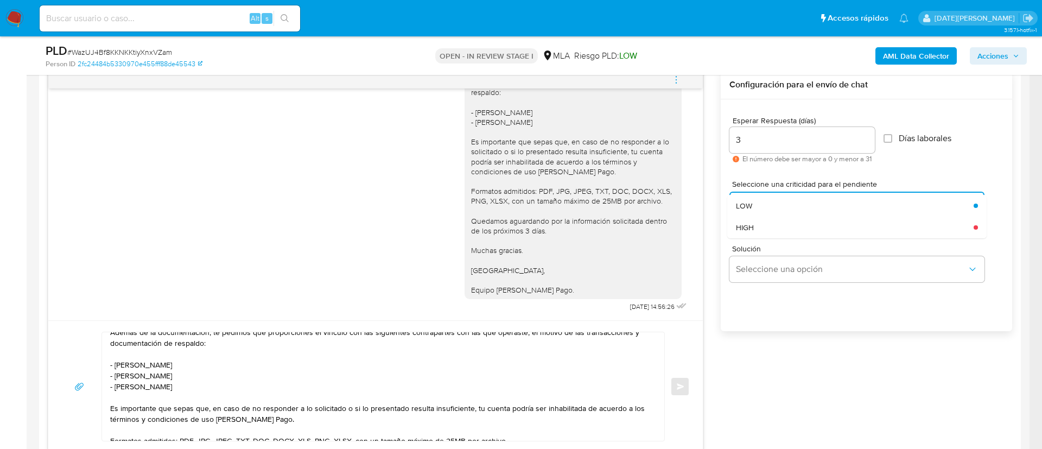
click at [758, 231] on div "HIGH" at bounding box center [851, 228] width 231 height 22
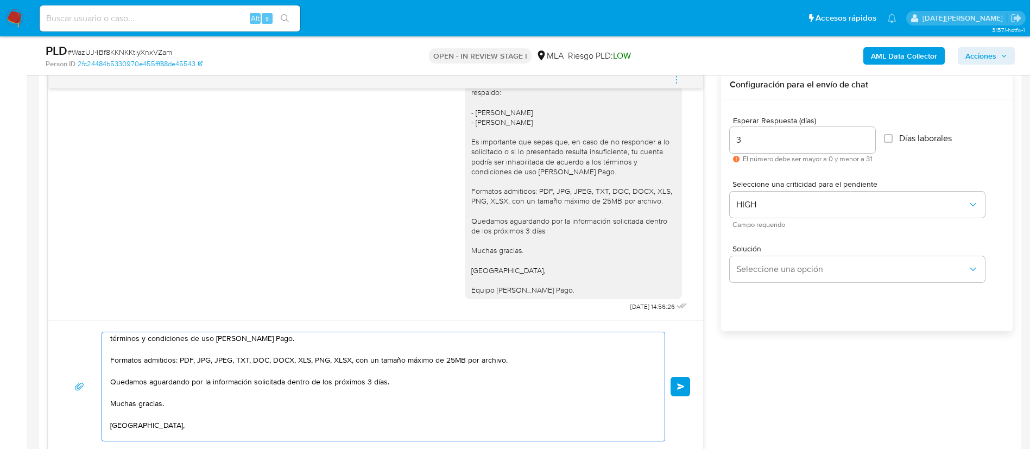
scroll to position [170, 0]
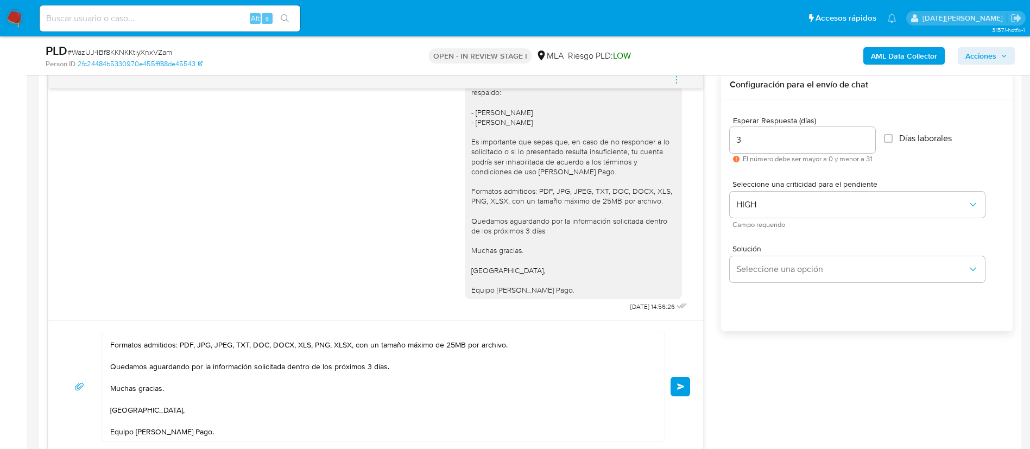
click at [689, 392] on button "Enviar" at bounding box center [680, 387] width 20 height 20
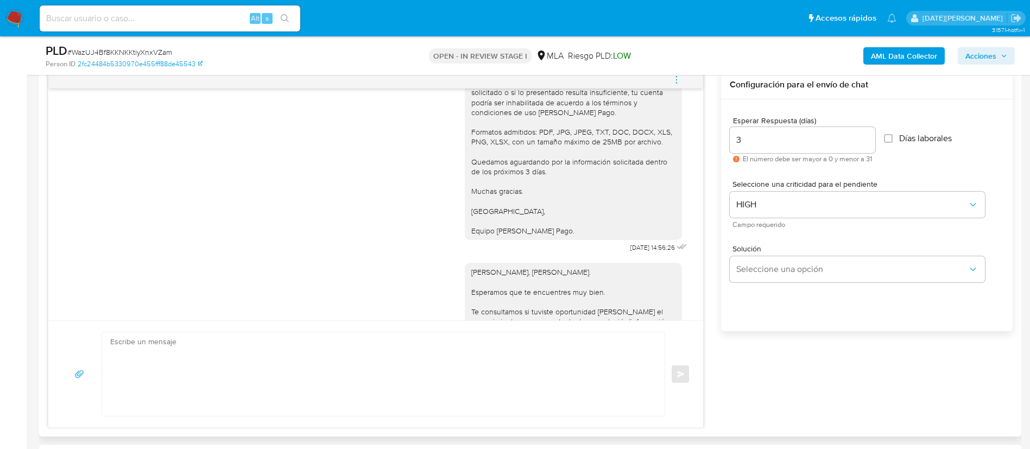
scroll to position [1356, 0]
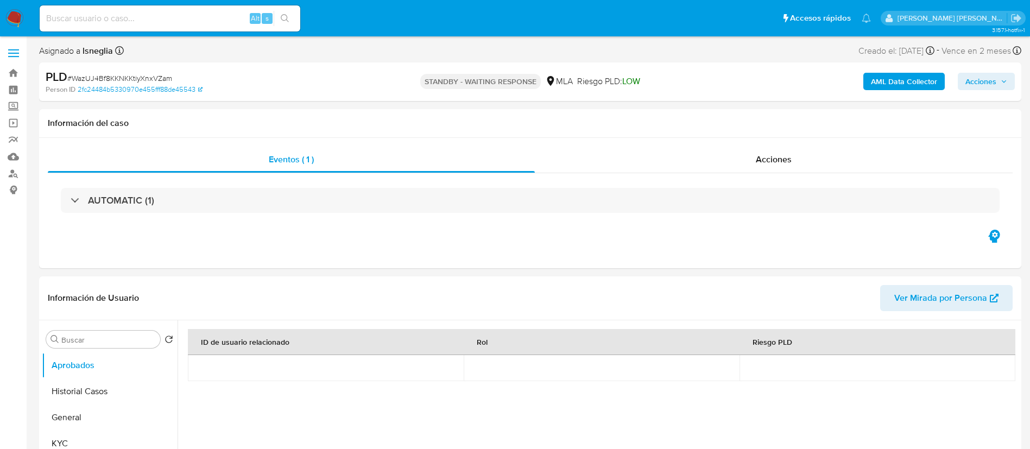
select select "10"
click at [16, 18] on img at bounding box center [14, 18] width 18 height 18
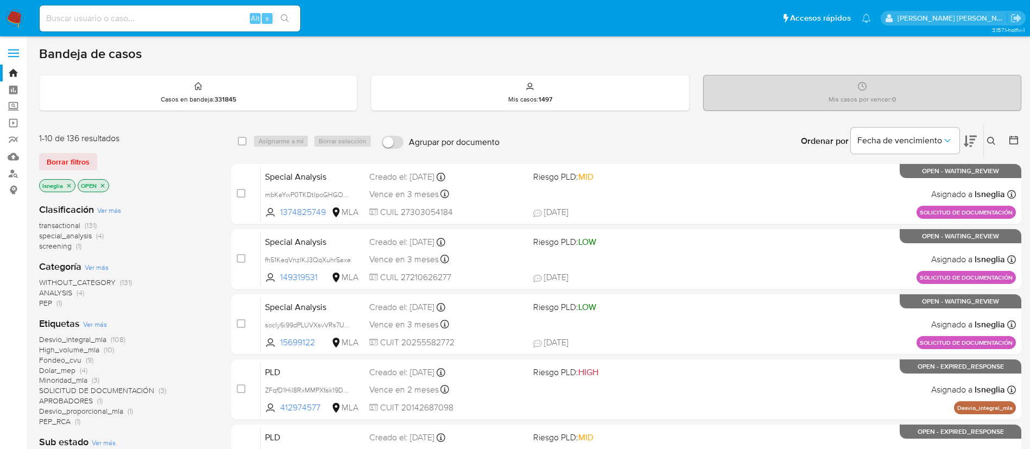
click at [1013, 139] on icon at bounding box center [1013, 140] width 11 height 11
click at [1011, 144] on icon at bounding box center [1013, 140] width 9 height 9
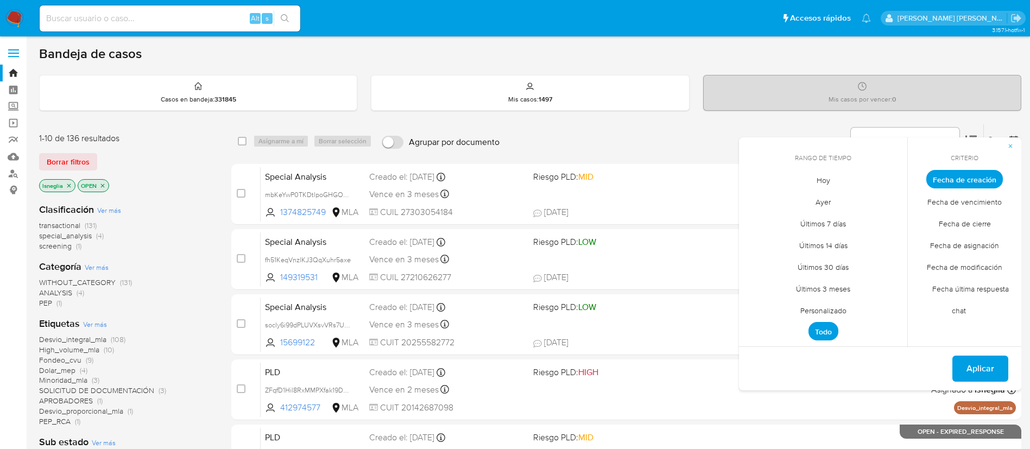
click at [842, 306] on span "Personalizado" at bounding box center [823, 310] width 69 height 22
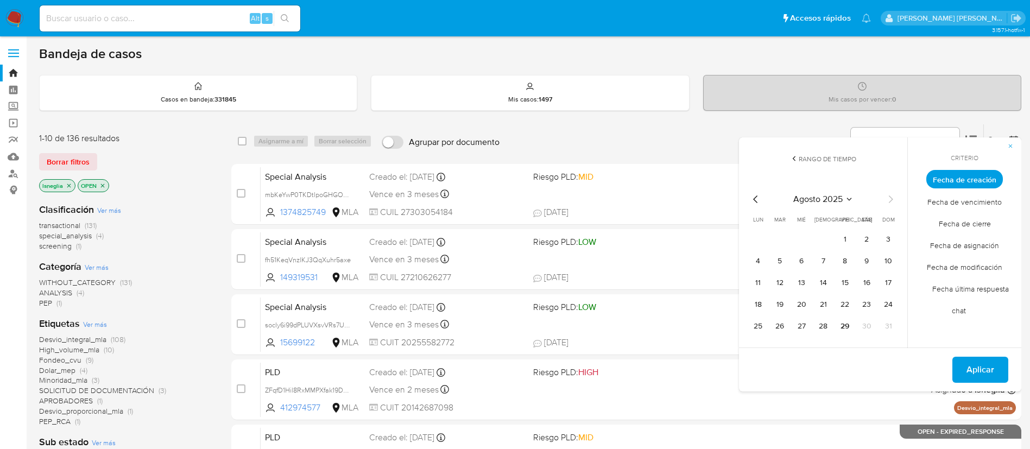
click at [753, 203] on icon "Mes anterior" at bounding box center [755, 199] width 13 height 13
click at [890, 236] on button "1" at bounding box center [887, 239] width 17 height 17
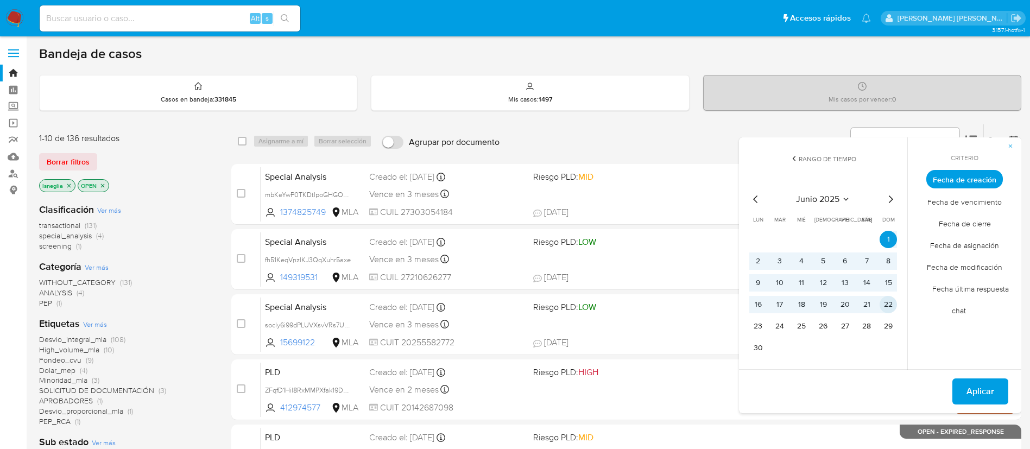
click at [891, 303] on button "22" at bounding box center [887, 304] width 17 height 17
click at [976, 391] on span "Aplicar" at bounding box center [980, 391] width 28 height 24
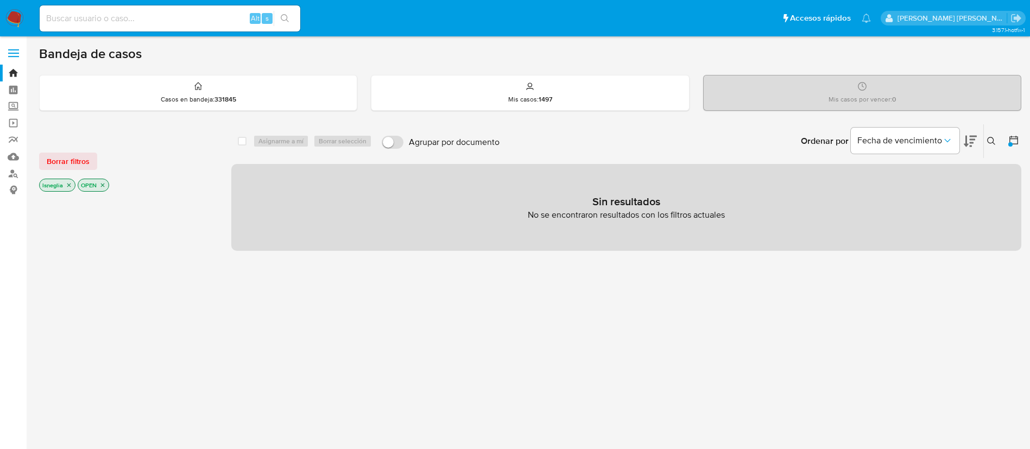
click at [73, 184] on p "lsneglia" at bounding box center [57, 185] width 35 height 12
click at [71, 185] on icon "close-filter" at bounding box center [69, 185] width 7 height 7
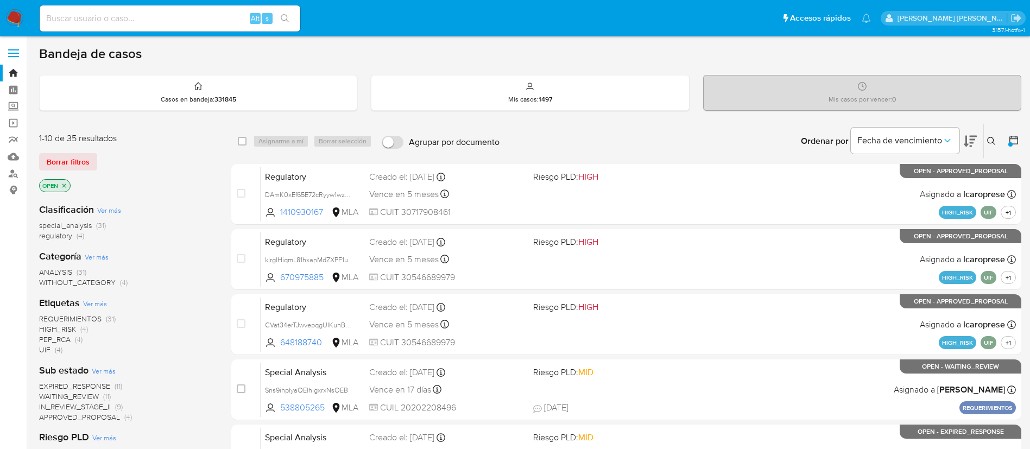
click at [1011, 140] on icon at bounding box center [1013, 140] width 11 height 11
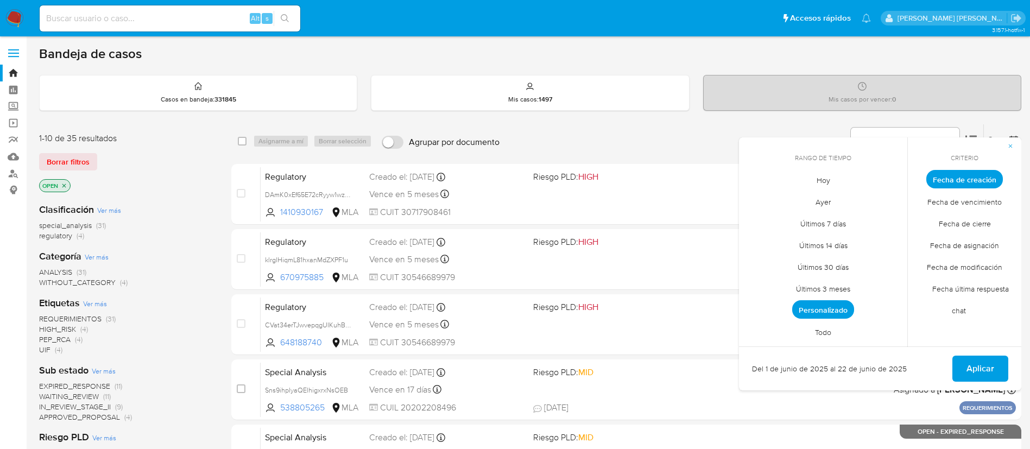
click at [820, 306] on span "Personalizado" at bounding box center [823, 309] width 62 height 18
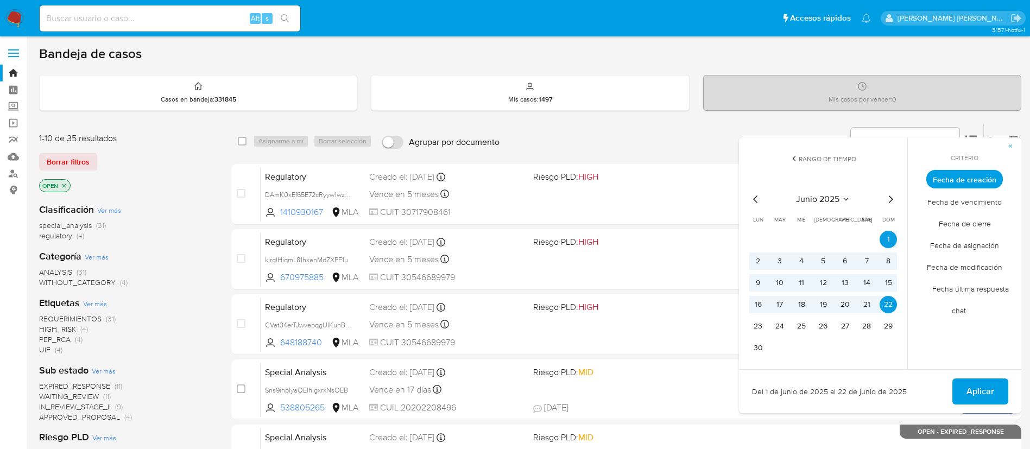
click at [888, 195] on icon "Mes siguiente" at bounding box center [890, 199] width 13 height 13
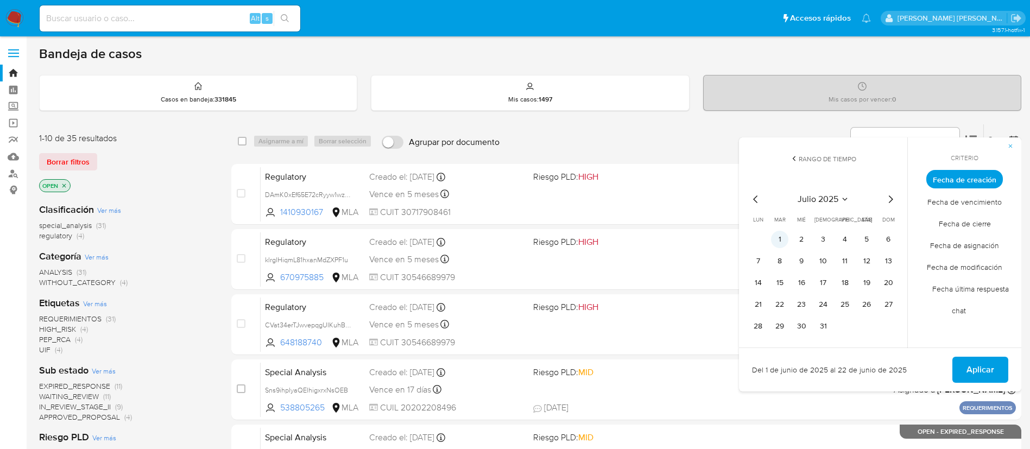
click at [779, 236] on button "1" at bounding box center [779, 239] width 17 height 17
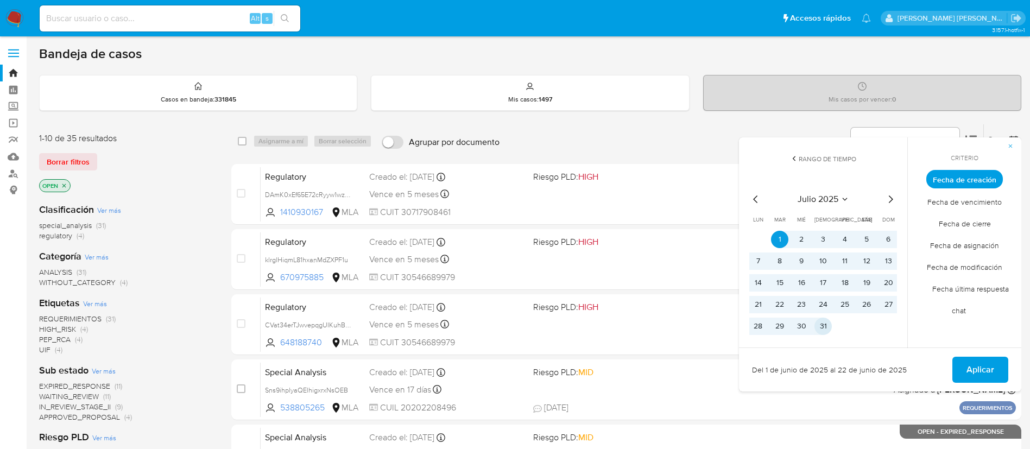
click at [823, 327] on button "31" at bounding box center [822, 325] width 17 height 17
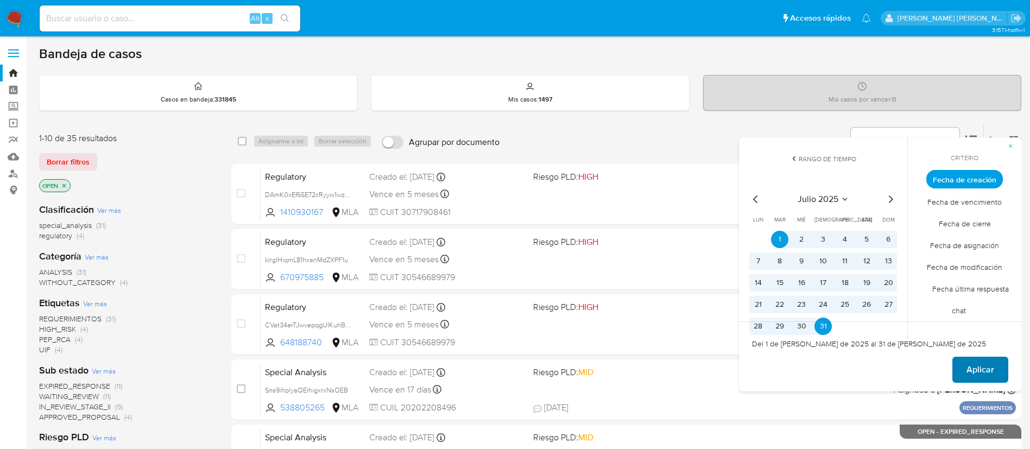
click at [976, 372] on span "Aplicar" at bounding box center [980, 370] width 28 height 24
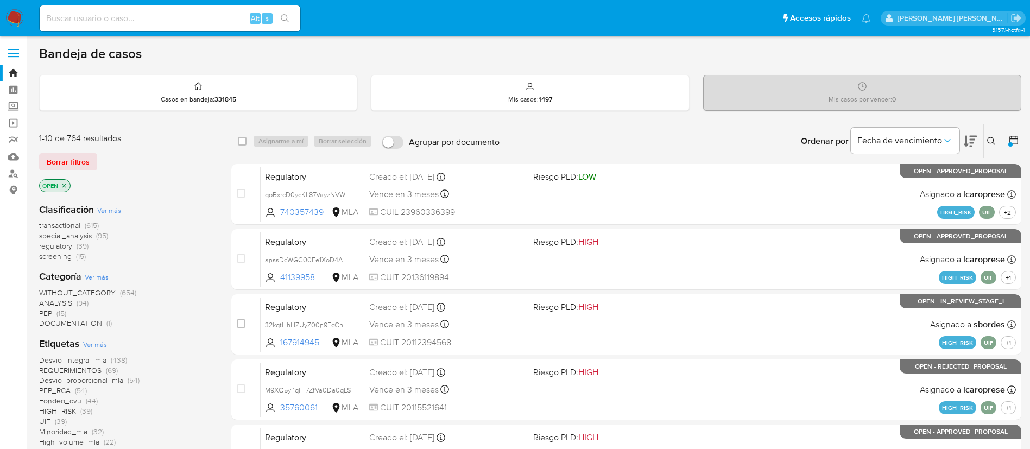
click at [184, 14] on input at bounding box center [170, 18] width 260 height 14
paste input "H2rz3jqTi2IfpNwHKobLHxw7"
type input "H2rz3jqTi2IfpNwHKobLHxw7"
click at [284, 20] on icon "search-icon" at bounding box center [285, 18] width 9 height 9
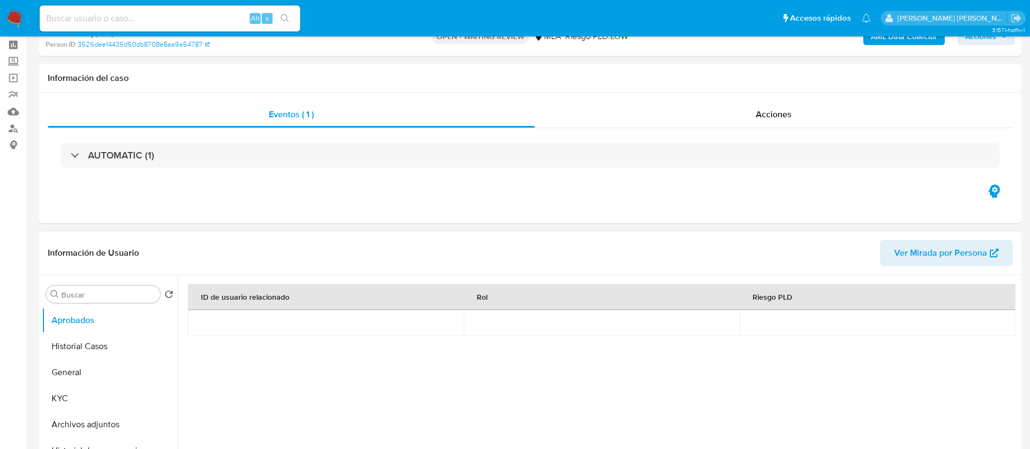
select select "10"
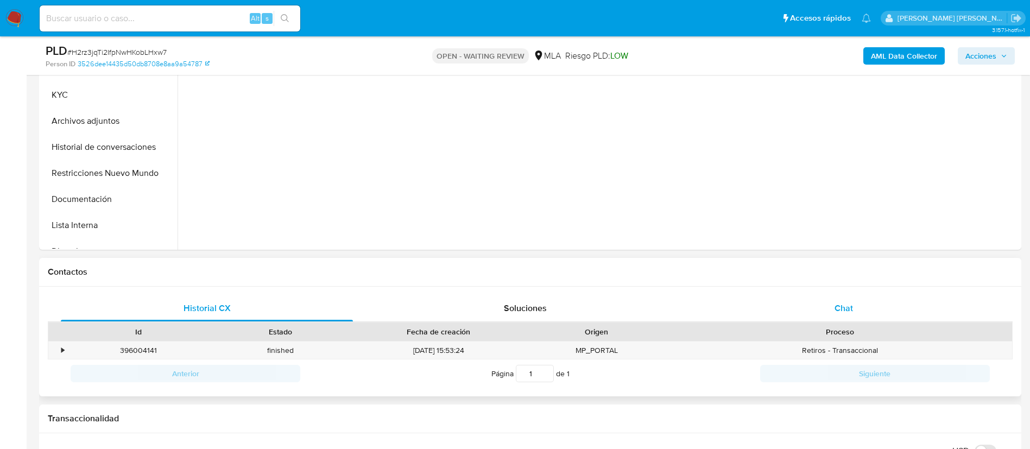
scroll to position [326, 0]
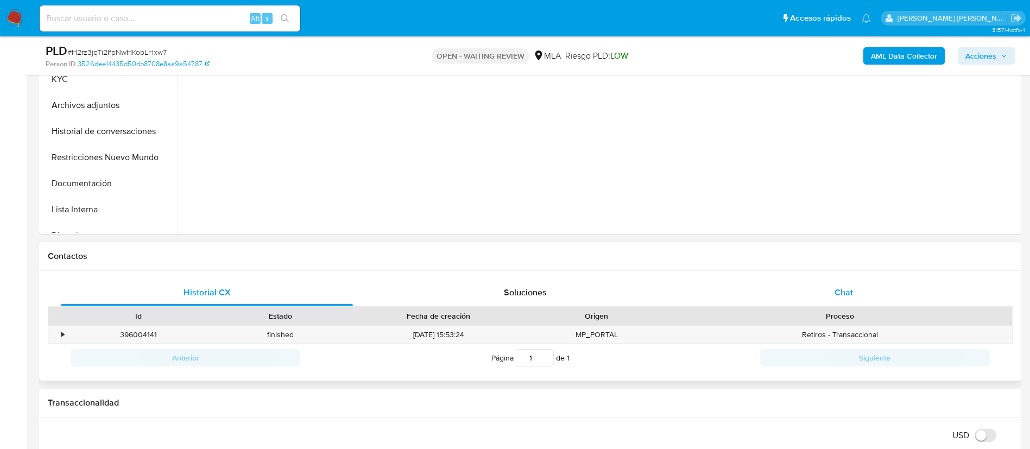
click at [853, 301] on div "Chat" at bounding box center [843, 292] width 292 height 26
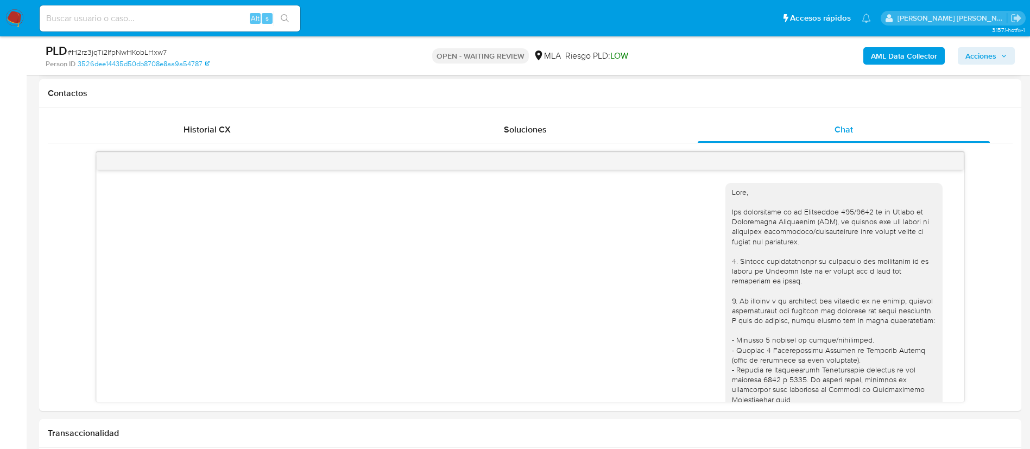
scroll to position [163, 0]
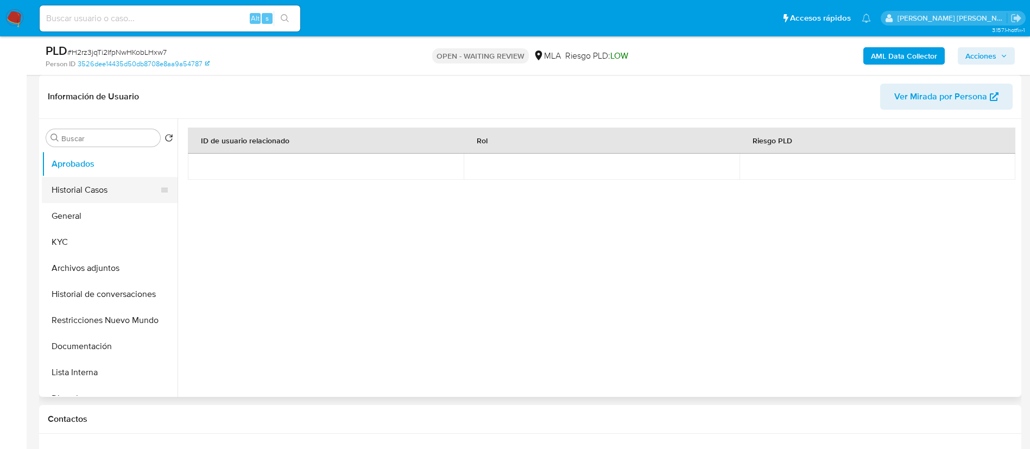
click at [82, 187] on button "Historial Casos" at bounding box center [105, 190] width 127 height 26
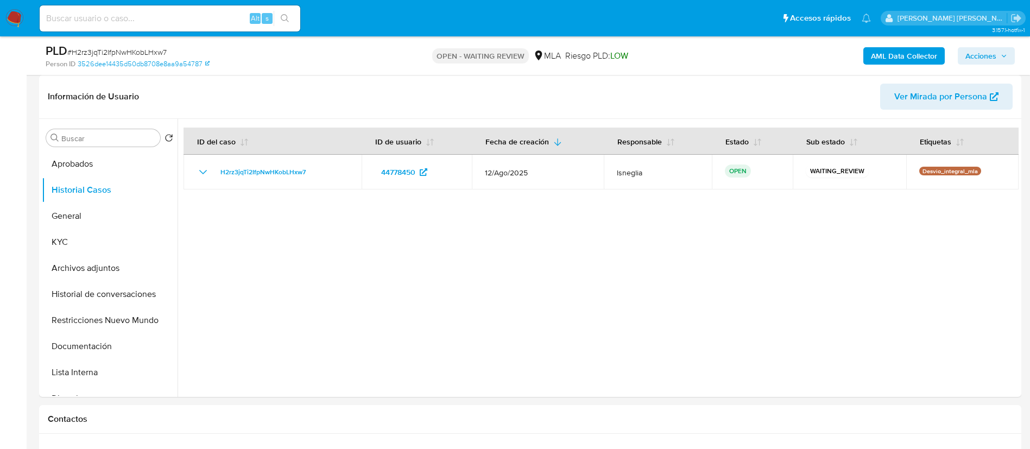
click at [129, 47] on span "# H2rz3jqTi2IfpNwHKobLHxw7" at bounding box center [116, 52] width 99 height 11
copy span "H2rz3jqTi2IfpNwHKobLHxw7"
click at [17, 16] on img at bounding box center [14, 18] width 18 height 18
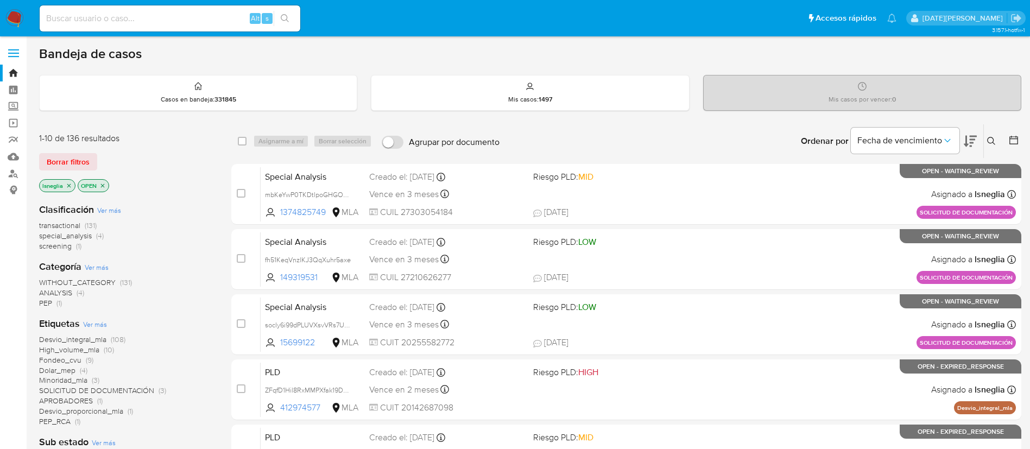
click at [993, 141] on icon at bounding box center [991, 141] width 9 height 9
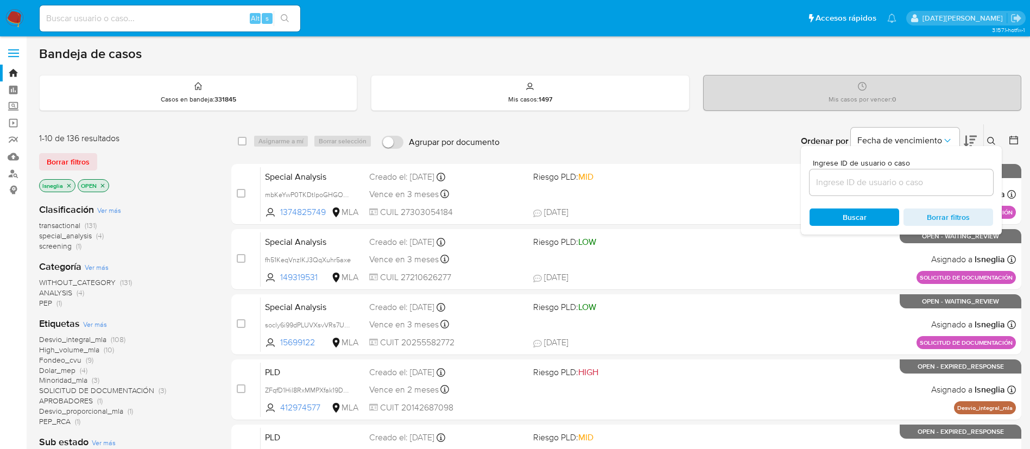
click at [847, 183] on input at bounding box center [900, 182] width 183 height 14
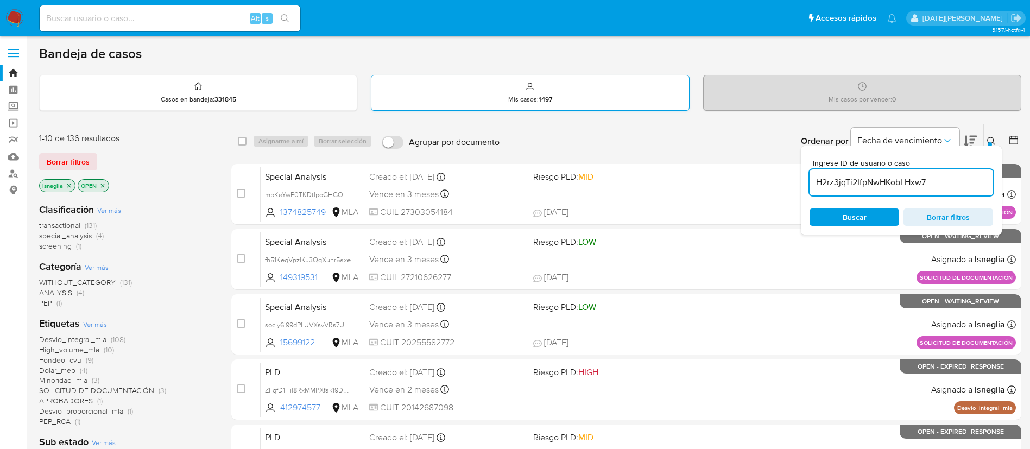
type input "H2rz3jqTi2IfpNwHKobLHxw7"
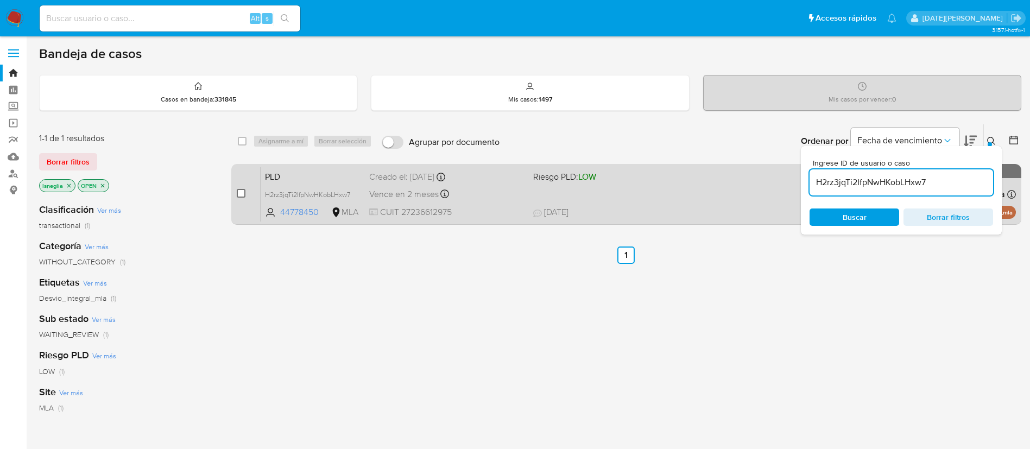
click at [242, 193] on input "checkbox" at bounding box center [241, 193] width 9 height 9
checkbox input "true"
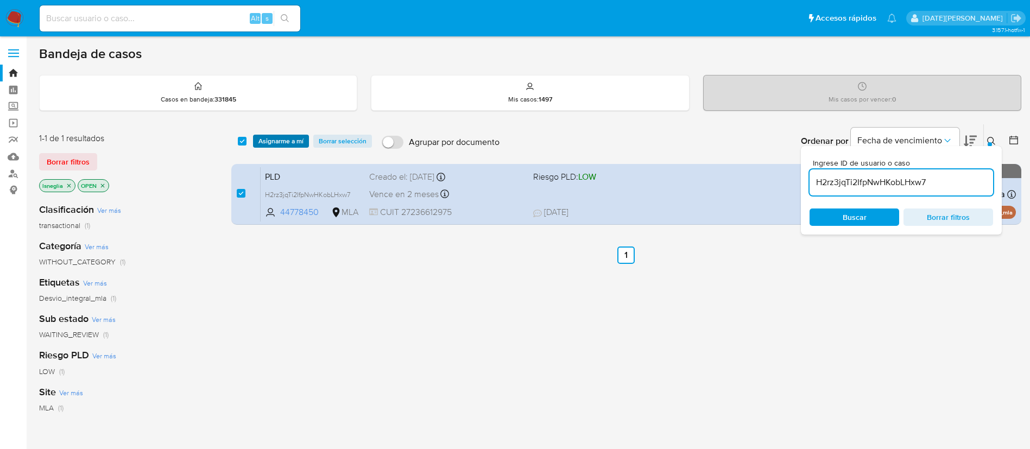
click at [289, 146] on span "Asignarme a mí" at bounding box center [280, 141] width 45 height 11
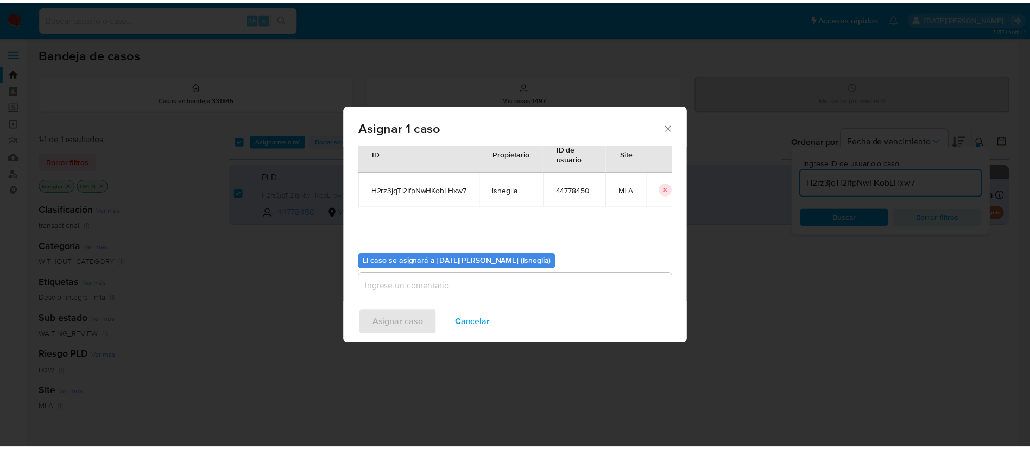
scroll to position [56, 0]
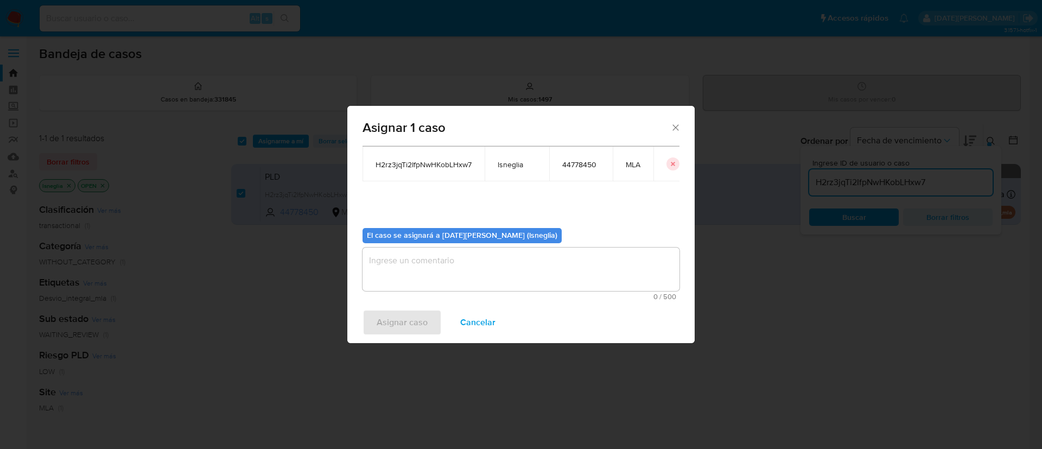
click at [483, 283] on textarea "assign-modal" at bounding box center [521, 268] width 317 height 43
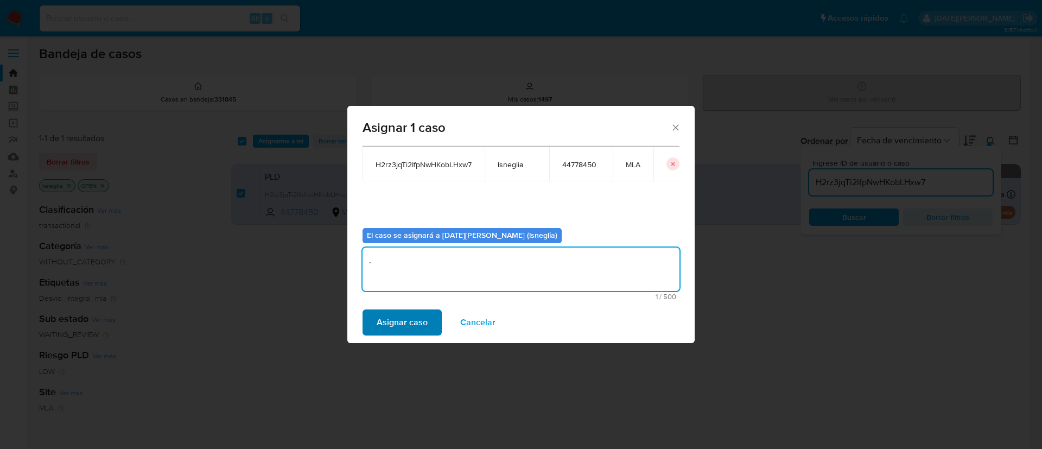
type textarea "."
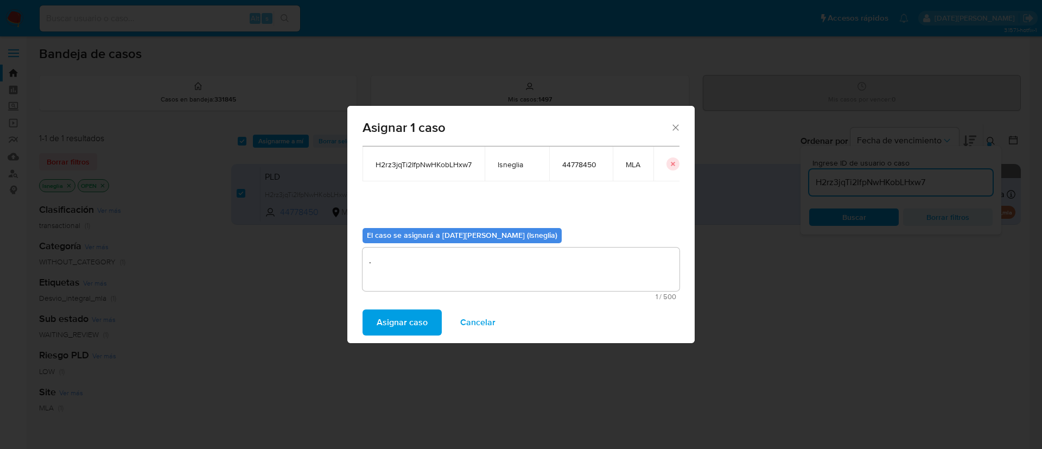
click at [404, 327] on span "Asignar caso" at bounding box center [402, 322] width 51 height 24
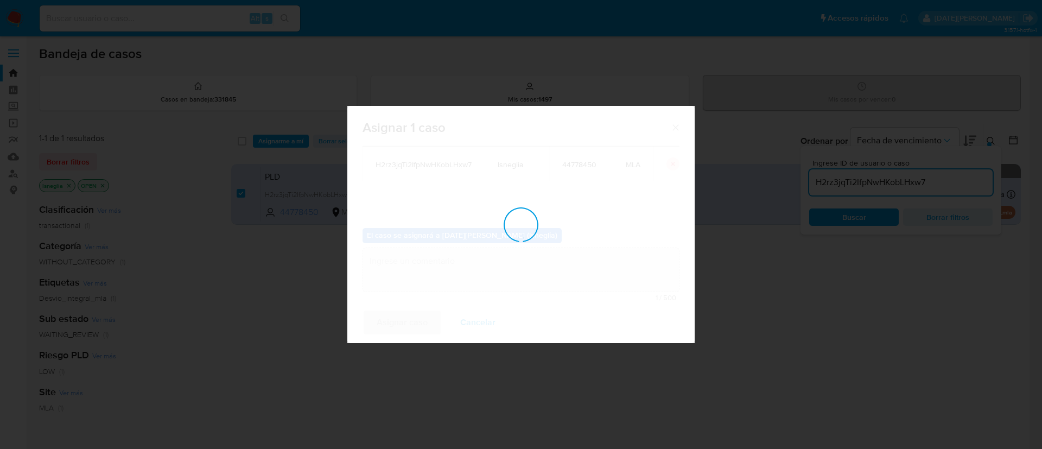
checkbox input "false"
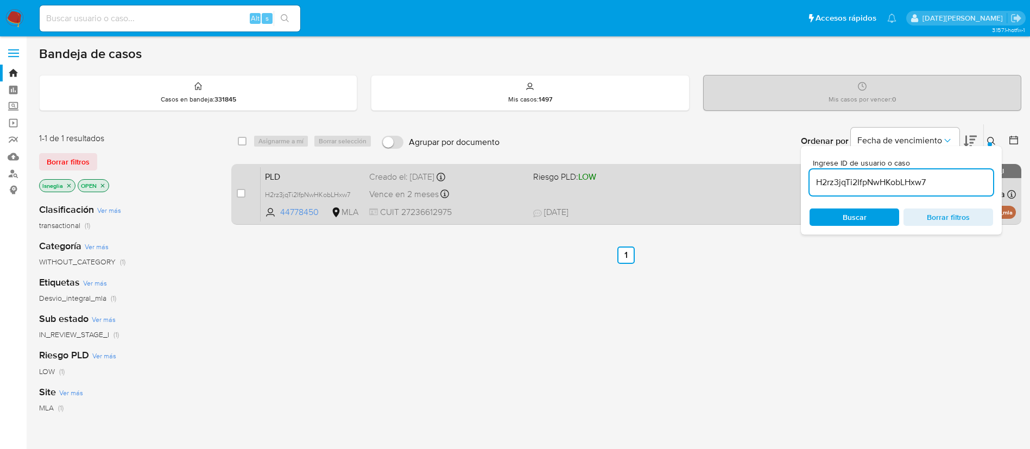
click at [298, 176] on span "PLD" at bounding box center [313, 176] width 96 height 14
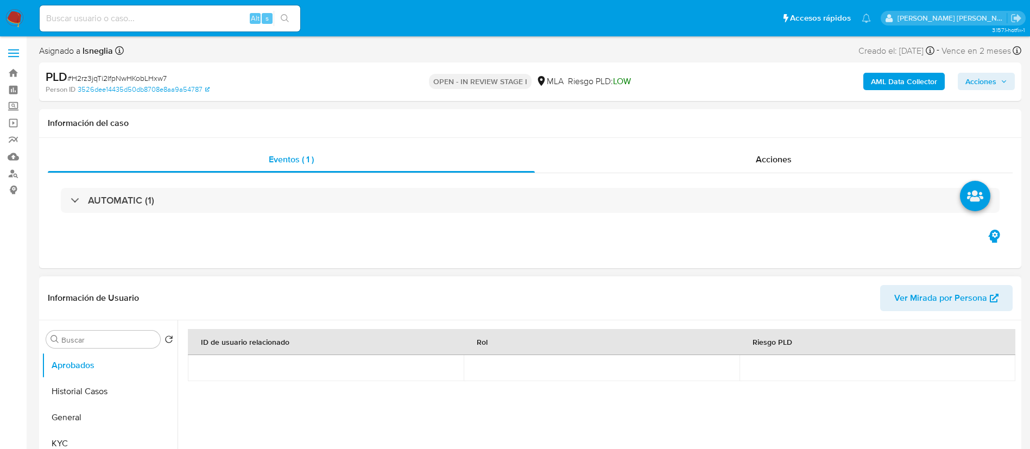
select select "10"
drag, startPoint x: 52, startPoint y: 410, endPoint x: 65, endPoint y: 408, distance: 13.3
click at [52, 410] on button "General" at bounding box center [105, 417] width 127 height 26
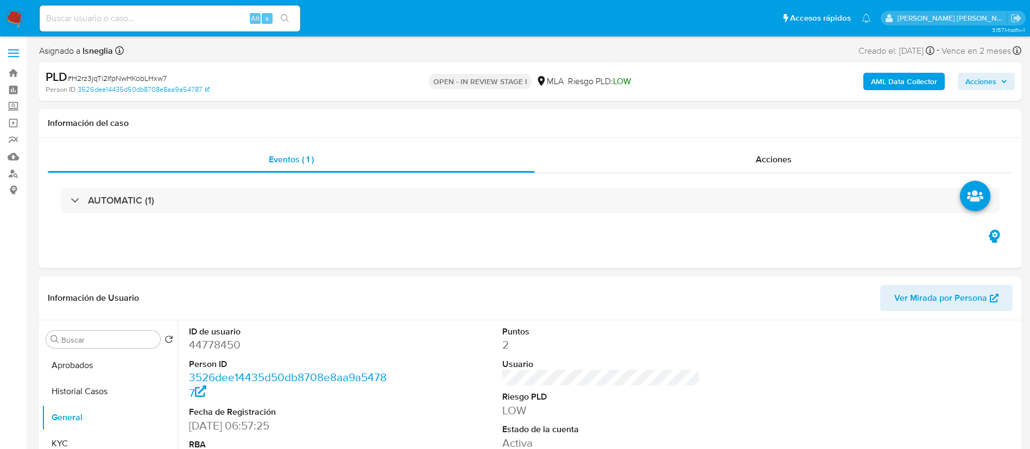
click at [217, 347] on dd "44778450" at bounding box center [288, 344] width 198 height 15
copy dd "44778450"
click at [220, 342] on dd "44778450" at bounding box center [288, 344] width 198 height 15
click at [223, 342] on dd "44778450" at bounding box center [288, 344] width 198 height 15
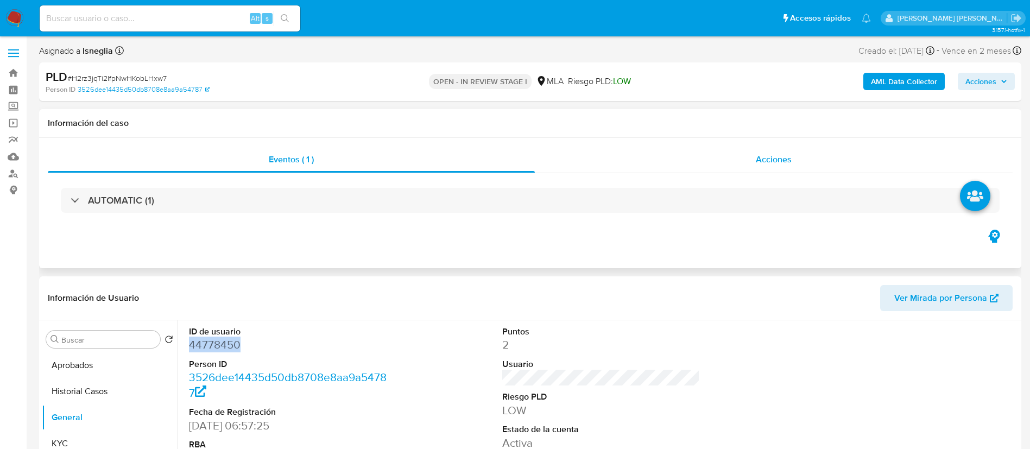
copy dd "44778450"
click at [190, 25] on input at bounding box center [170, 18] width 260 height 14
paste input "ygH4wvBgjoDzcUk20tKSEXuN"
type input "ygH4wvBgjoDzcUk20tKSEXuN"
click at [287, 17] on icon "search-icon" at bounding box center [285, 18] width 9 height 9
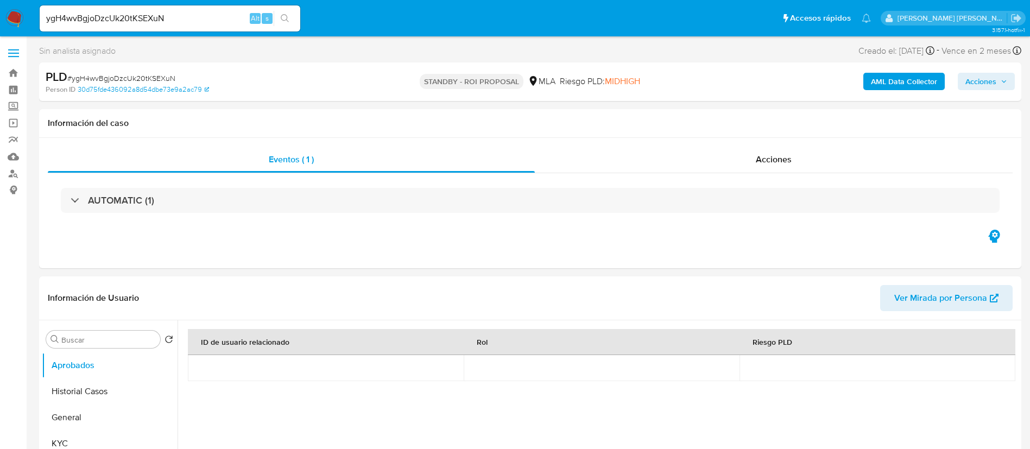
select select "10"
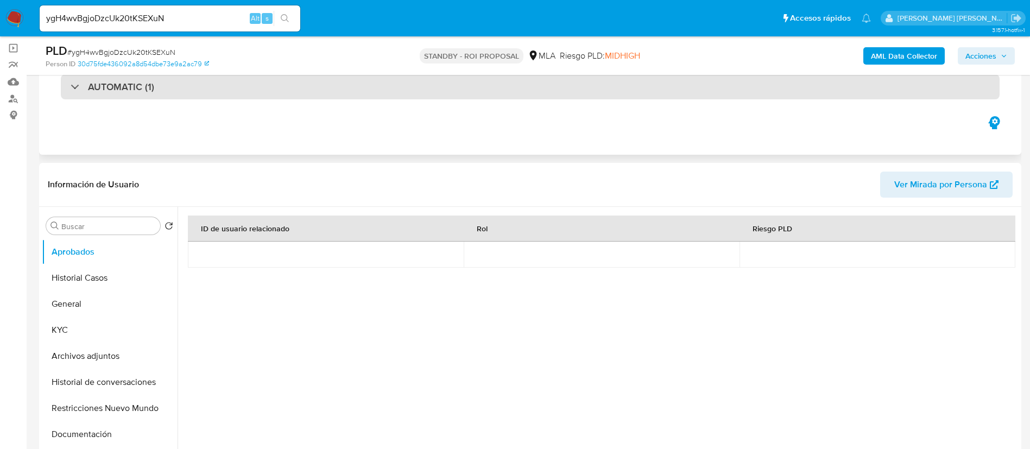
scroll to position [163, 0]
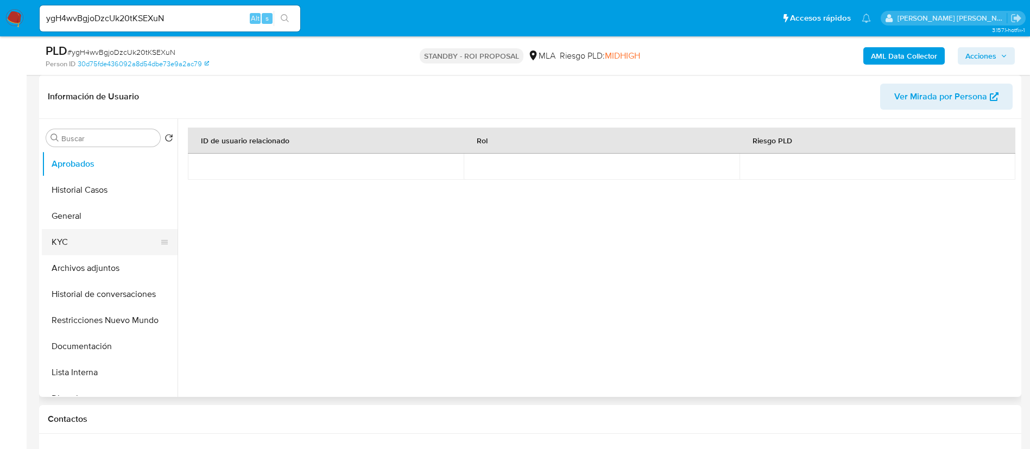
click at [73, 246] on button "KYC" at bounding box center [105, 242] width 127 height 26
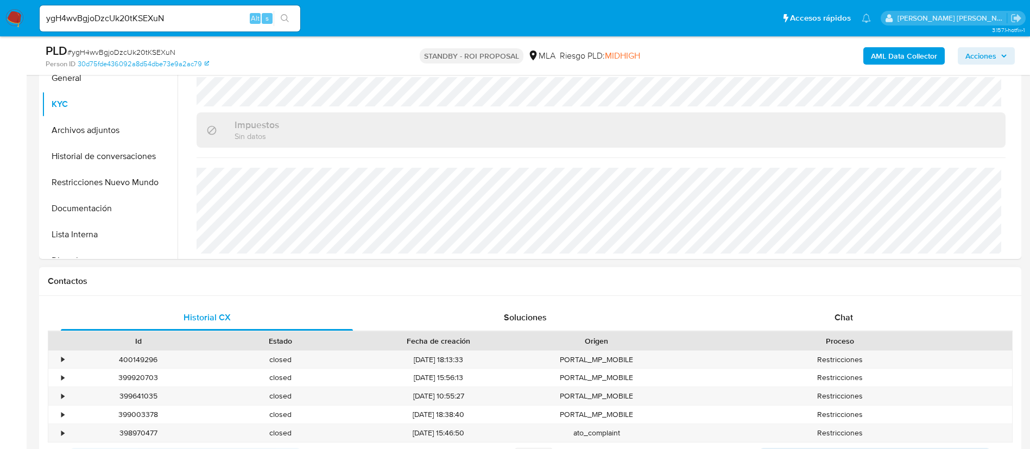
scroll to position [326, 0]
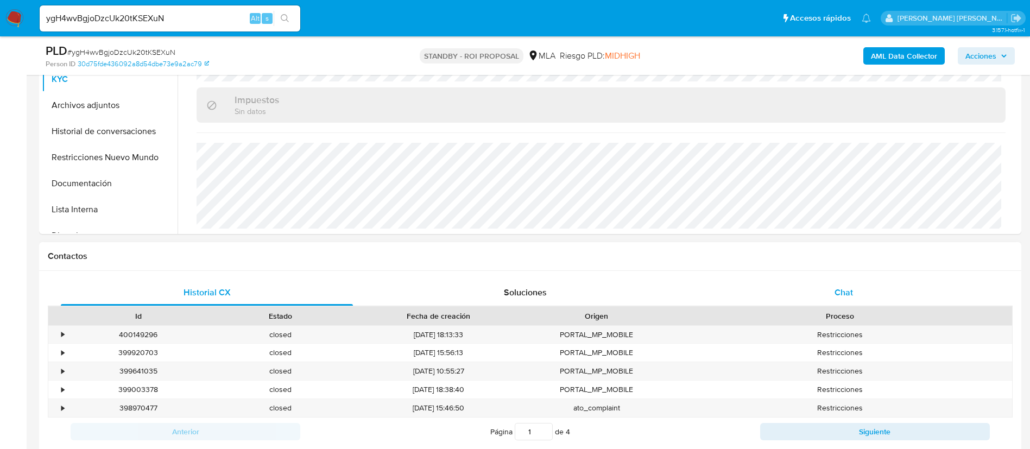
click at [837, 288] on span "Chat" at bounding box center [843, 292] width 18 height 12
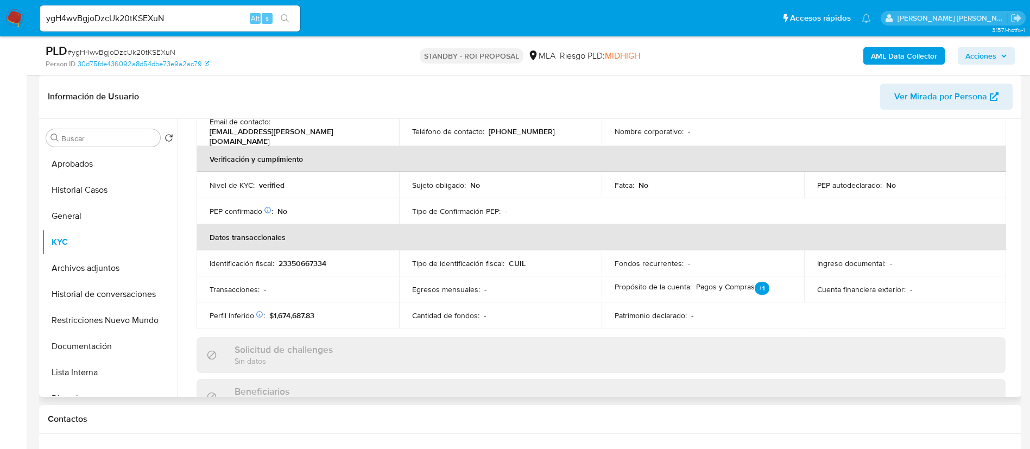
scroll to position [0, 0]
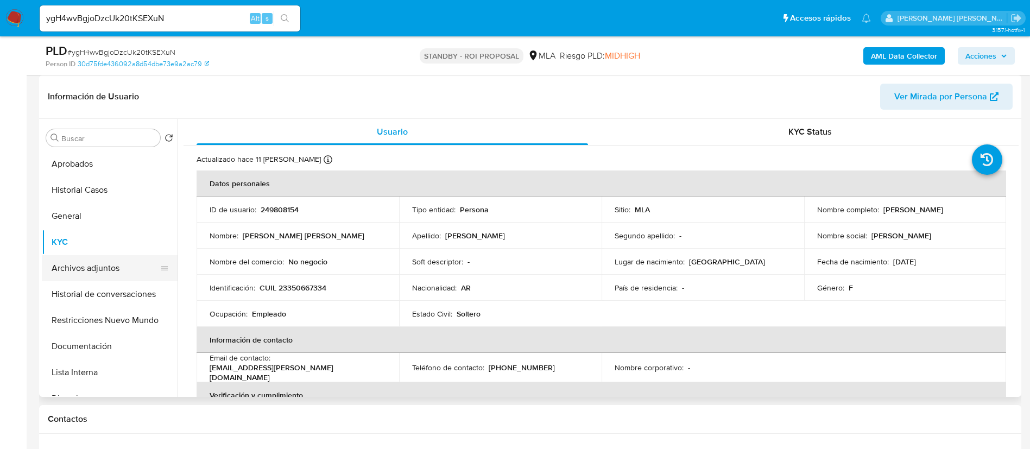
click at [110, 274] on button "Archivos adjuntos" at bounding box center [105, 268] width 127 height 26
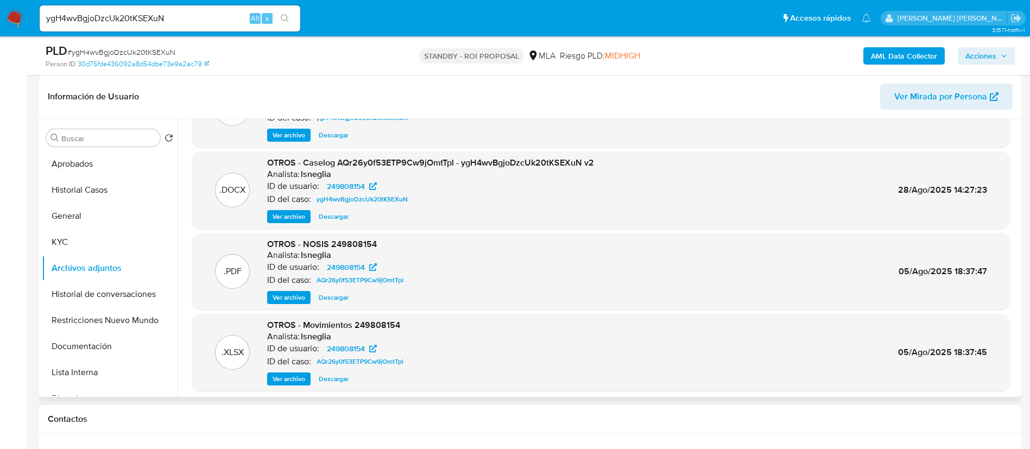
scroll to position [91, 0]
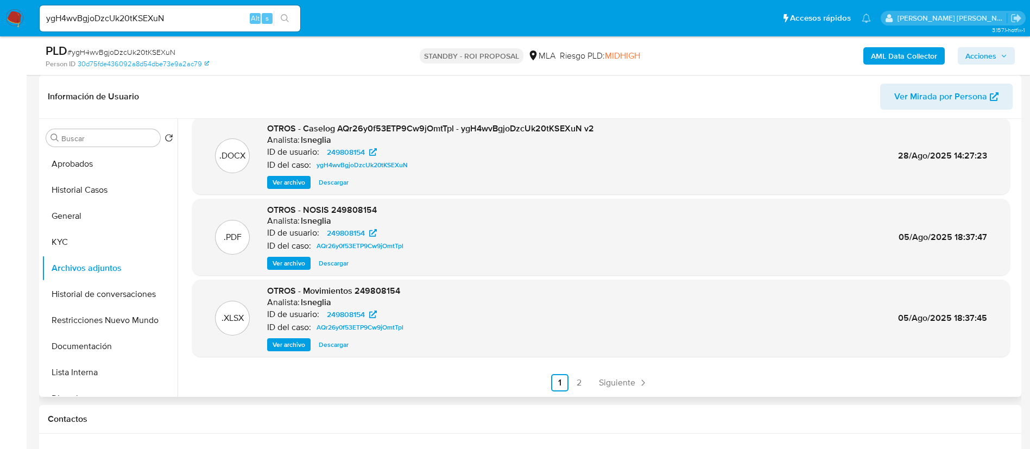
click at [446, 372] on div ".XLSX OTROS - Movimientos 249808154 v2 Analista: lsneglia ID de usuario: 249808…" at bounding box center [600, 213] width 817 height 355
click at [590, 381] on ul "Anterior 1 2 Siguiente" at bounding box center [600, 382] width 817 height 17
click at [575, 384] on link "2" at bounding box center [578, 382] width 17 height 17
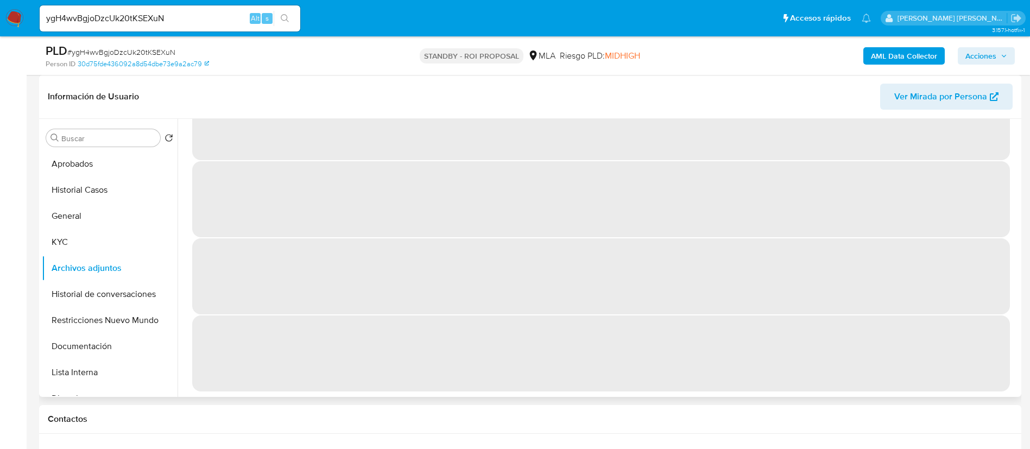
scroll to position [0, 0]
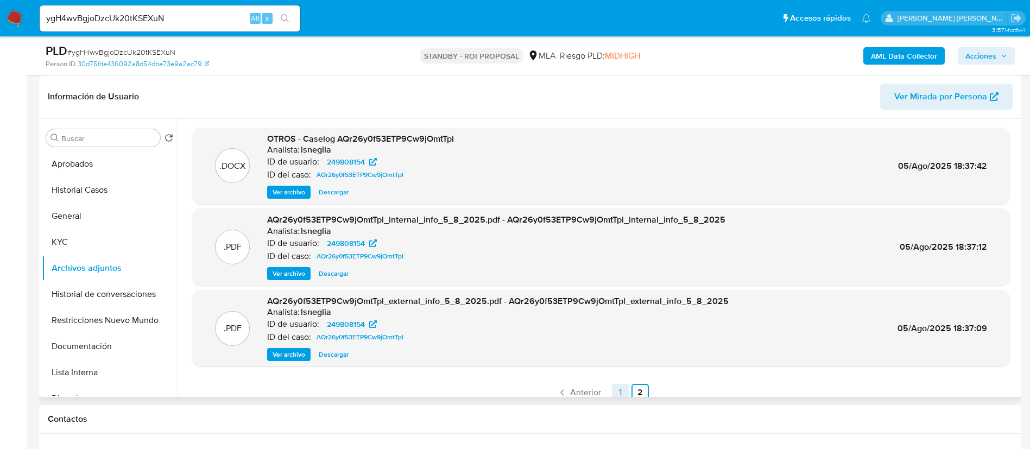
click at [615, 387] on link "1" at bounding box center [620, 392] width 17 height 17
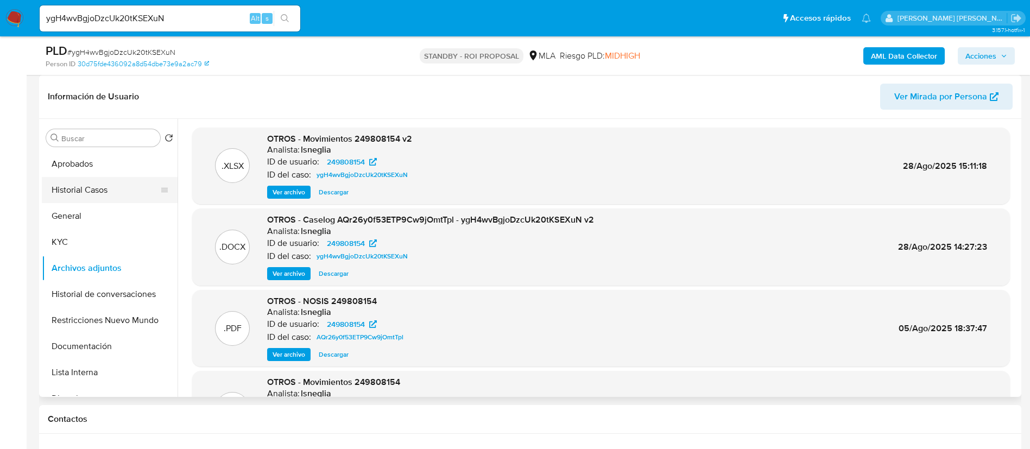
click at [97, 183] on button "Historial Casos" at bounding box center [105, 190] width 127 height 26
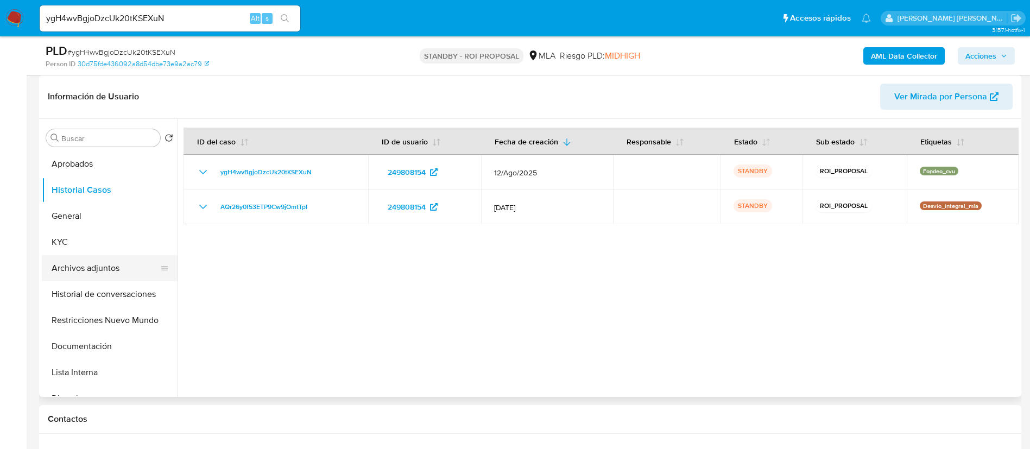
click at [87, 265] on button "Archivos adjuntos" at bounding box center [105, 268] width 127 height 26
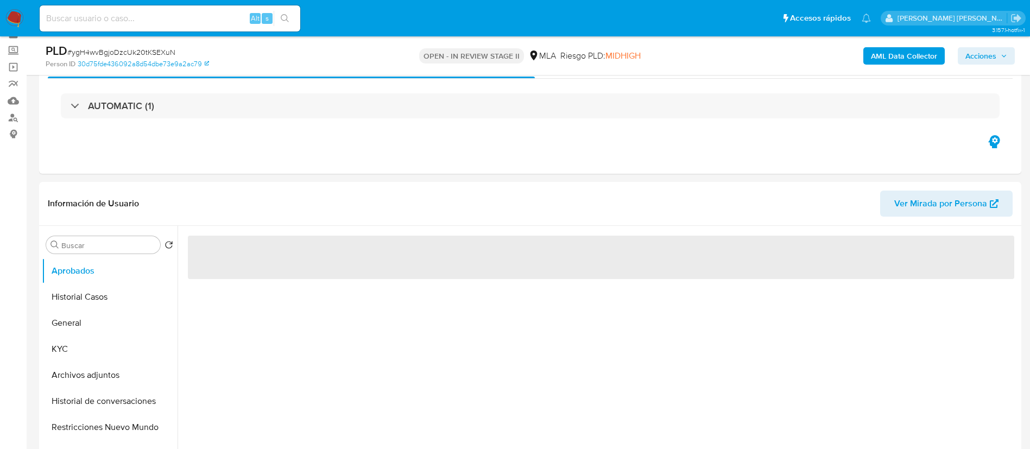
scroll to position [81, 0]
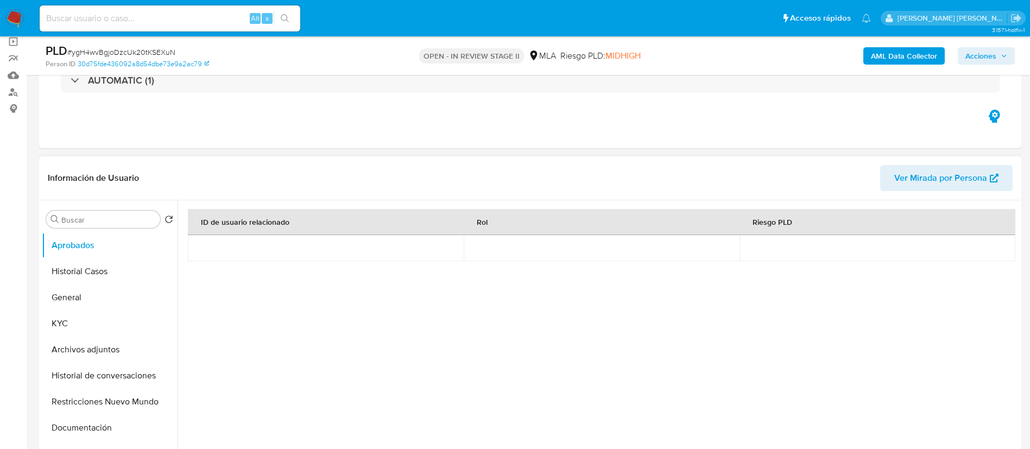
select select "10"
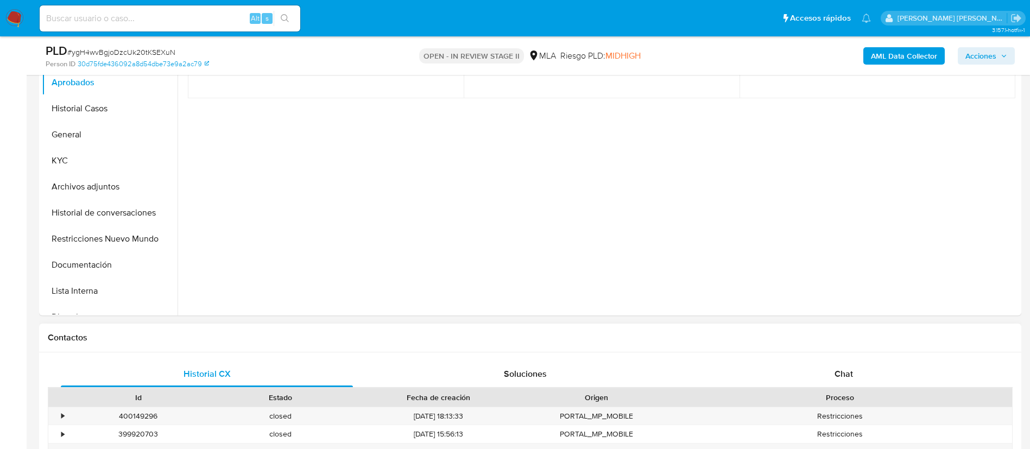
drag, startPoint x: 847, startPoint y: 372, endPoint x: 841, endPoint y: 346, distance: 26.7
click at [847, 373] on span "Chat" at bounding box center [843, 373] width 18 height 12
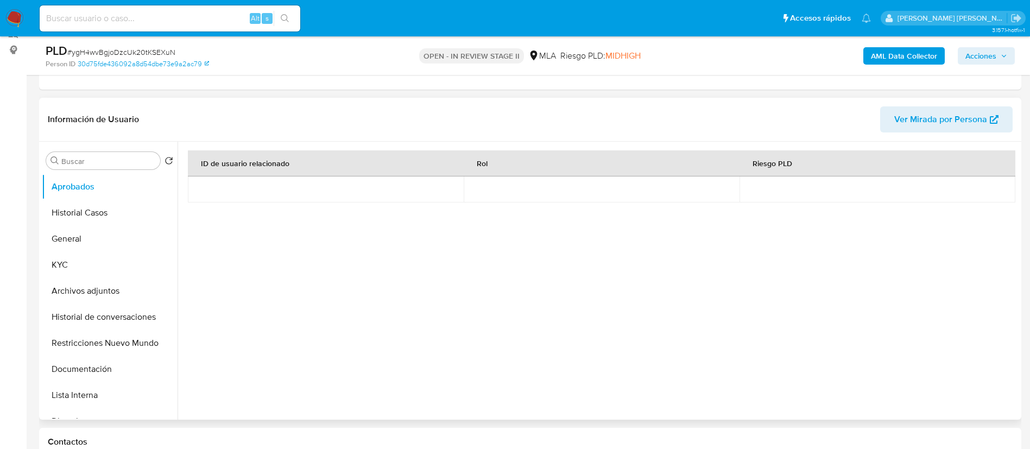
scroll to position [81, 0]
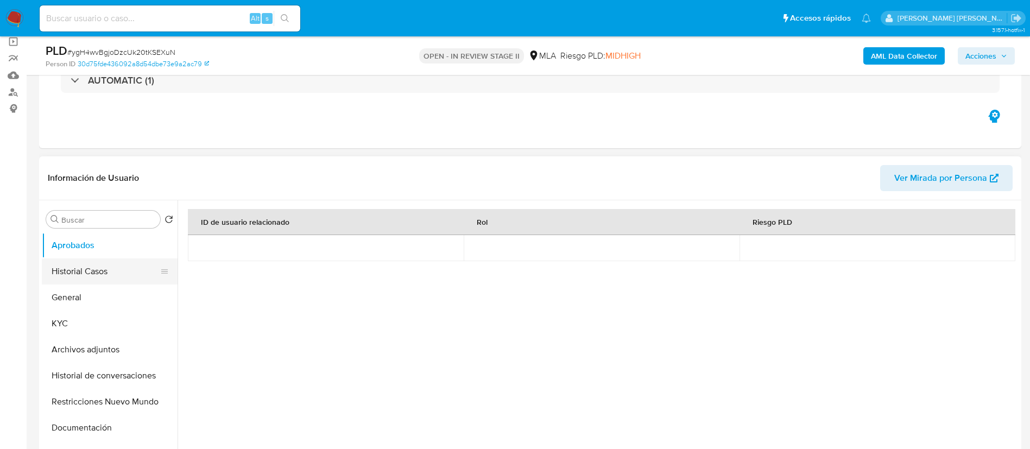
click at [123, 268] on button "Historial Casos" at bounding box center [105, 271] width 127 height 26
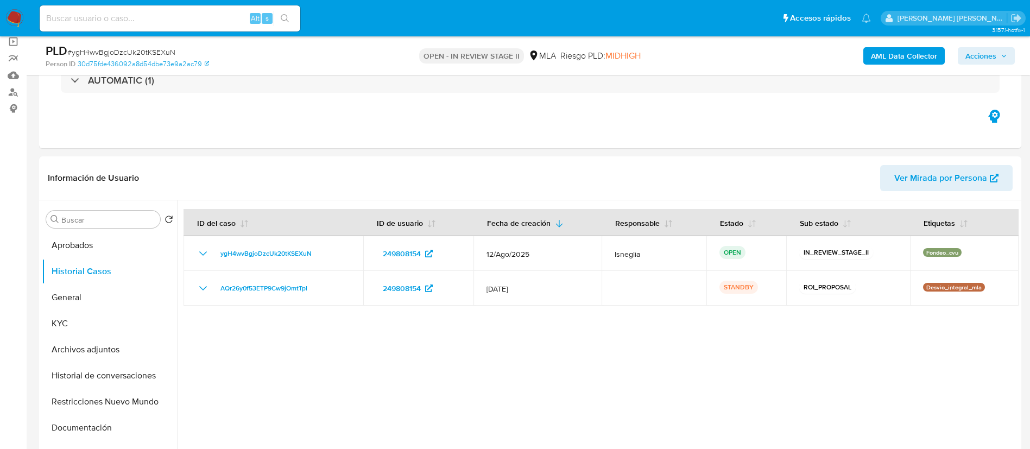
click at [994, 54] on span "Acciones" at bounding box center [980, 55] width 31 height 17
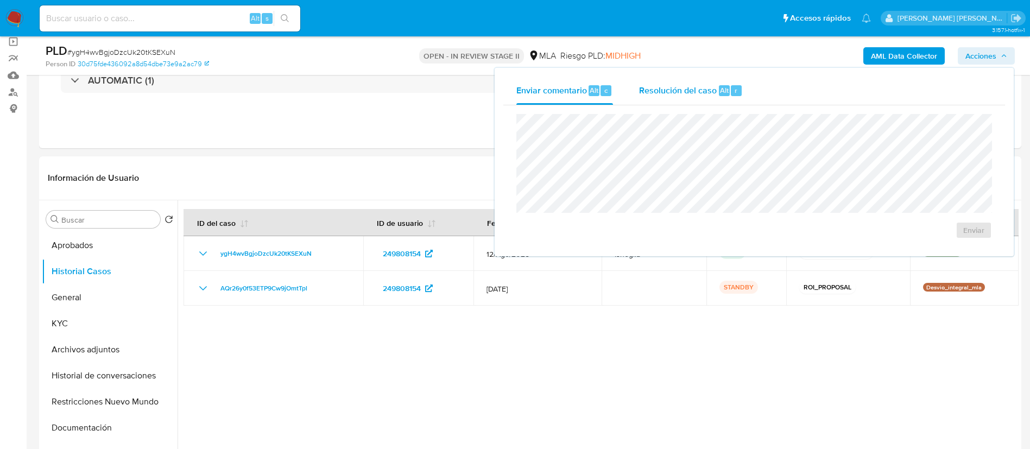
click at [710, 97] on div "Resolución del caso Alt r" at bounding box center [691, 91] width 104 height 28
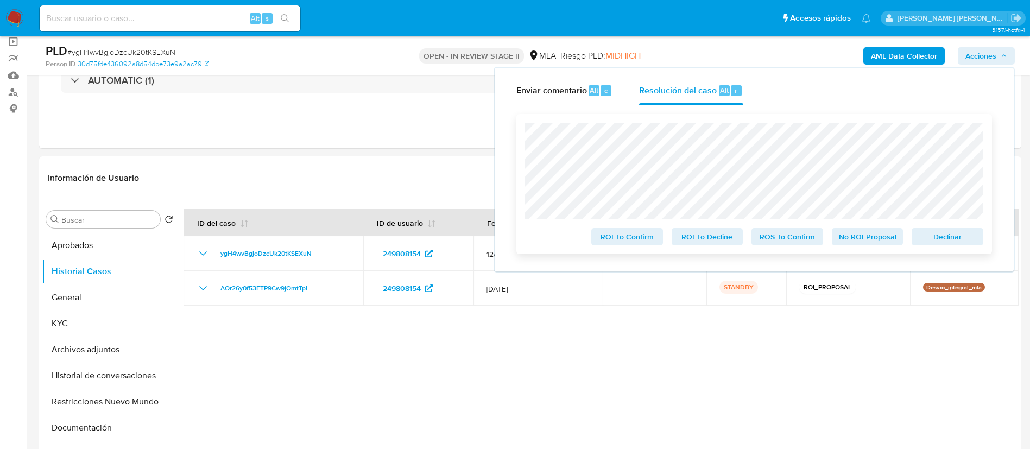
click at [951, 238] on span "Declinar" at bounding box center [947, 236] width 56 height 15
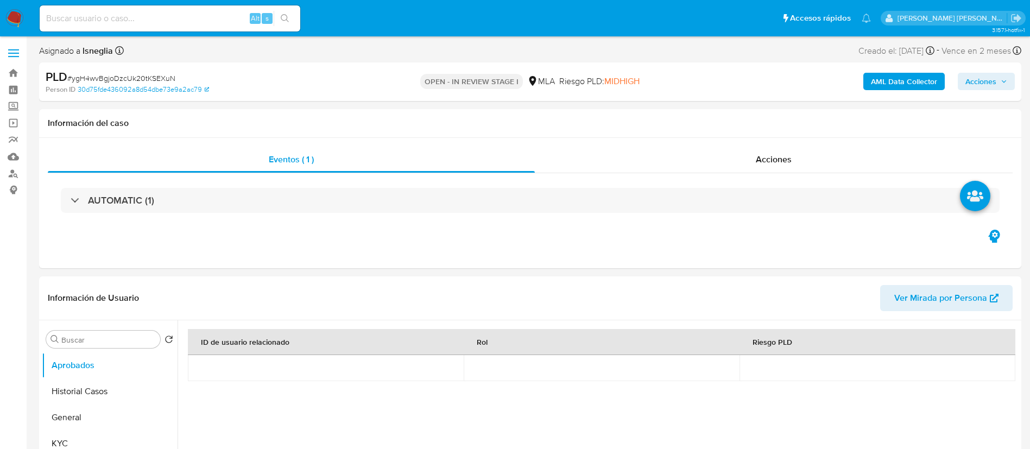
select select "10"
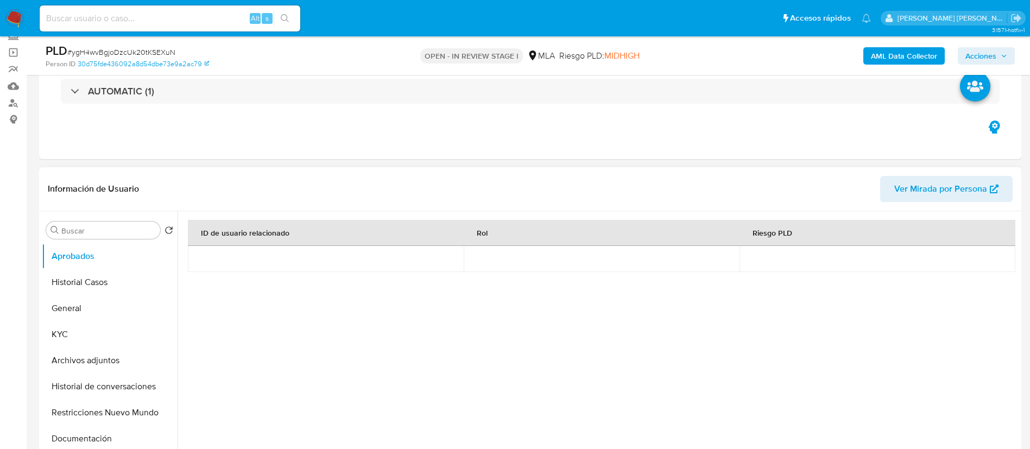
scroll to position [81, 0]
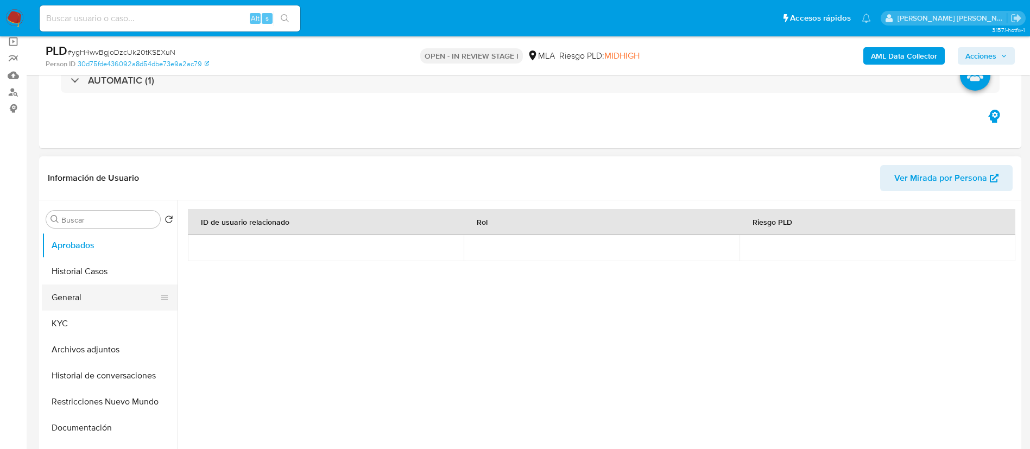
click at [92, 297] on button "General" at bounding box center [105, 297] width 127 height 26
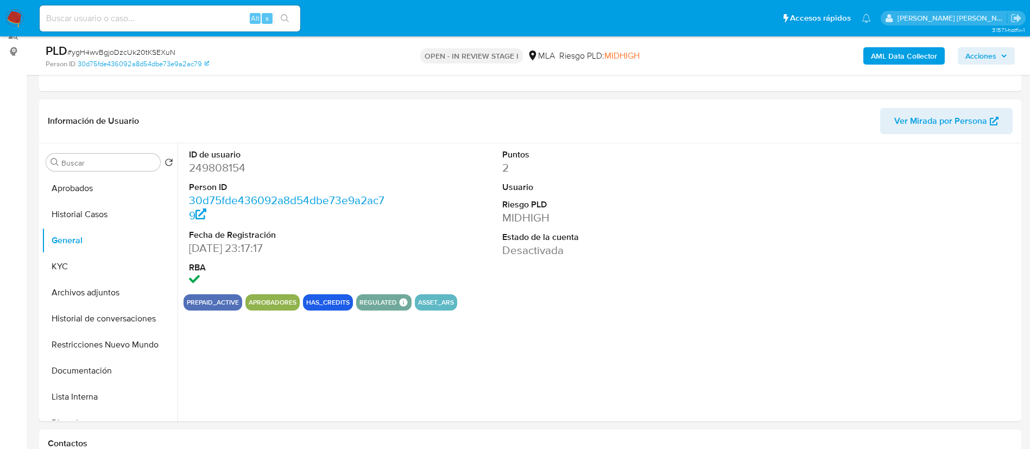
scroll to position [163, 0]
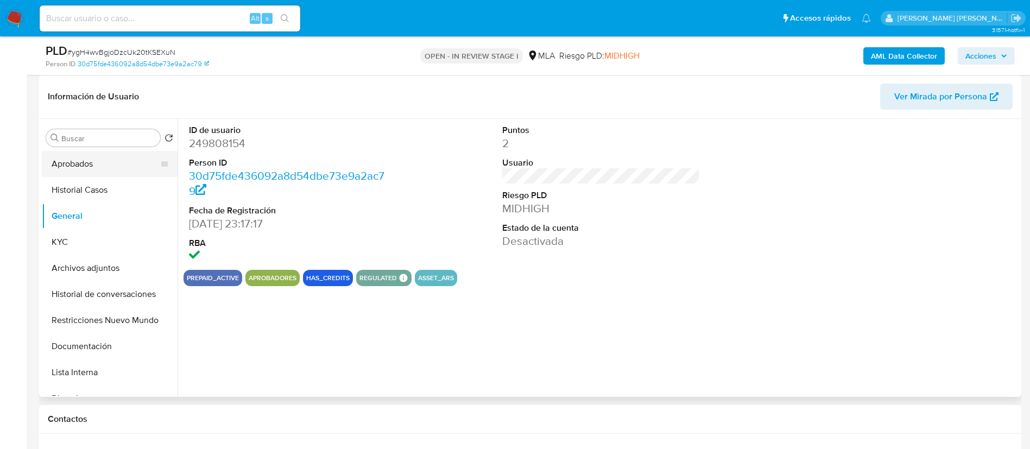
click at [97, 169] on button "Aprobados" at bounding box center [105, 164] width 127 height 26
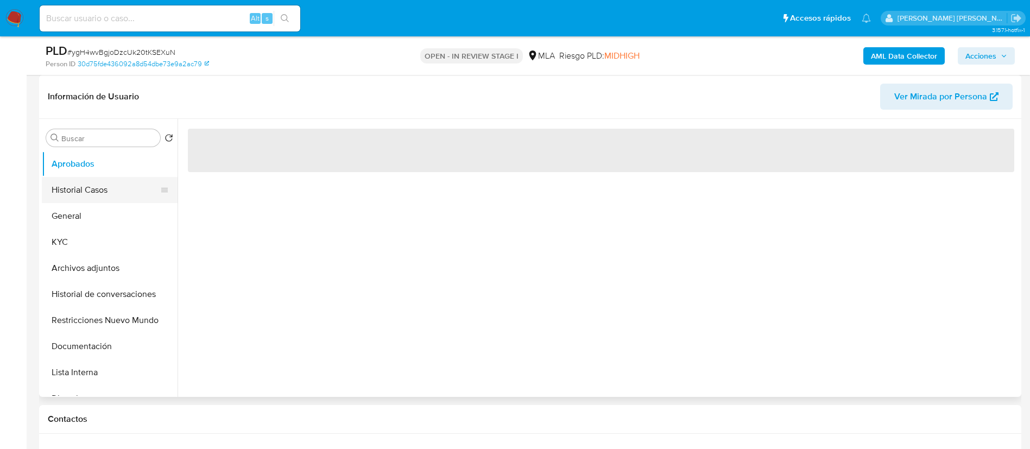
click at [104, 188] on button "Historial Casos" at bounding box center [105, 190] width 127 height 26
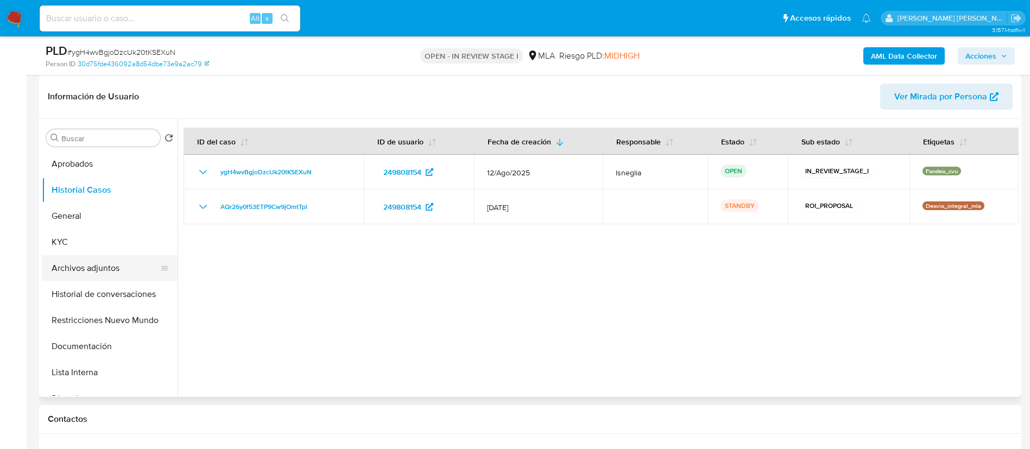
click at [67, 273] on button "Archivos adjuntos" at bounding box center [105, 268] width 127 height 26
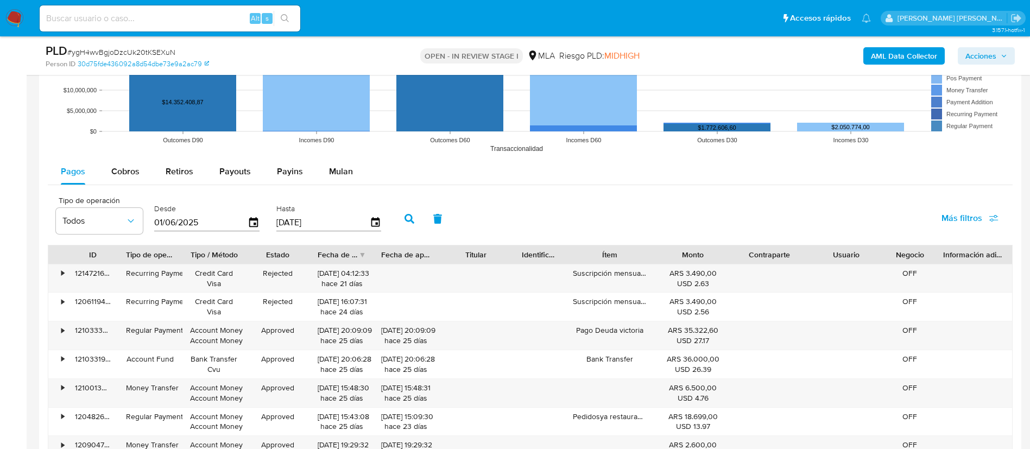
scroll to position [1058, 0]
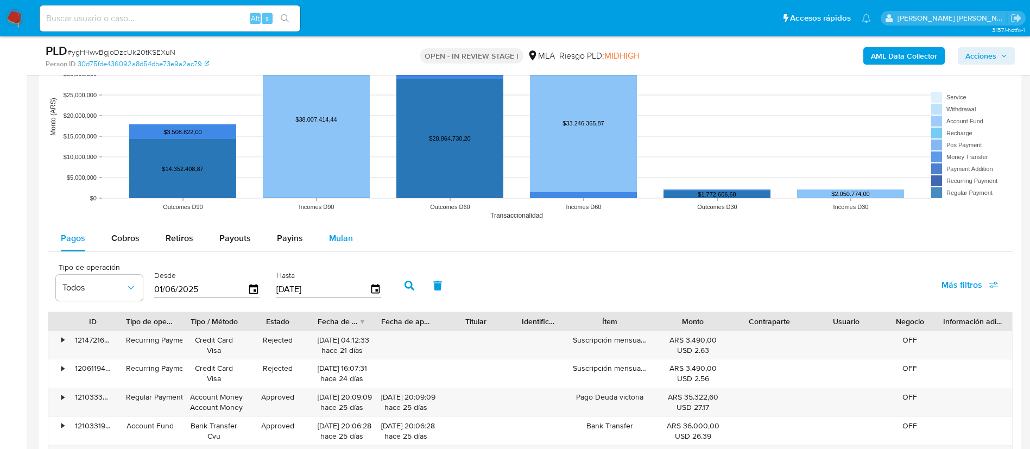
click at [340, 239] on span "Mulan" at bounding box center [341, 238] width 24 height 12
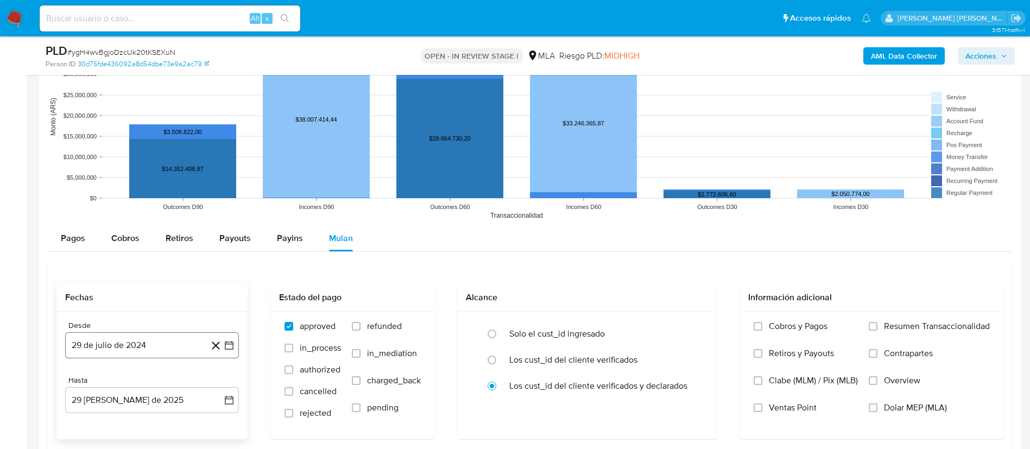
click at [139, 353] on button "29 de julio de 2024" at bounding box center [152, 345] width 174 height 26
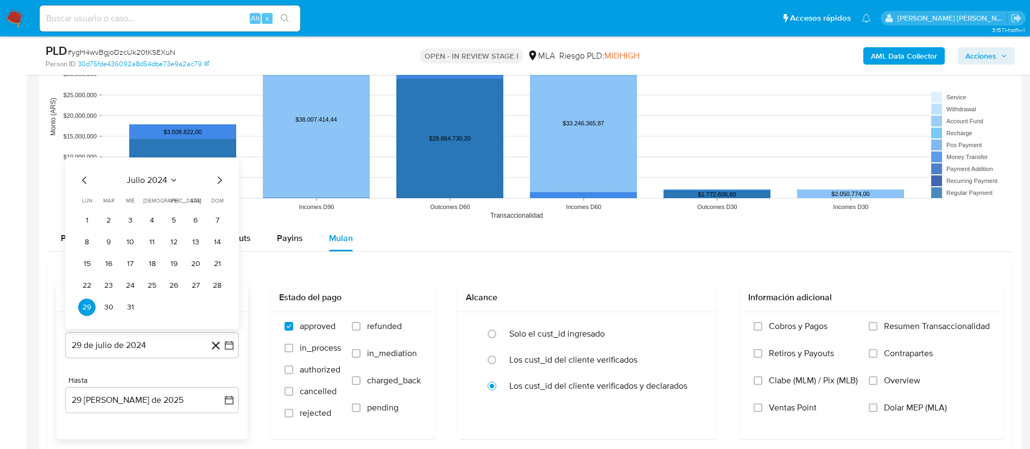
click at [174, 177] on icon "Seleccionar mes y año" at bounding box center [173, 180] width 9 height 9
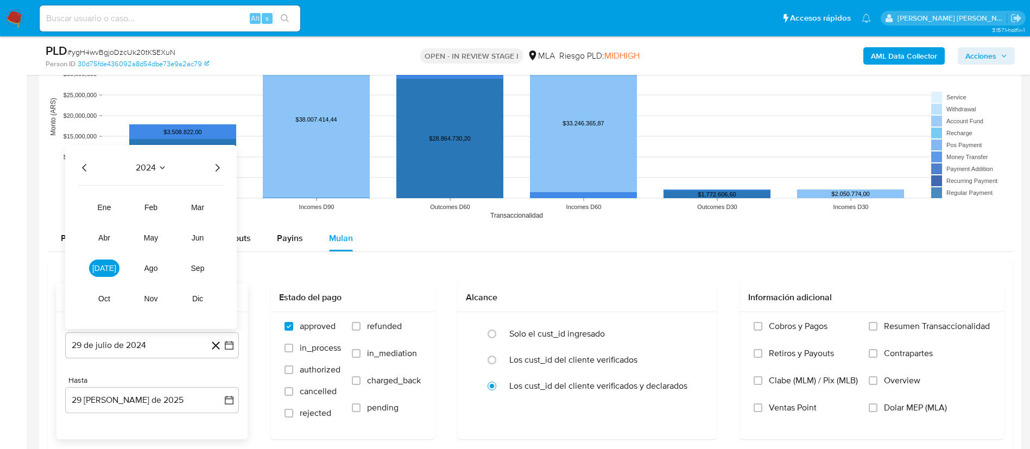
click at [222, 168] on icon "Año siguiente" at bounding box center [217, 167] width 13 height 13
click at [98, 272] on button "[DATE]" at bounding box center [104, 267] width 30 height 17
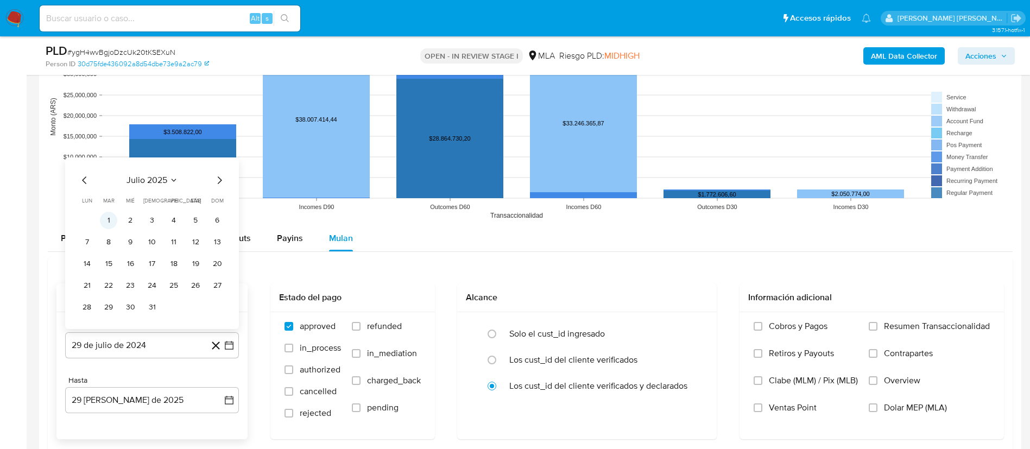
click at [109, 220] on button "1" at bounding box center [108, 220] width 17 height 17
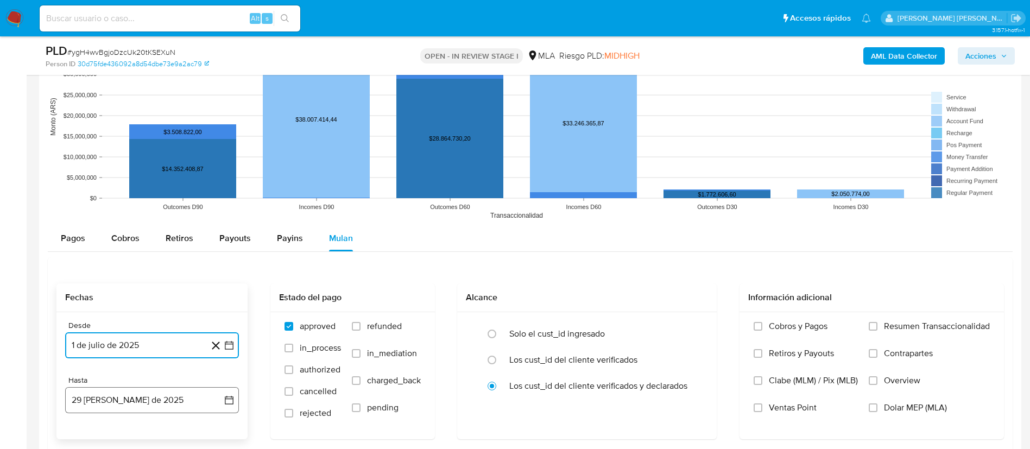
click at [154, 401] on button "29 [PERSON_NAME] de 2025" at bounding box center [152, 400] width 174 height 26
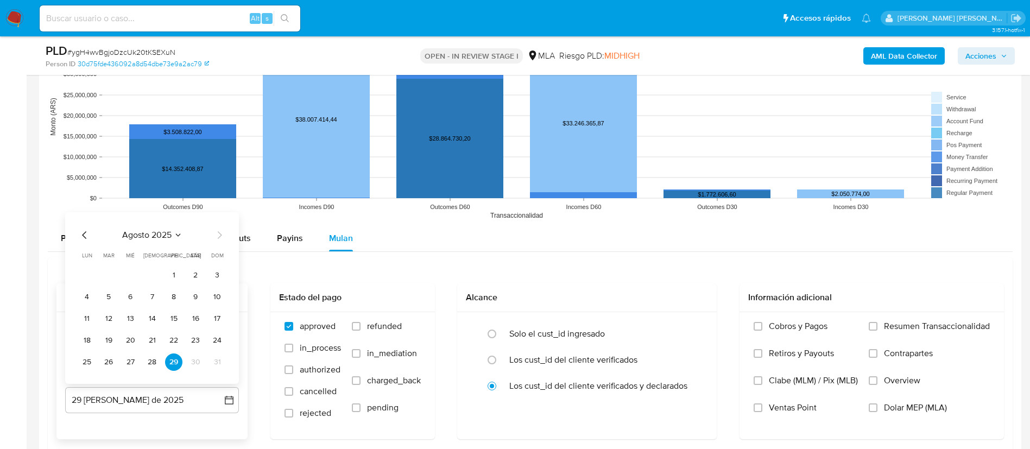
click at [86, 238] on icon "Mes anterior" at bounding box center [84, 235] width 4 height 8
click at [156, 363] on button "31" at bounding box center [151, 361] width 17 height 17
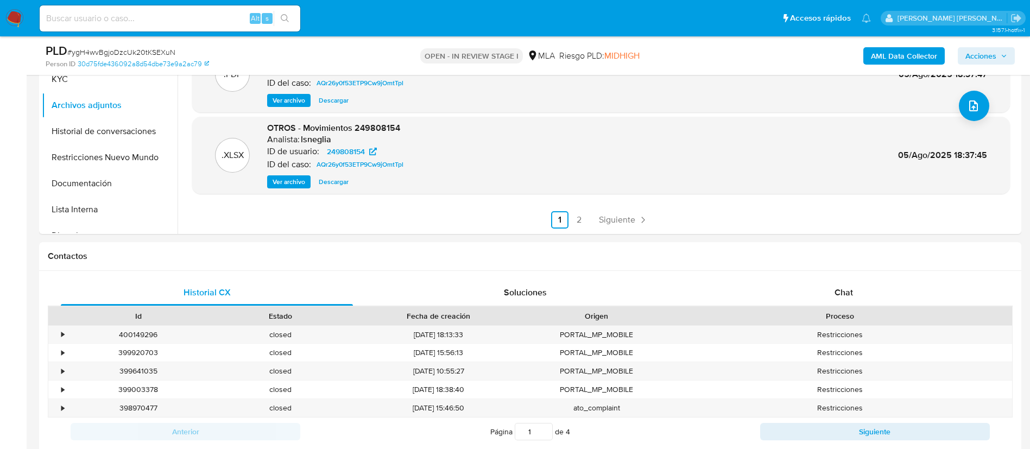
scroll to position [81, 0]
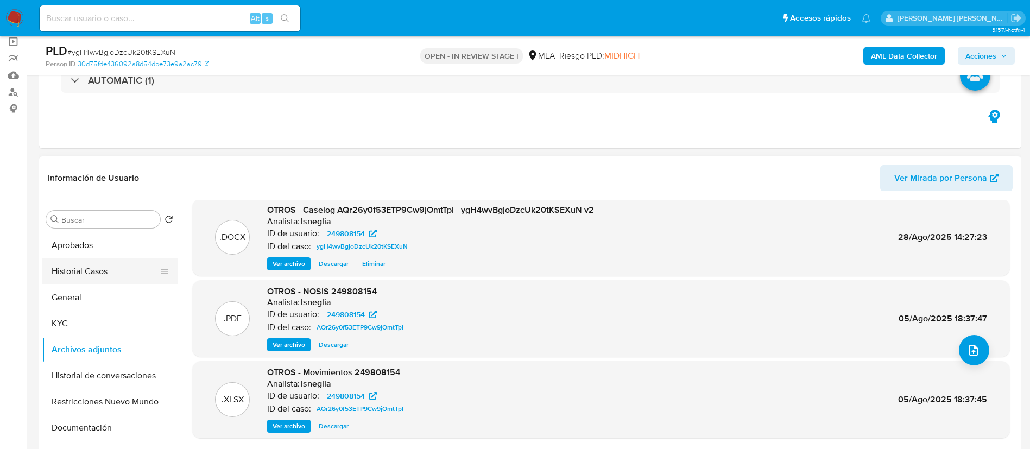
click at [77, 266] on button "Historial Casos" at bounding box center [105, 271] width 127 height 26
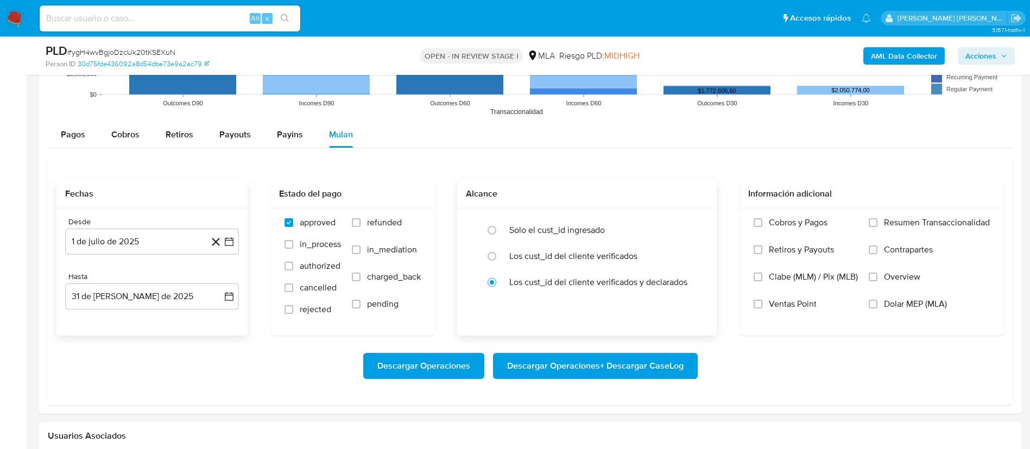
scroll to position [1221, 0]
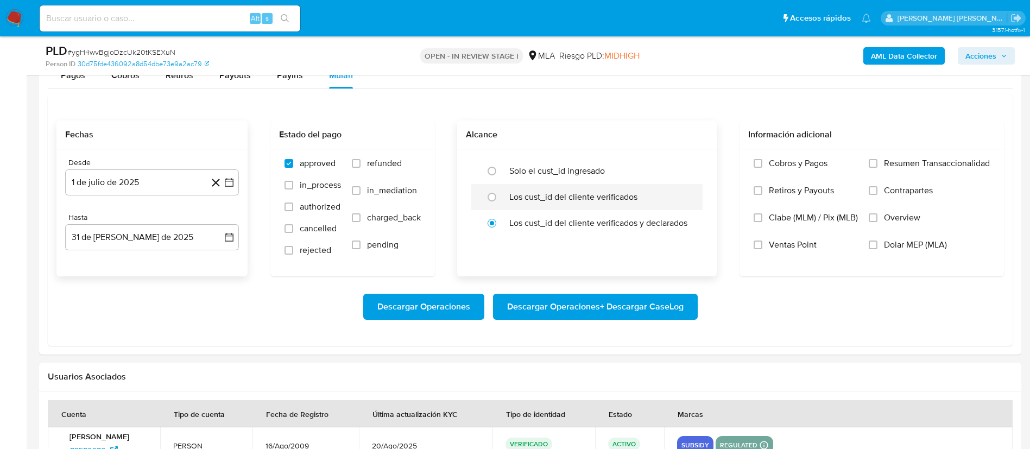
click at [510, 192] on label "Los cust_id del cliente verificados" at bounding box center [573, 197] width 128 height 11
click at [500, 192] on input "radio" at bounding box center [491, 196] width 17 height 17
radio input "true"
click at [894, 249] on span "Dolar MEP (MLA)" at bounding box center [915, 244] width 63 height 11
click at [877, 249] on input "Dolar MEP (MLA)" at bounding box center [872, 244] width 9 height 9
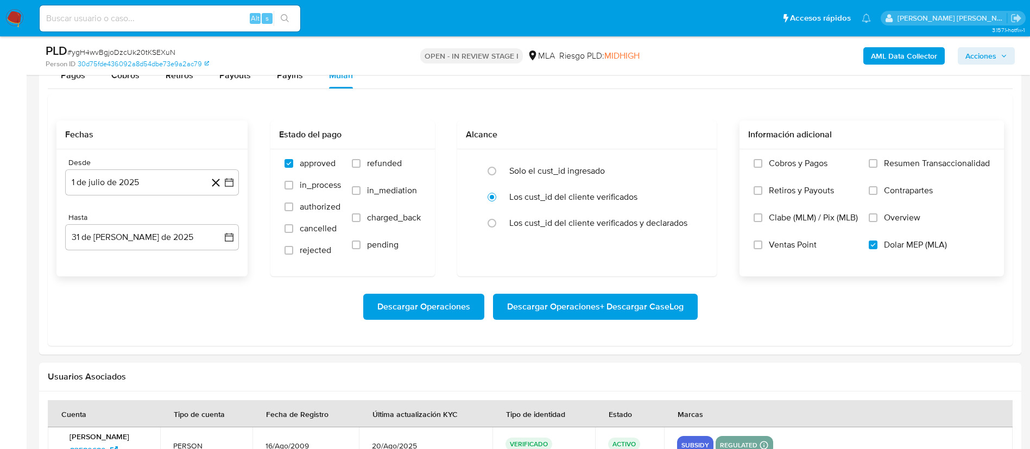
click at [640, 304] on span "Descargar Operaciones + Descargar CaseLog" at bounding box center [595, 307] width 176 height 24
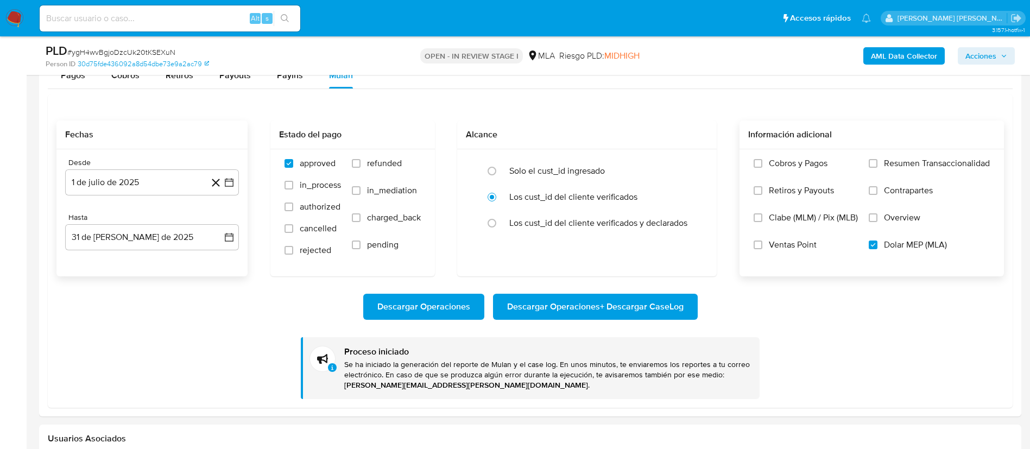
click at [150, 20] on input at bounding box center [170, 18] width 260 height 14
drag, startPoint x: 150, startPoint y: 20, endPoint x: 112, endPoint y: 60, distance: 54.9
click at [77, 87] on div "Pagos" at bounding box center [73, 75] width 24 height 26
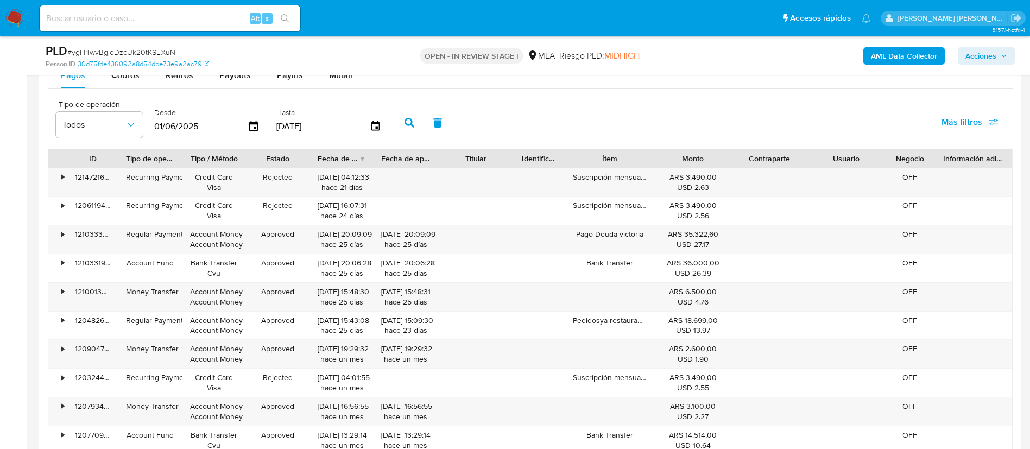
click at [122, 48] on span "# ygH4wvBgjoDzcUk20tKSEXuN" at bounding box center [121, 52] width 108 height 11
copy span "ygH4wvBgjoDzcUk20tKSEXuN"
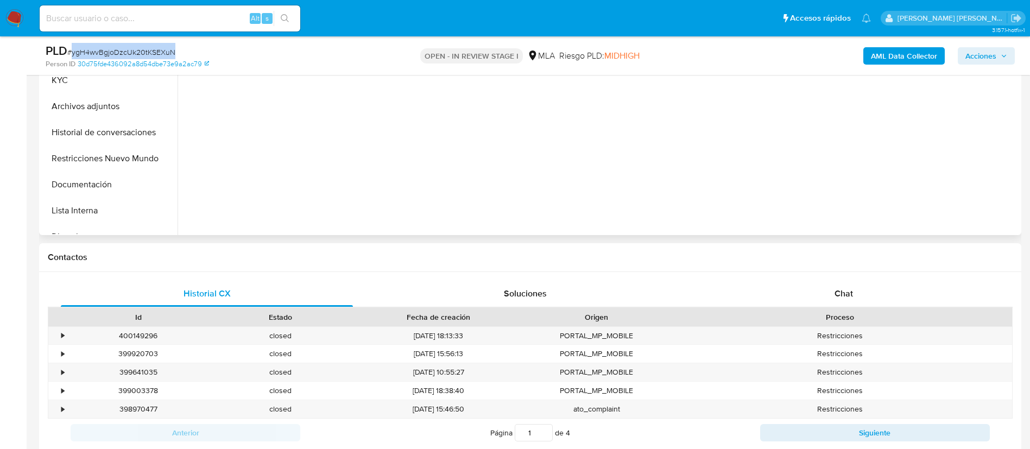
scroll to position [326, 0]
click at [834, 285] on div "Chat" at bounding box center [843, 292] width 292 height 26
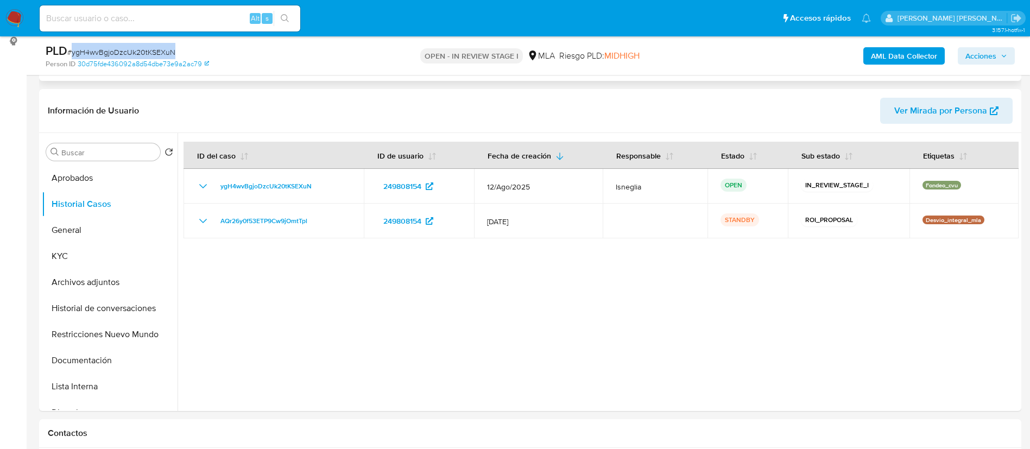
scroll to position [0, 0]
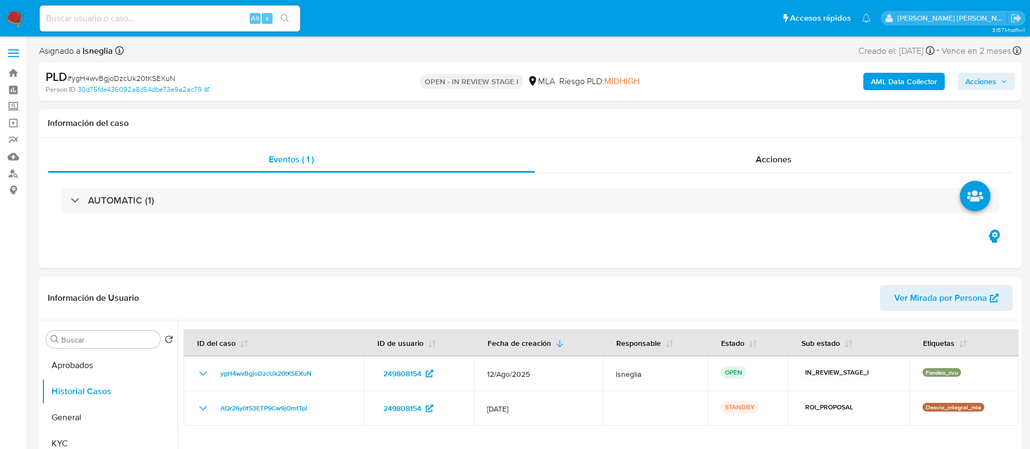
click at [151, 18] on input at bounding box center [170, 18] width 260 height 14
paste input "H2rz3jqTi2IfpNwHKobLHxw7"
type input "H2rz3jqTi2IfpNwHKobLHxw7"
click at [282, 20] on icon "search-icon" at bounding box center [285, 18] width 8 height 8
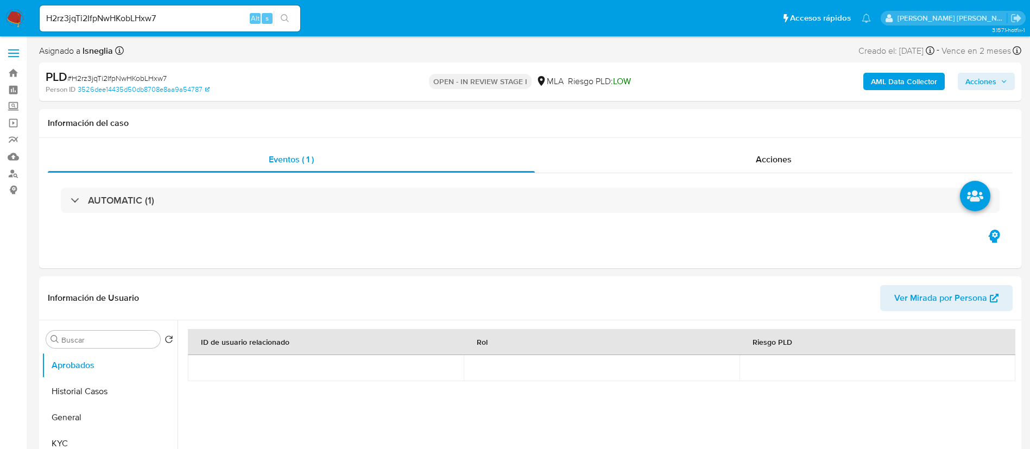
select select "10"
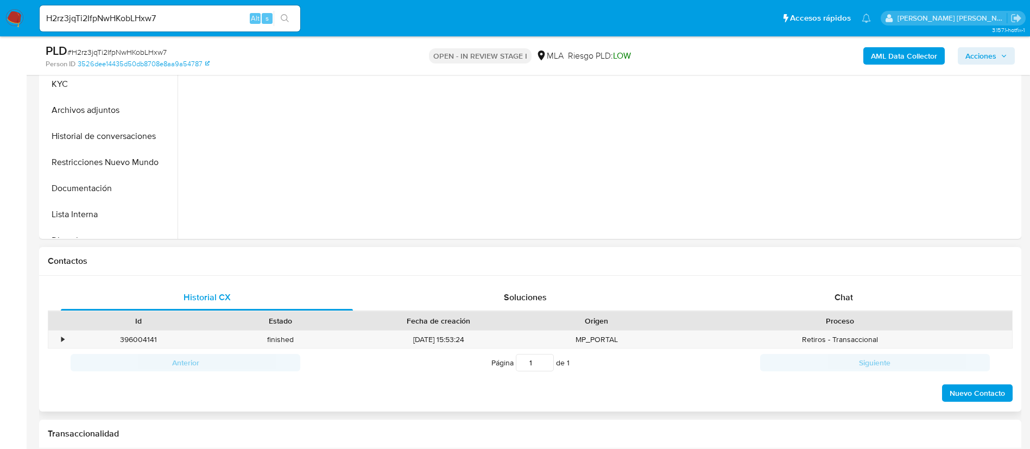
scroll to position [326, 0]
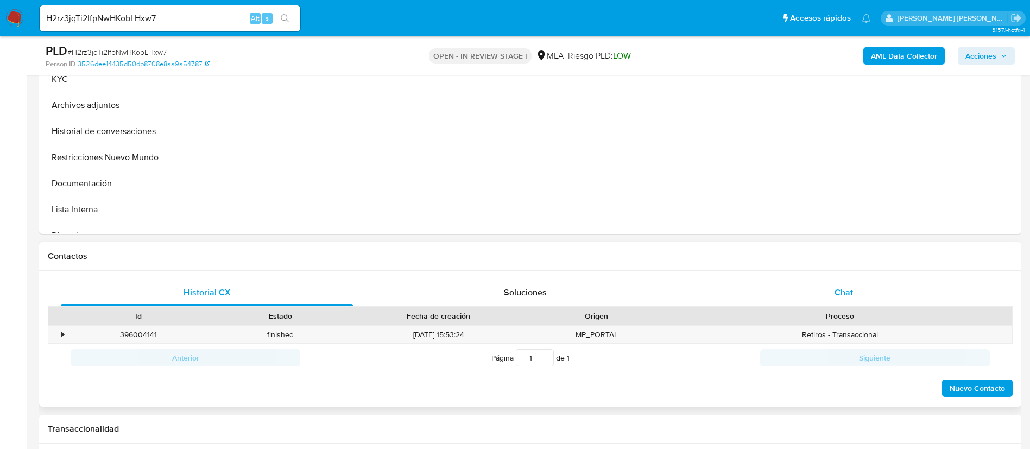
click at [827, 297] on div "Chat" at bounding box center [843, 292] width 292 height 26
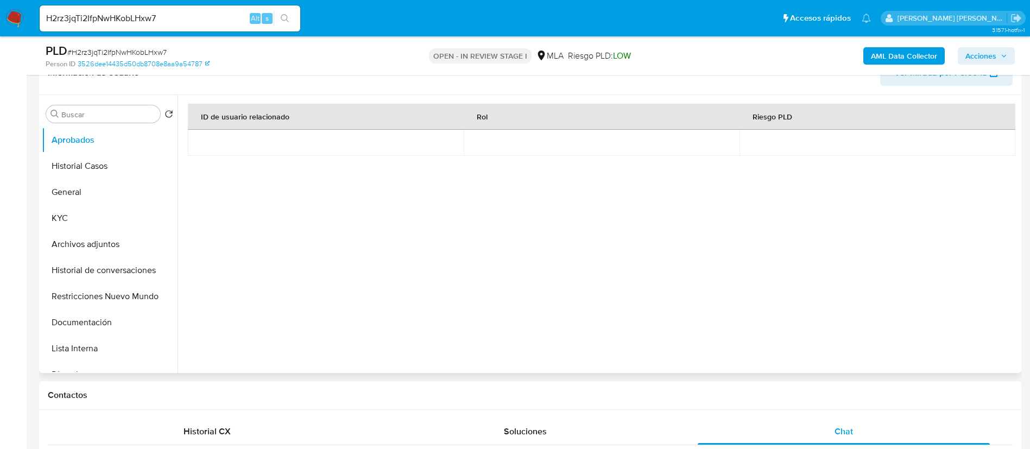
scroll to position [81, 0]
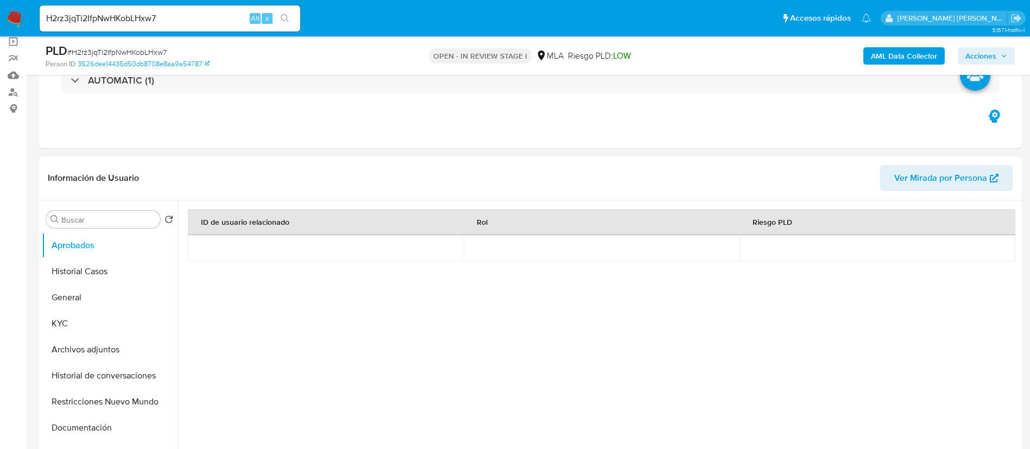
drag, startPoint x: 110, startPoint y: 296, endPoint x: 174, endPoint y: 279, distance: 66.2
click at [110, 296] on button "General" at bounding box center [110, 297] width 136 height 26
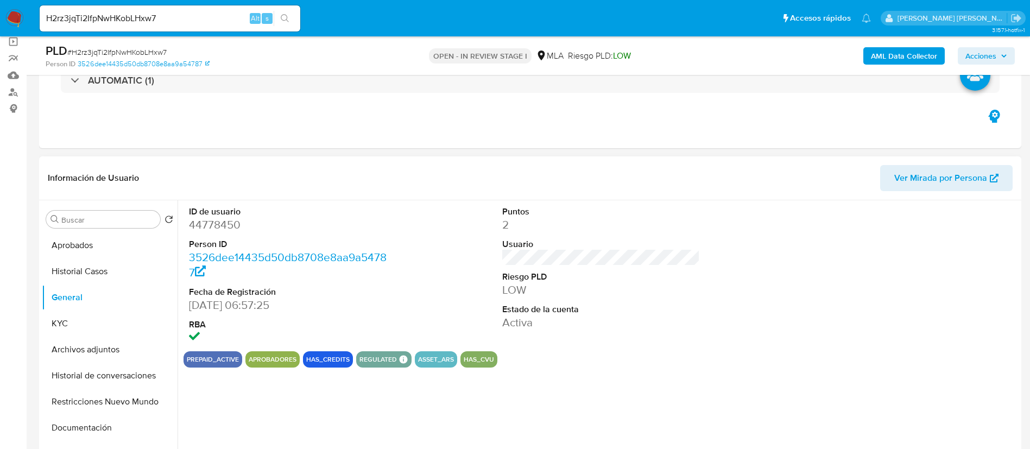
click at [234, 224] on dd "44778450" at bounding box center [288, 224] width 198 height 15
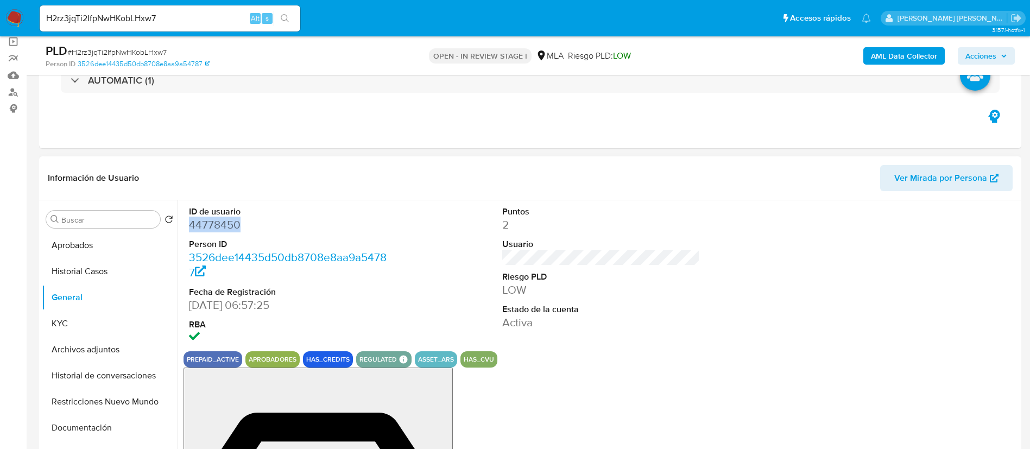
copy dd "44778450"
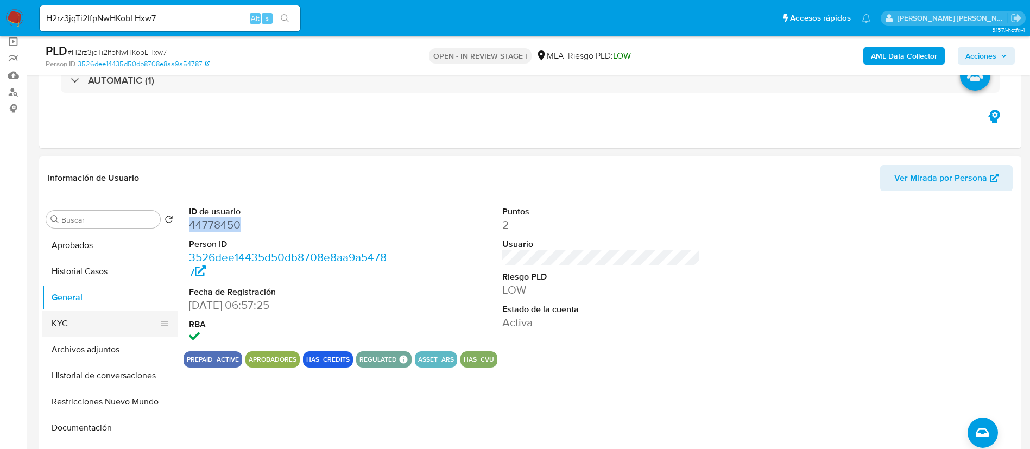
drag, startPoint x: 78, startPoint y: 323, endPoint x: 84, endPoint y: 322, distance: 6.6
click at [78, 323] on button "KYC" at bounding box center [105, 323] width 127 height 26
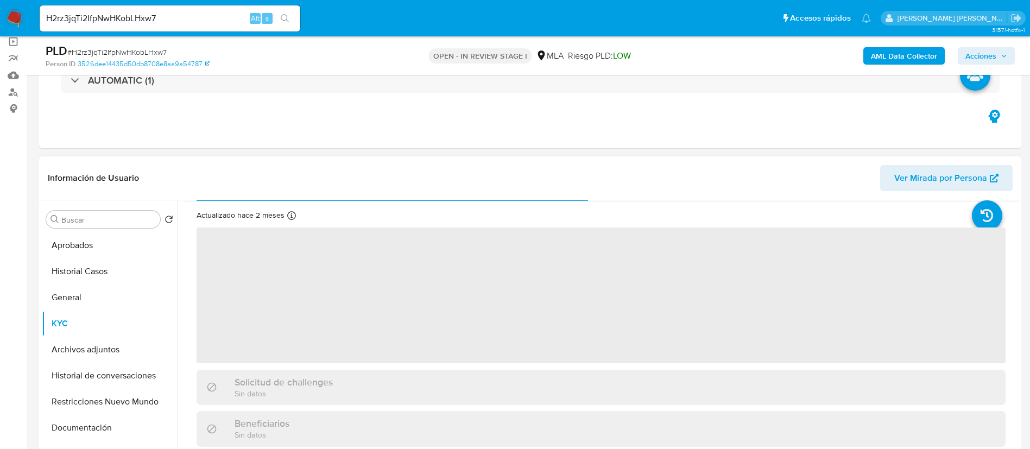
scroll to position [0, 0]
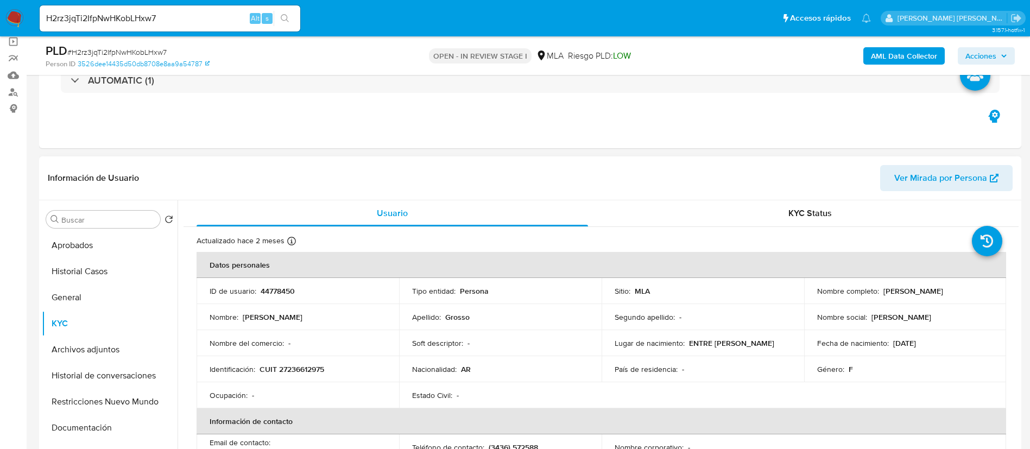
drag, startPoint x: 887, startPoint y: 293, endPoint x: 946, endPoint y: 301, distance: 59.6
click at [946, 301] on td "Nombre completo : [PERSON_NAME]" at bounding box center [905, 291] width 202 height 26
drag, startPoint x: 307, startPoint y: 368, endPoint x: 364, endPoint y: 370, distance: 57.0
click at [364, 370] on div "Identificación : CUIT 27236612975" at bounding box center [297, 369] width 176 height 10
click at [97, 295] on button "General" at bounding box center [105, 297] width 127 height 26
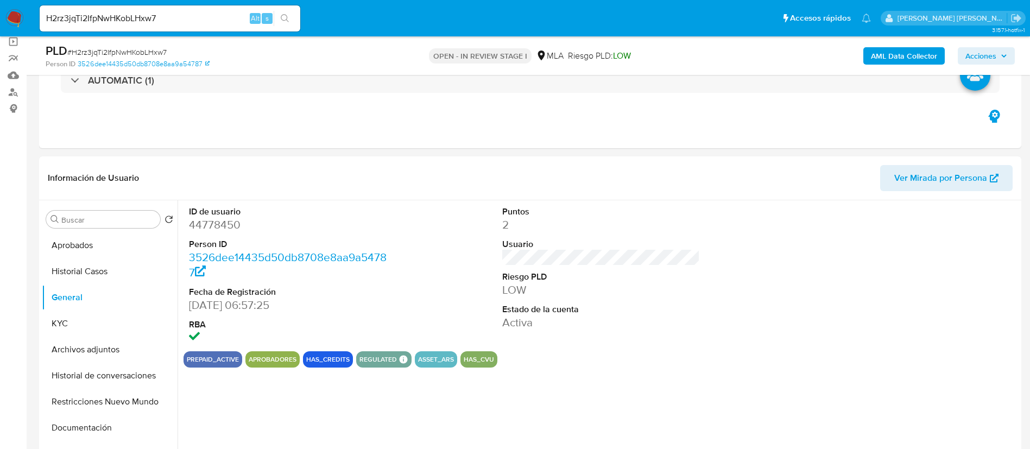
click at [135, 50] on span "# H2rz3jqTi2IfpNwHKobLHxw7" at bounding box center [116, 52] width 99 height 11
copy span "H2rz3jqTi2IfpNwHKobLHxw7"
